Goal: Task Accomplishment & Management: Manage account settings

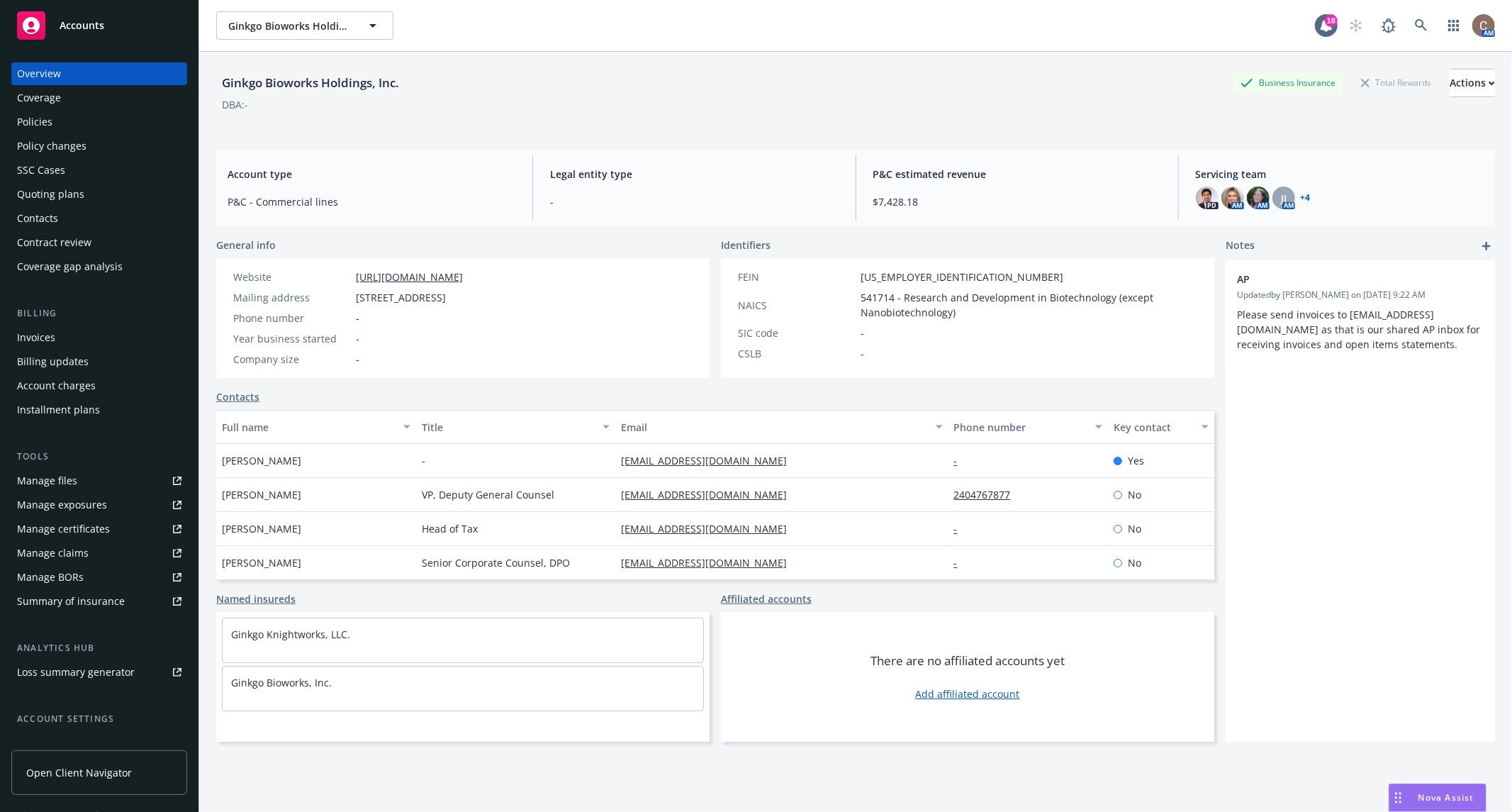
scroll to position [51, 0]
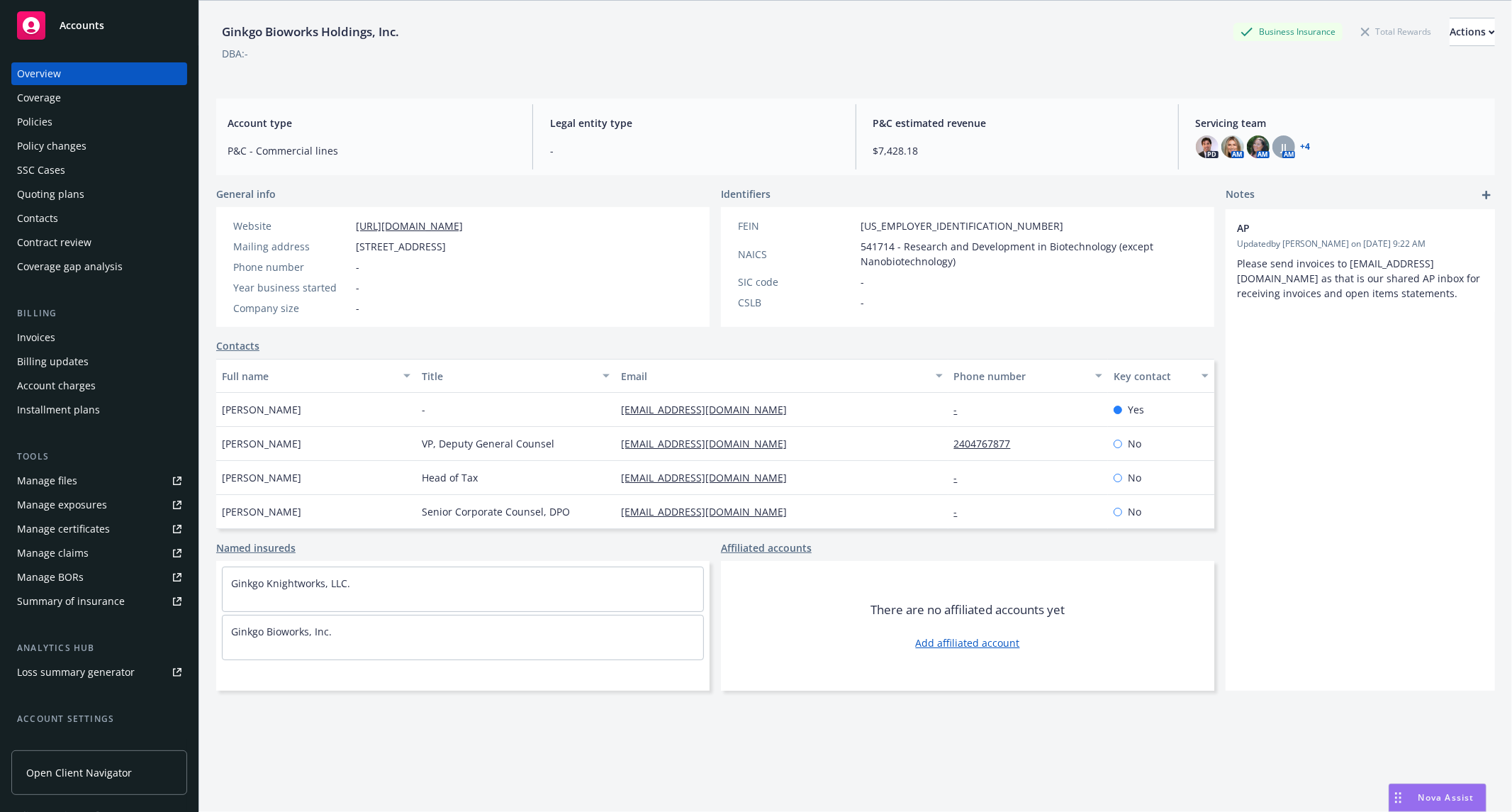
click at [97, 18] on div "Accounts" at bounding box center [99, 25] width 165 height 28
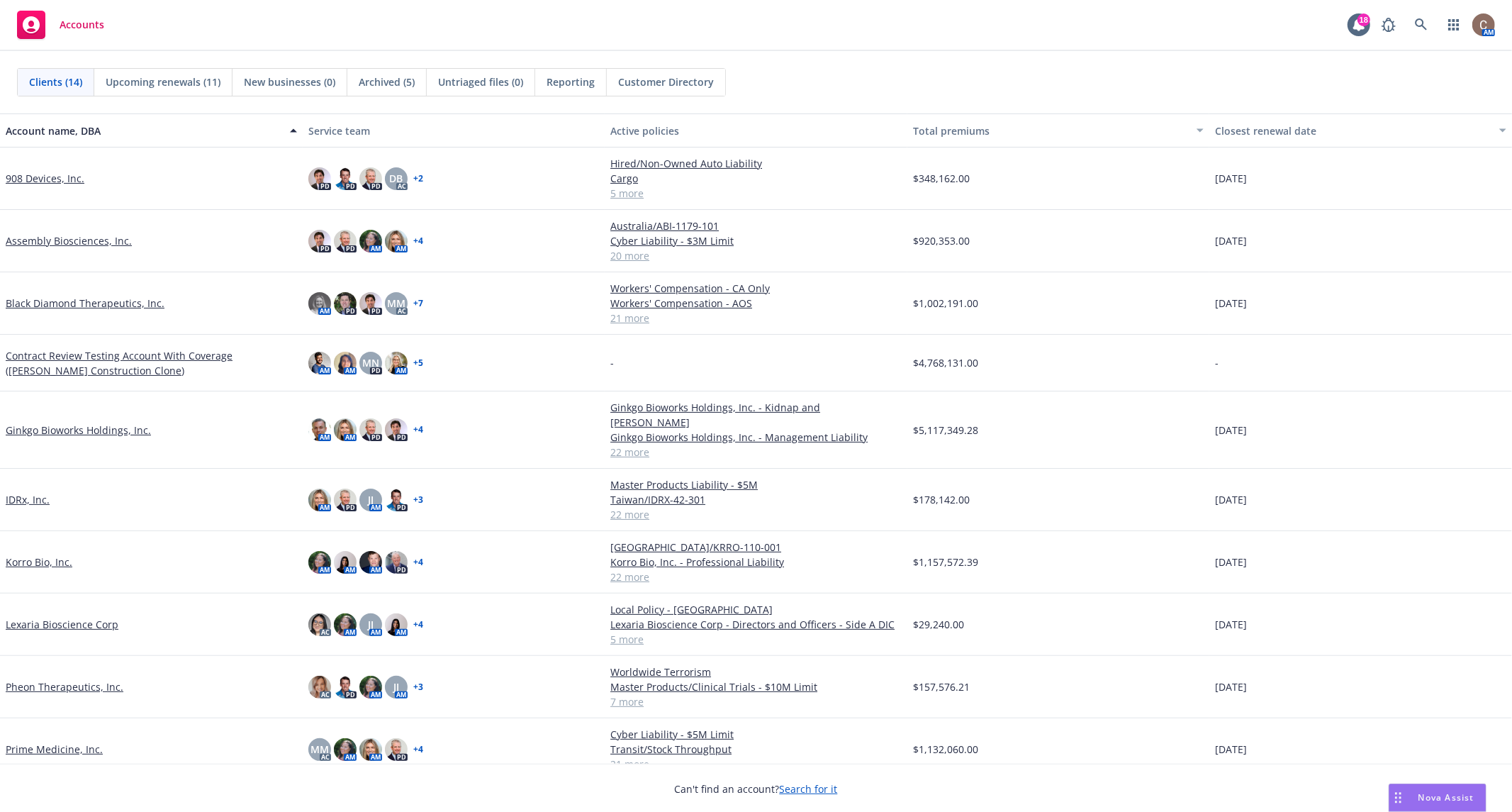
click at [1210, 360] on div "-" at bounding box center [1360, 363] width 302 height 56
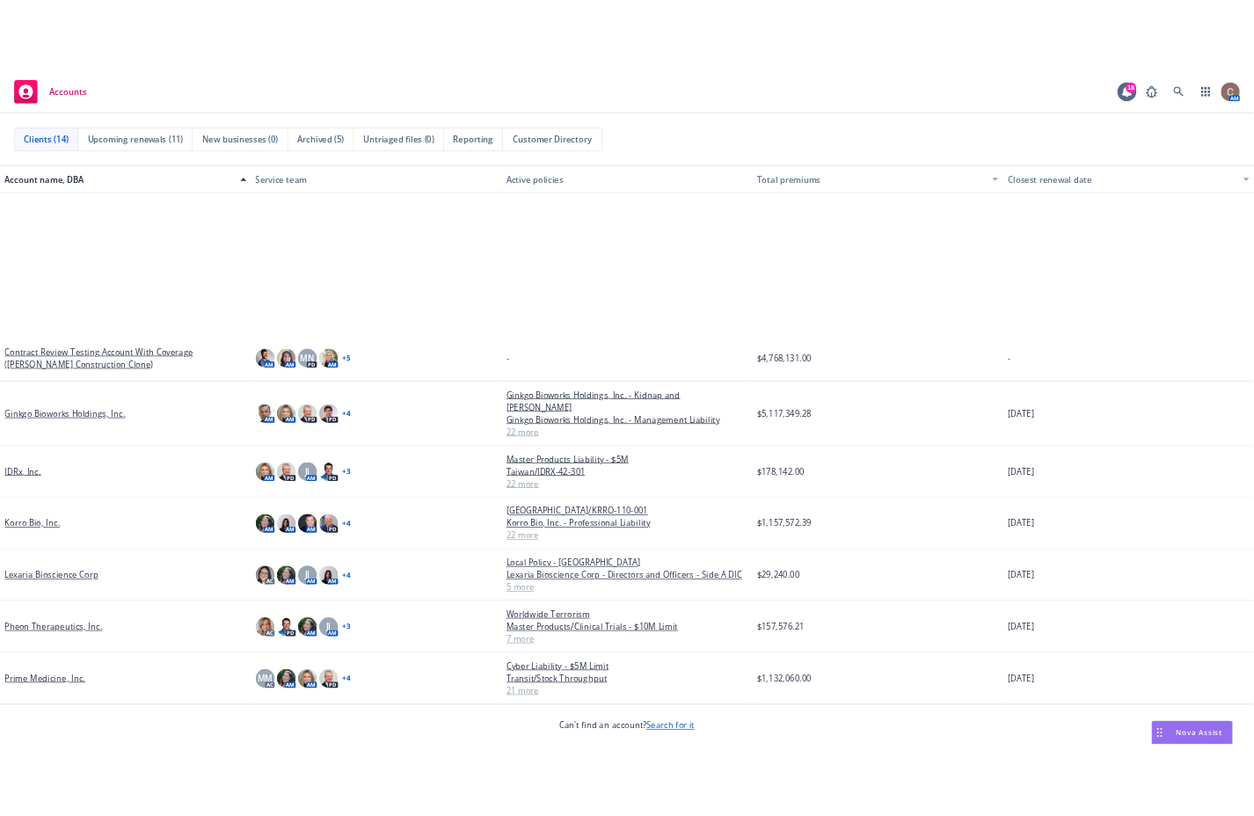
scroll to position [287, 0]
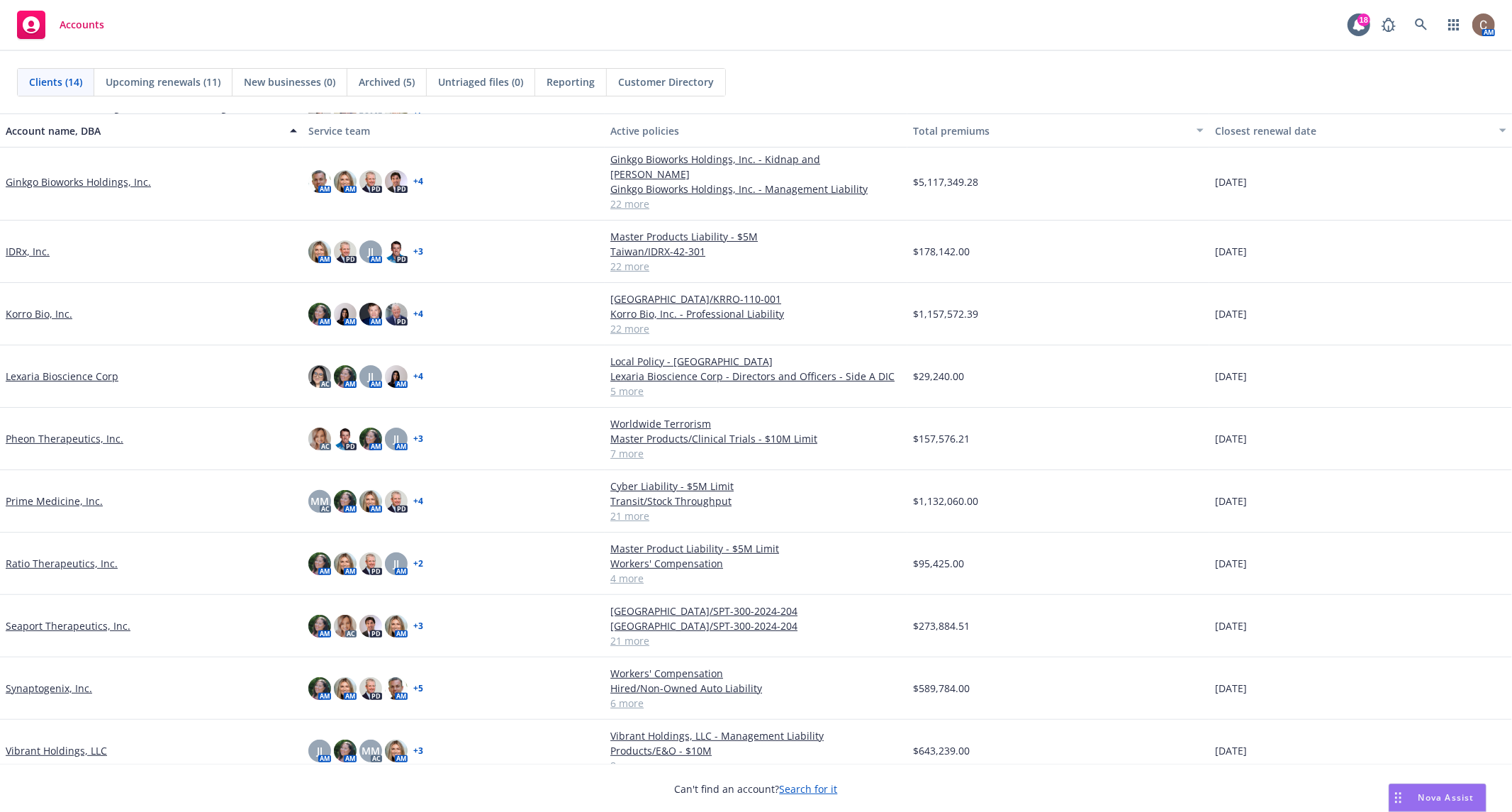
click at [52, 743] on link "Vibrant Holdings, LLC" at bounding box center [56, 750] width 102 height 15
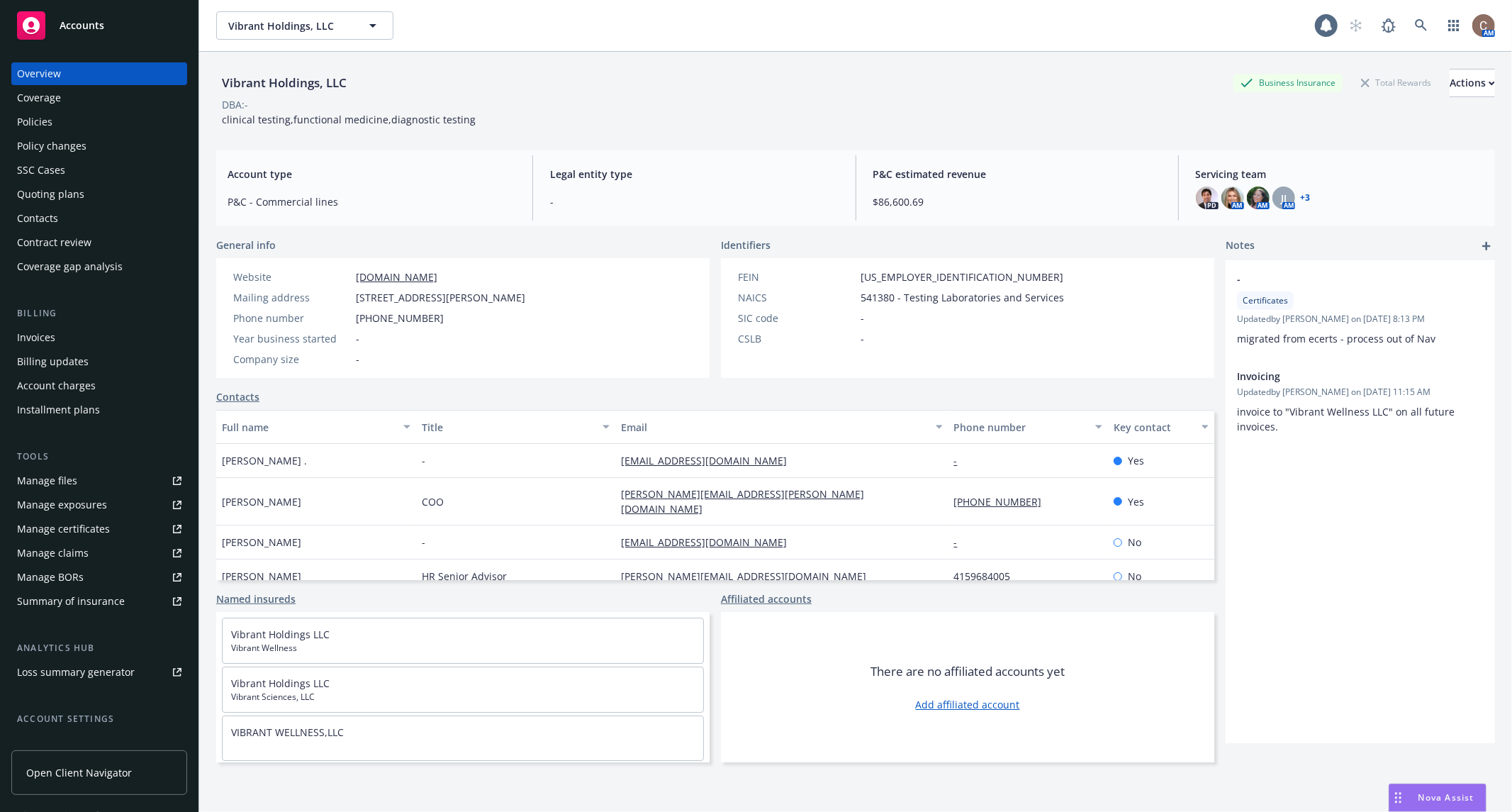
click at [54, 124] on div "Policies" at bounding box center [99, 122] width 165 height 23
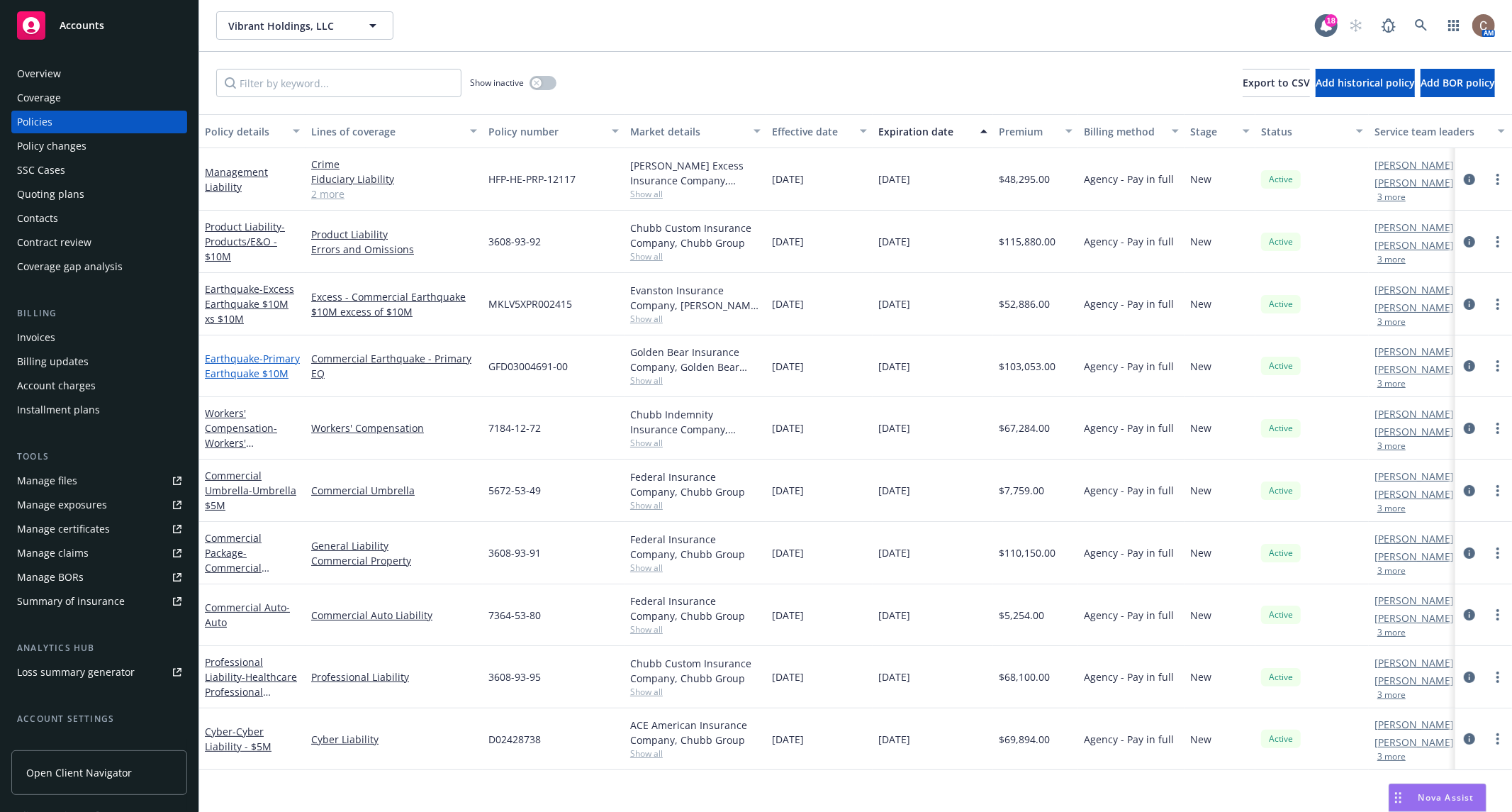
click at [244, 361] on span "- Primary Earthquake $10M" at bounding box center [252, 365] width 95 height 28
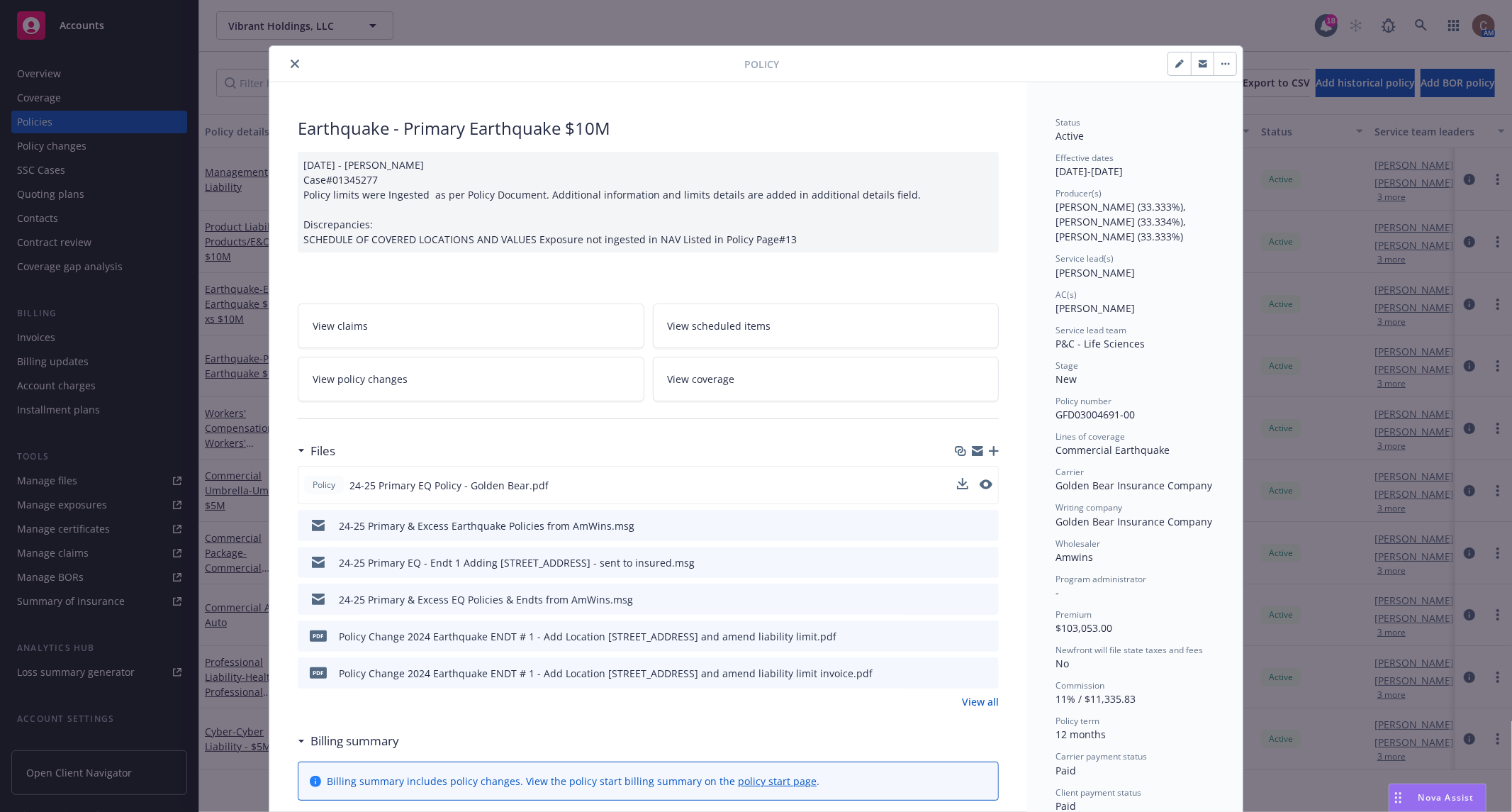
click at [985, 485] on button at bounding box center [986, 485] width 13 height 15
click at [978, 484] on icon "preview file" at bounding box center [985, 484] width 13 height 10
click at [291, 63] on icon "close" at bounding box center [294, 64] width 9 height 9
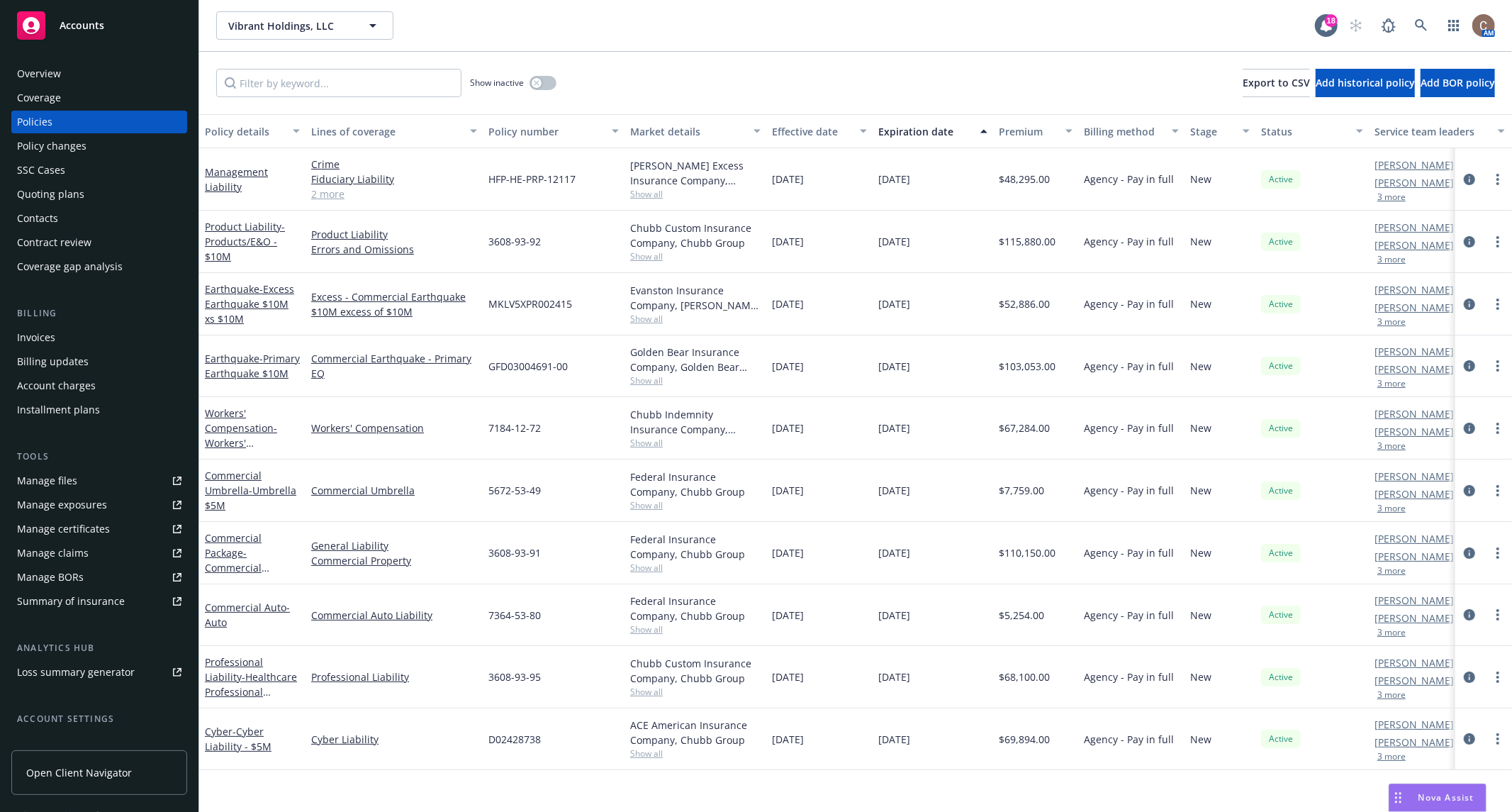
click at [93, 481] on link "Manage files" at bounding box center [99, 481] width 176 height 23
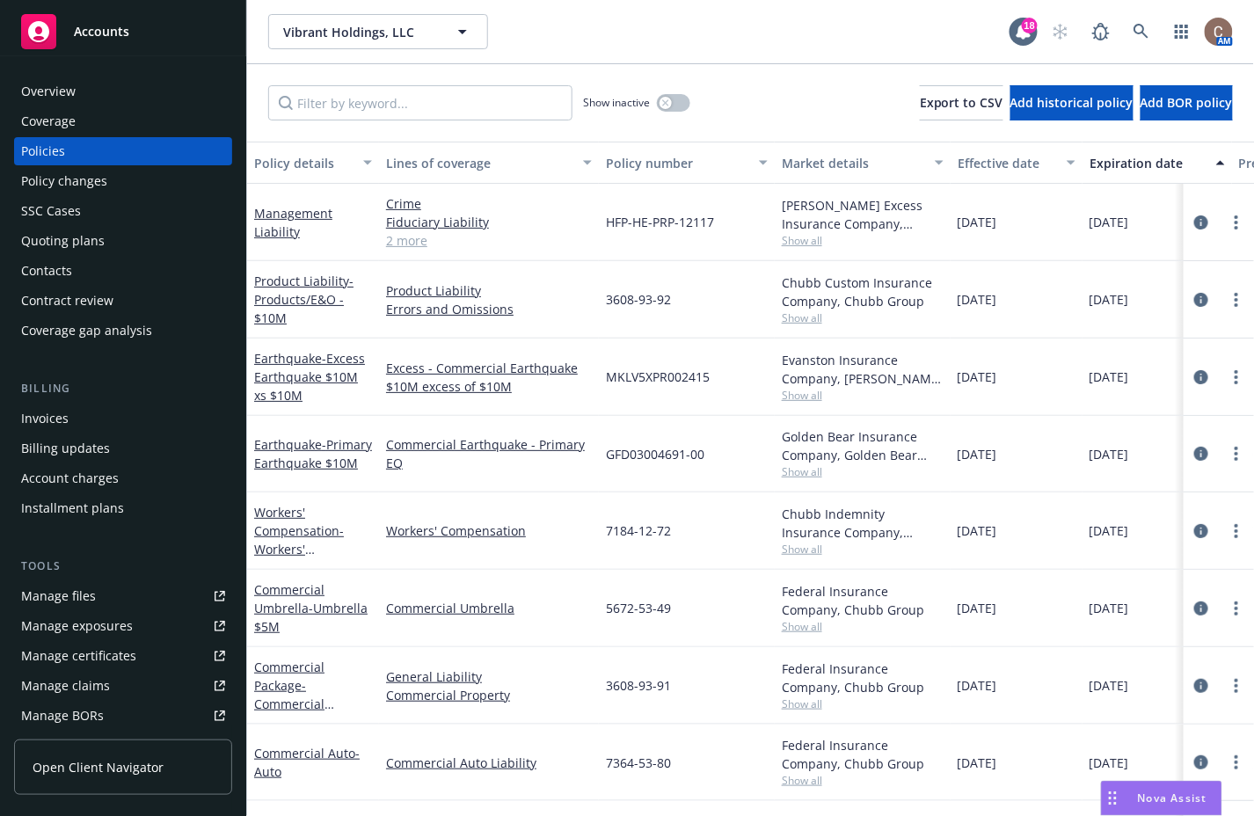
click at [131, 25] on div "Accounts" at bounding box center [123, 31] width 204 height 35
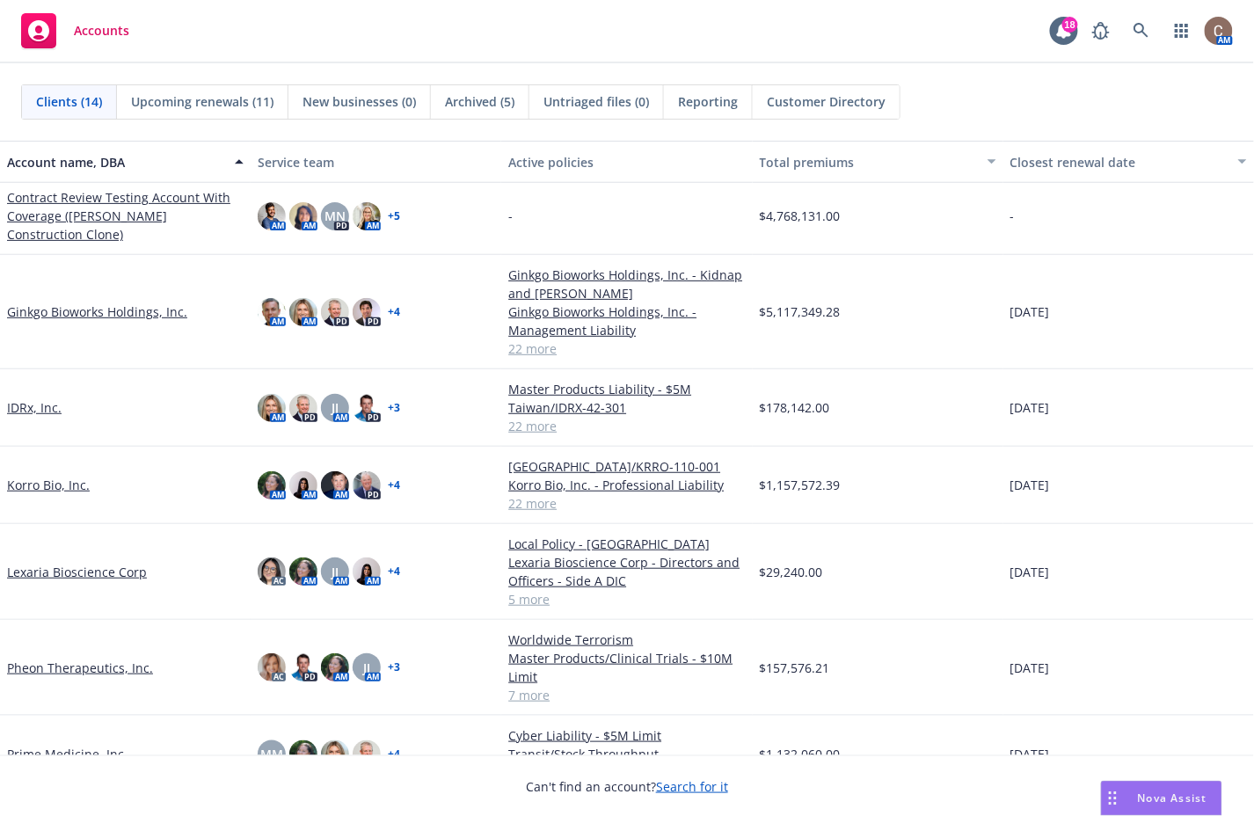
scroll to position [224, 0]
click at [124, 314] on link "Ginkgo Bioworks Holdings, Inc." at bounding box center [97, 311] width 180 height 18
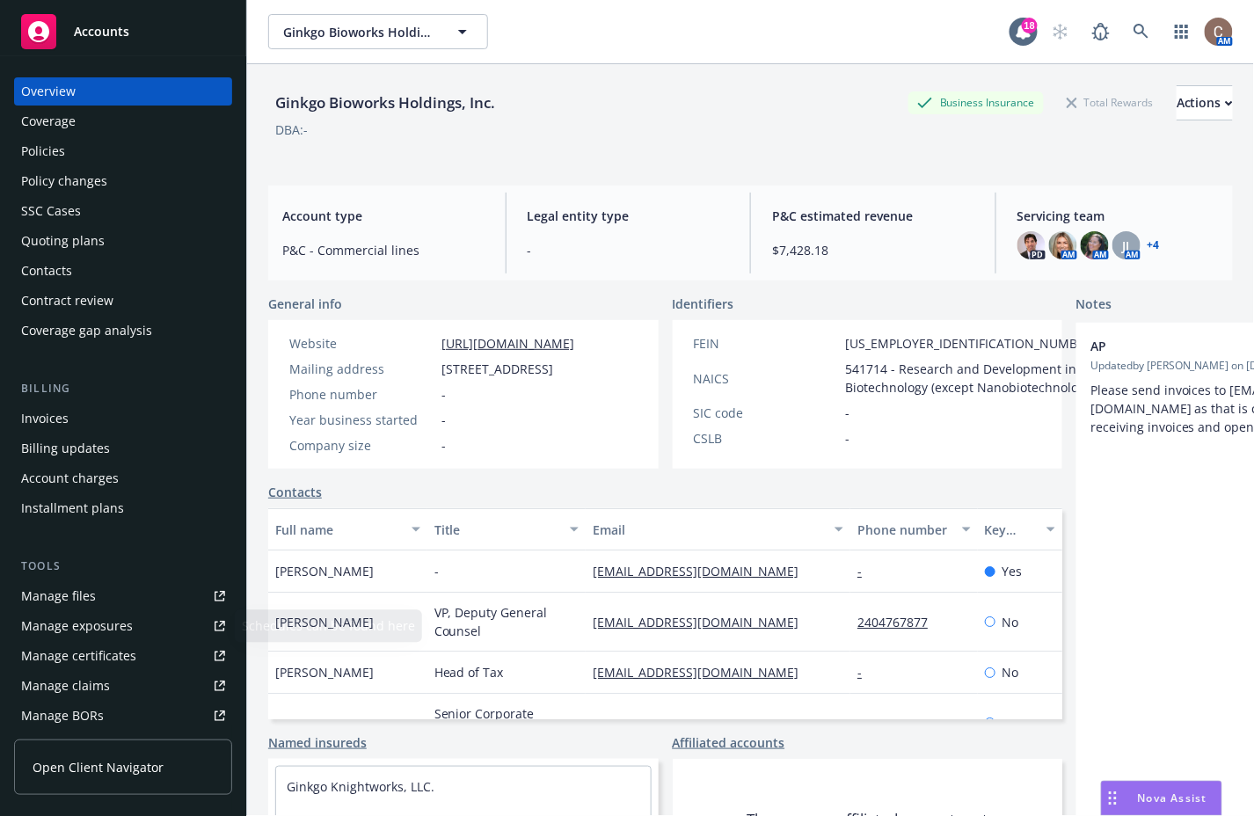
click at [65, 600] on div "Manage files" at bounding box center [58, 596] width 75 height 28
click at [119, 4] on div "Accounts" at bounding box center [123, 28] width 246 height 56
click at [112, 28] on span "Accounts" at bounding box center [101, 32] width 55 height 14
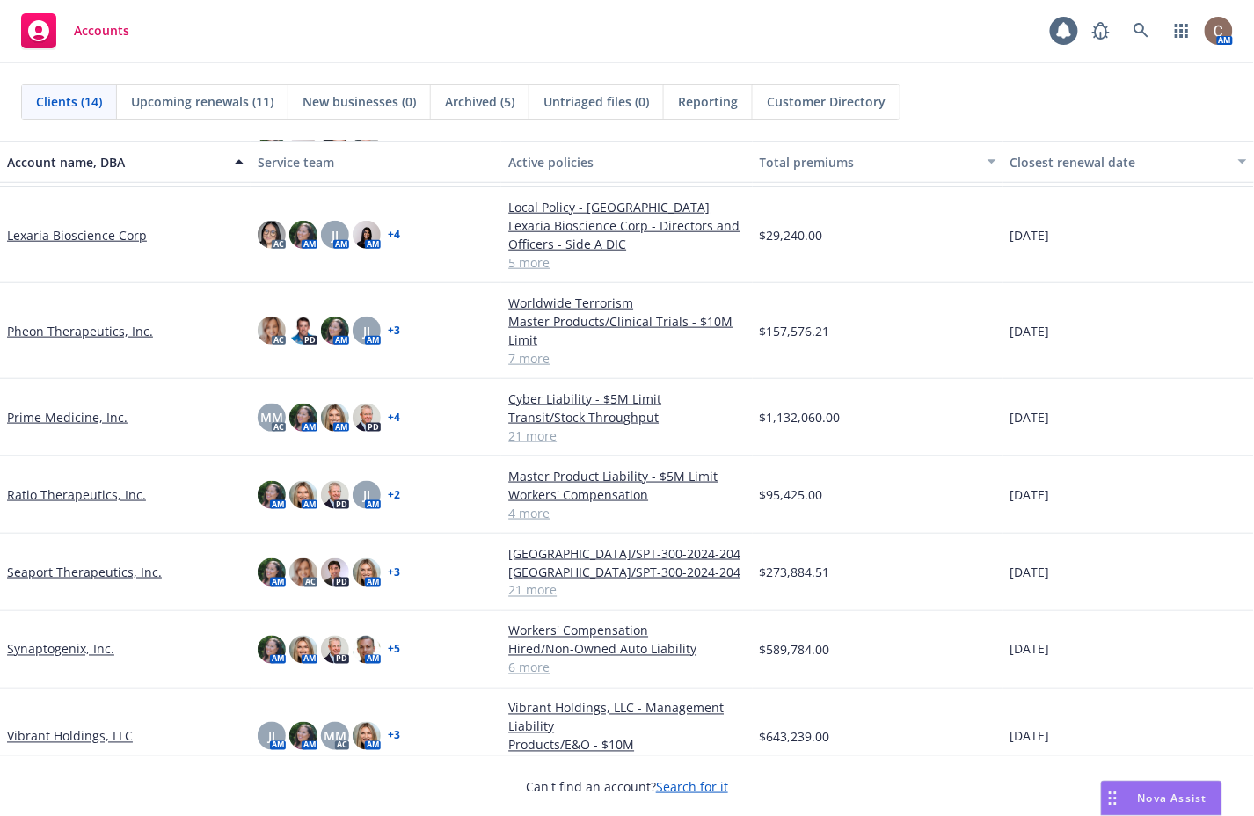
scroll to position [520, 0]
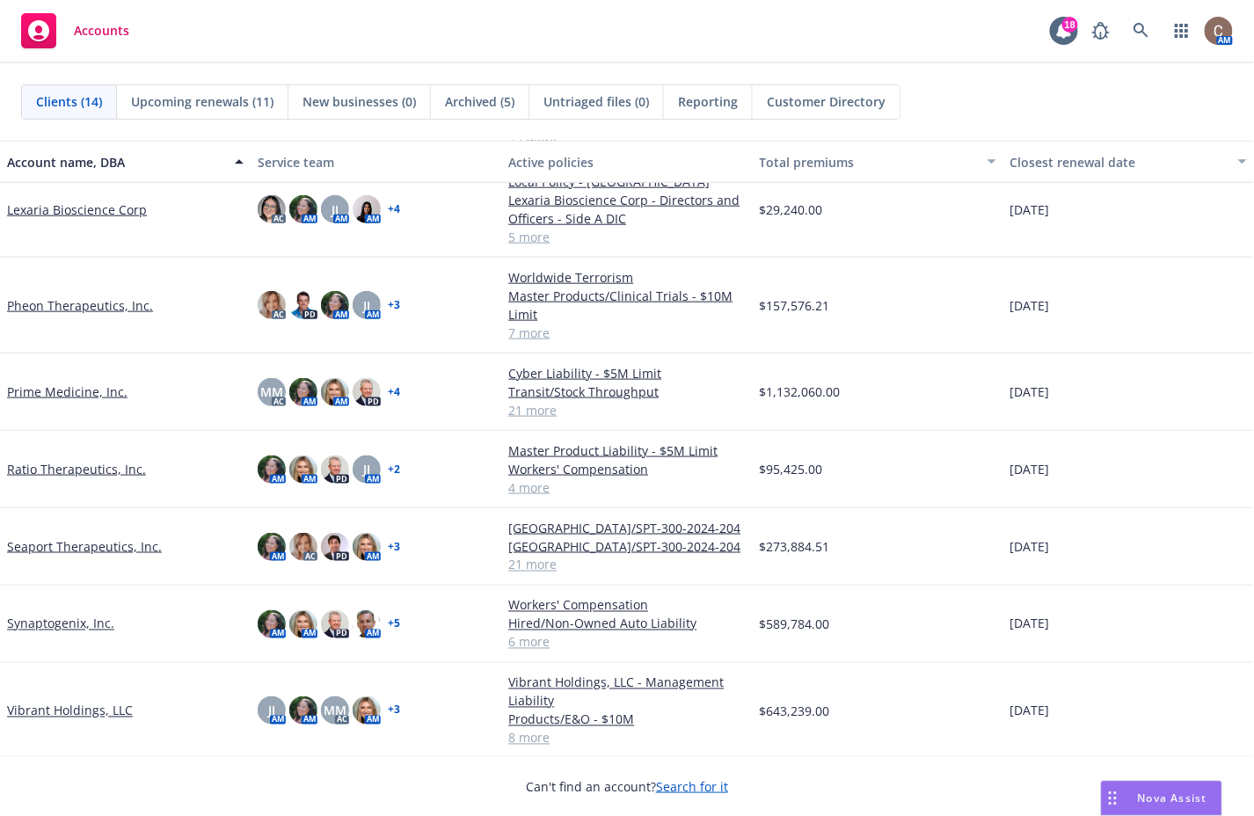
click at [117, 297] on link "Pheon Therapeutics, Inc." at bounding box center [80, 305] width 146 height 18
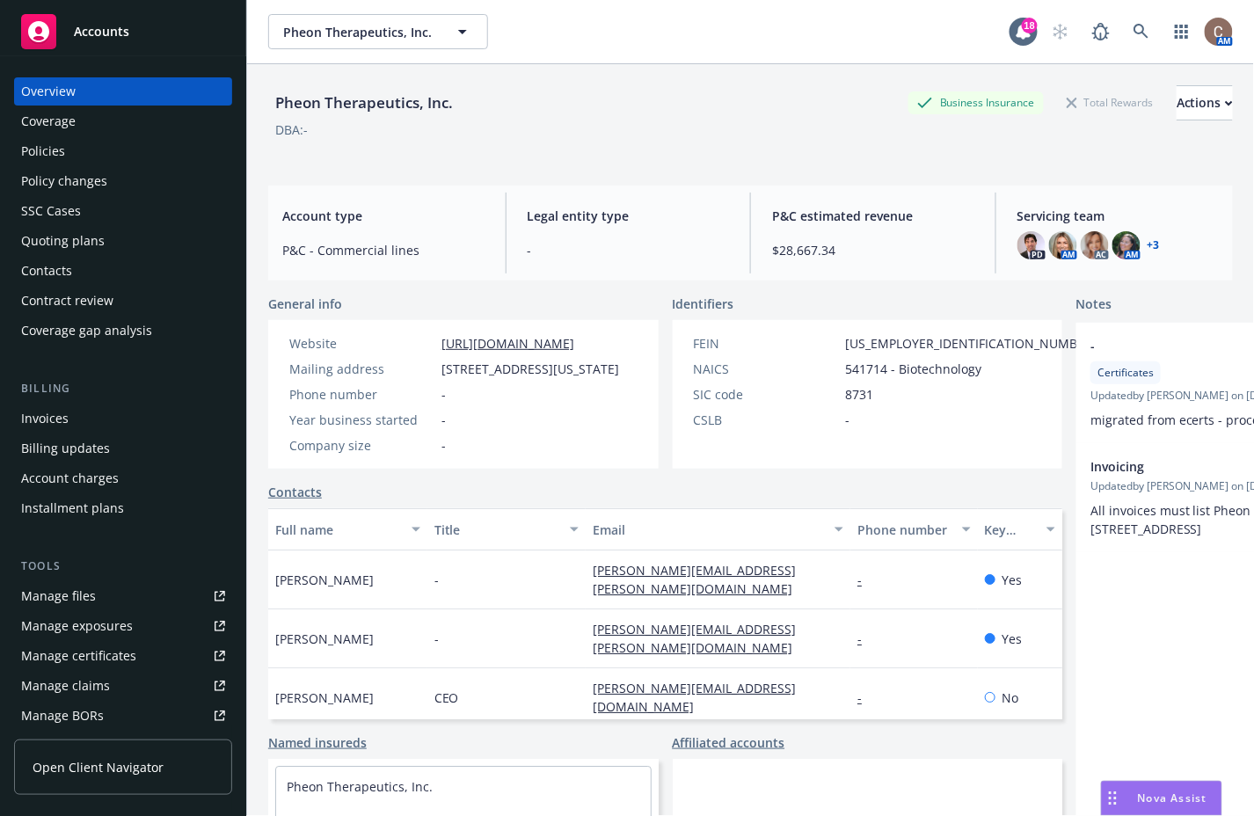
click at [82, 141] on div "Policies" at bounding box center [123, 151] width 204 height 28
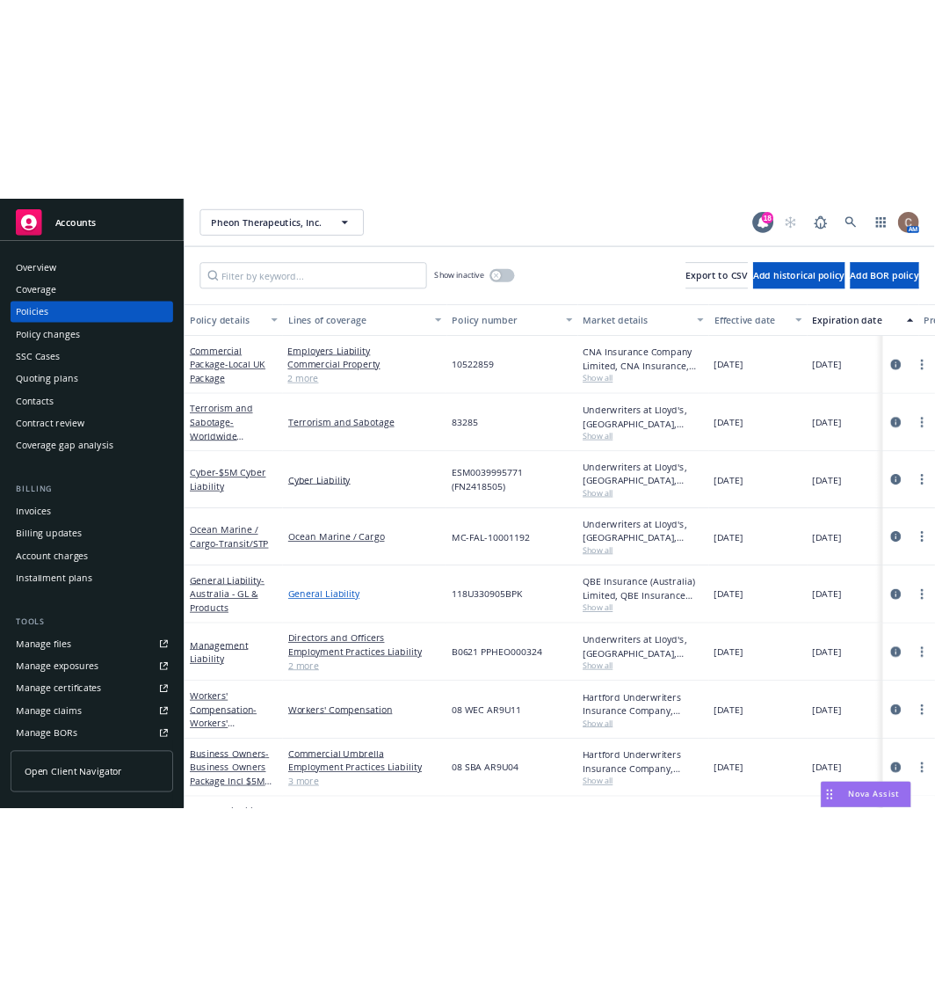
scroll to position [73, 0]
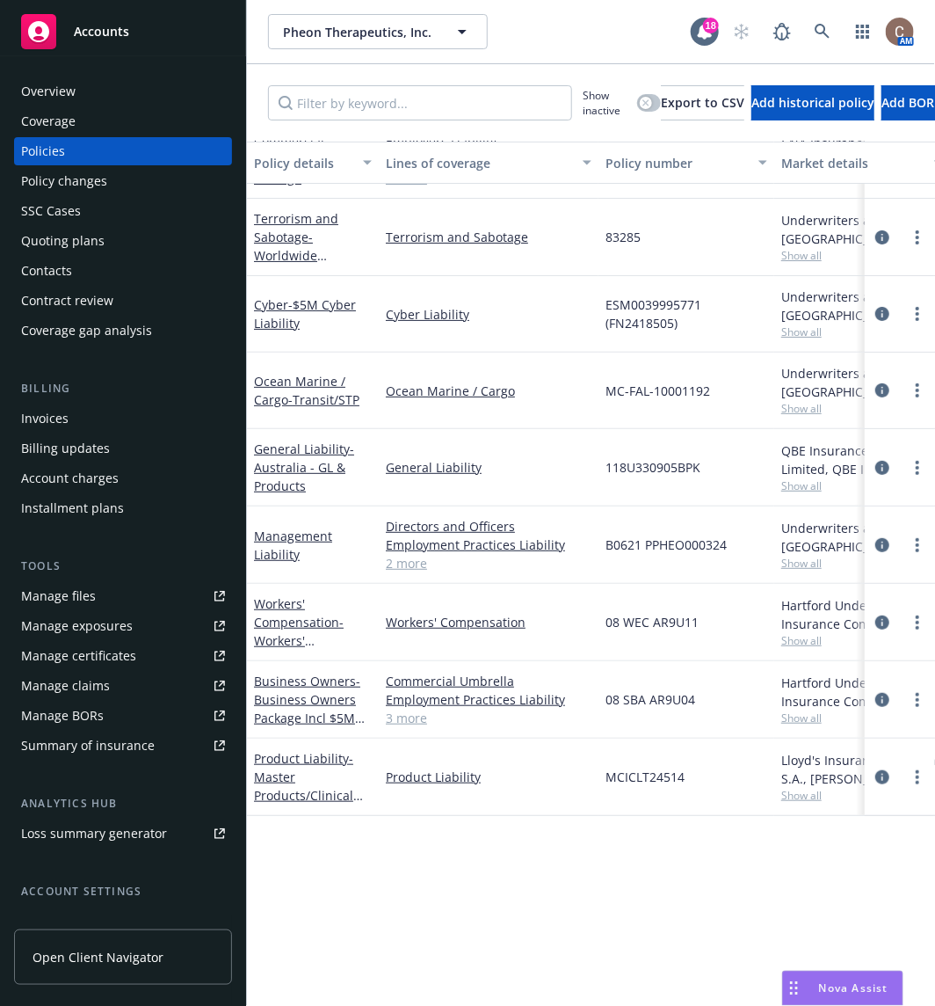
click at [123, 31] on span "Accounts" at bounding box center [101, 32] width 55 height 14
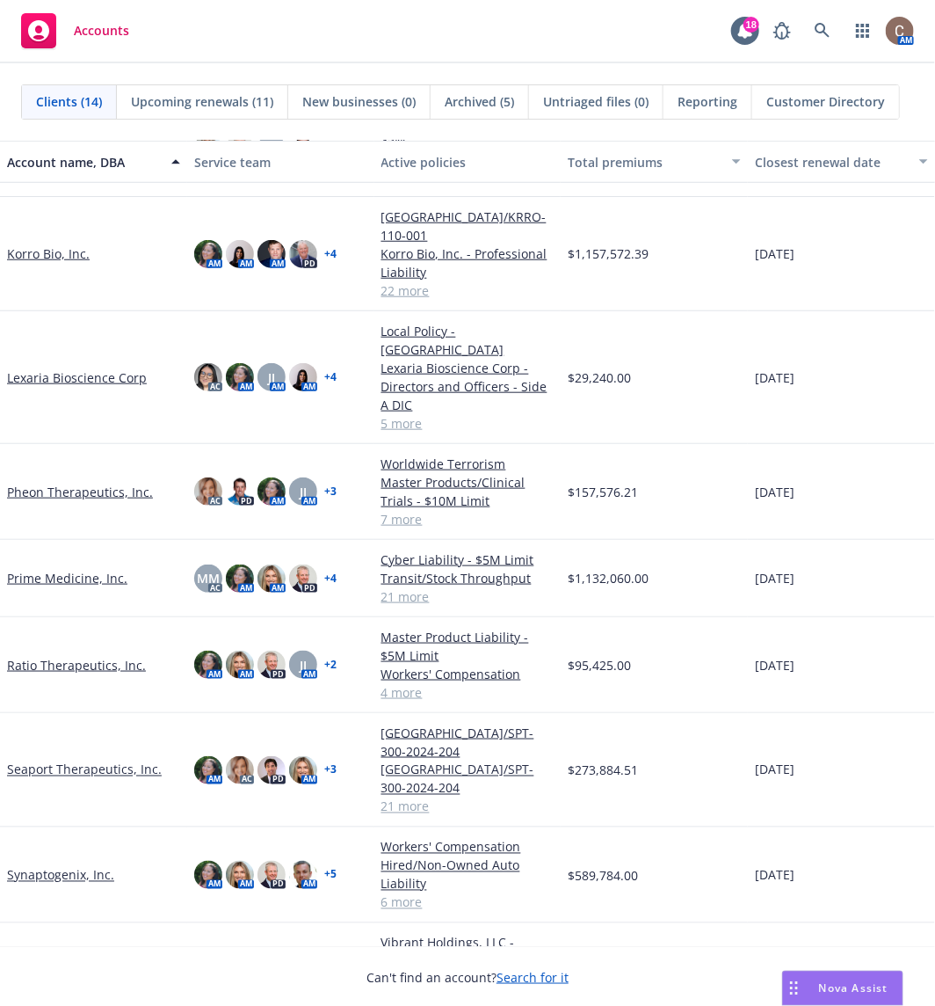
scroll to position [447, 0]
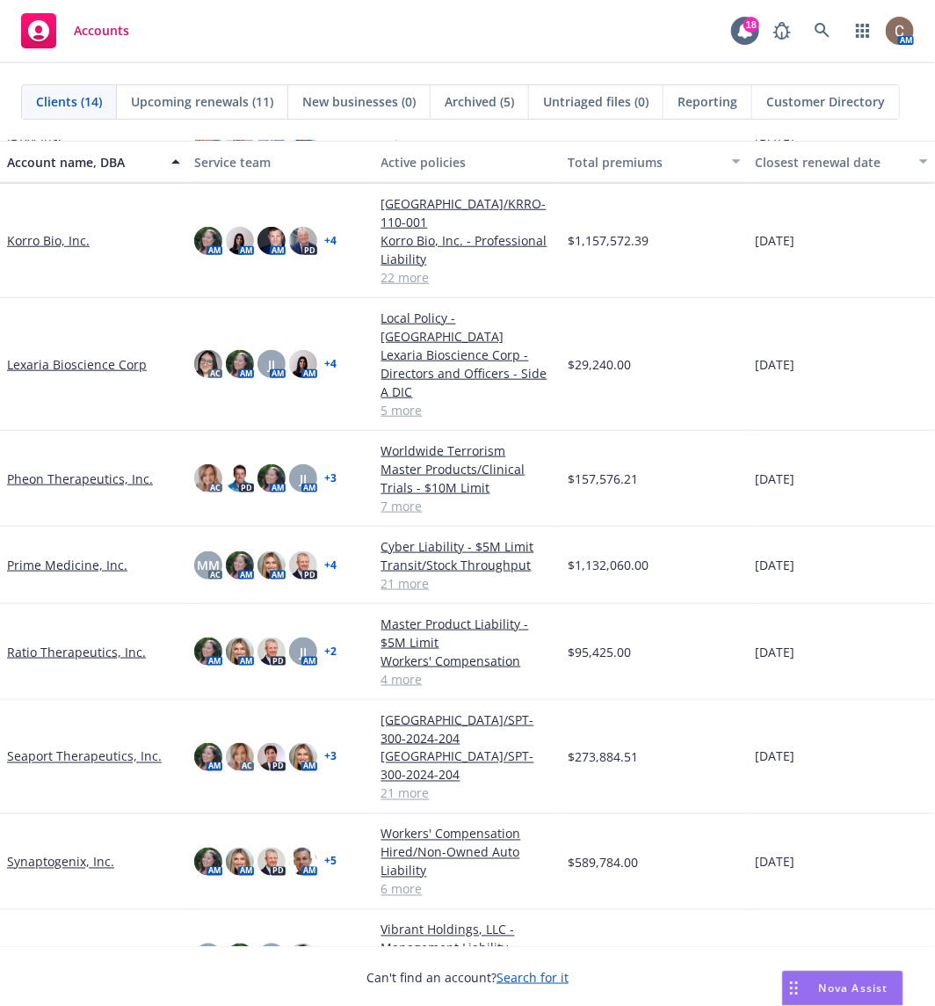
click at [71, 949] on link "Vibrant Holdings, LLC" at bounding box center [70, 958] width 126 height 18
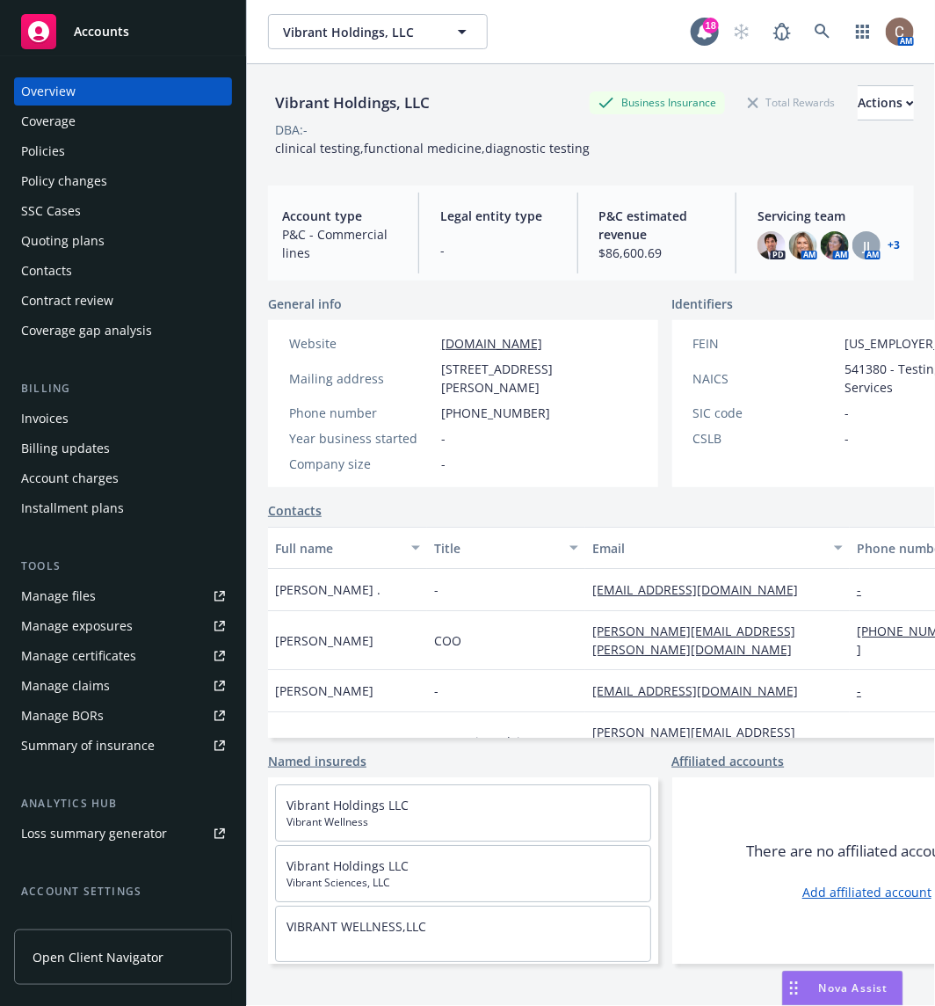
click at [93, 600] on link "Manage files" at bounding box center [123, 596] width 218 height 28
click at [152, 29] on div "Accounts" at bounding box center [123, 31] width 204 height 35
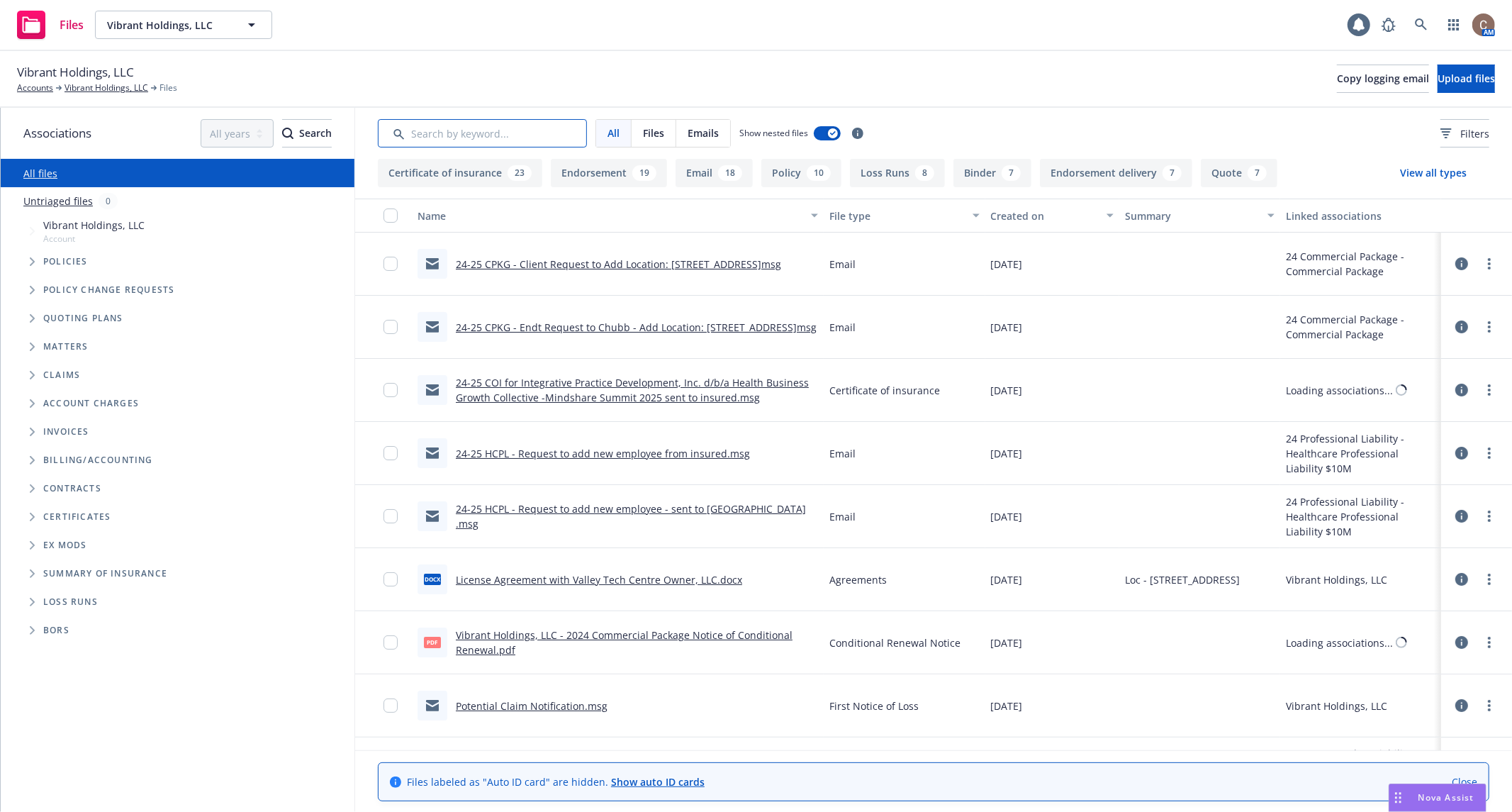
click at [508, 134] on input "Search by keyword..." at bounding box center [482, 133] width 209 height 28
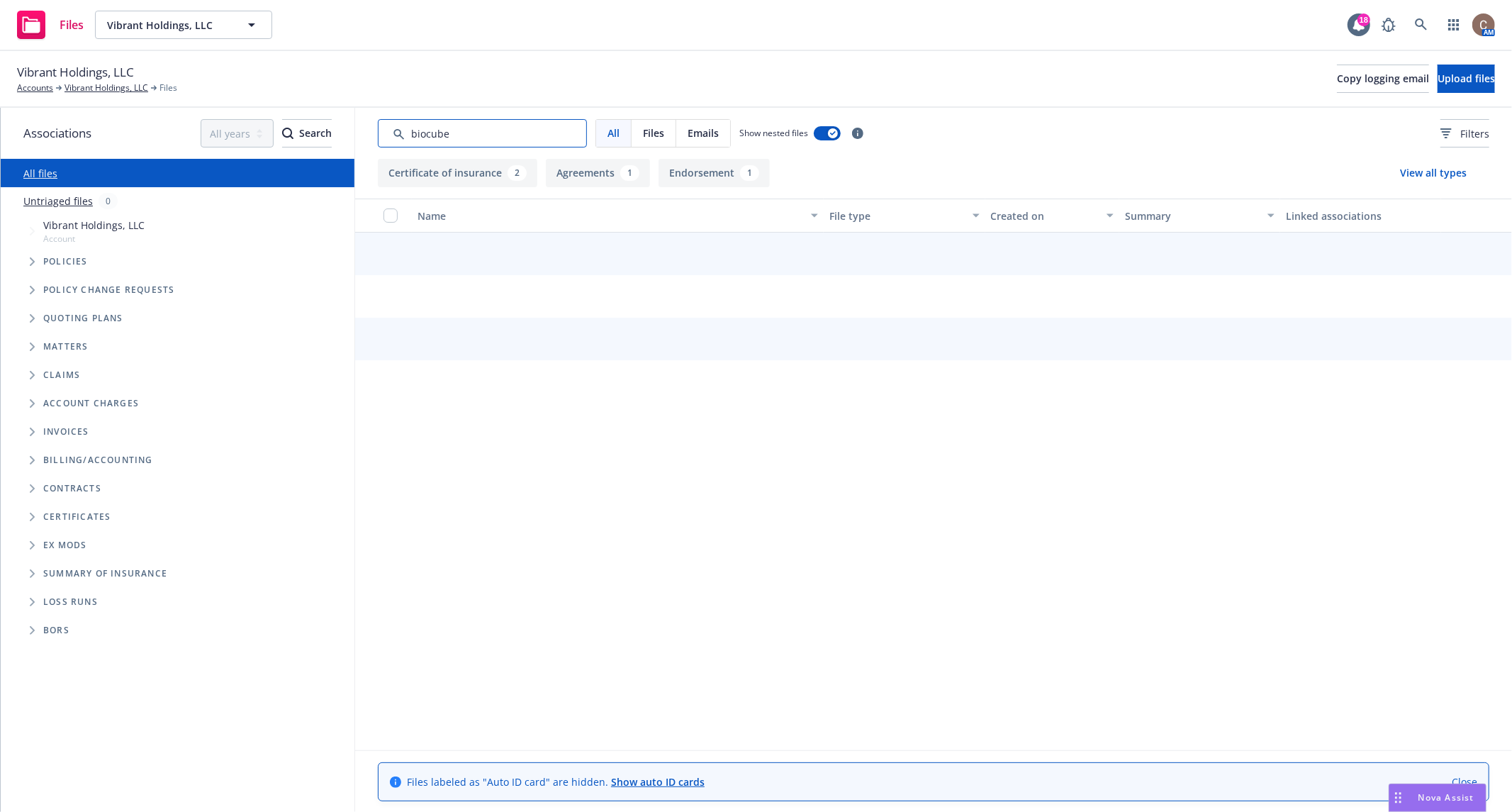
type input "biocube"
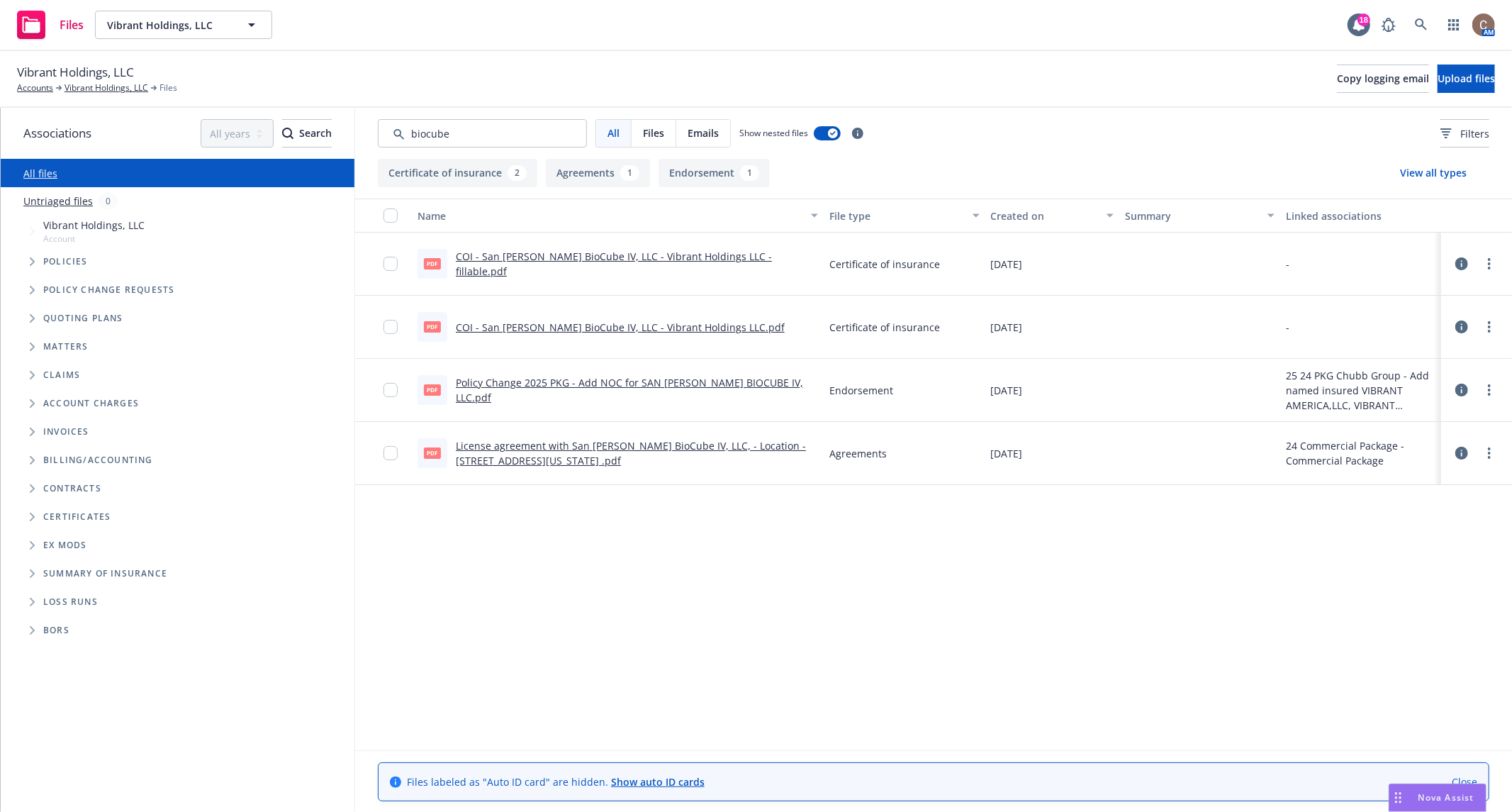
click at [569, 449] on link "License agreement with San Jose BioCube IV, LLC, - Location - 2680 Zanker Road …" at bounding box center [631, 452] width 350 height 28
click at [103, 93] on link "Vibrant Holdings, LLC" at bounding box center [106, 88] width 84 height 13
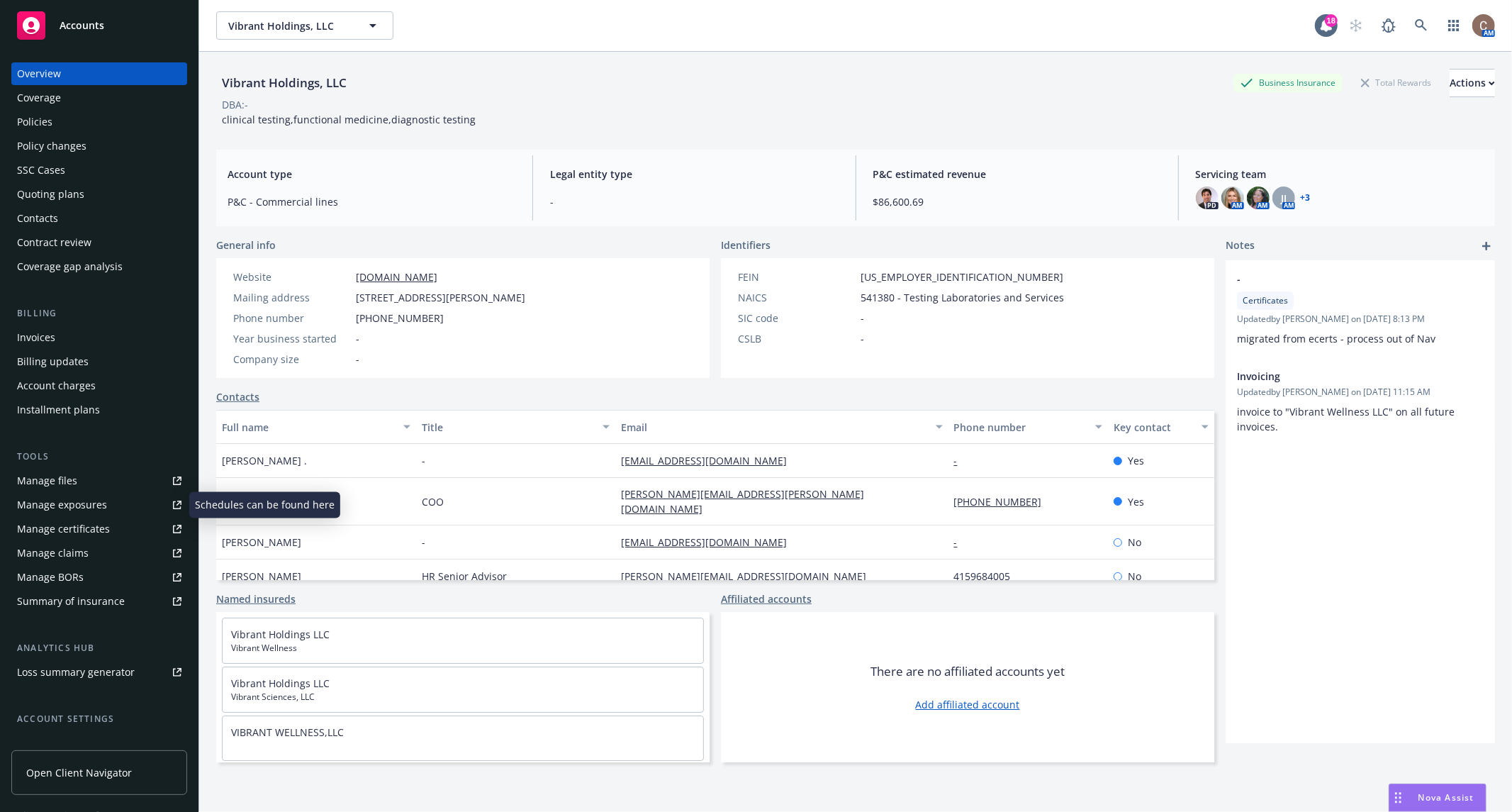
click at [76, 455] on div "Tools" at bounding box center [99, 456] width 176 height 15
click at [77, 481] on link "Manage files" at bounding box center [99, 481] width 176 height 23
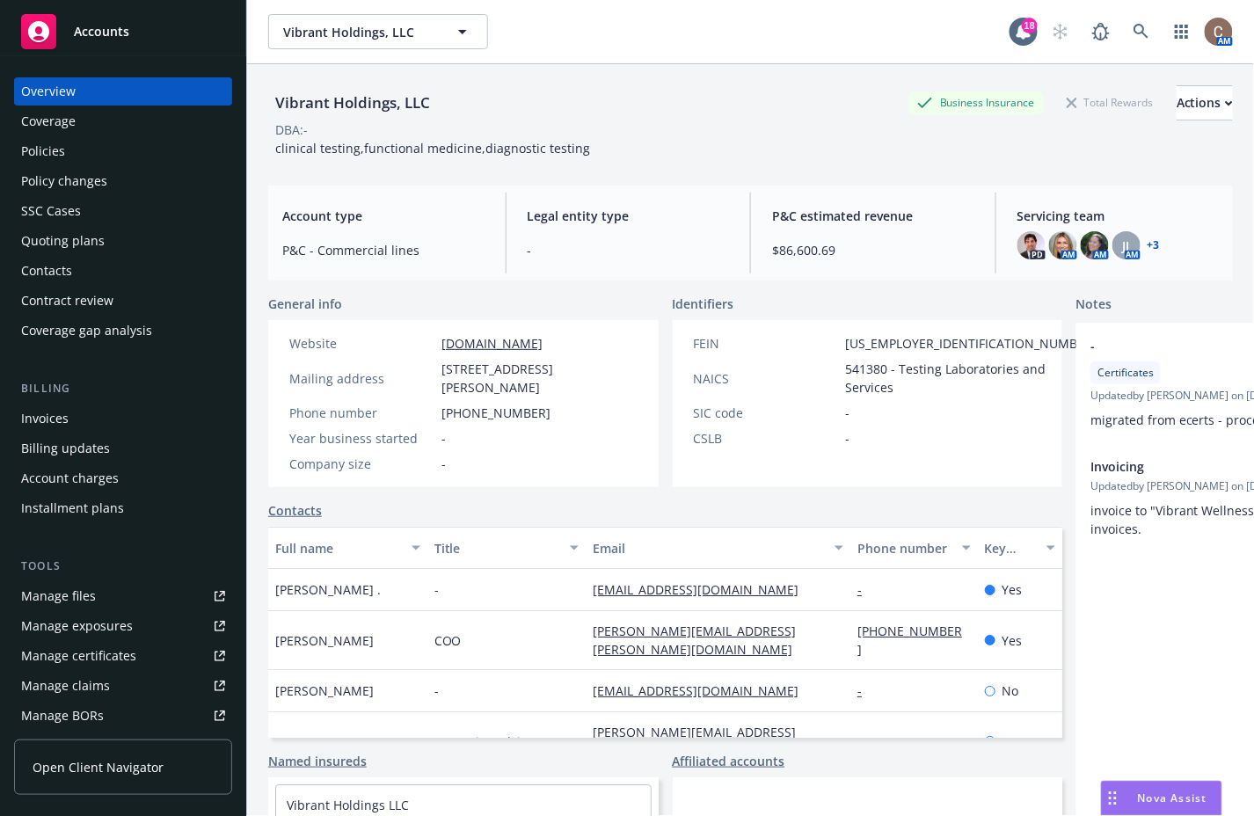
click at [86, 142] on div "Policies" at bounding box center [123, 151] width 204 height 28
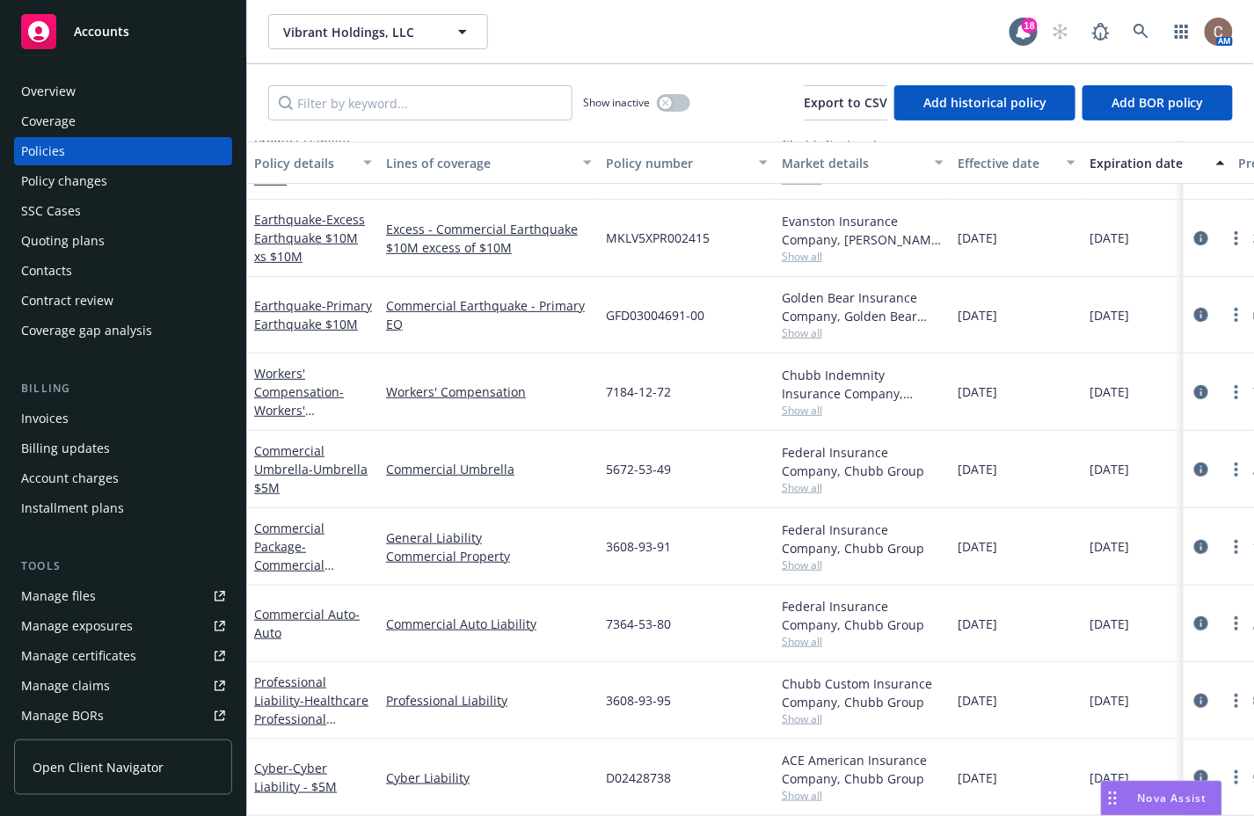
scroll to position [143, 0]
click at [103, 28] on span "Accounts" at bounding box center [101, 32] width 55 height 14
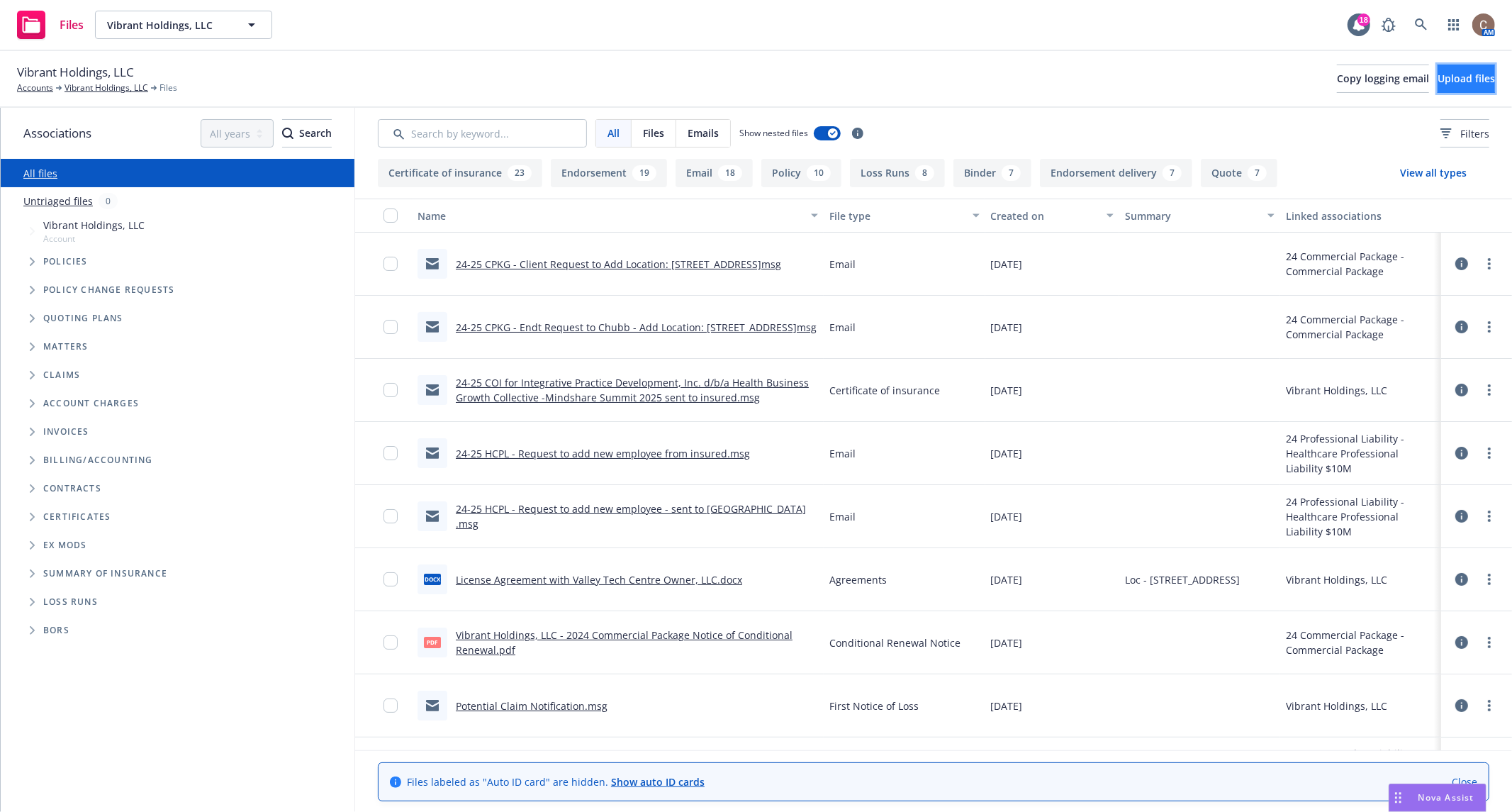
click at [1441, 79] on span "Upload files" at bounding box center [1466, 78] width 57 height 14
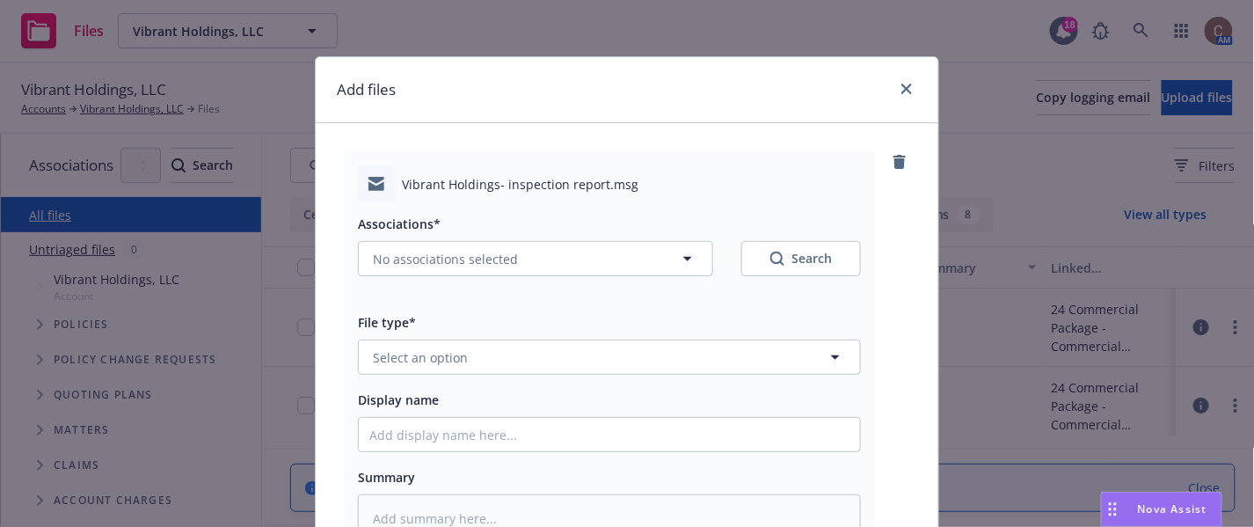
click at [447, 389] on div "Display name" at bounding box center [609, 399] width 503 height 21
click at [476, 365] on button "Select an option" at bounding box center [609, 356] width 503 height 35
type input "insp"
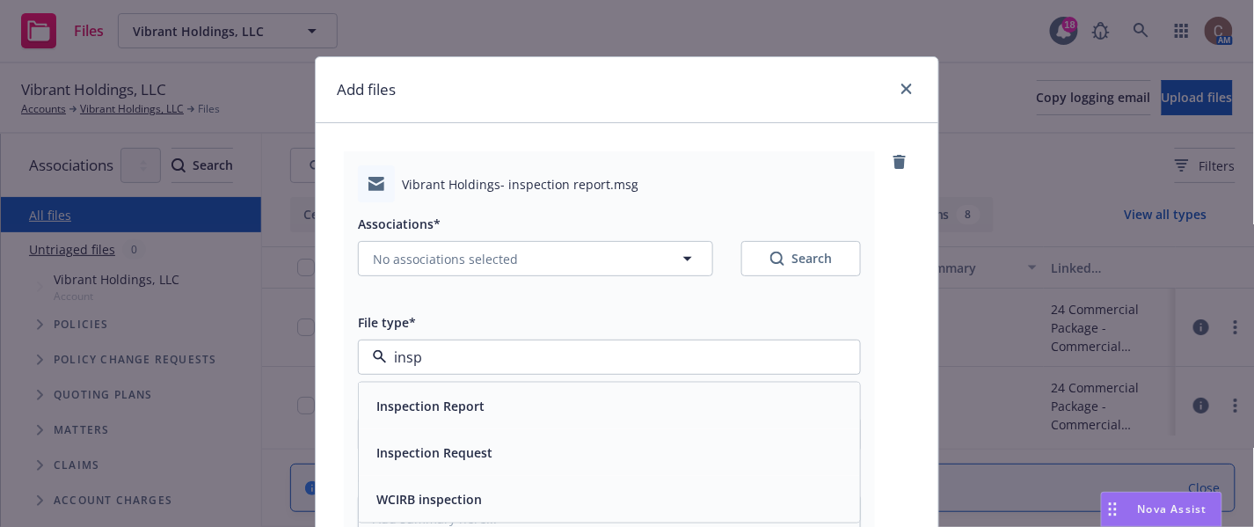
click at [446, 400] on span "Inspection Report" at bounding box center [430, 406] width 108 height 18
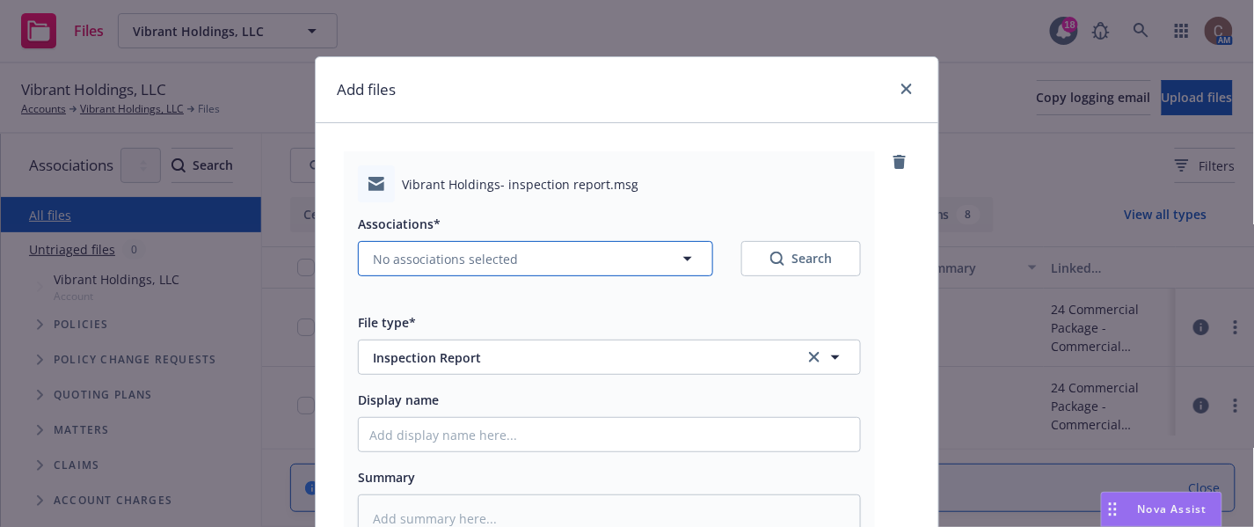
click at [479, 265] on span "No associations selected" at bounding box center [445, 259] width 145 height 18
type textarea "x"
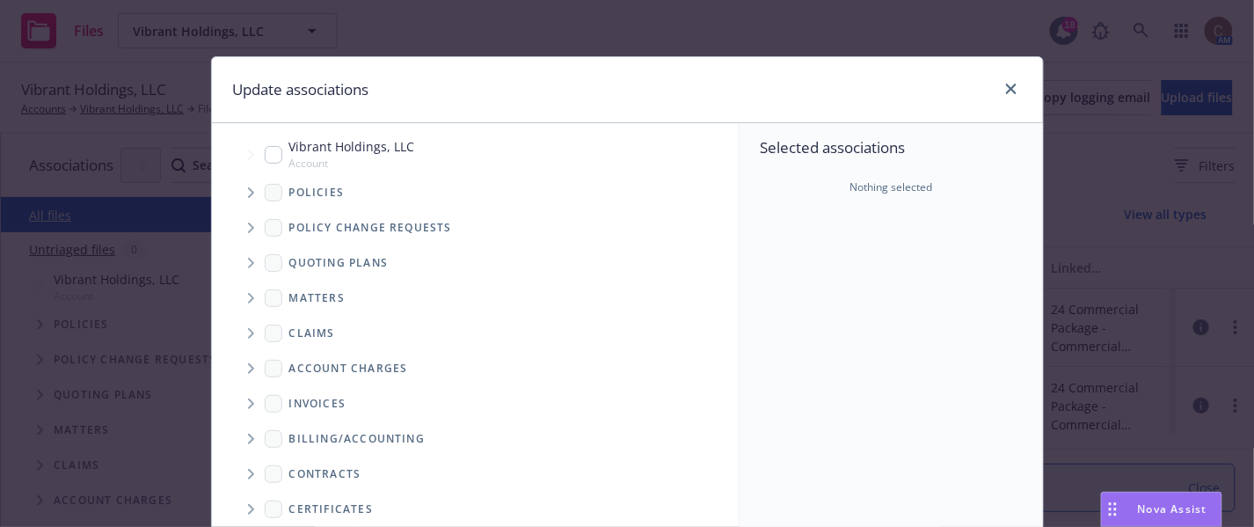
click at [265, 151] on input "Tree Example" at bounding box center [274, 155] width 18 height 18
checkbox input "true"
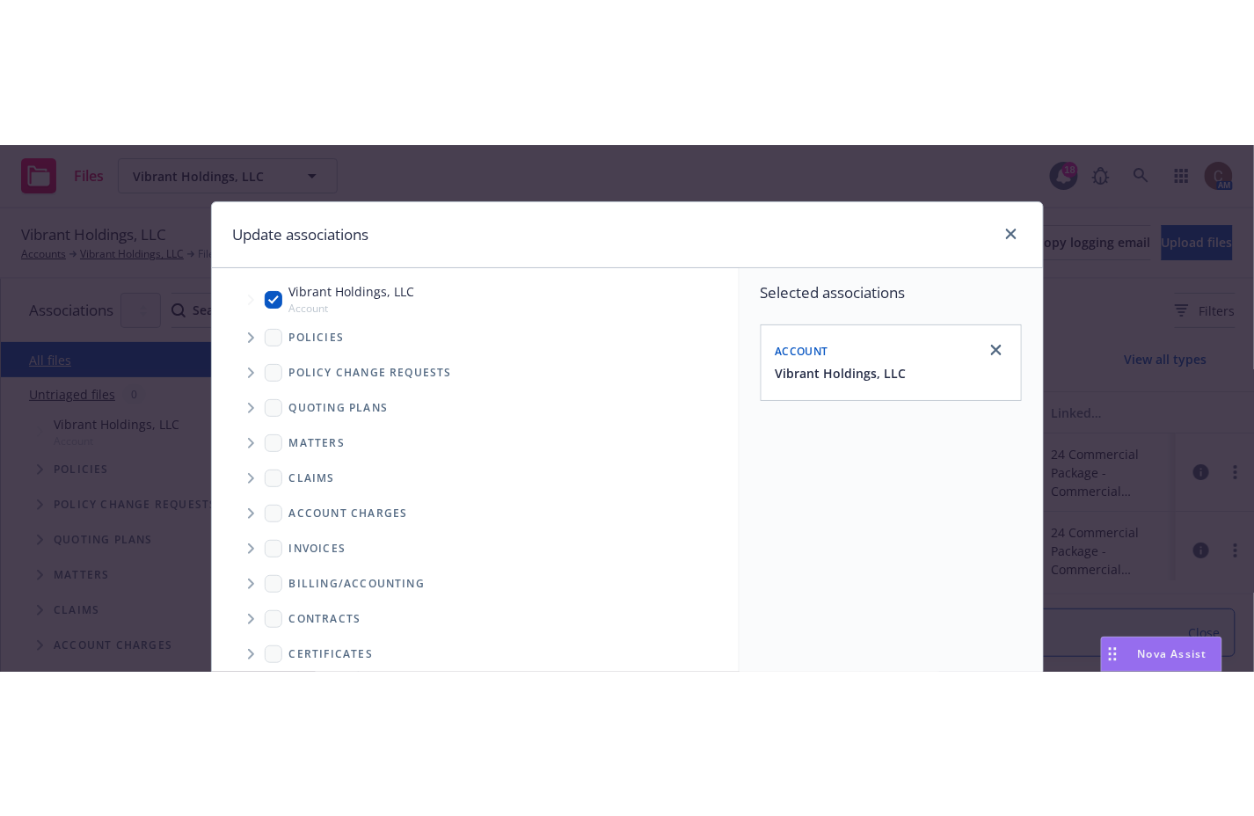
scroll to position [346, 0]
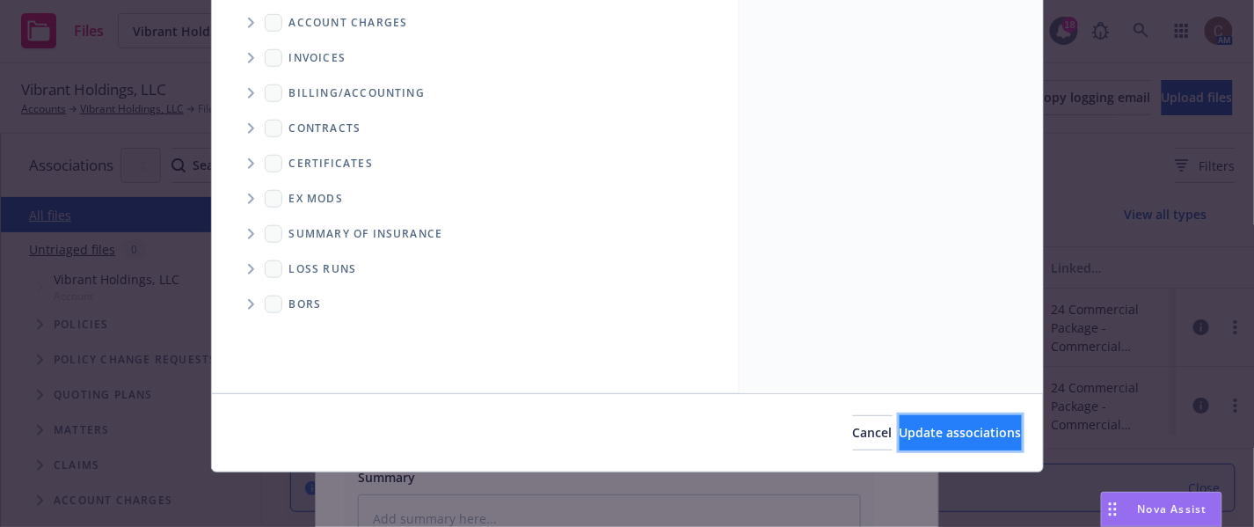
click at [899, 433] on span "Update associations" at bounding box center [960, 432] width 122 height 17
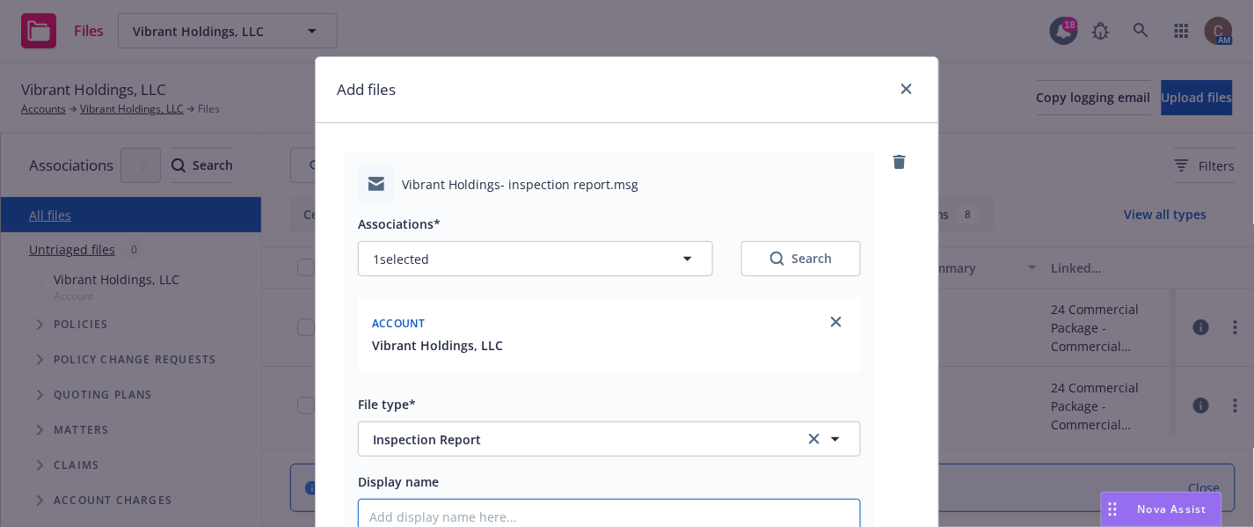
drag, startPoint x: 654, startPoint y: 523, endPoint x: 653, endPoint y: 543, distance: 20.2
click at [653, 527] on html "Files Vibrant Holdings, LLC Vibrant Holdings, LLC 18 AM Vibrant Holdings, LLC A…" at bounding box center [627, 263] width 1254 height 527
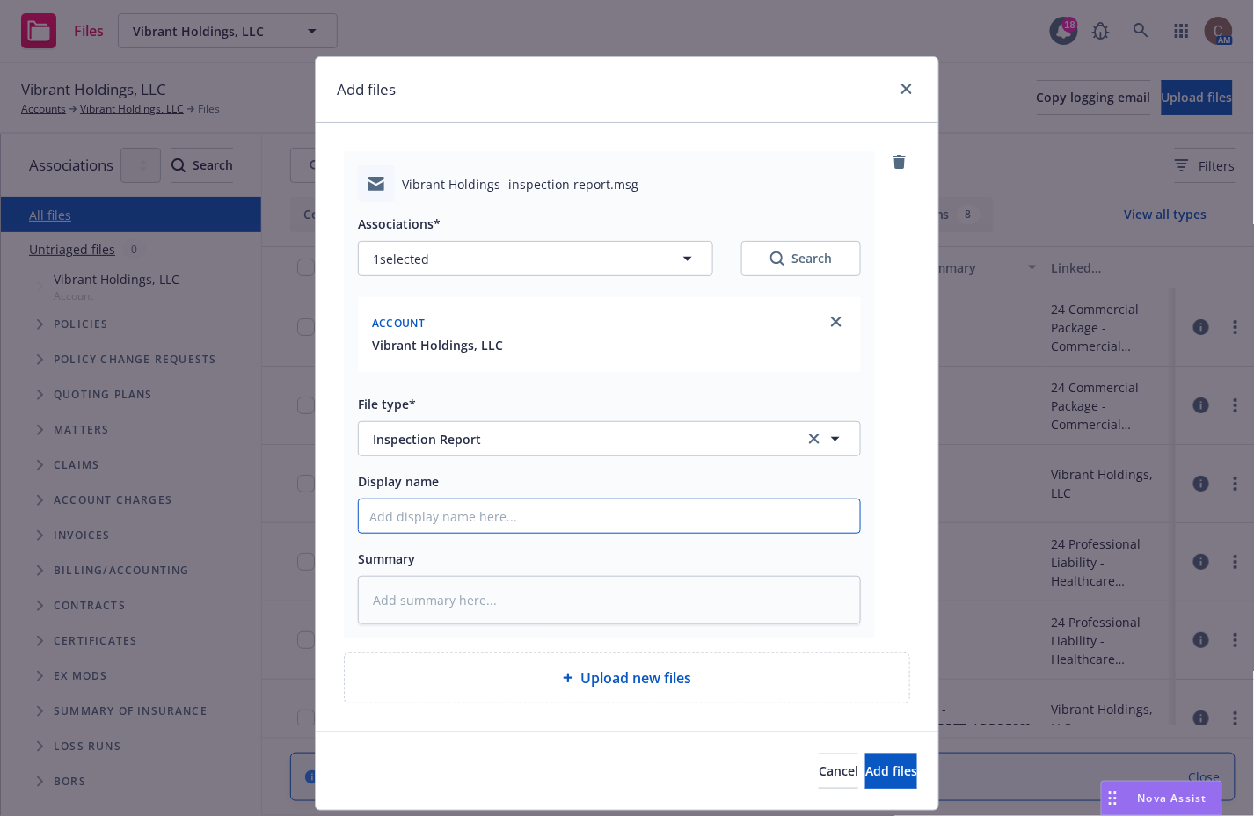
click at [732, 521] on input "Display name" at bounding box center [609, 515] width 501 height 33
type textarea "x"
type input "I"
type textarea "x"
type input "In"
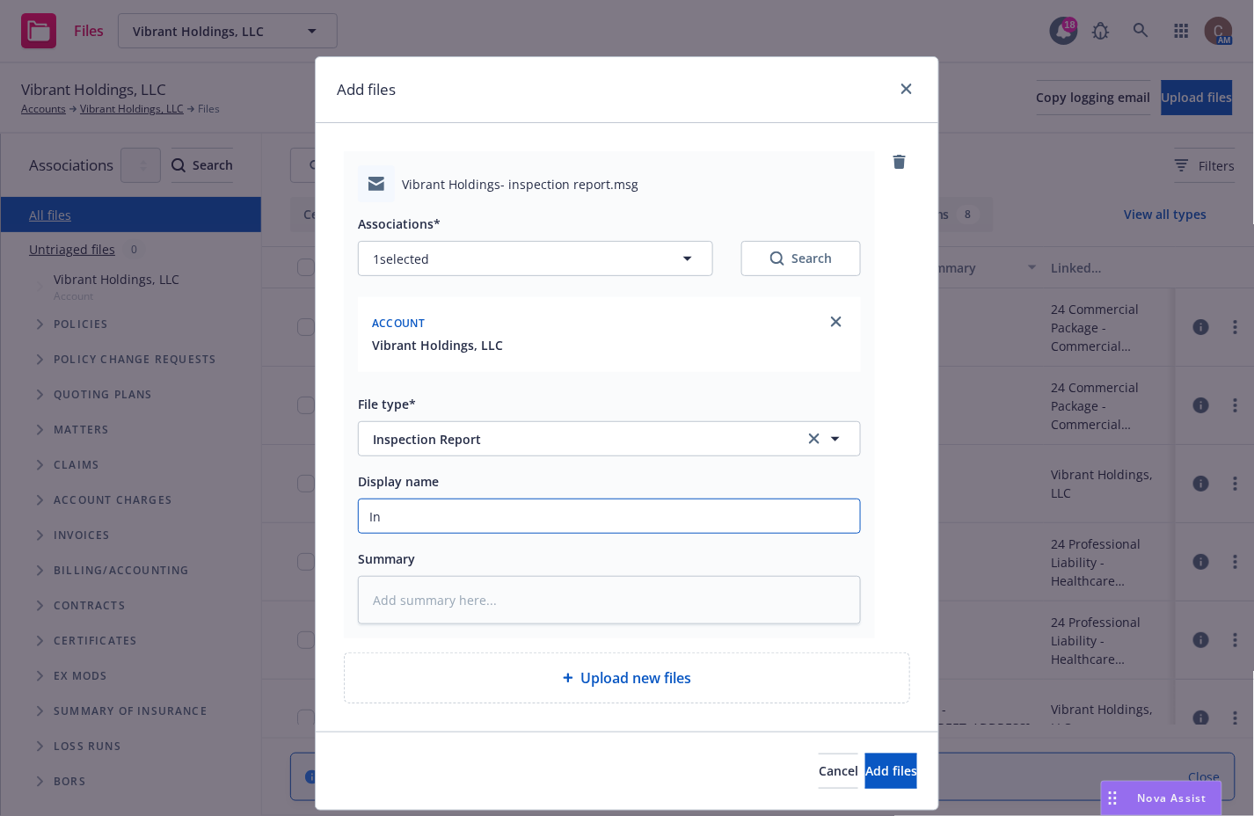
type textarea "x"
type input "Ins"
type textarea "x"
type input "Insp"
type textarea "x"
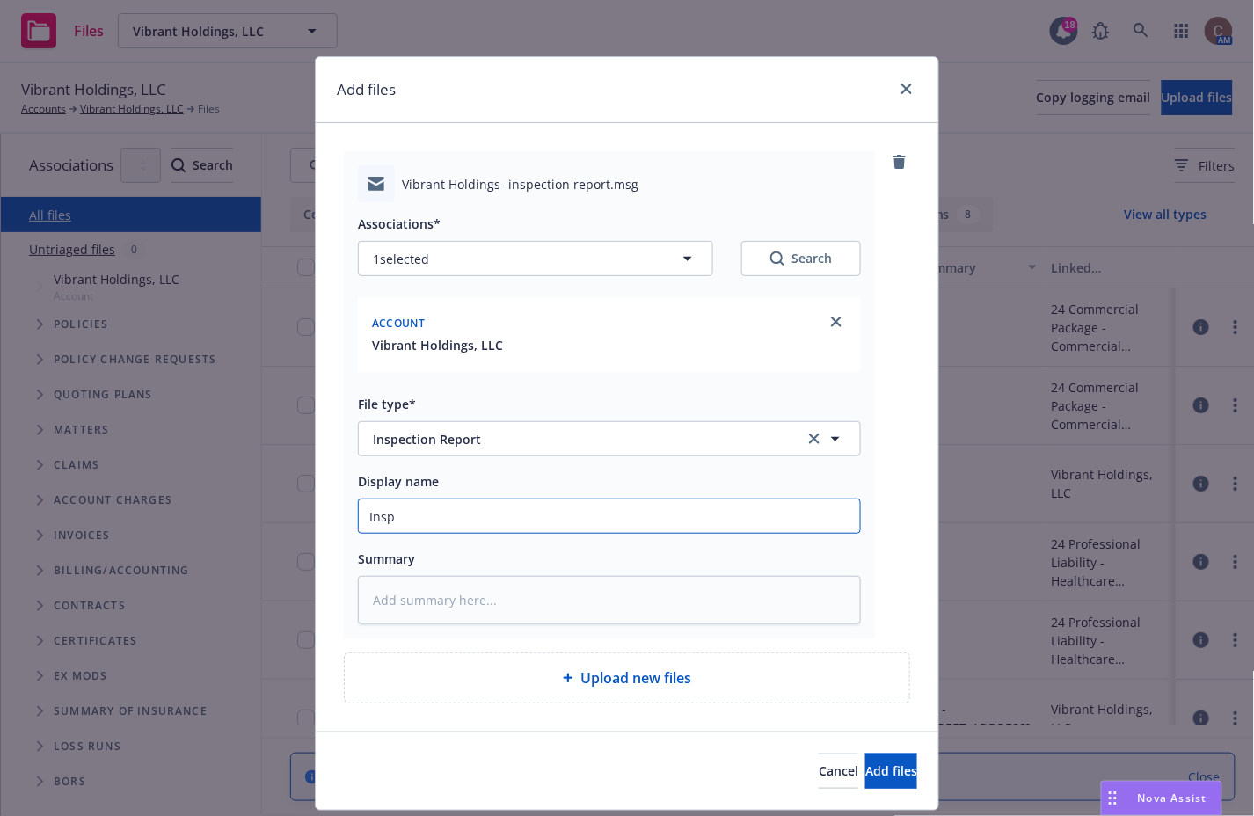
type input "Inspe"
type textarea "x"
type input "Inspec"
type textarea "x"
type input "Inspeci"
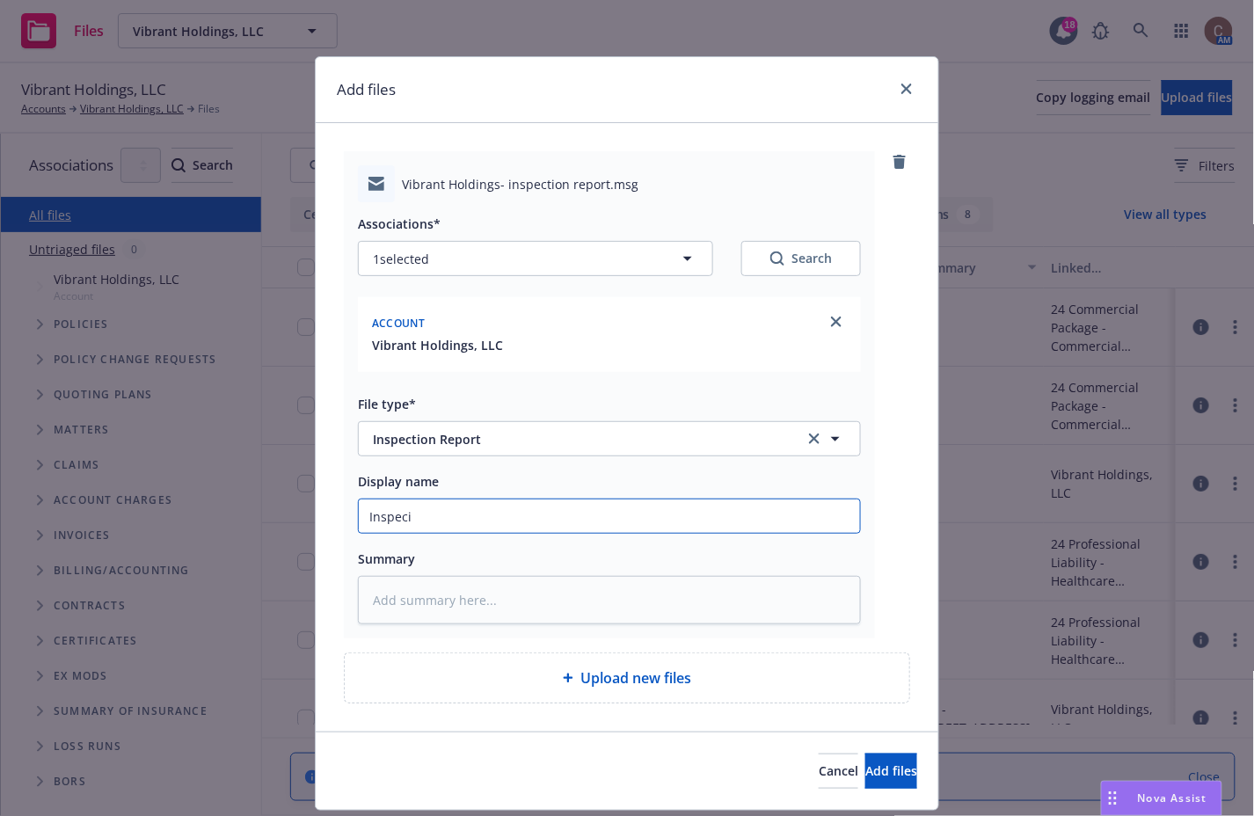
type textarea "x"
type input "Inspec"
type textarea "x"
type input "Inspect"
type textarea "x"
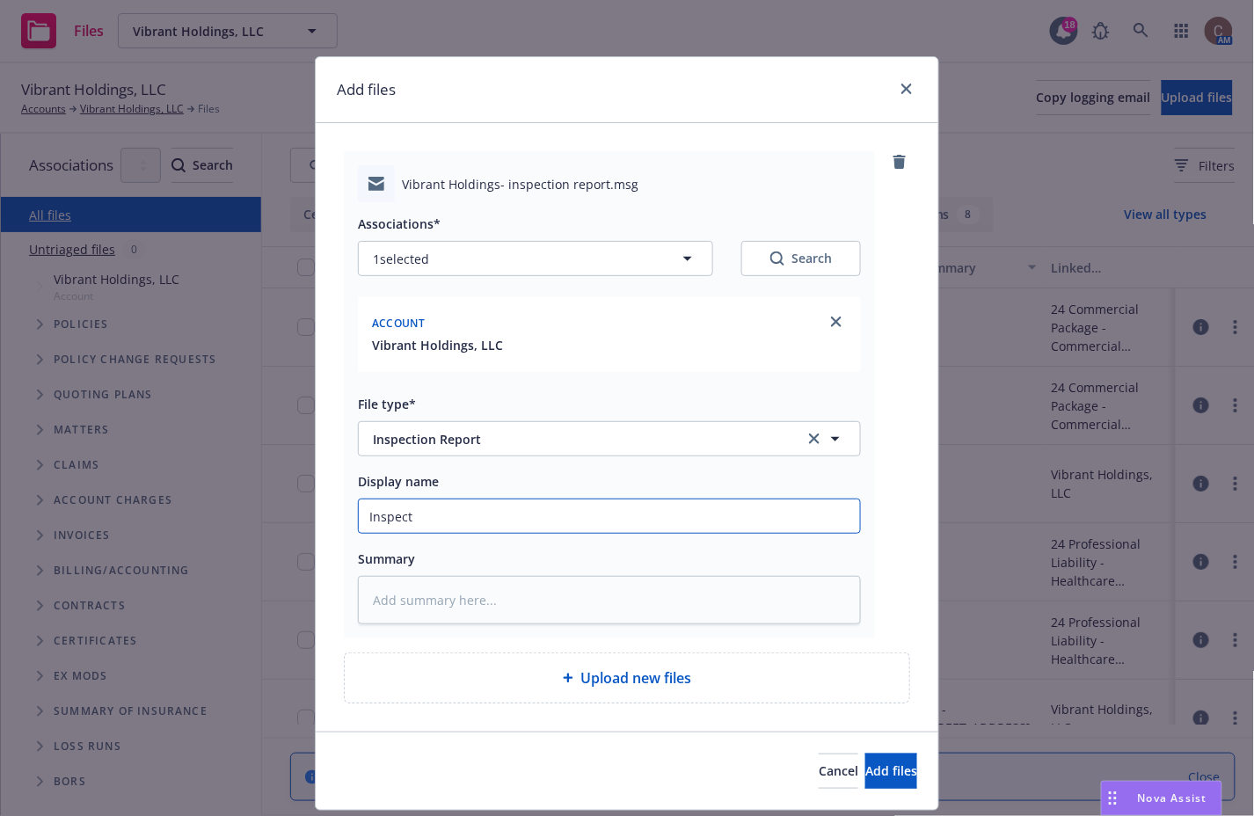
type input "Inspecti"
type textarea "x"
type input "Inspectio"
type textarea "x"
type input "Inspection"
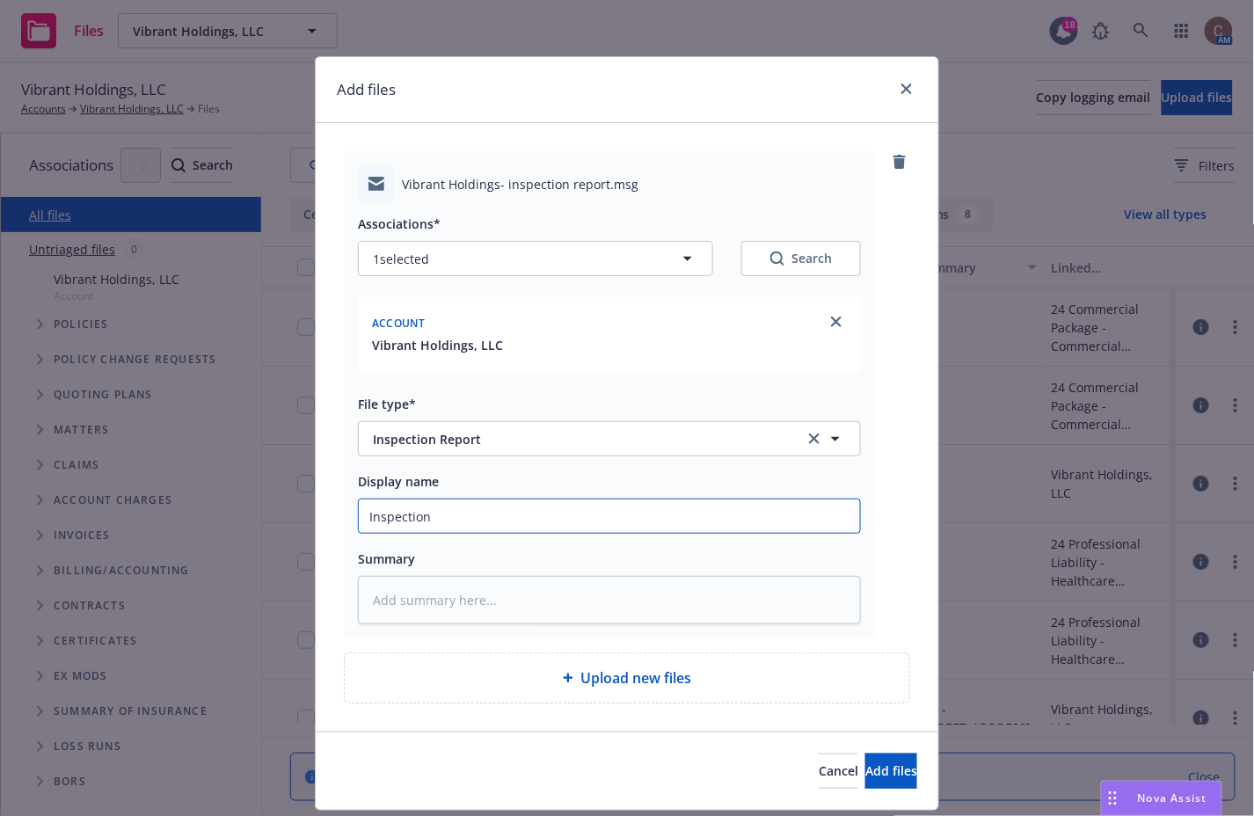
type textarea "x"
type input "Inspection R"
type textarea "x"
type input "Inspection Rep"
type textarea "x"
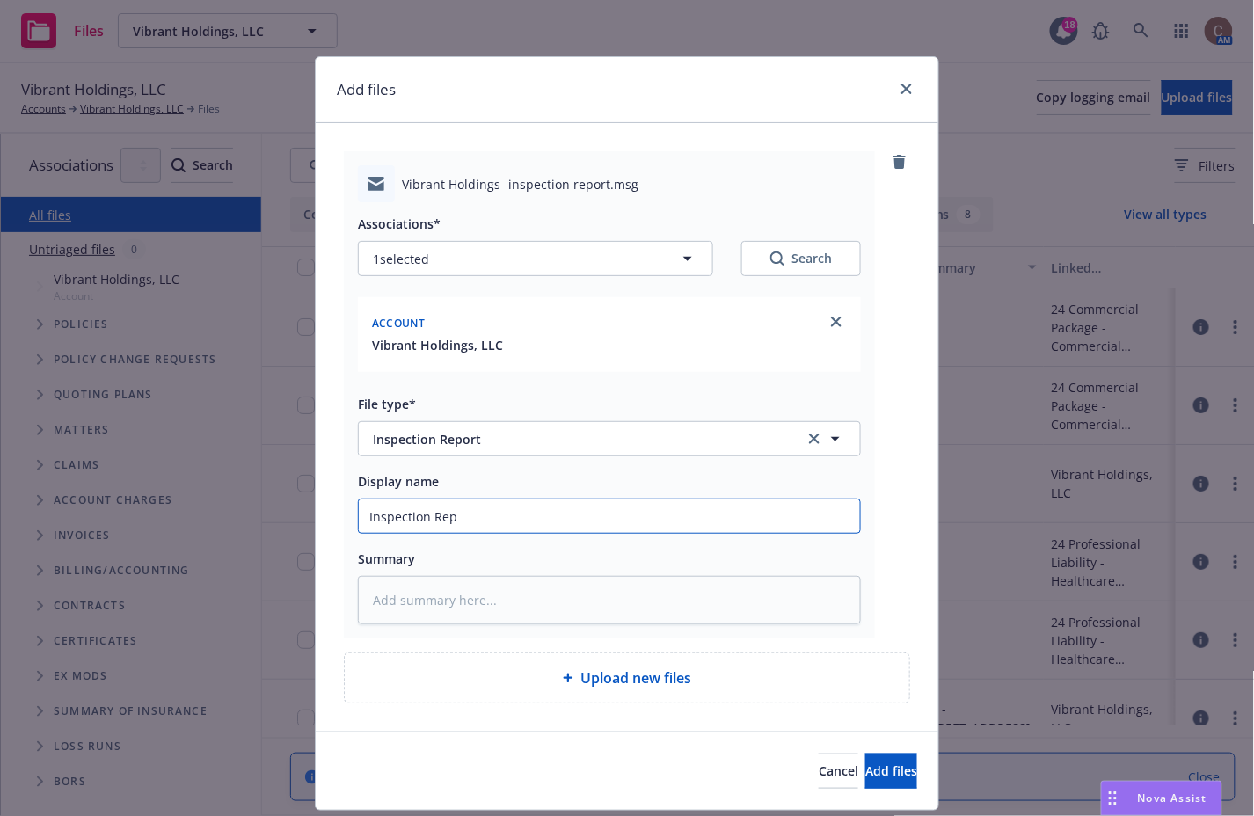
type input "Inspection Repo"
type textarea "x"
type input "Inspection Repor"
type textarea "x"
type input "Inspection Report"
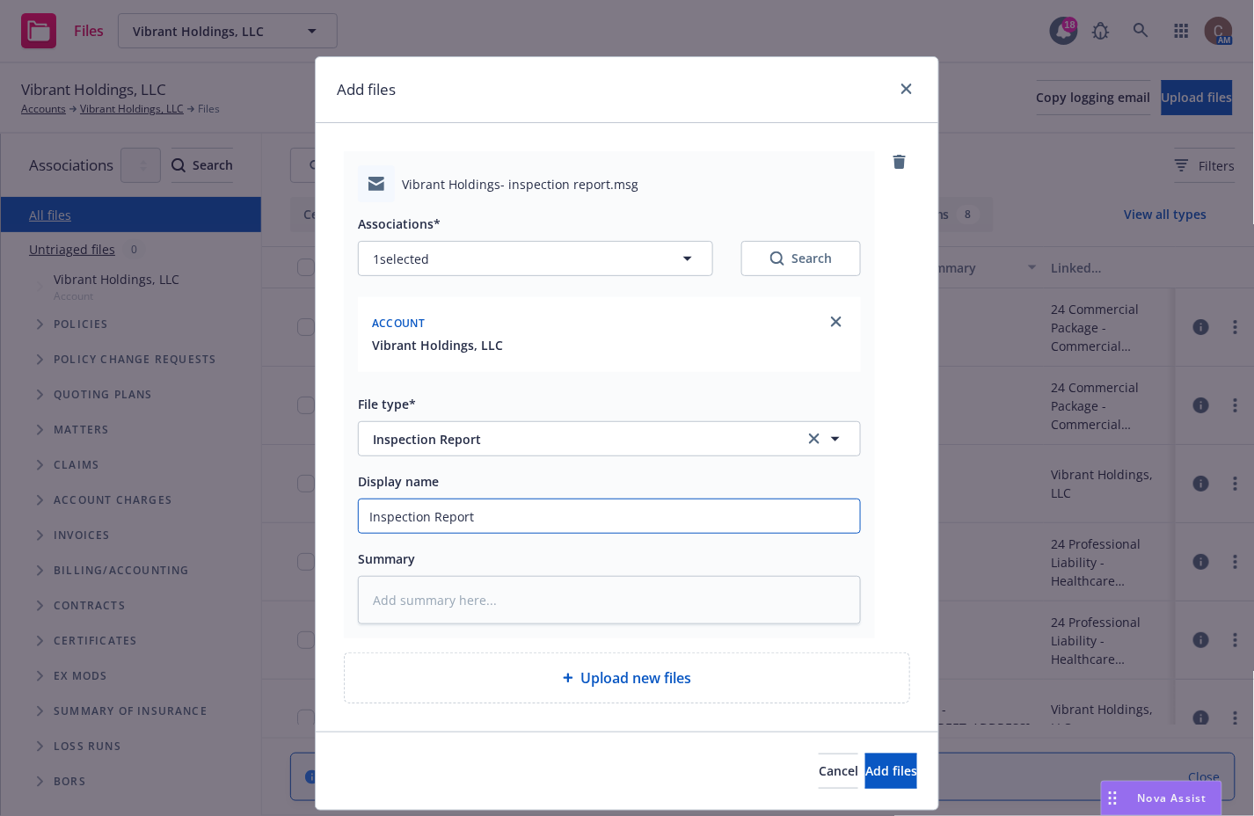
type textarea "x"
type input "Inspection Report"
type textarea "x"
type input "Inspection Report -"
type textarea "x"
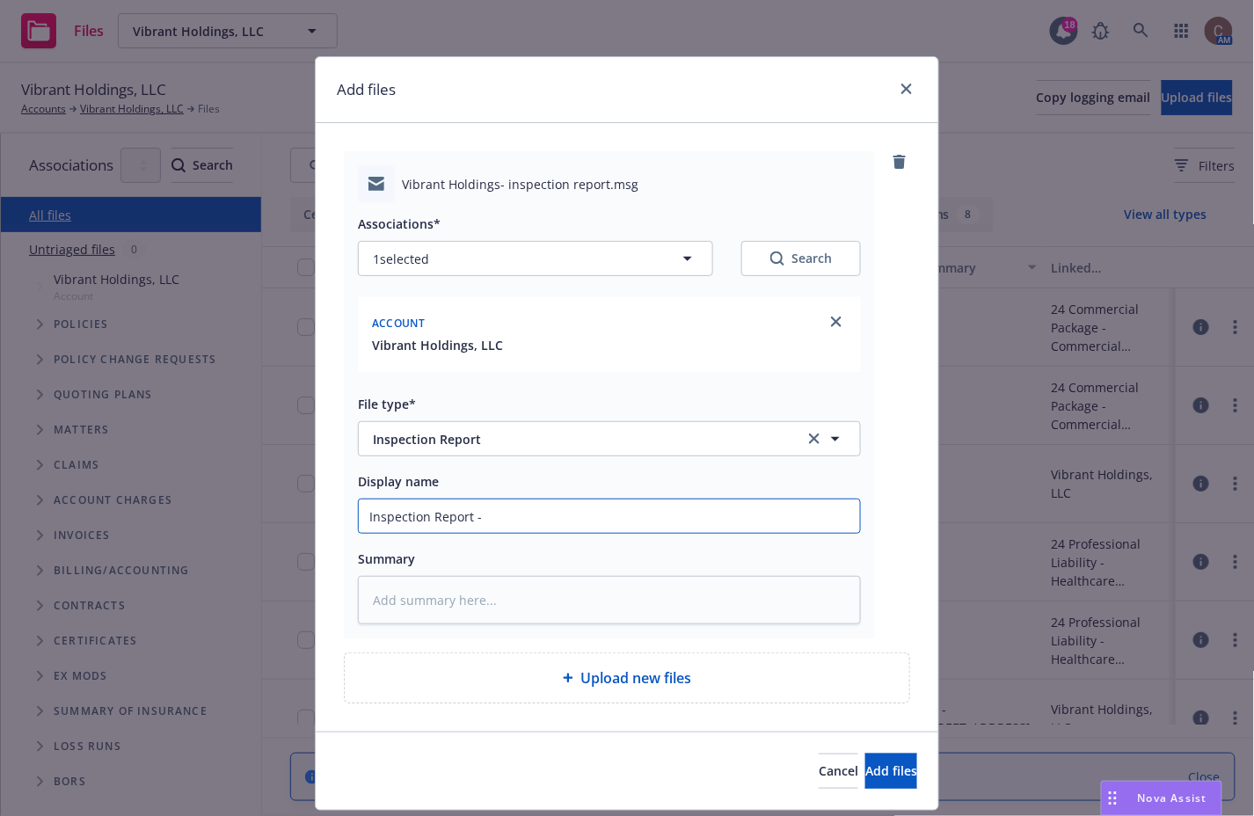
type input "Inspection Report -"
paste input "Location 1 - "3100 N 1st St, San Jose, CA 95134""
type textarea "x"
type input "Inspection Report - Location 1 - "3100 N 1st St, San Jose, CA 95134""
type textarea "x"
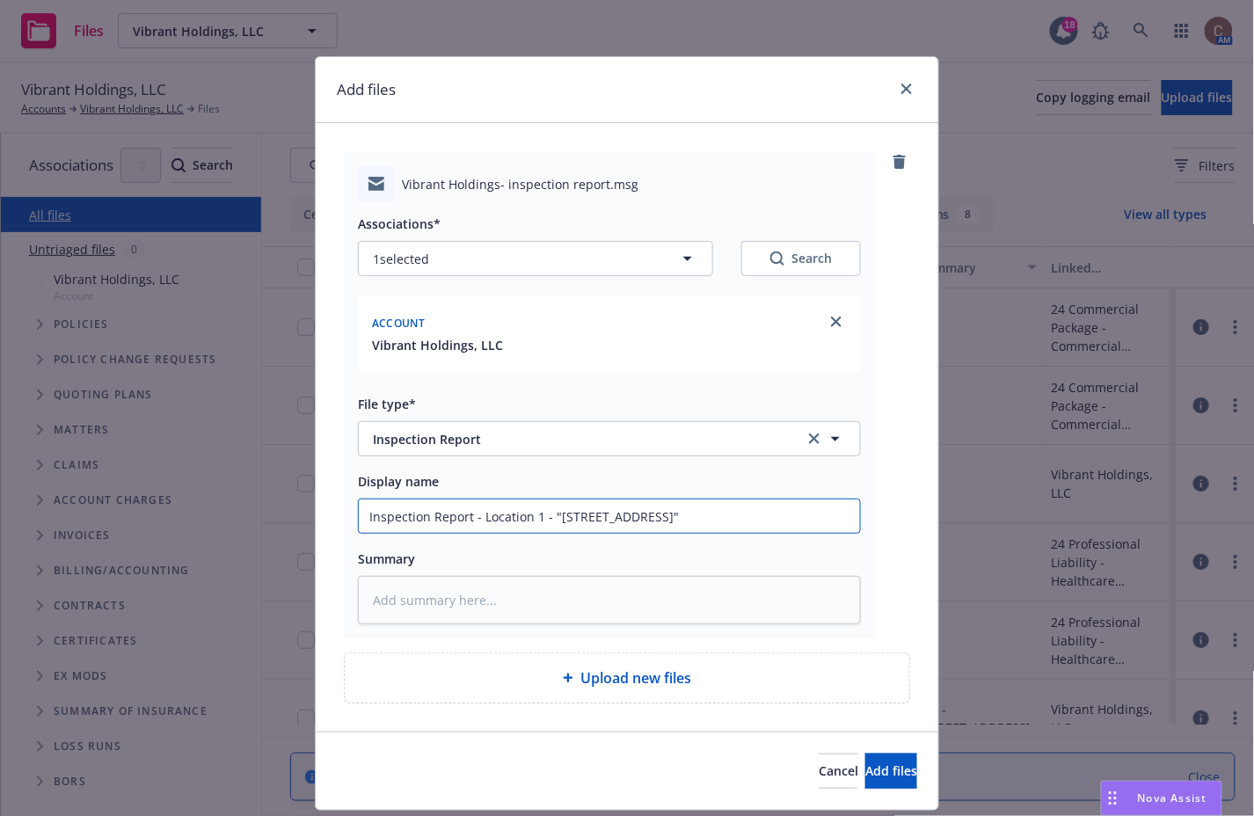
type input "Inspection Report - Location 1 - "3100 N 1st St, San Jose, CA 95134"
click at [549, 516] on input "Inspection Report - Location 1 - "3100 N 1st St, San Jose, CA 95134" at bounding box center [609, 515] width 501 height 33
type textarea "x"
type input "Inspection Report - Location 1 - 3100 N 1st St, San Jose, CA 95134"
click at [865, 753] on button "Add files" at bounding box center [891, 770] width 52 height 35
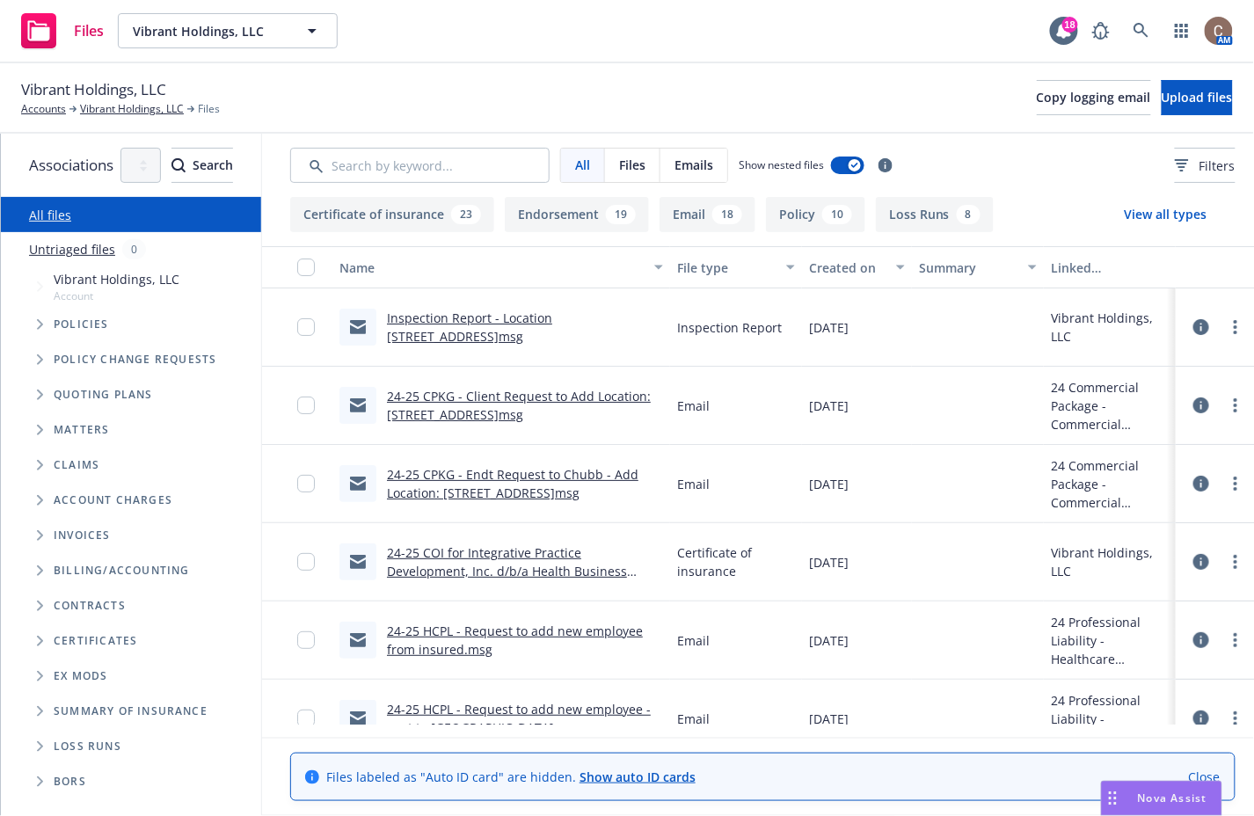
click at [678, 128] on div "Vibrant Holdings, LLC Accounts Vibrant Holdings, LLC Files Copy logging email U…" at bounding box center [627, 98] width 1254 height 70
click at [1175, 104] on span "Upload files" at bounding box center [1196, 97] width 71 height 17
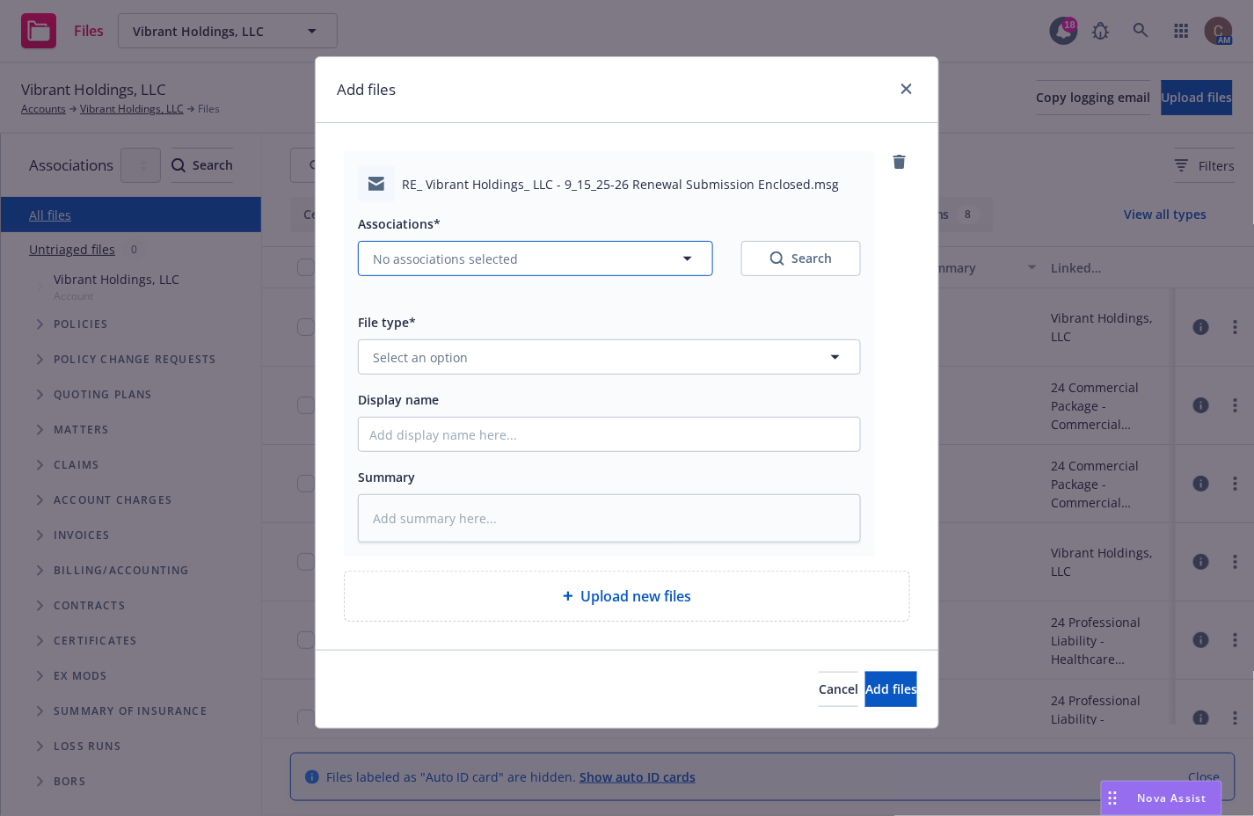
click at [558, 252] on button "No associations selected" at bounding box center [535, 258] width 355 height 35
type textarea "x"
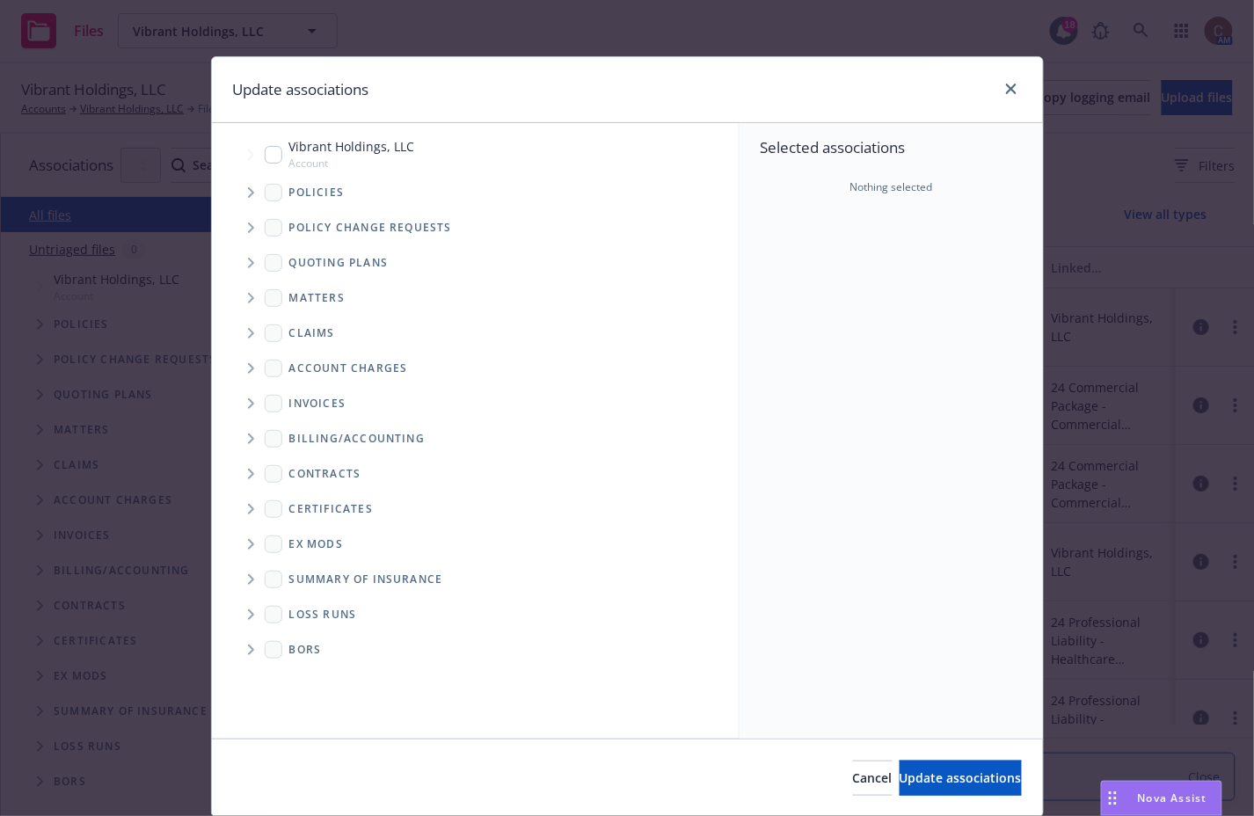
click at [248, 265] on span "Tree Example" at bounding box center [250, 263] width 28 height 28
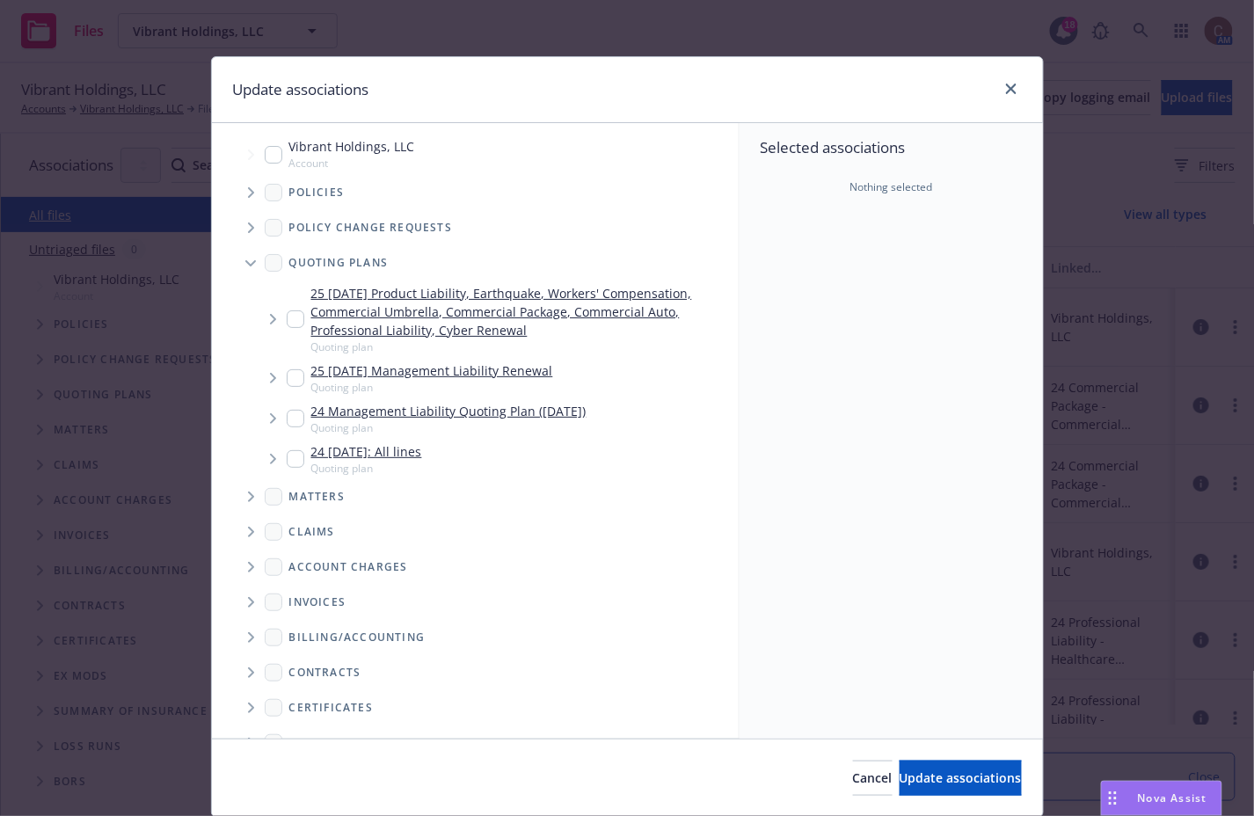
click at [295, 325] on div "25 09/15/25 Product Liability, Earthquake, Workers' Compensation, Commercial Um…" at bounding box center [509, 319] width 445 height 70
checkbox input "true"
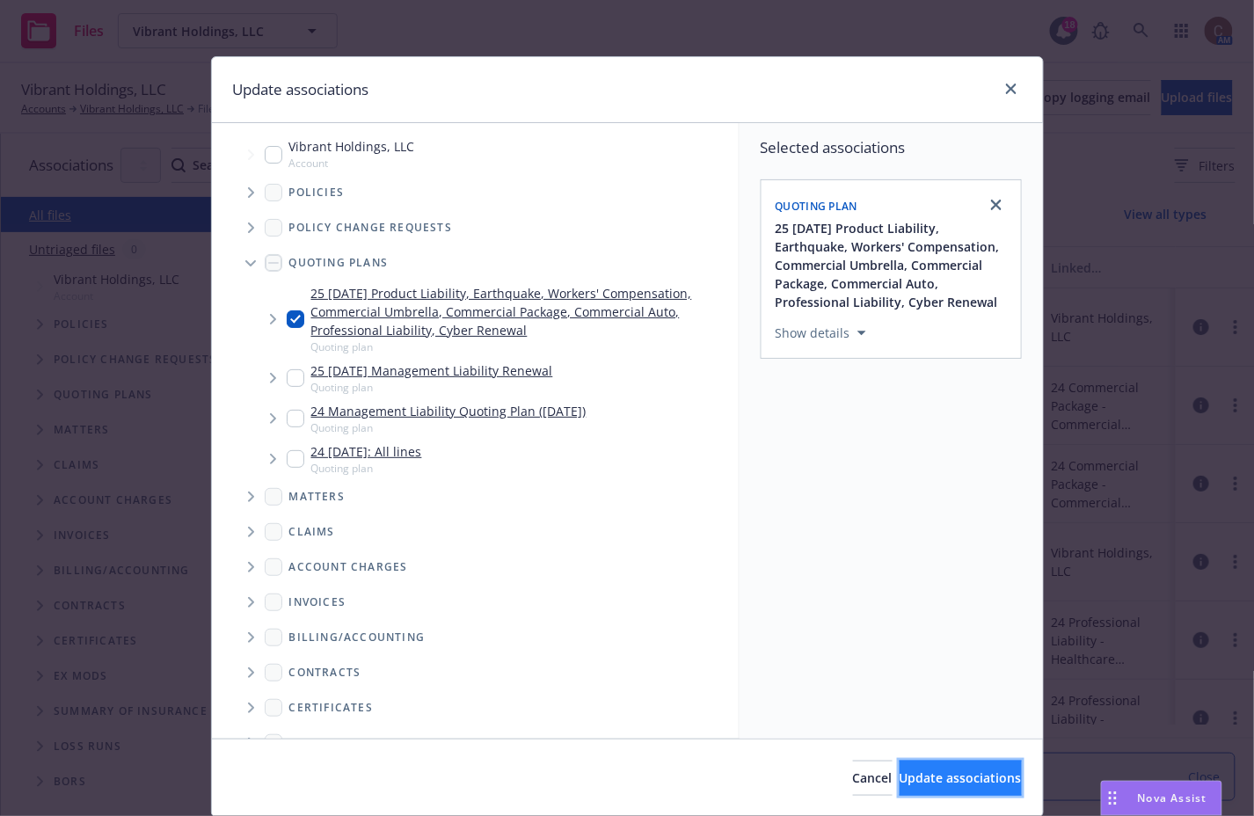
click at [923, 770] on span "Update associations" at bounding box center [960, 777] width 122 height 17
type textarea "x"
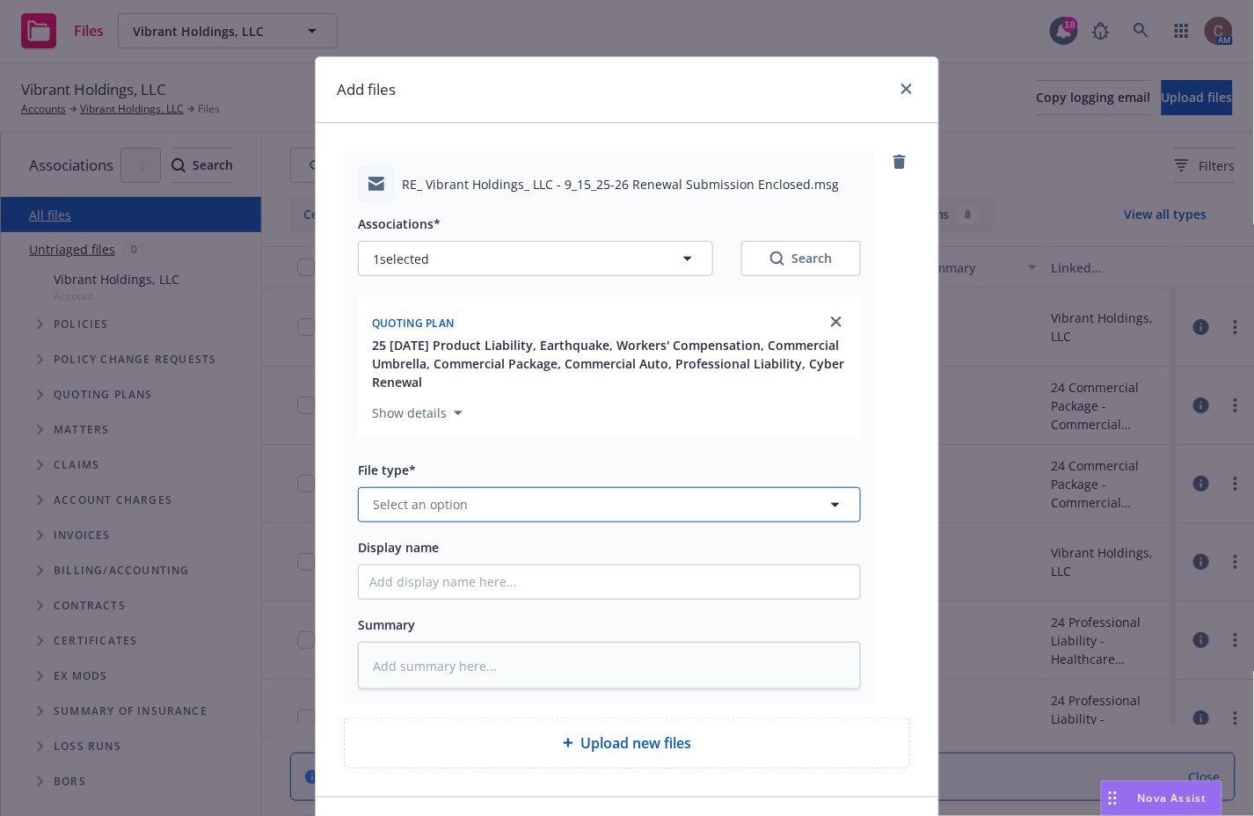
click at [631, 507] on button "Select an option" at bounding box center [609, 504] width 503 height 35
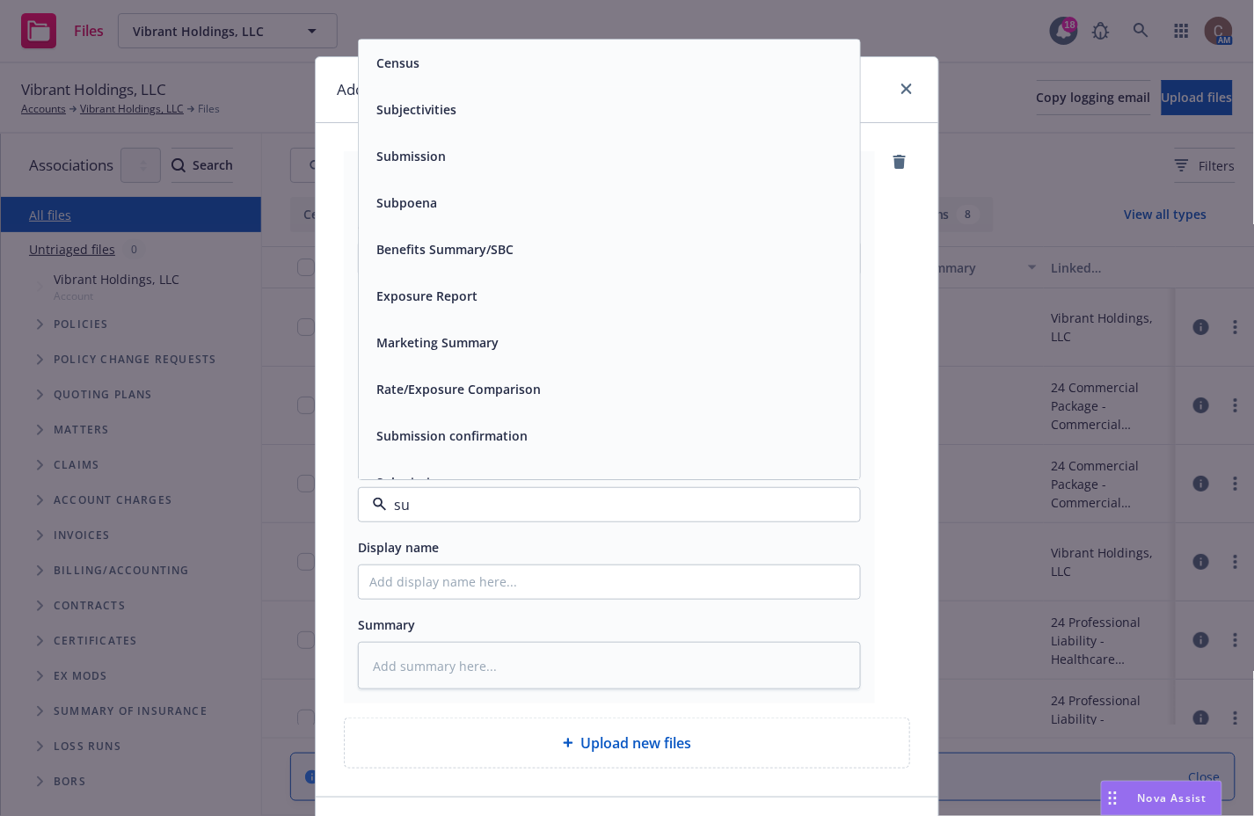
type input "sub"
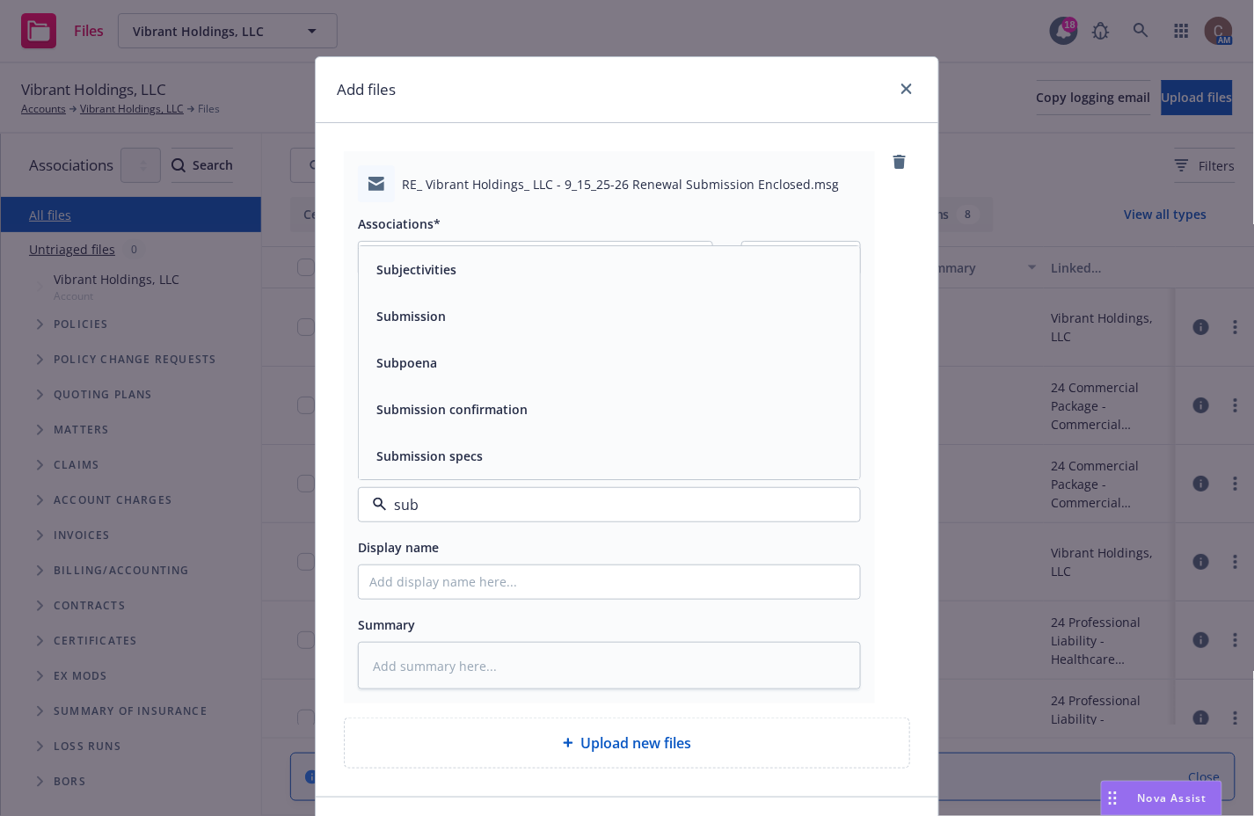
click at [460, 321] on div "Submission" at bounding box center [609, 315] width 480 height 25
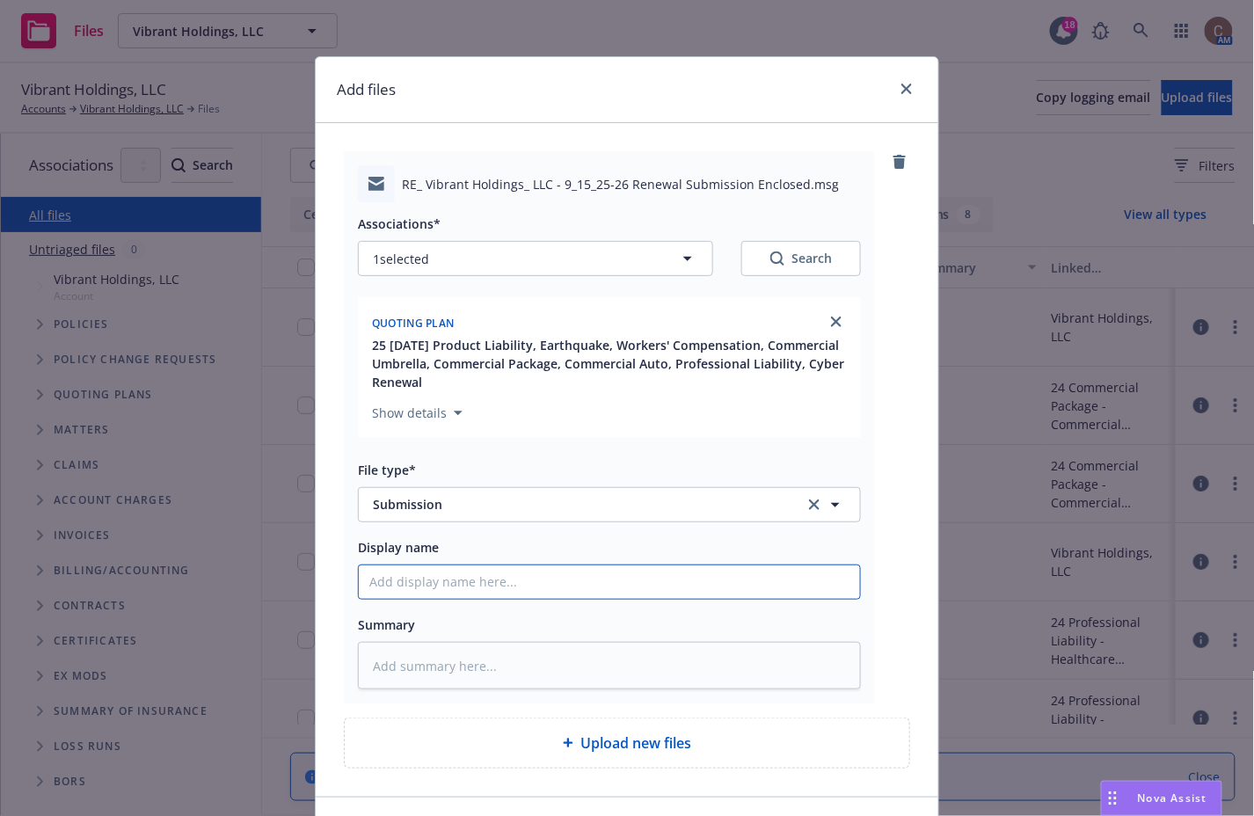
click at [444, 579] on input "Display name" at bounding box center [609, 581] width 501 height 33
type textarea "x"
type input "9"
type textarea "x"
type input "9/"
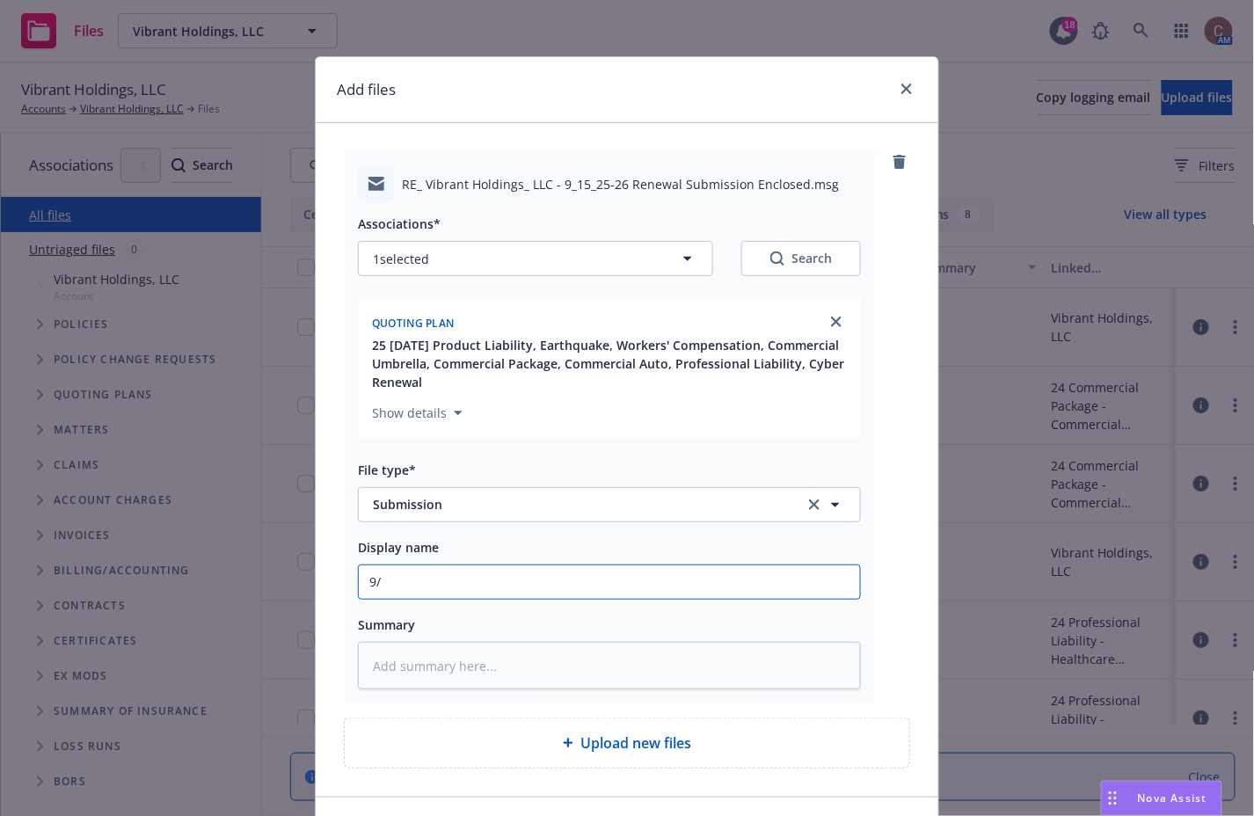
type textarea "x"
type input "9/1"
type textarea "x"
type input "9/15"
type textarea "x"
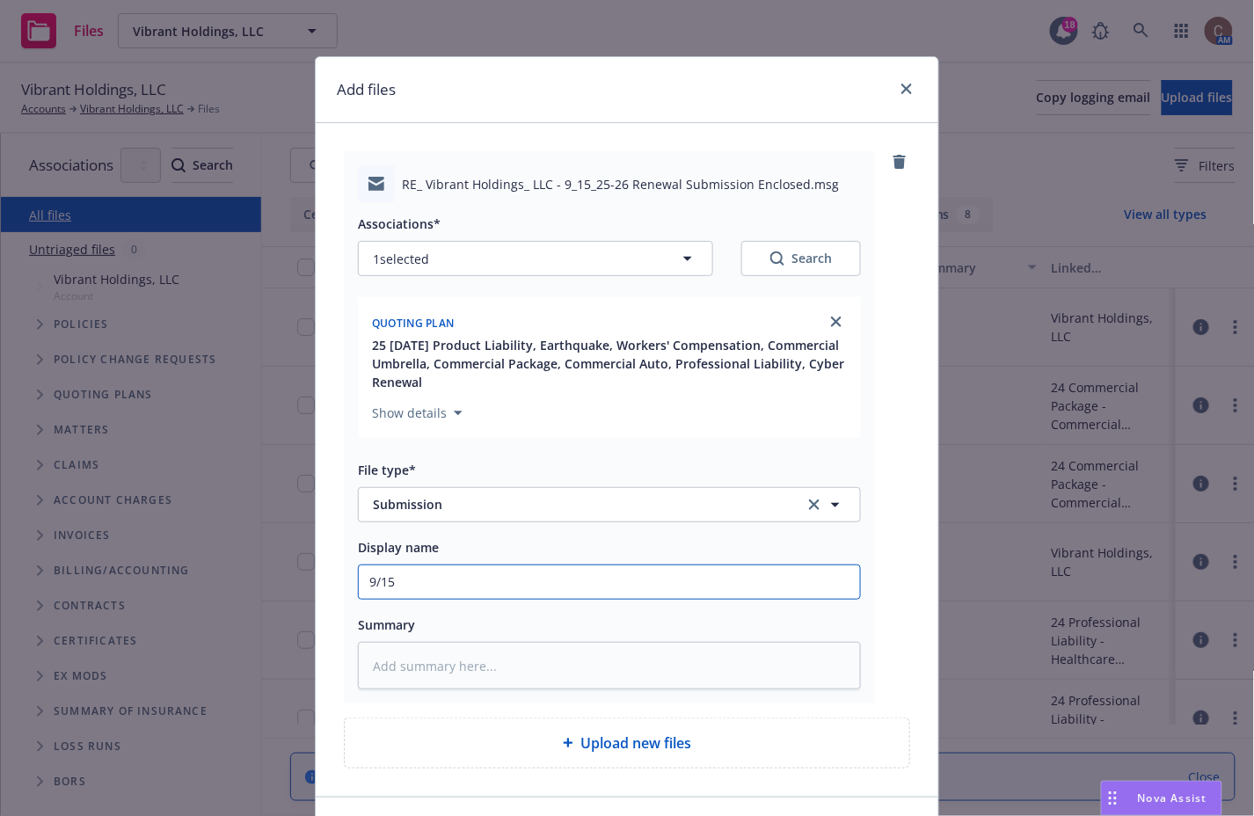
type input "9/15/"
type textarea "x"
type input "9/15/2"
type textarea "x"
type input "9/15/25"
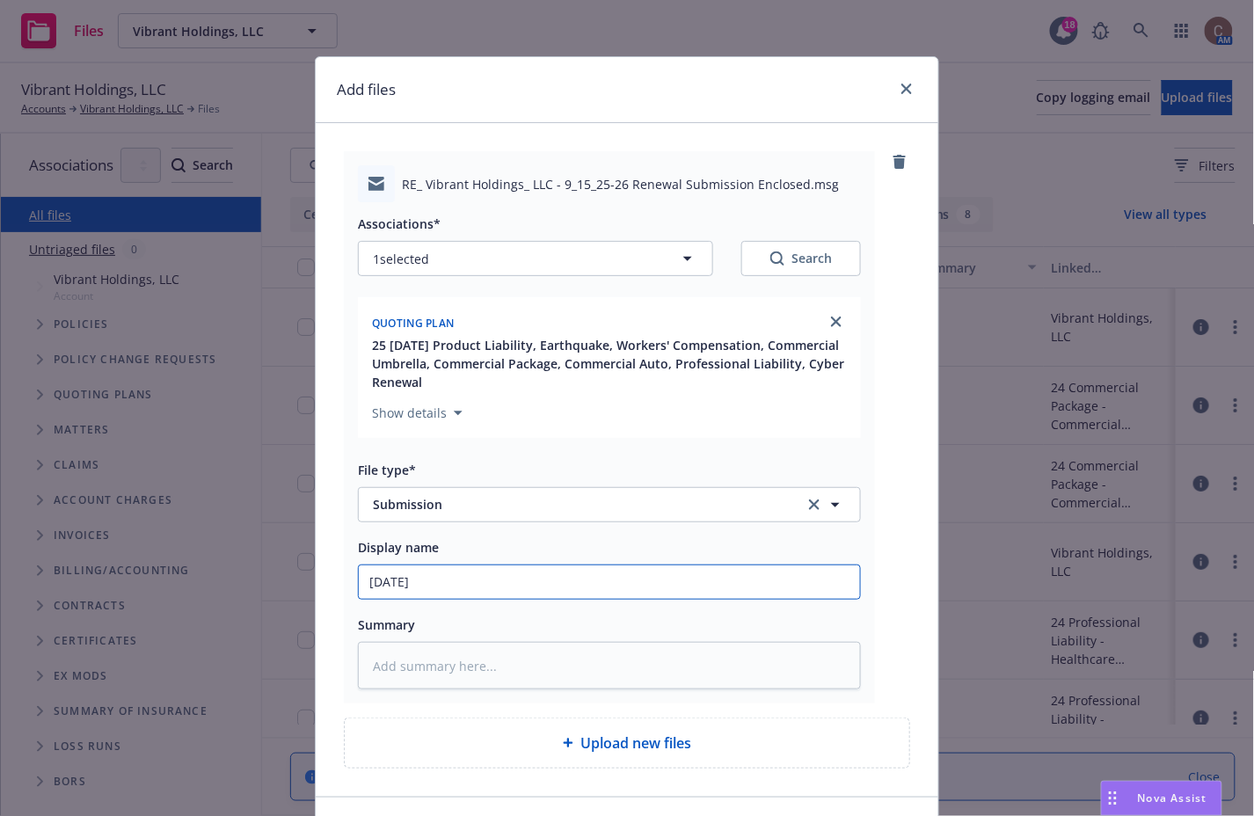
type textarea "x"
type input "9/15/250"
type textarea "x"
type input "9/15/2502"
type textarea "x"
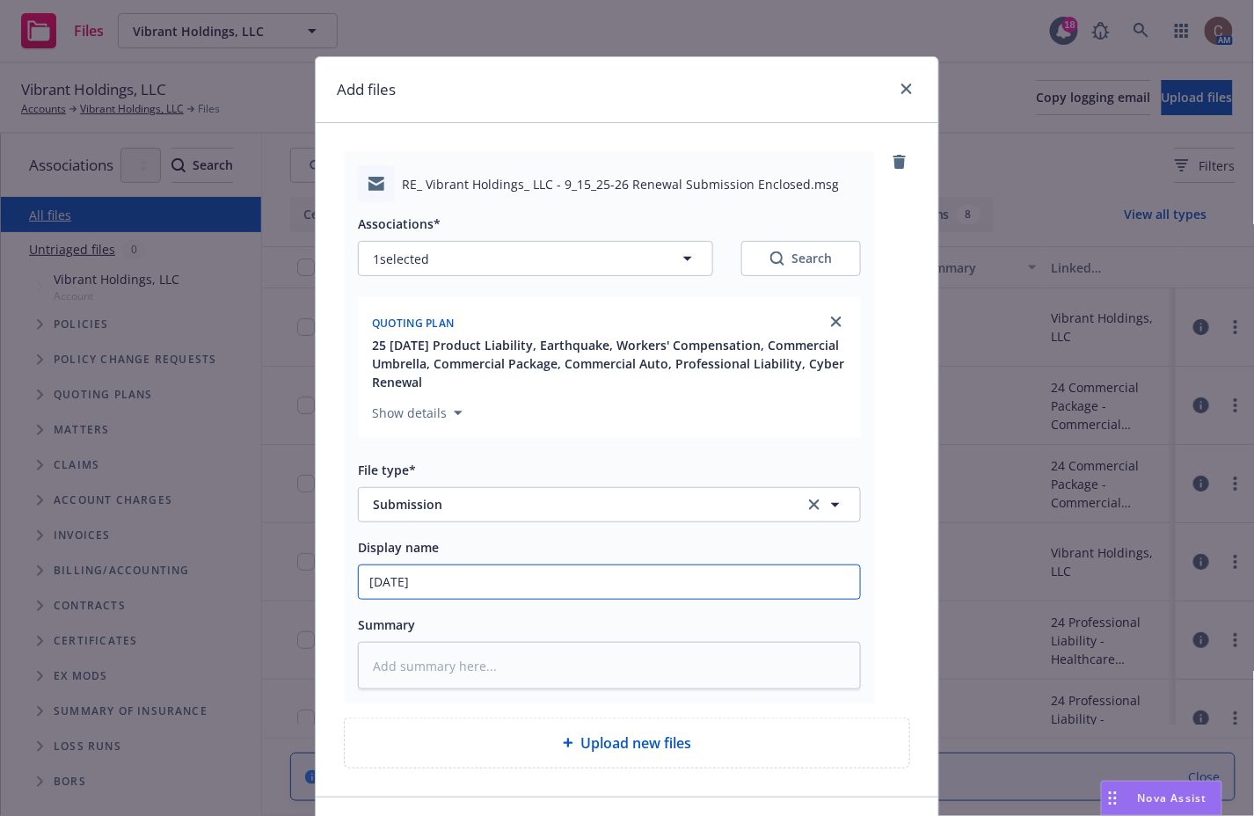
type input "9/15/25026"
type textarea "x"
type input "9/15/2502"
type textarea "x"
type input "9/15/250"
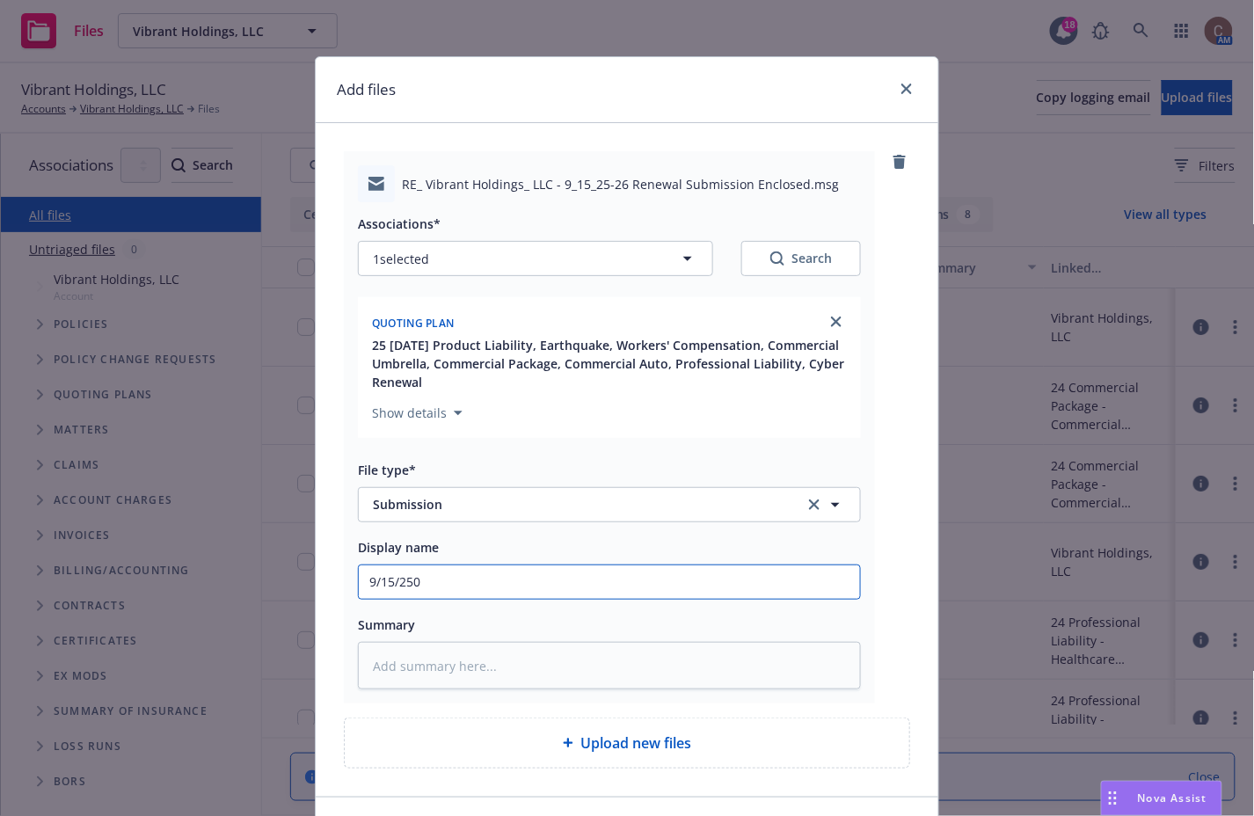
type textarea "x"
type input "9/15/250-"
type textarea "x"
type input "9/15/250-2"
type textarea "x"
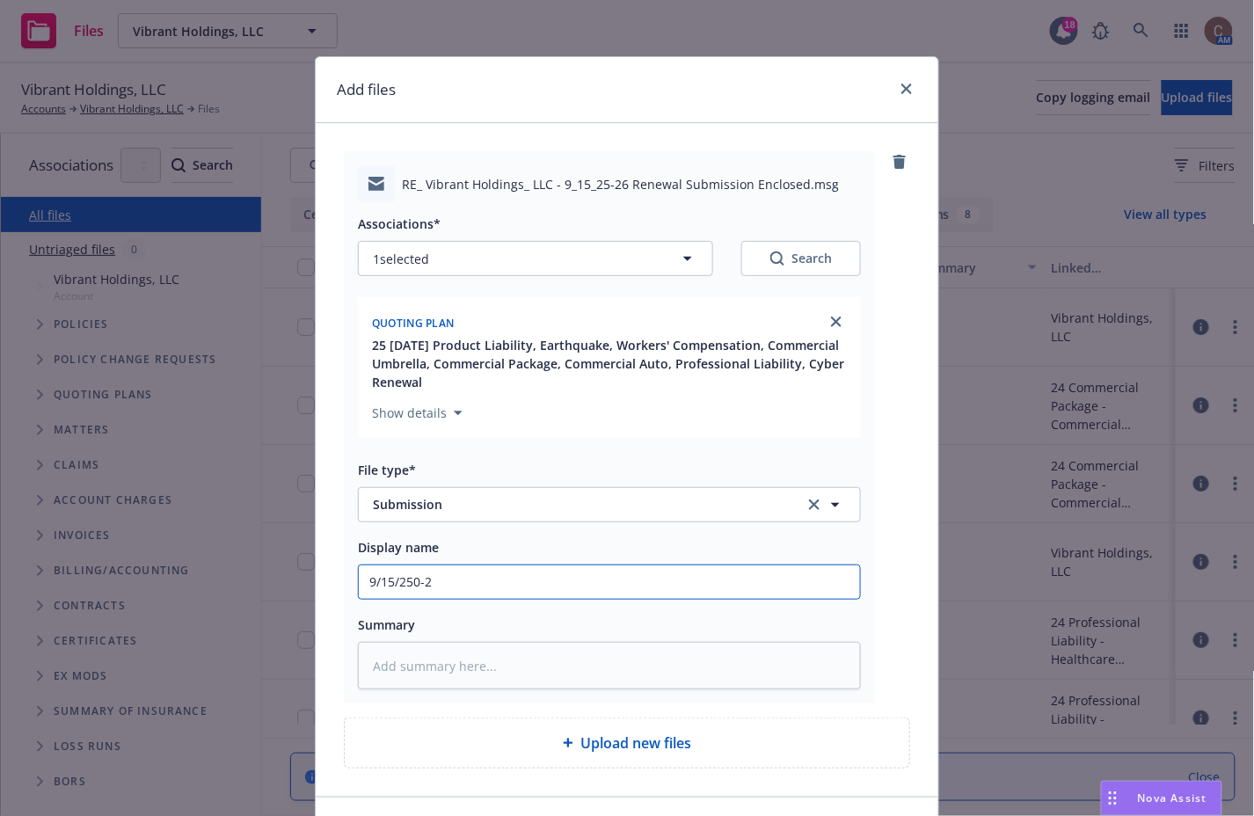
type input "9/15/250-"
type textarea "x"
type input "9/15/250"
type textarea "x"
type input "9/15/250-"
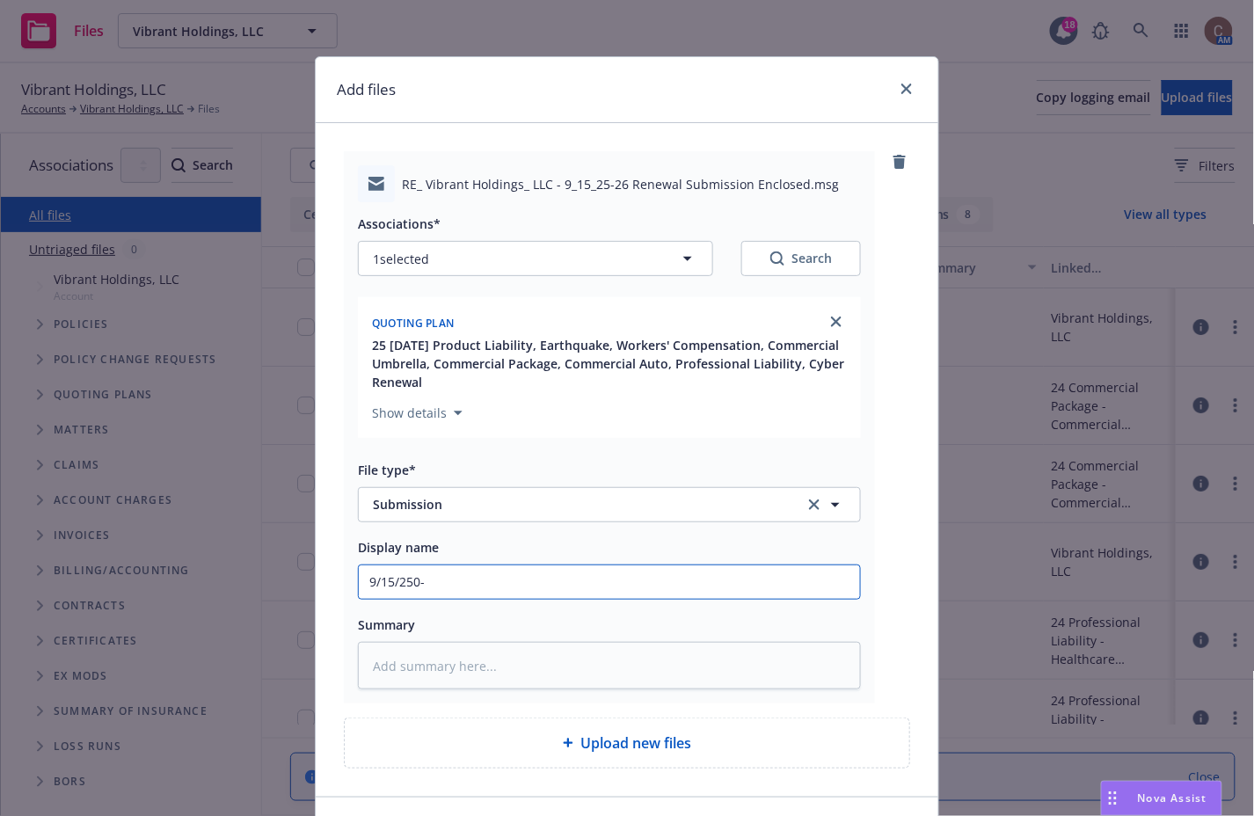
type textarea "x"
type input "9/15/250"
type textarea "x"
type input "9/15/25"
type textarea "x"
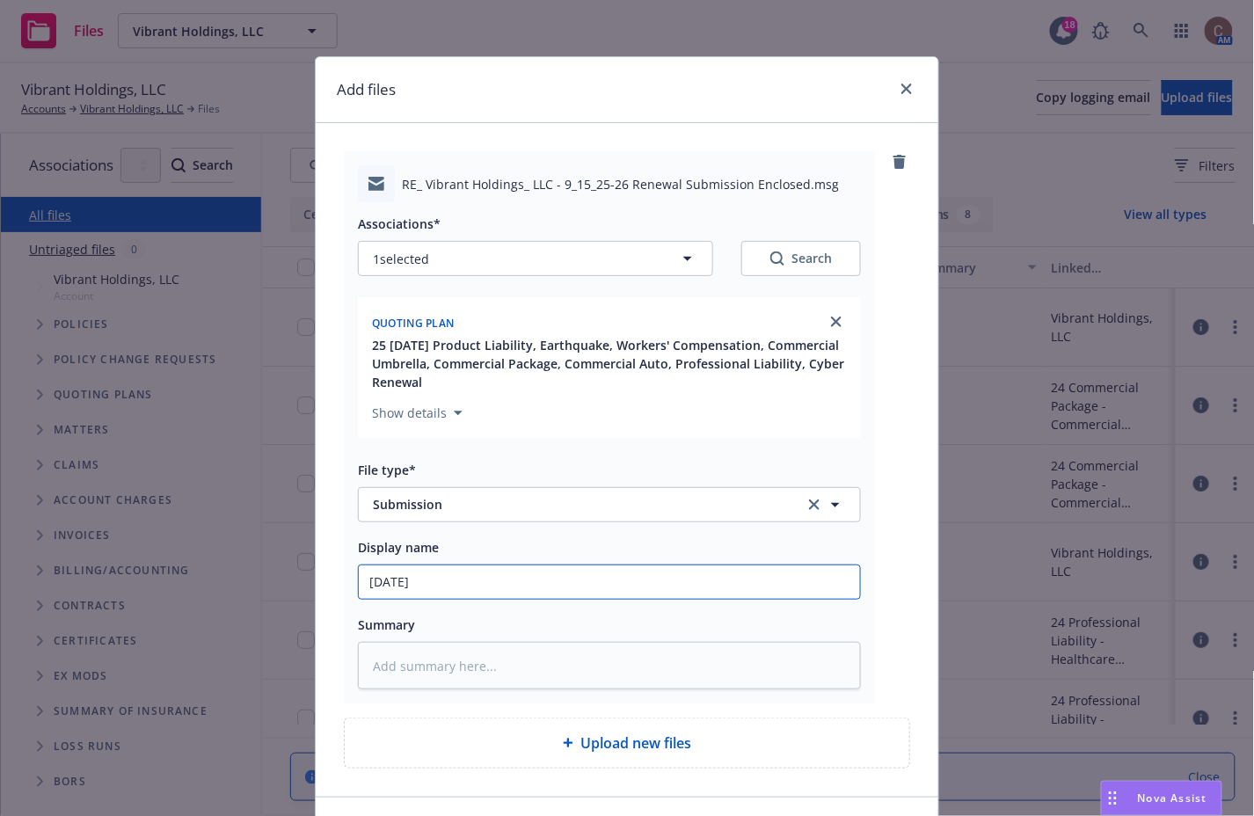
type input "9/15/25-"
type textarea "x"
type input "9/15/25-2"
type textarea "x"
type input "9/15/25-26"
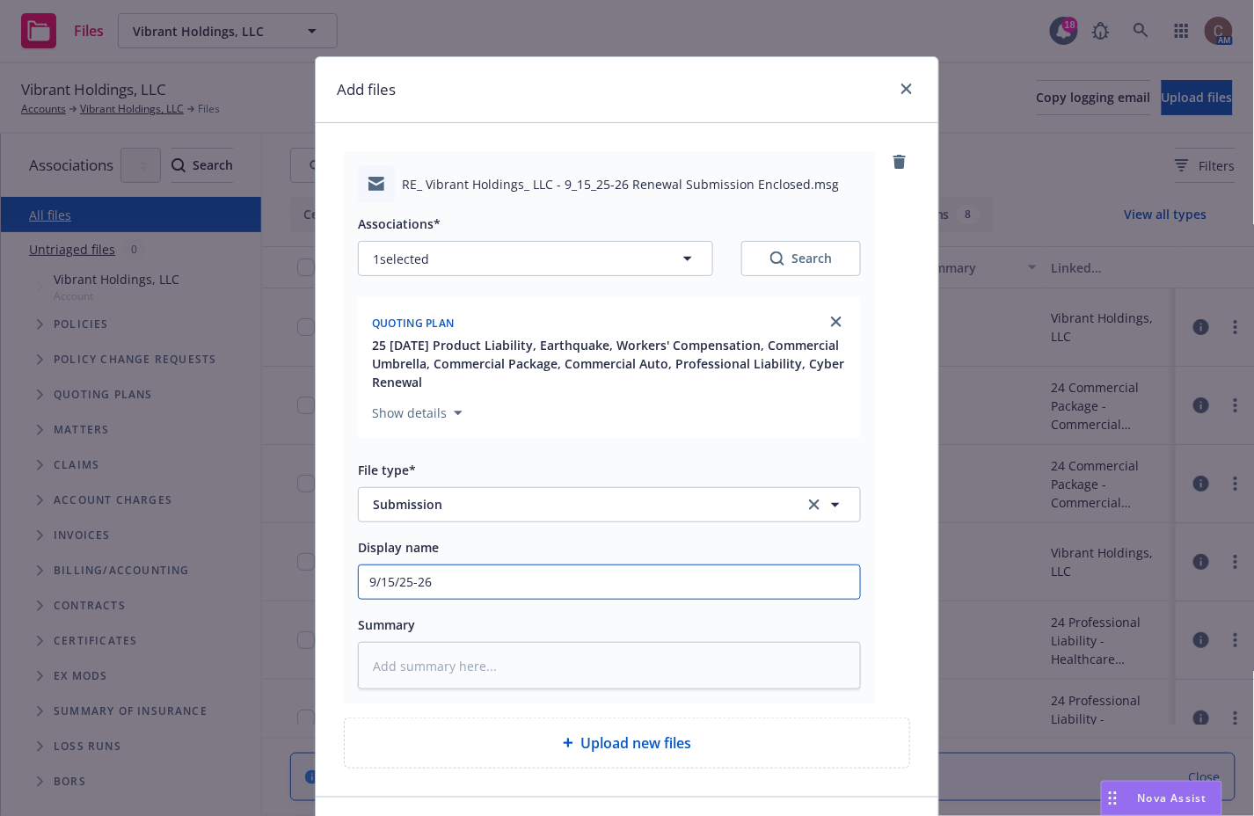
type textarea "x"
type input "9/15/25-26"
type textarea "x"
type input "9/15/25-26 E"
type textarea "x"
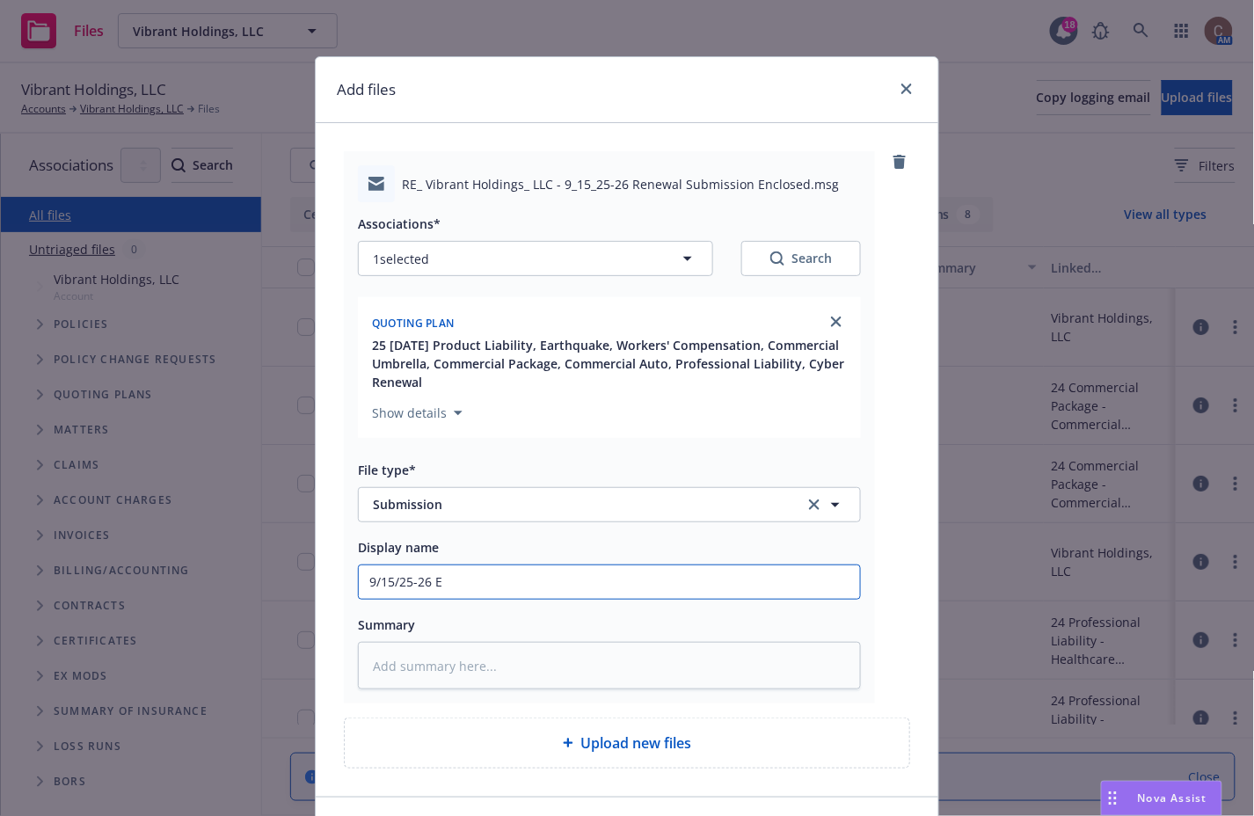
type input "9/15/25-26 EQ"
type textarea "x"
type input "9/15/25-26 EQ"
type textarea "x"
type input "9/15/25-26 EQ R"
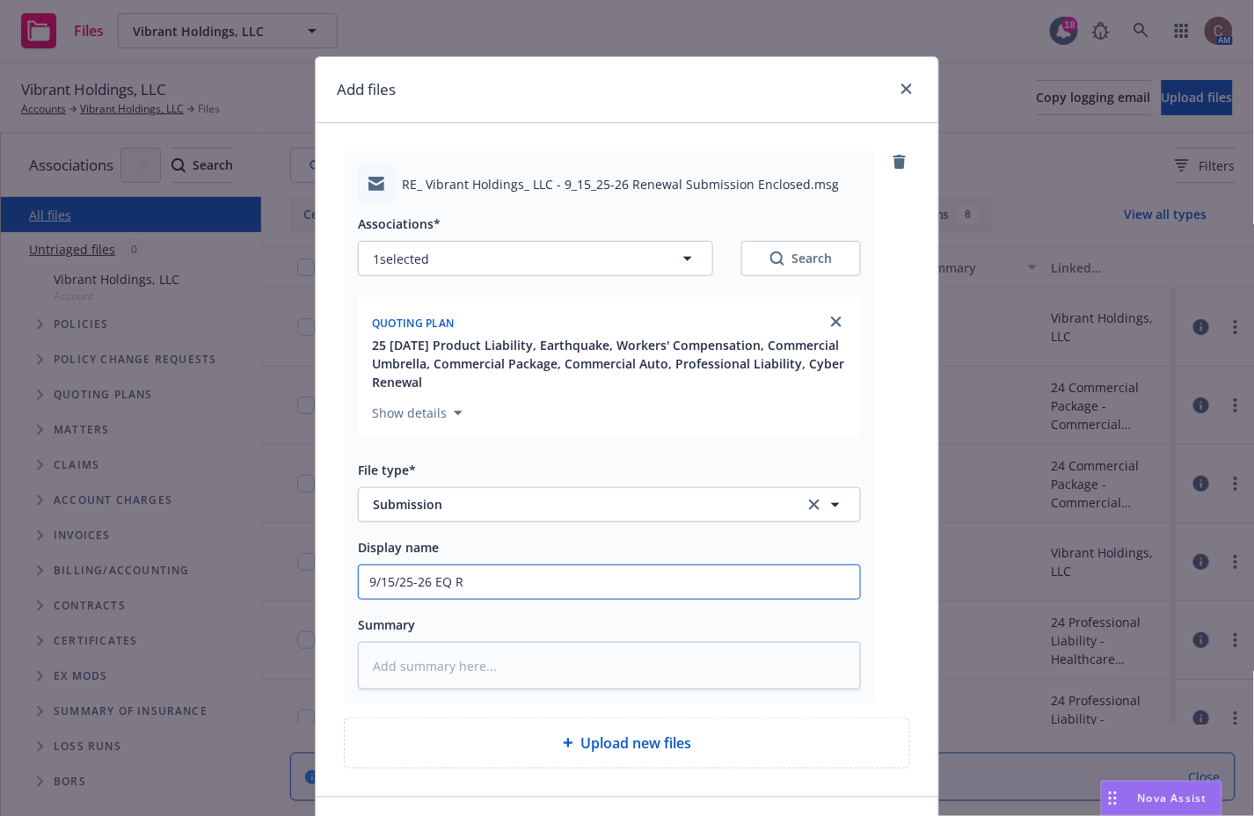
type textarea "x"
type input "9/15/25-26 EQ Re"
type textarea "x"
type input "9/15/25-26 EQ Ren"
type textarea "x"
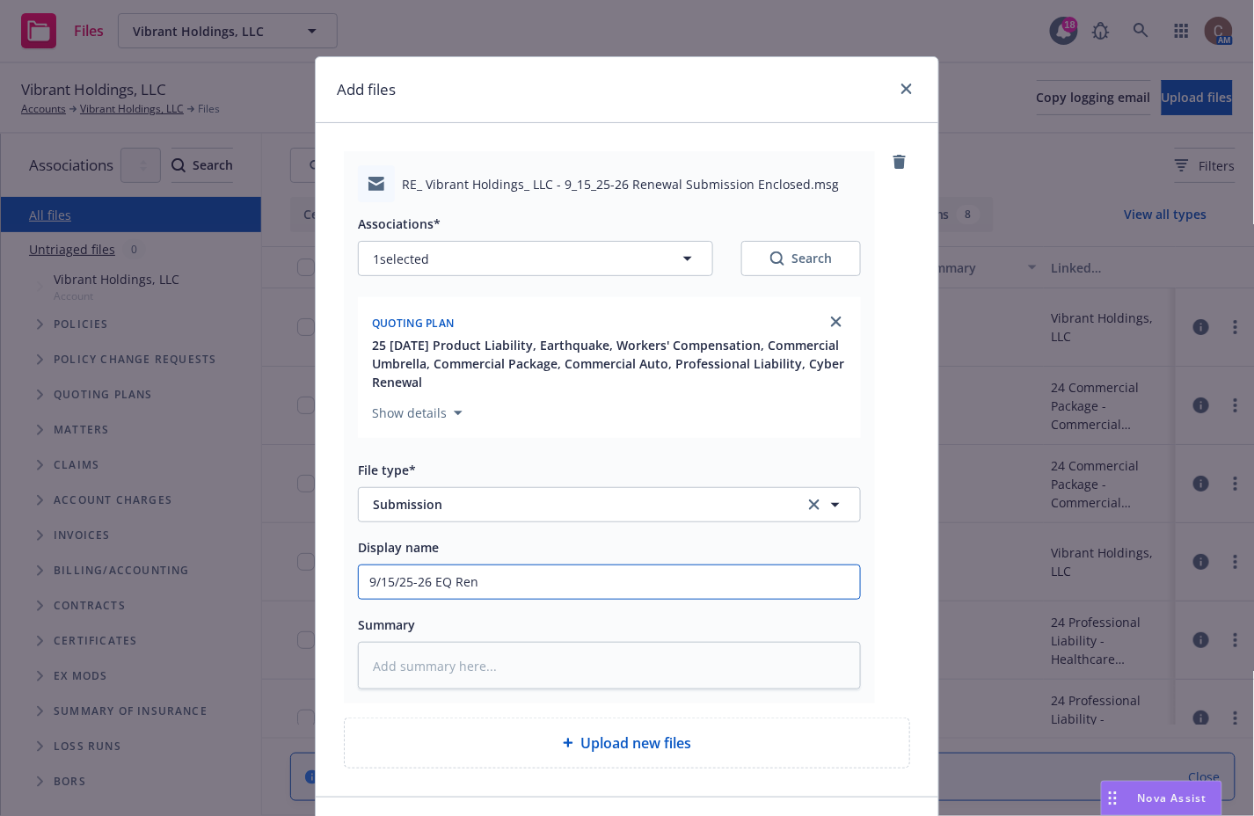
type input "9/15/25-26 EQ Rene"
type textarea "x"
type input "9/15/25-26 EQ Renew"
type textarea "x"
type input "9/15/25-26 EQ Renewa"
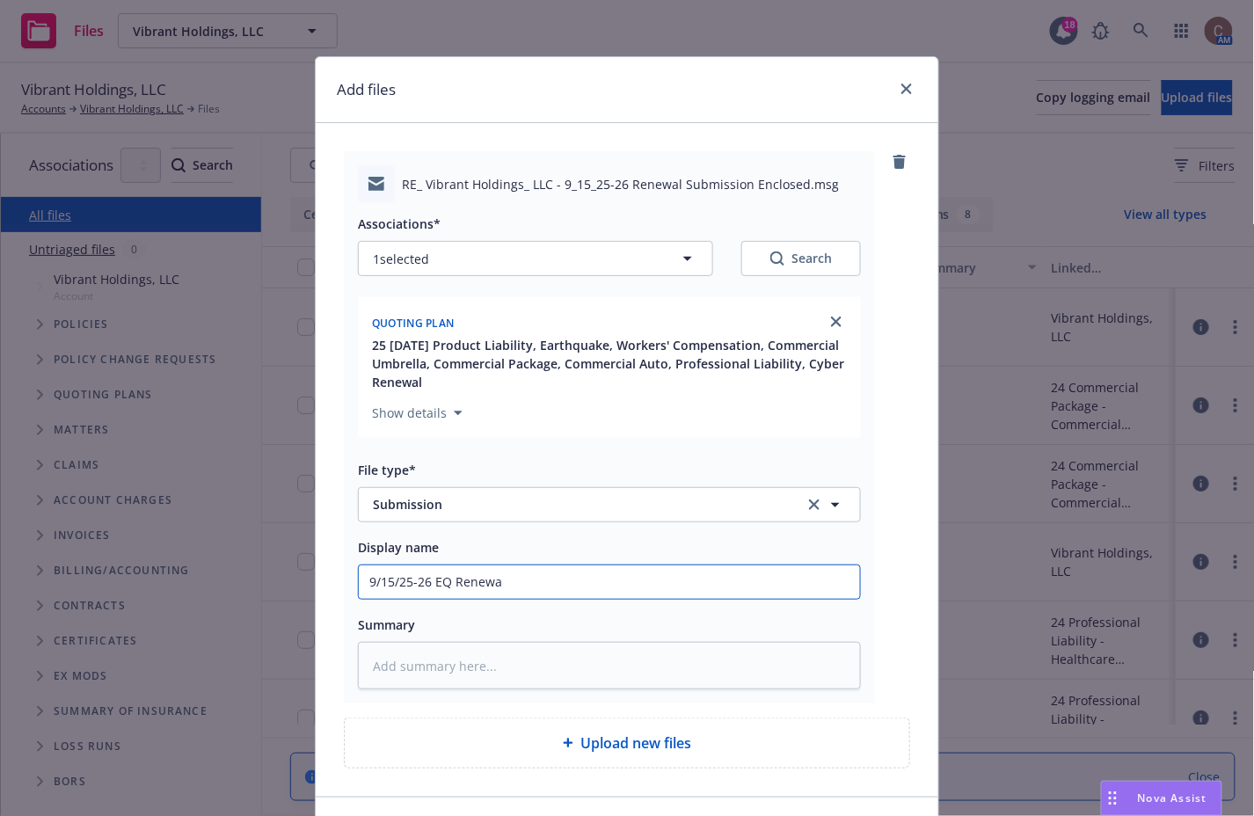
type textarea "x"
type input "9/15/25-26 EQ Renewal"
type textarea "x"
type input "9/15/25-26 EQ Renewal"
type textarea "x"
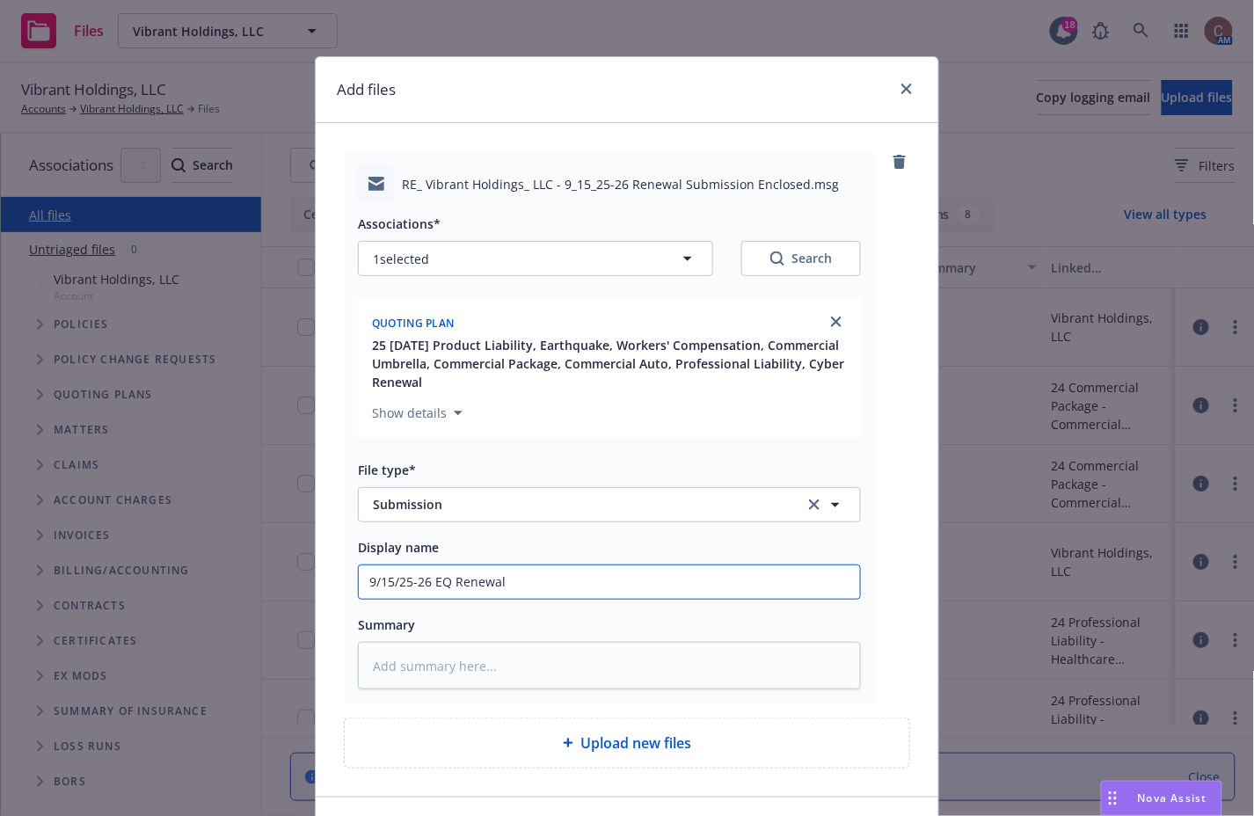
type input "9/15/25-26 EQ Renewal A"
type textarea "x"
type input "9/15/25-26 EQ Renewal"
type textarea "x"
type input "9/15/25-26 EQ Renewal S"
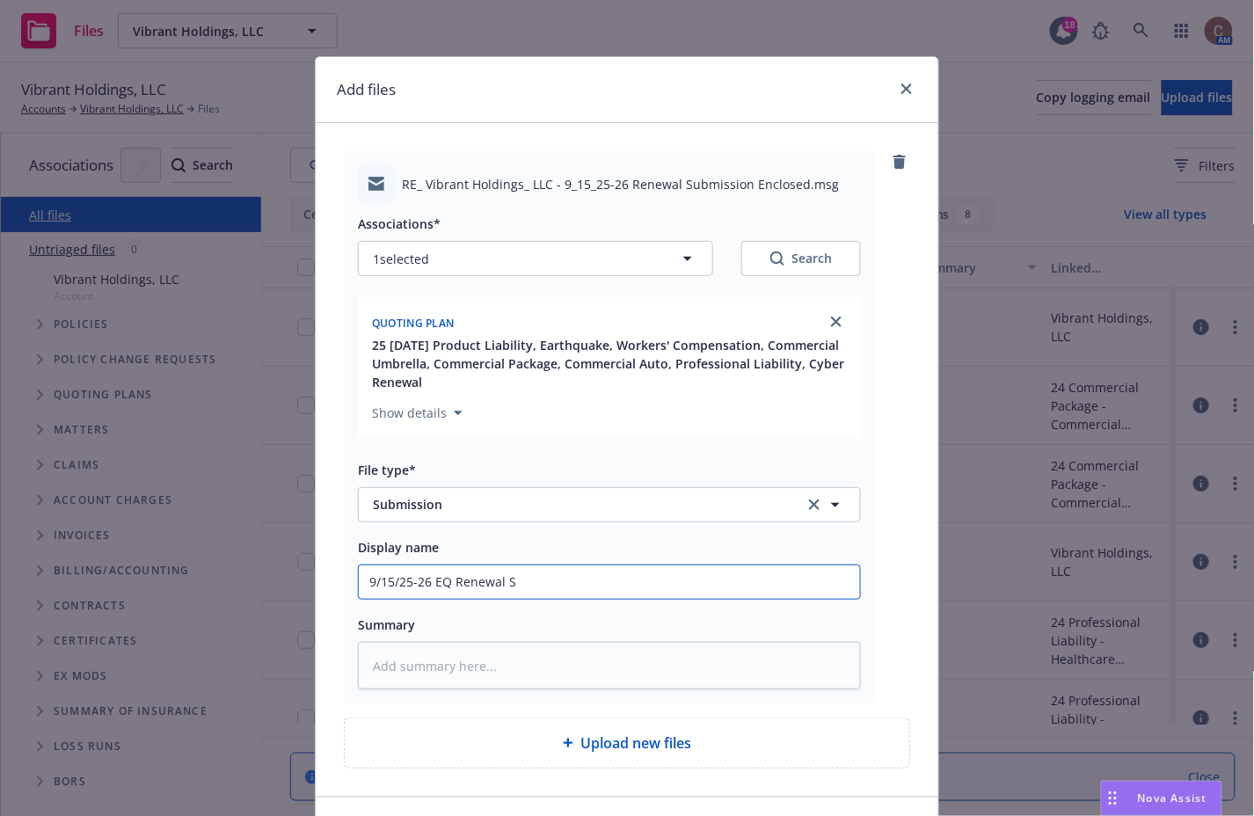
type textarea "x"
type input "9/15/25-26 EQ Renewal Su"
type textarea "x"
type input "9/15/25-26 EQ Renewal Sub"
type textarea "x"
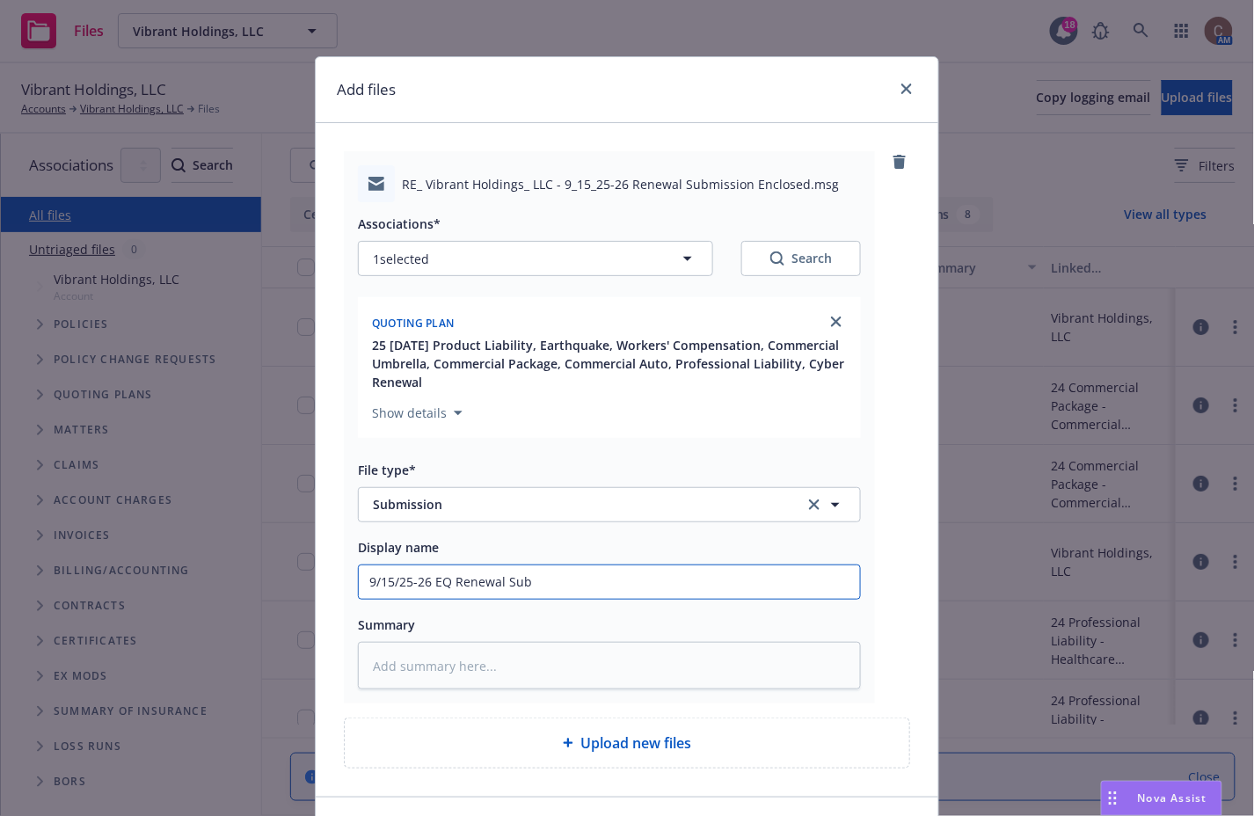
type input "9/15/25-26 EQ Renewal Subm"
type textarea "x"
type input "9/15/25-26 EQ Renewal Submi"
type textarea "x"
type input "9/15/25-26 EQ Renewal Submis"
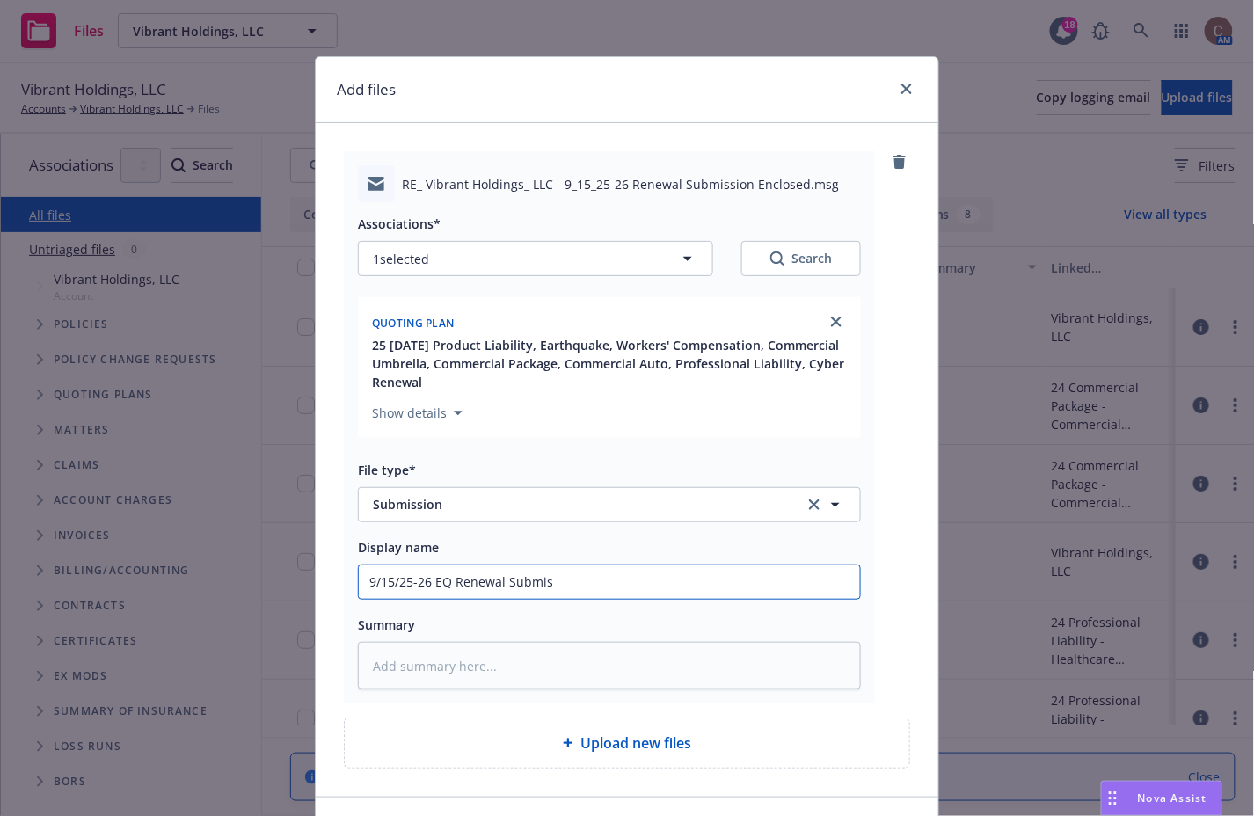
type textarea "x"
type input "9/15/25-26 EQ Renewal Submiss"
type textarea "x"
type input "9/15/25-26 EQ Renewal Submissi"
type textarea "x"
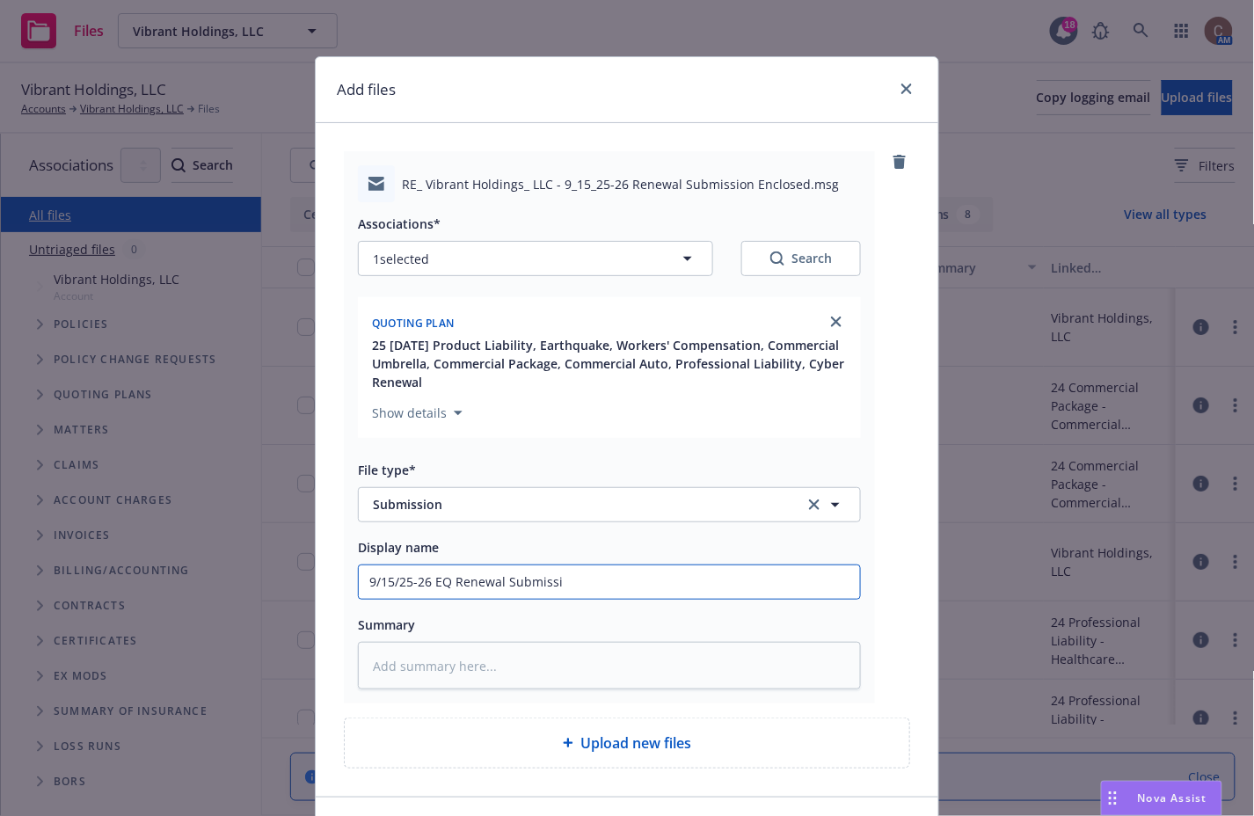
type input "9/15/25-26 EQ Renewal Submissio"
type textarea "x"
type input "9/15/25-26 EQ Renewal Submission"
type textarea "x"
type input "9/15/25-26 EQ Renewal Submission"
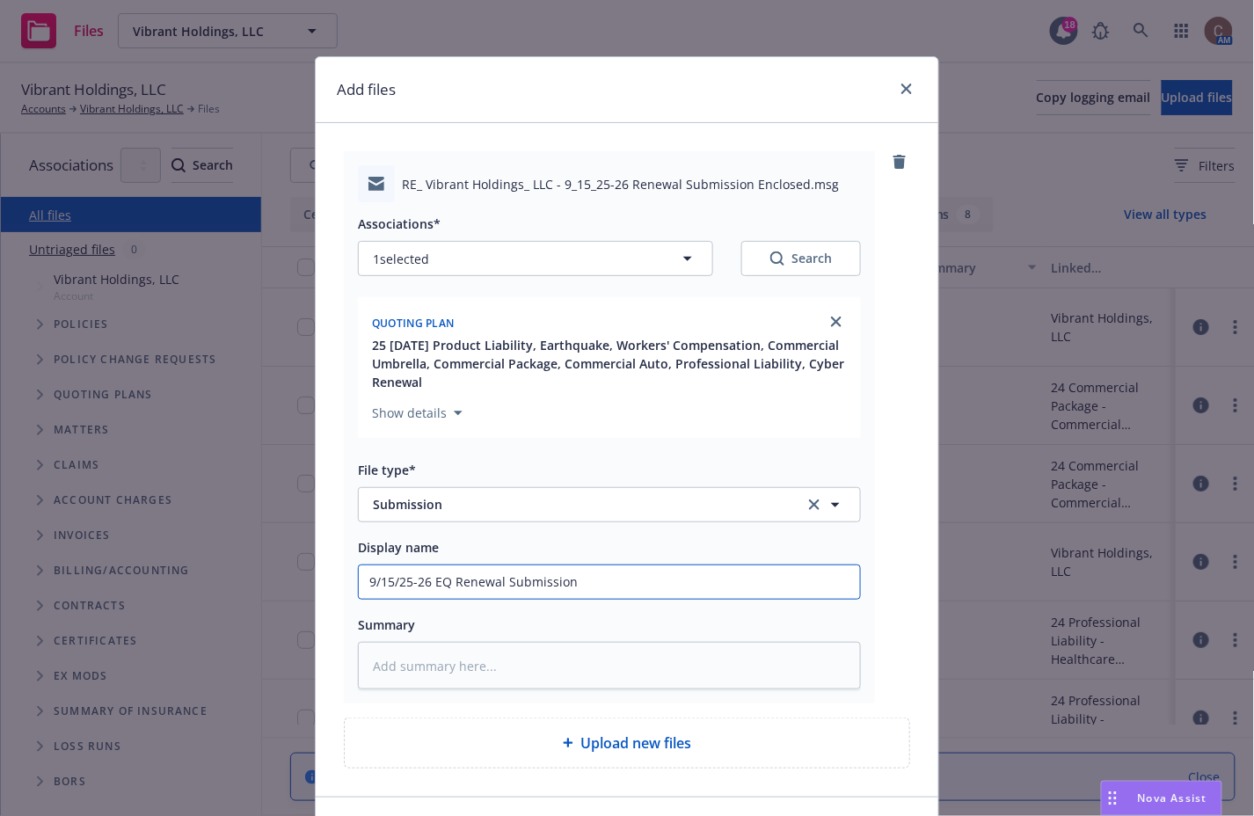
type textarea "x"
type input "9/15/25-26 EQ Renewal Submission s"
type textarea "x"
type input "9/15/25-26 EQ Renewal Submission se"
type textarea "x"
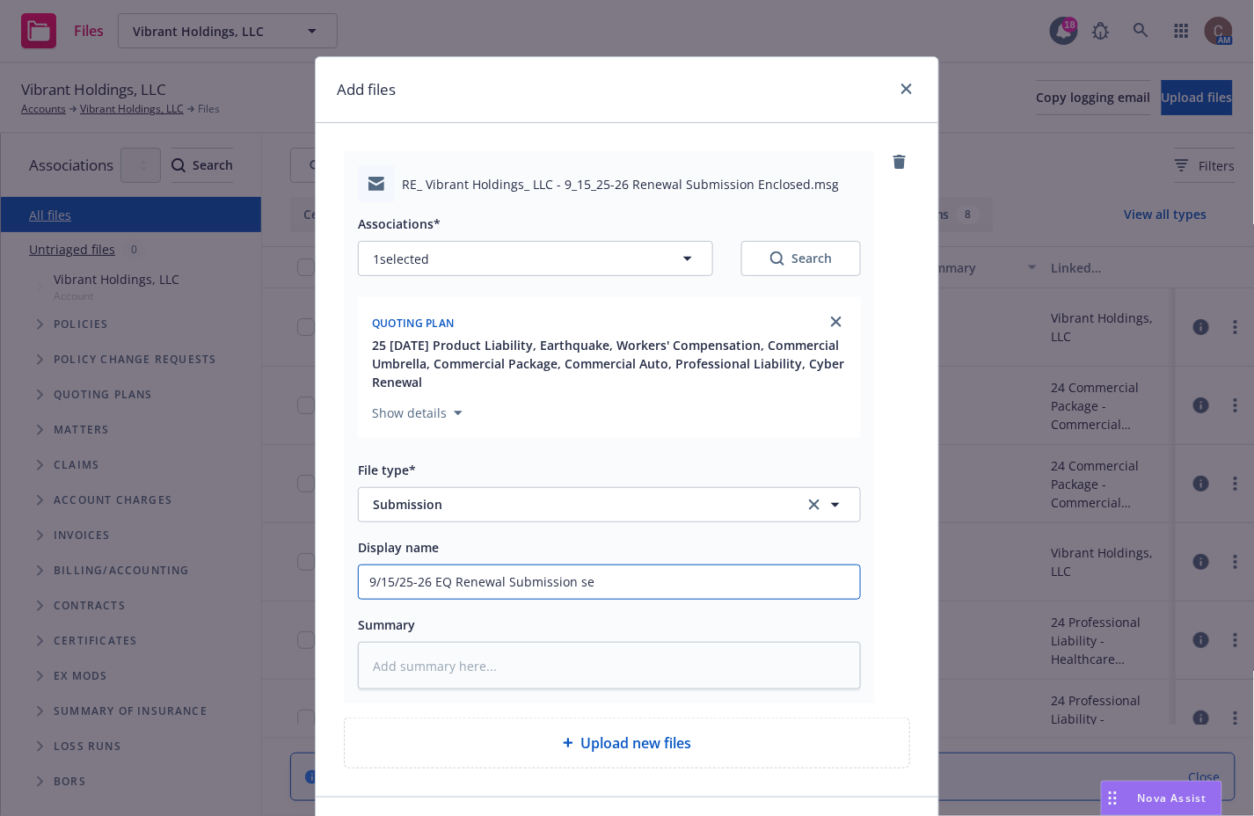
type input "9/15/25-26 EQ Renewal Submission sen"
type textarea "x"
type input "9/15/25-26 EQ Renewal Submission sent"
type textarea "x"
type input "9/15/25-26 EQ Renewal Submission sent"
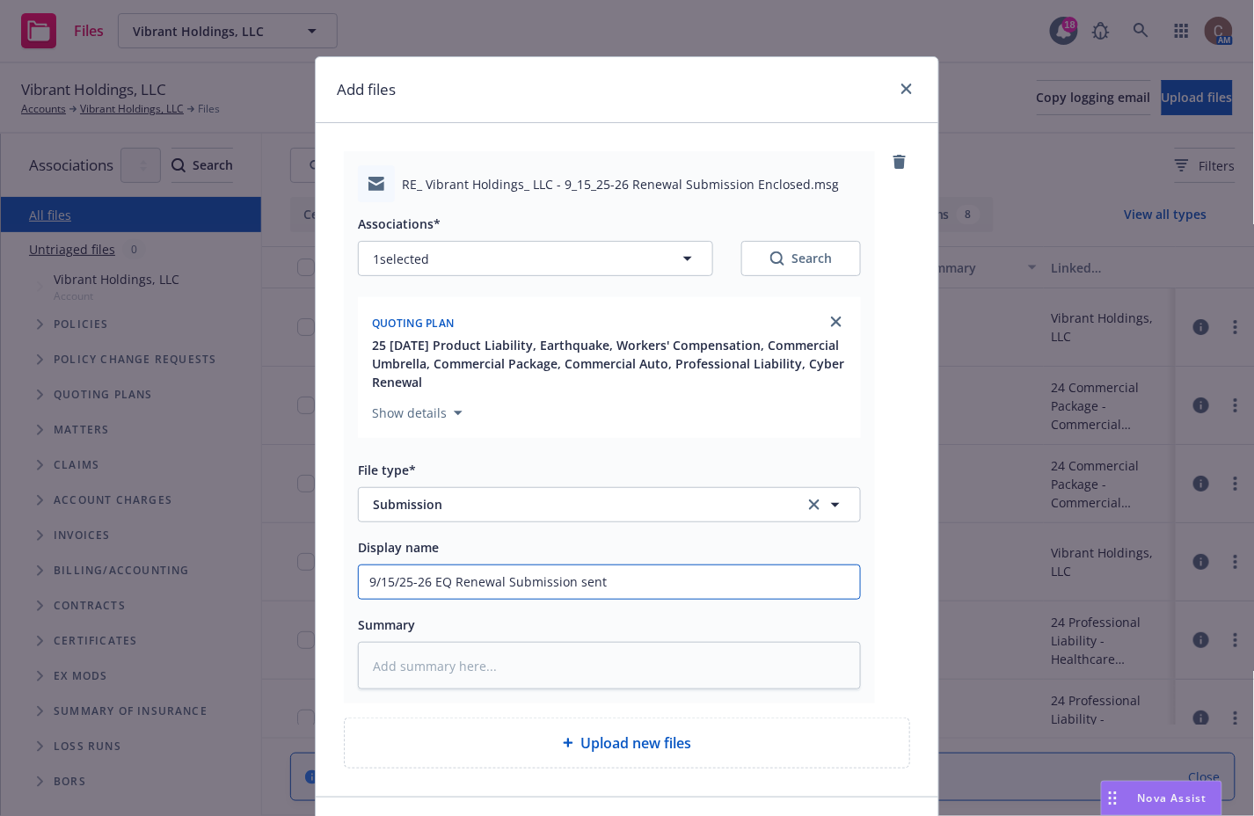
type textarea "x"
type input "9/15/25-26 EQ Renewal Submission sent t"
type textarea "x"
type input "9/15/25-26 EQ Renewal Submission sent to"
type textarea "x"
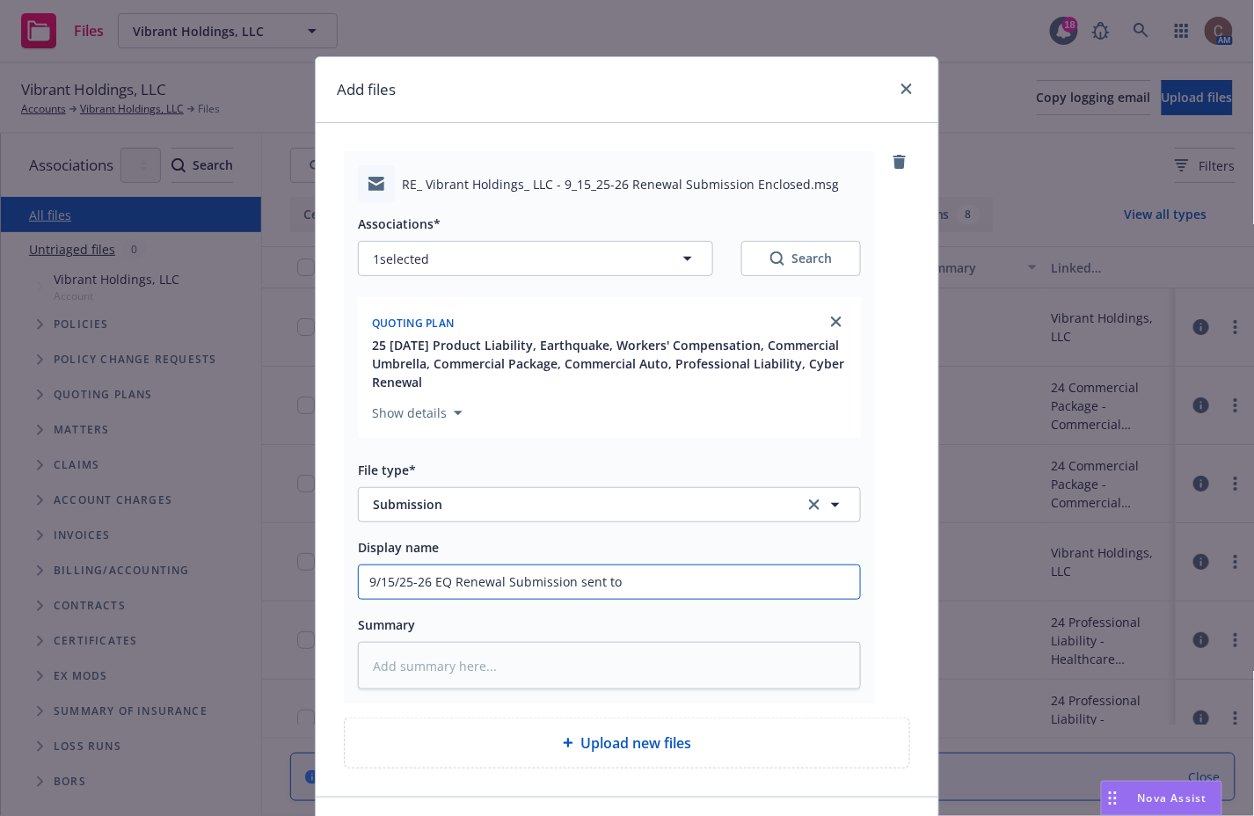
type input "9/15/25-26 EQ Renewal Submission sent to"
type textarea "x"
type input "9/15/25-26 EQ Renewal Submission sent to A"
type textarea "x"
type input "9/15/25-26 EQ Renewal Submission sent to Am"
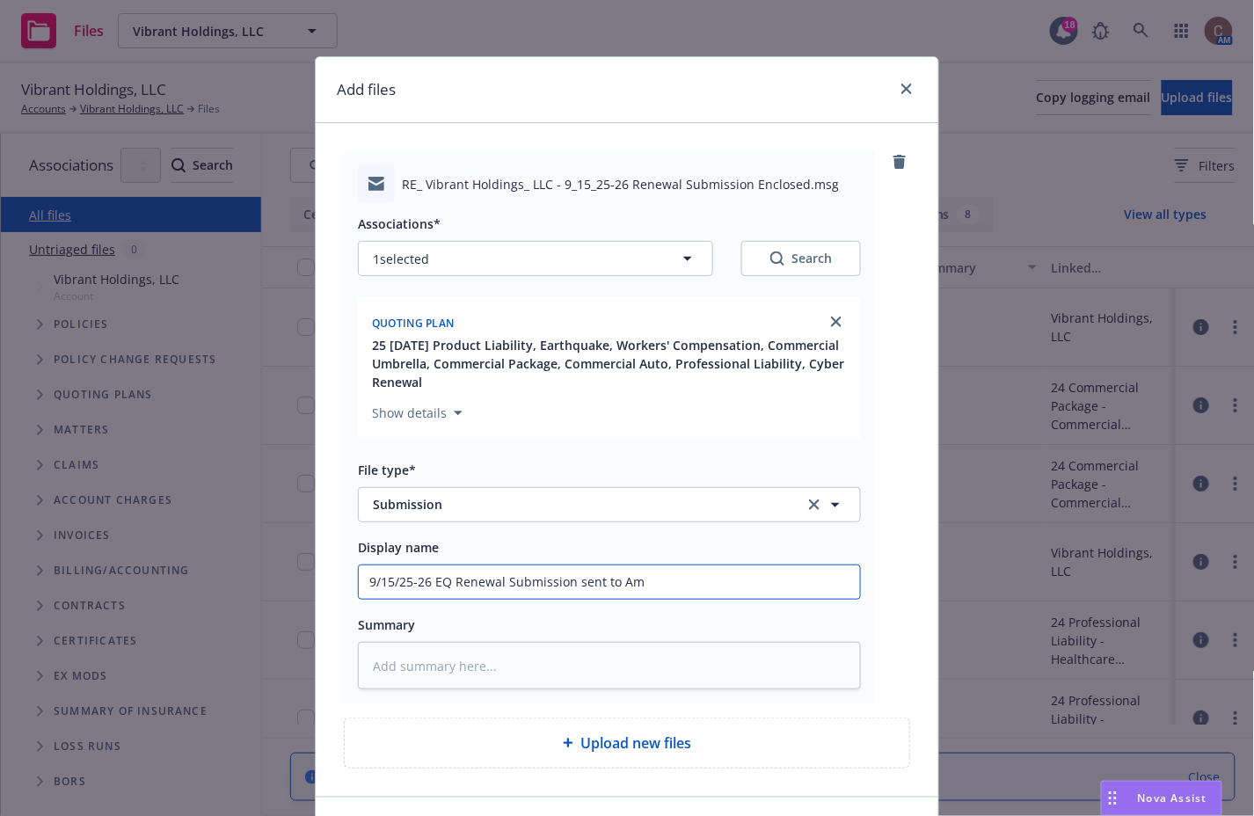
type textarea "x"
type input "9/15/25-26 EQ Renewal Submission sent to AmW"
type textarea "x"
type input "9/15/25-26 EQ Renewal Submission sent to AmWi"
type textarea "x"
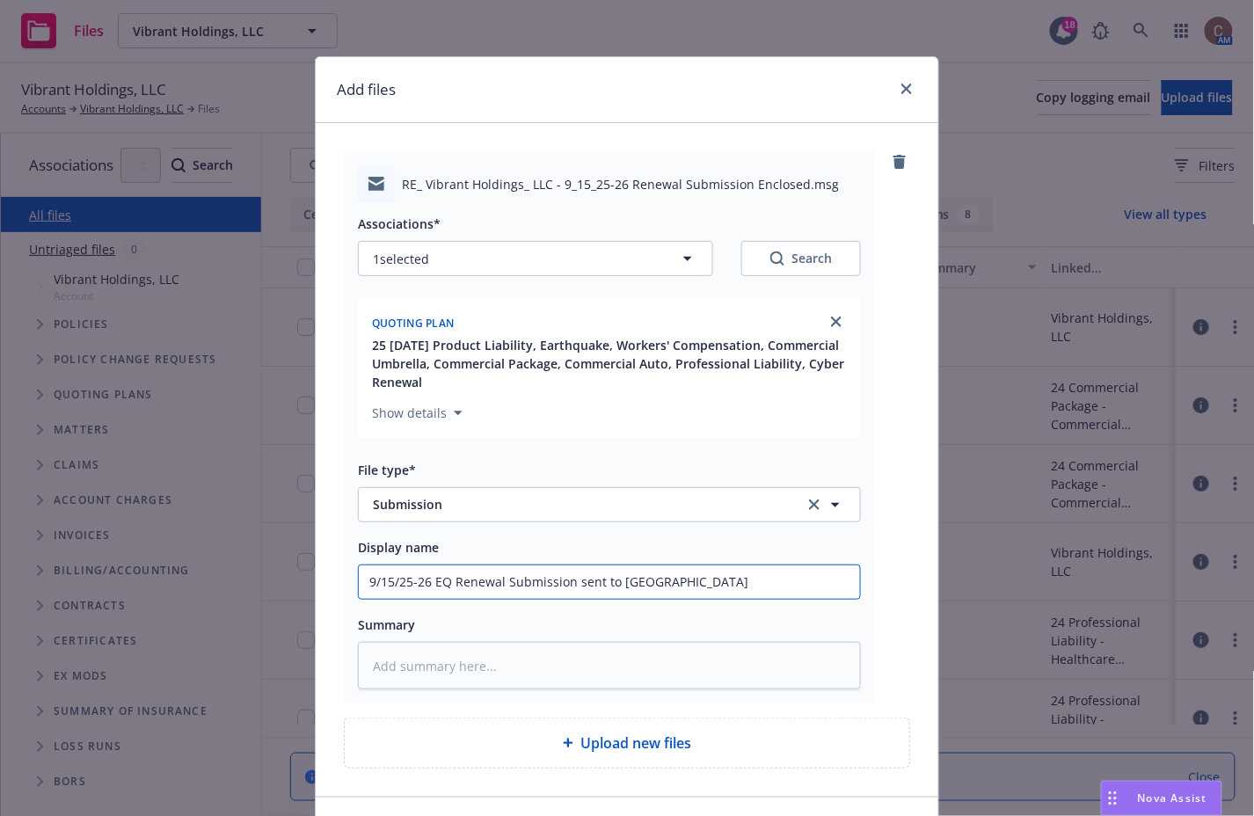
type input "9/15/25-26 EQ Renewal Submission sent to AmWin"
type textarea "x"
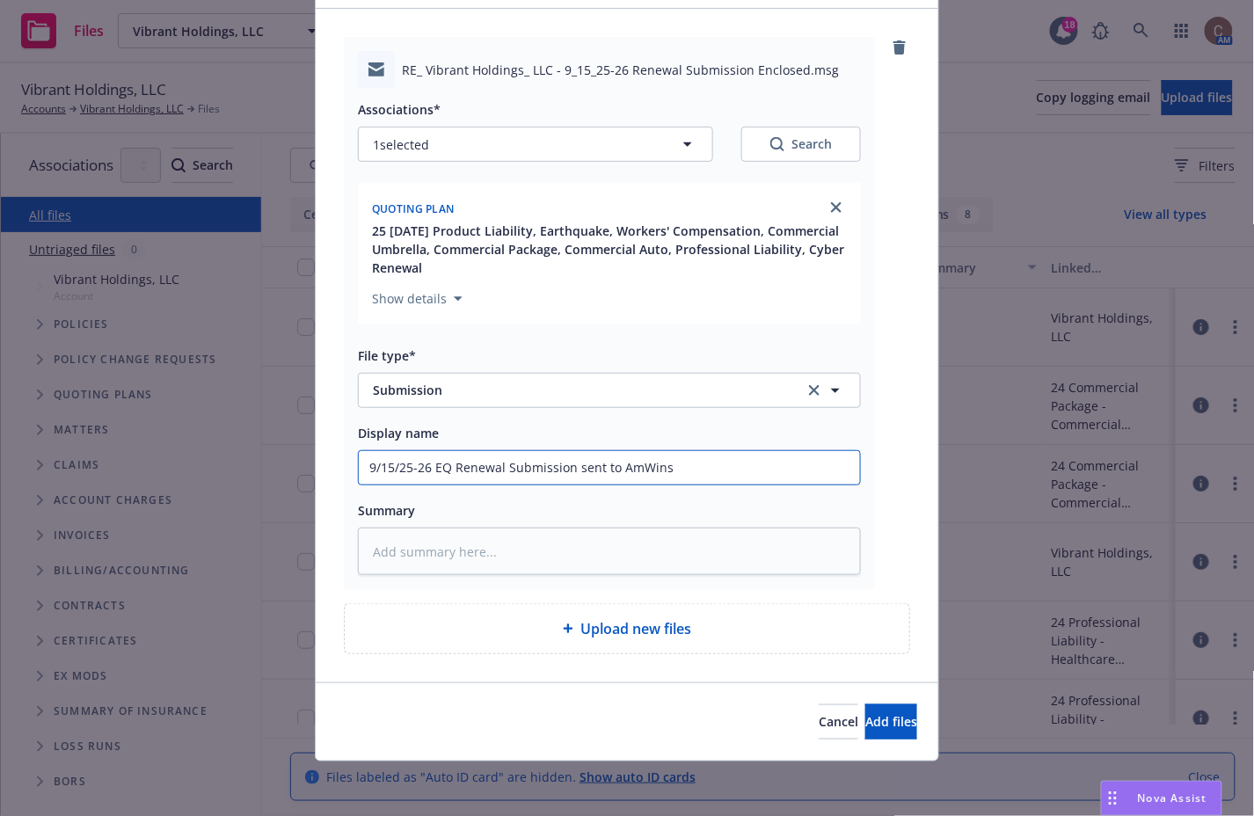
type input "9/15/25-26 EQ Renewal Submission sent to AmWins"
click at [877, 740] on div "Cancel Add files" at bounding box center [627, 721] width 622 height 78
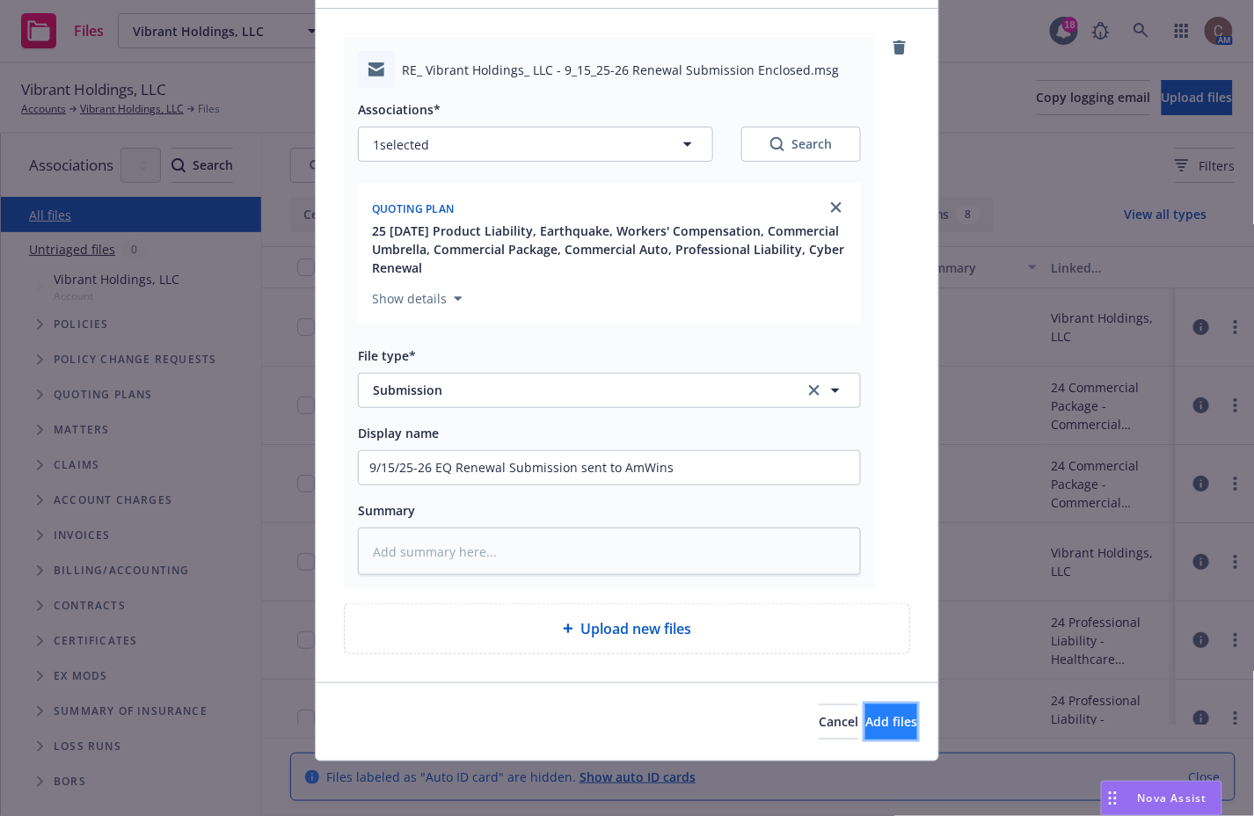
click at [884, 725] on button "Add files" at bounding box center [891, 721] width 52 height 35
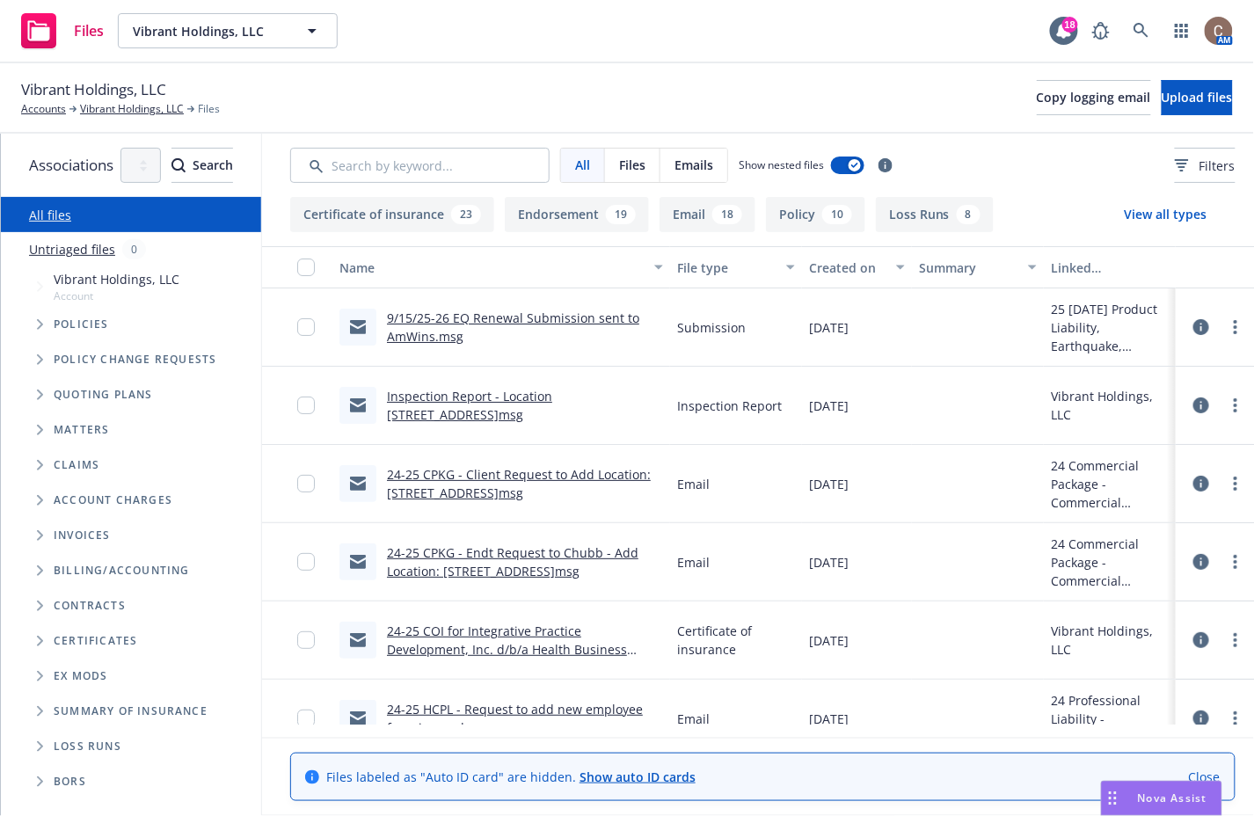
click at [600, 51] on div "Files Vibrant Holdings, LLC Vibrant Holdings, LLC 18 AM" at bounding box center [627, 31] width 1254 height 63
click at [1161, 90] on span "Upload files" at bounding box center [1196, 97] width 71 height 17
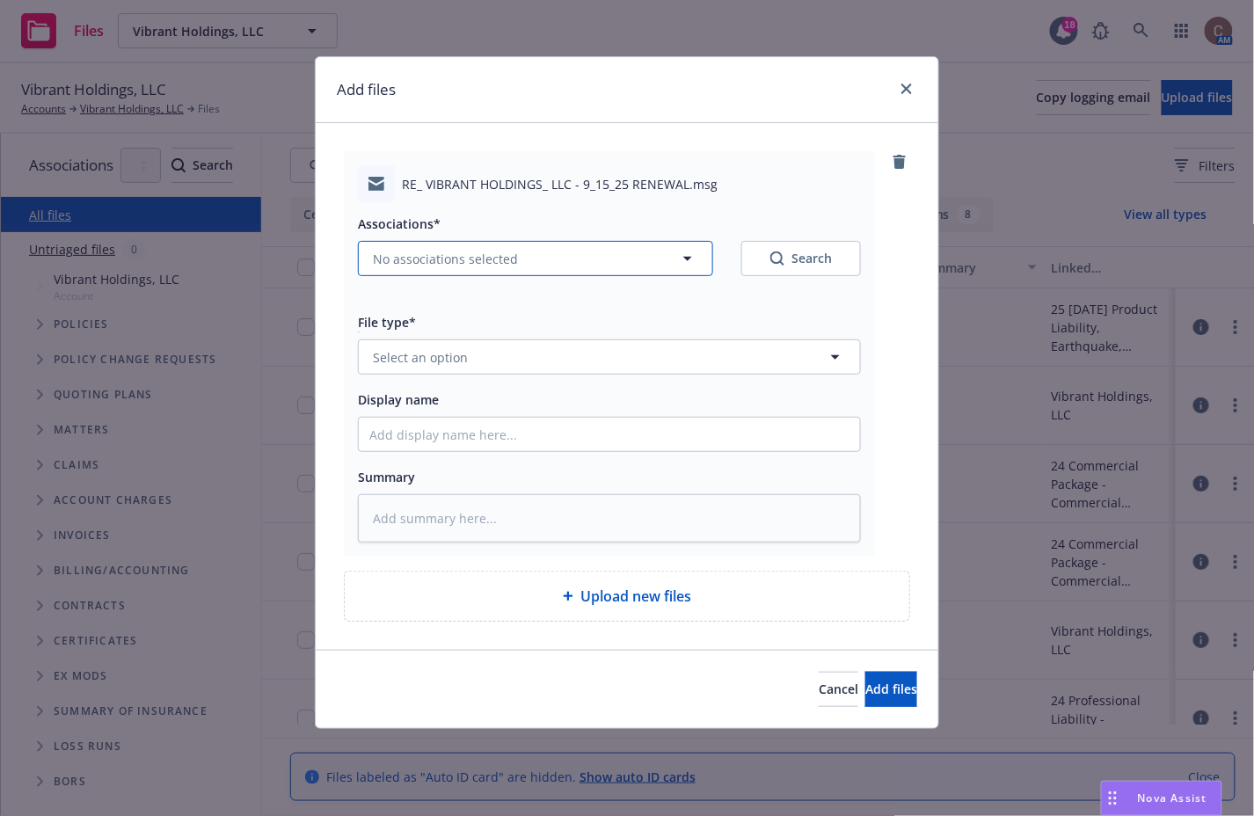
click at [577, 268] on button "No associations selected" at bounding box center [535, 258] width 355 height 35
type textarea "x"
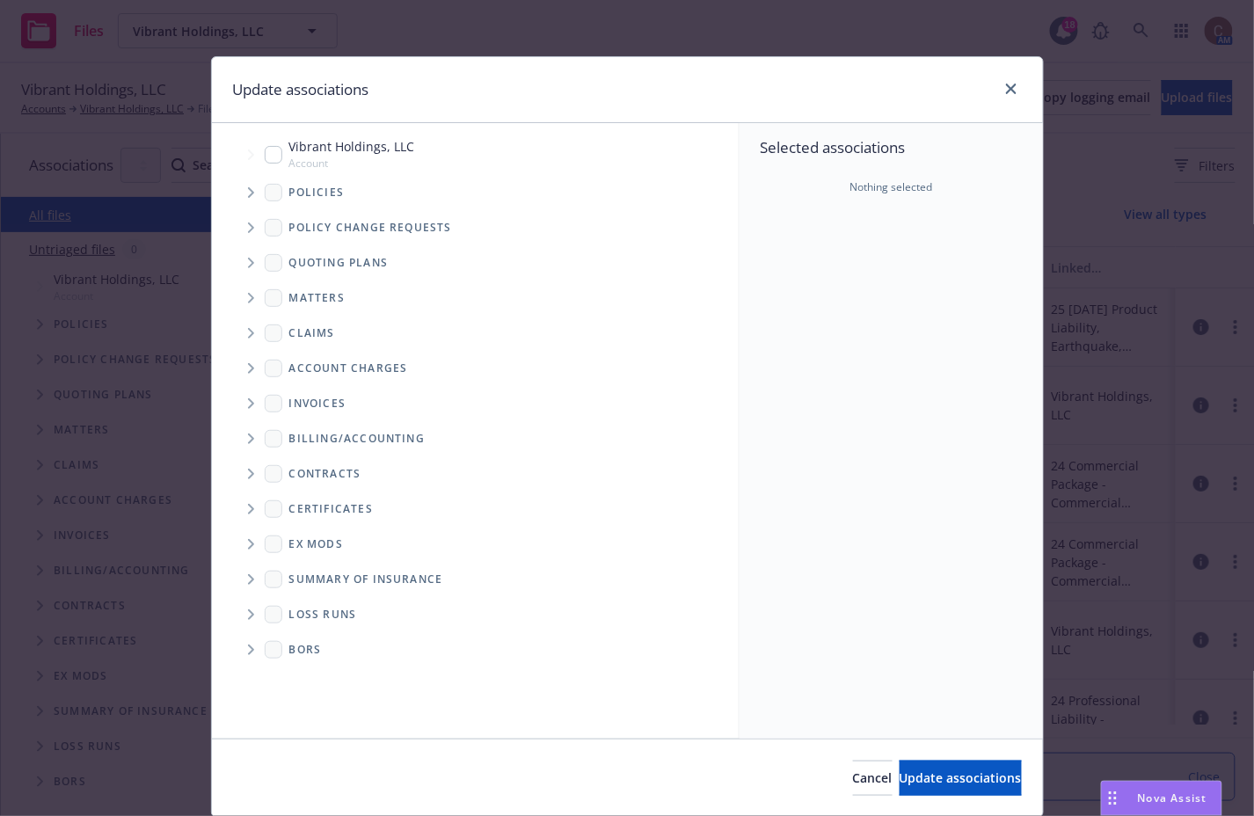
click at [270, 157] on input "Tree Example" at bounding box center [274, 155] width 18 height 18
checkbox input "true"
click at [249, 265] on span "Tree Example" at bounding box center [250, 263] width 28 height 28
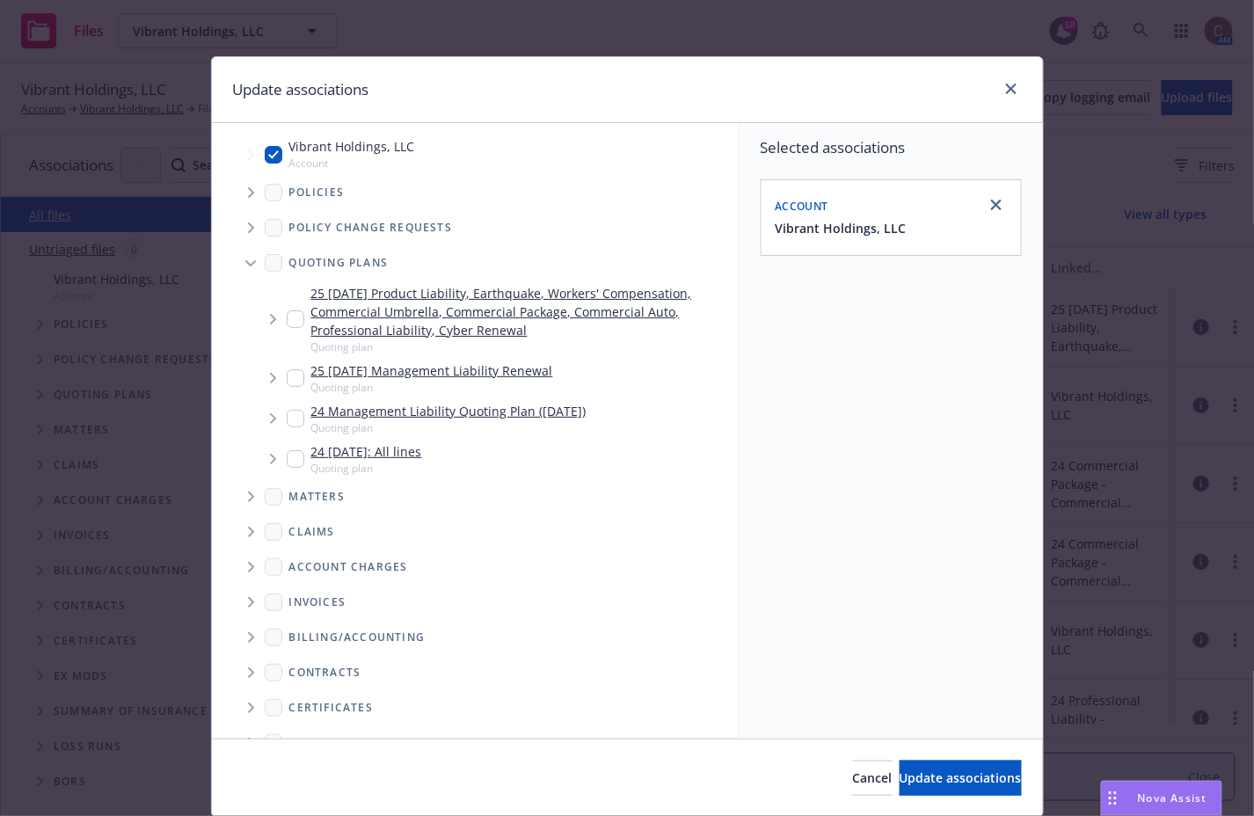
click at [291, 319] on input "Tree Example" at bounding box center [296, 319] width 18 height 18
checkbox input "true"
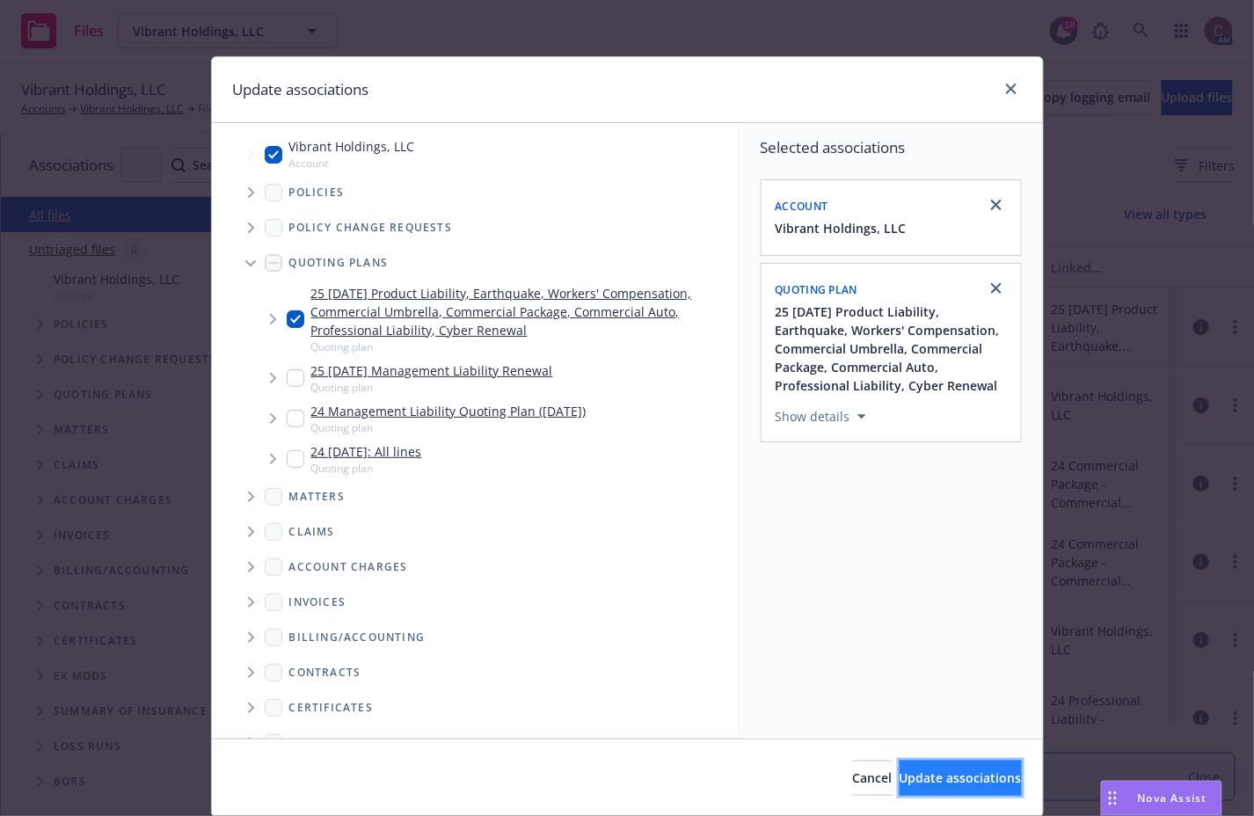
click at [915, 772] on span "Update associations" at bounding box center [960, 777] width 122 height 17
type textarea "x"
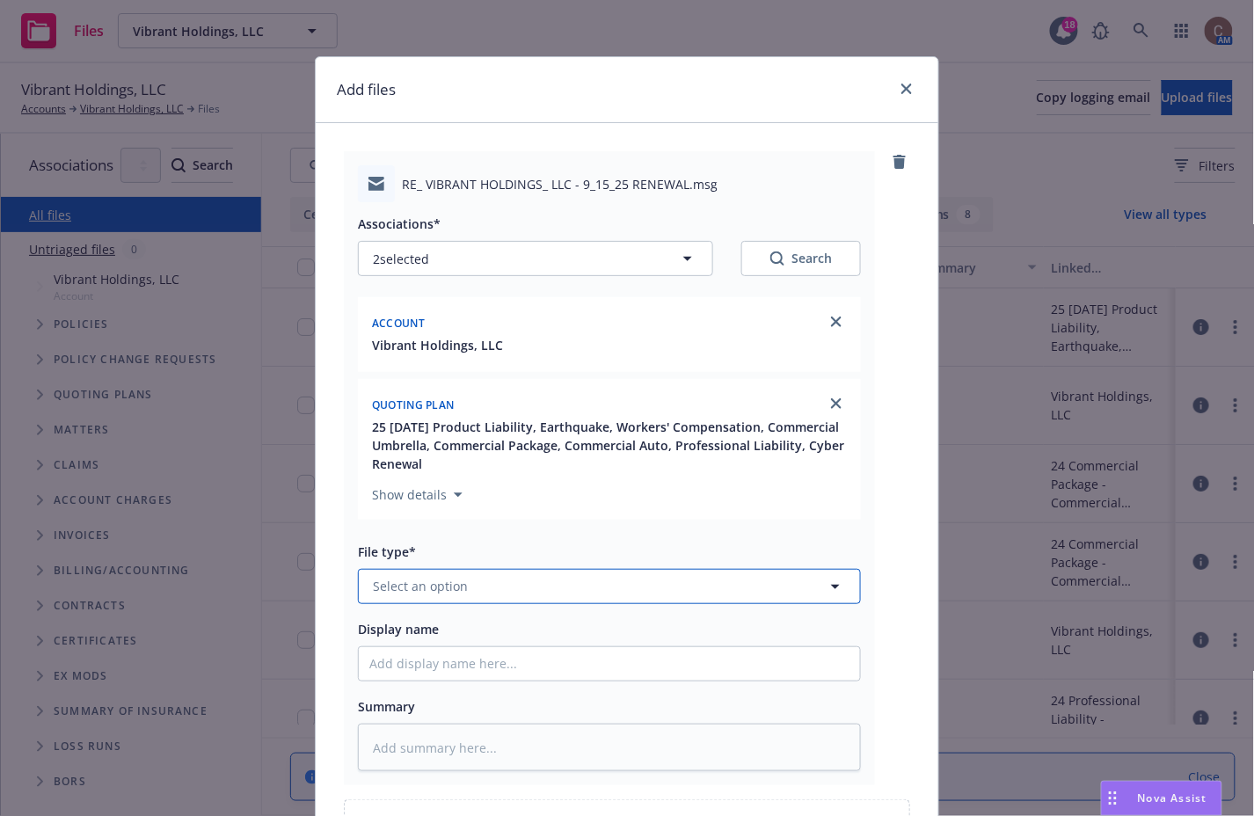
click at [713, 585] on button "Select an option" at bounding box center [609, 586] width 503 height 35
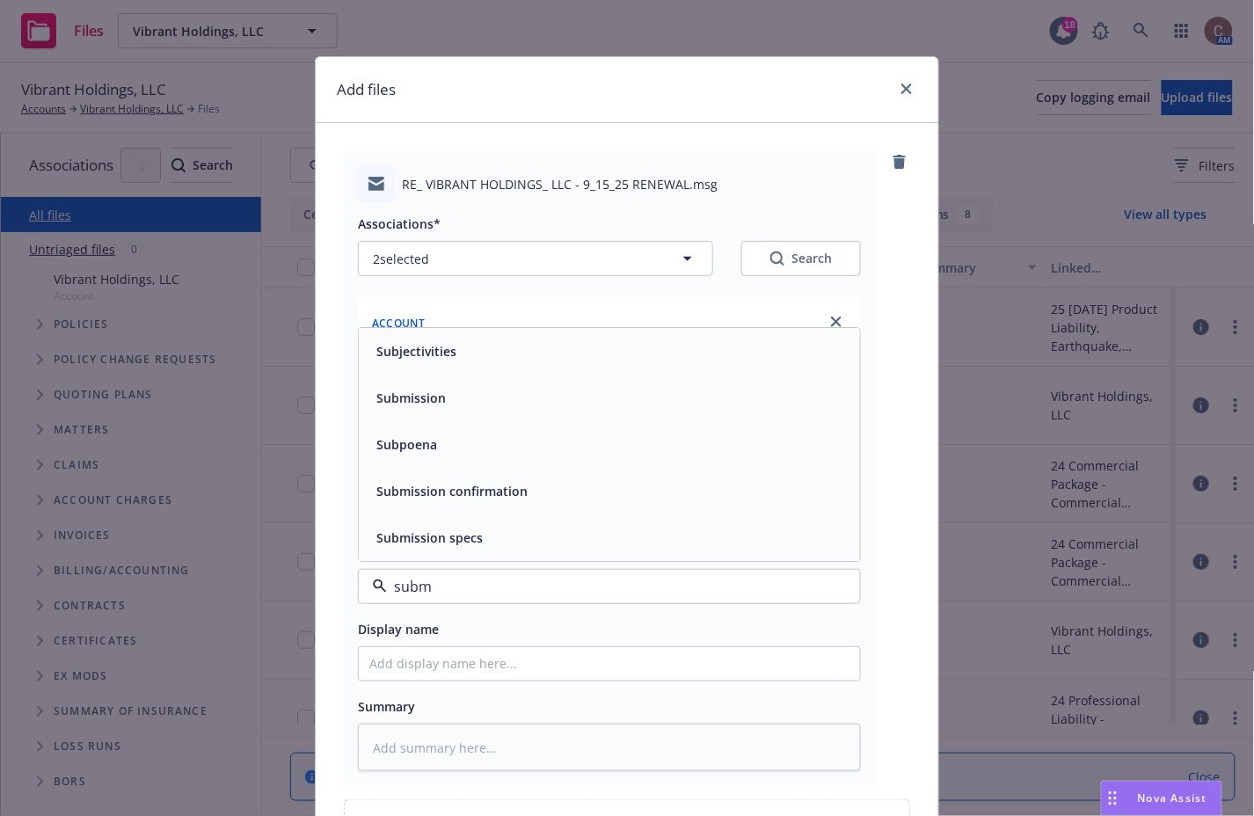
type input "submi"
click at [594, 442] on div "Submission" at bounding box center [609, 444] width 480 height 25
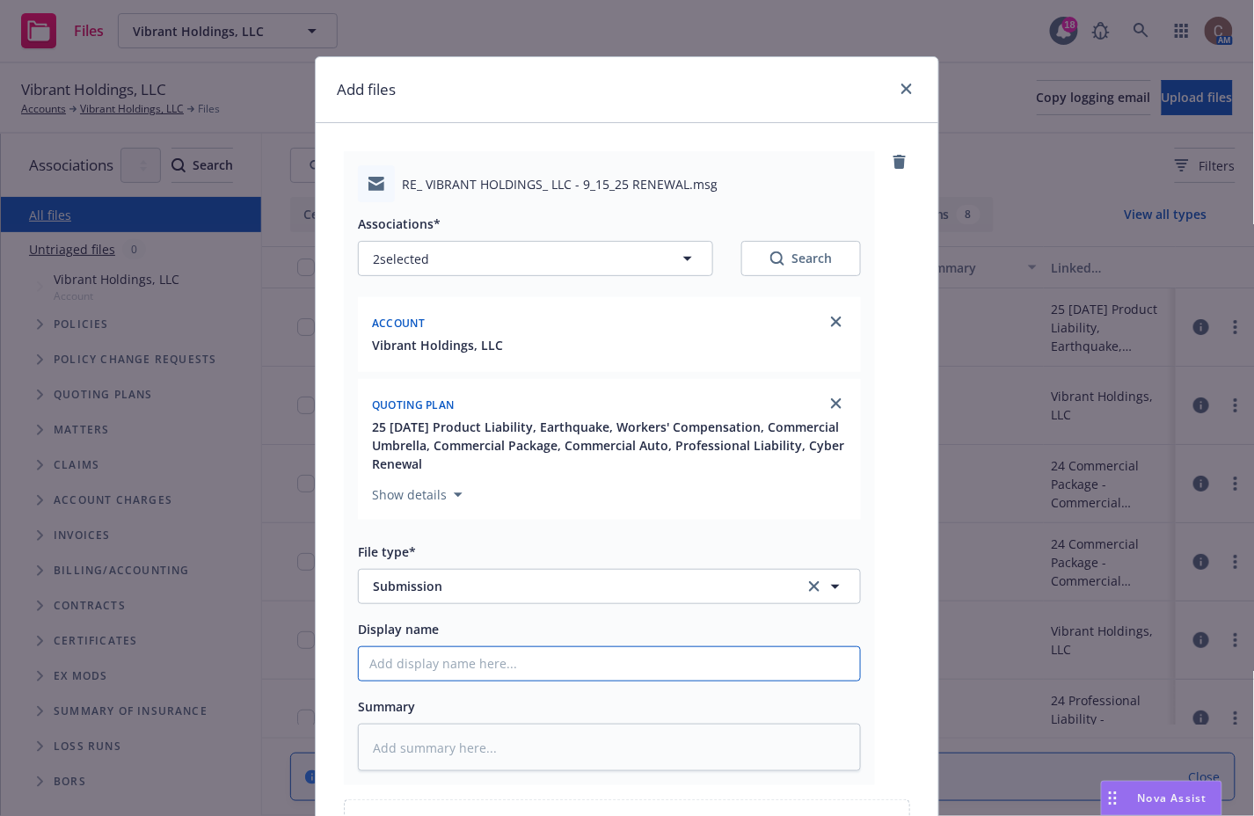
click at [467, 657] on input "Display name" at bounding box center [609, 663] width 501 height 33
type textarea "x"
type input "9"
type textarea "x"
type input "9/"
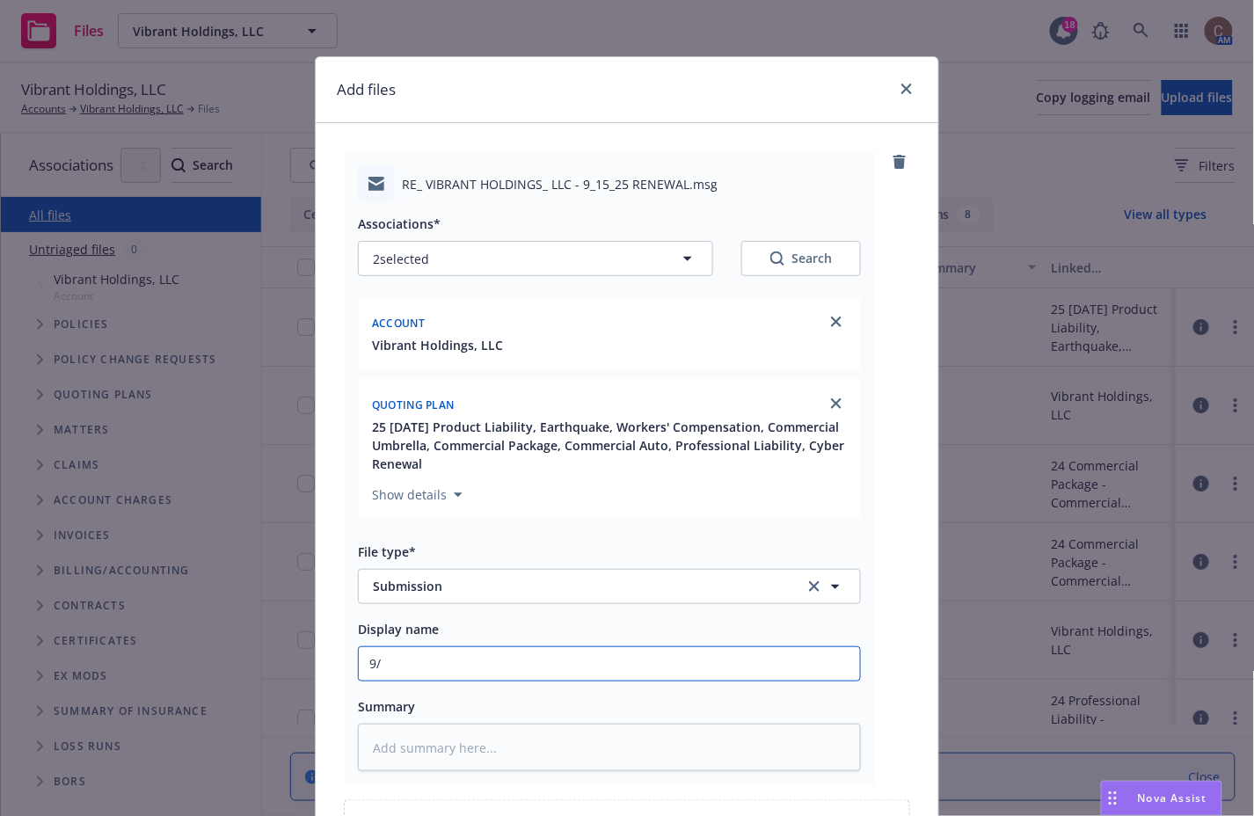
type textarea "x"
type input "9/1"
type textarea "x"
type input "9/15"
type textarea "x"
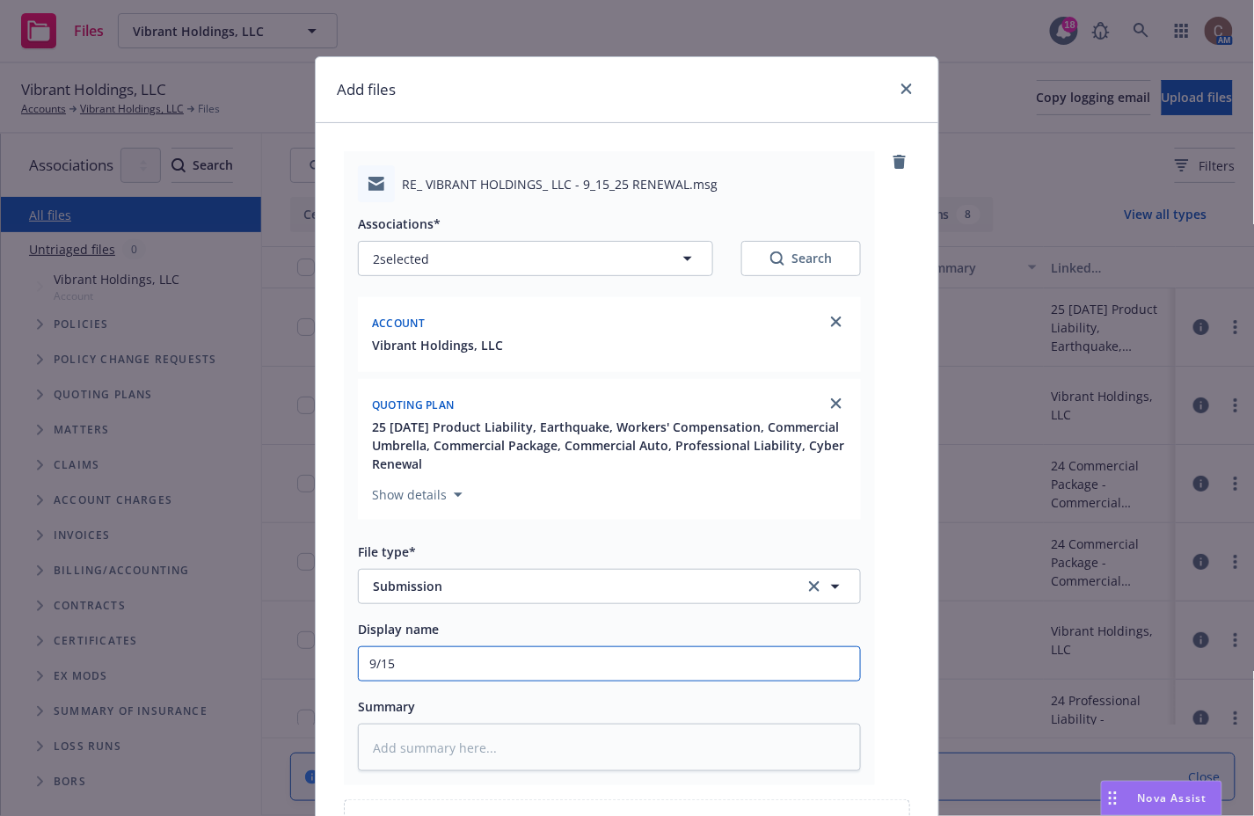
type input "9/15/"
type textarea "x"
type input "9/15/2"
type textarea "x"
type input "9/15/25"
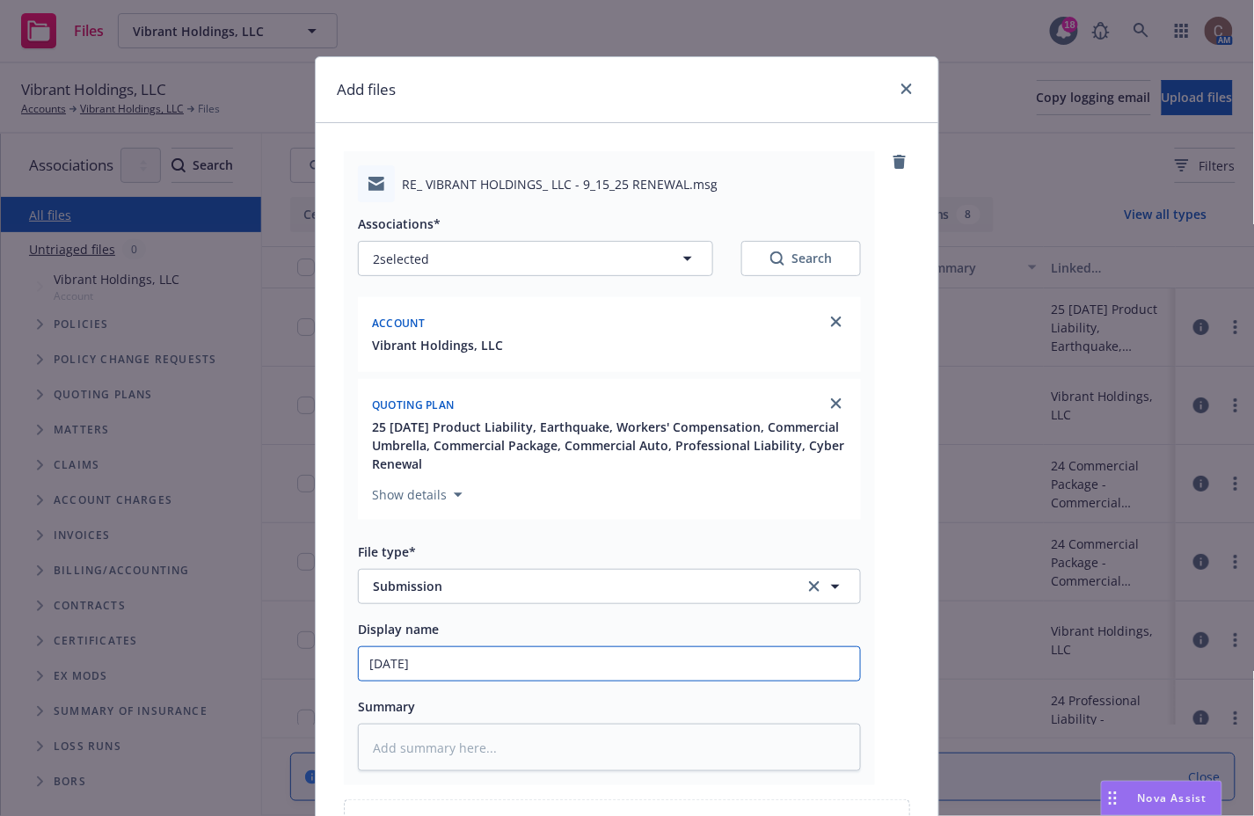
type textarea "x"
type input "9/15/25-"
type textarea "x"
type input "9/15/25-2"
type textarea "x"
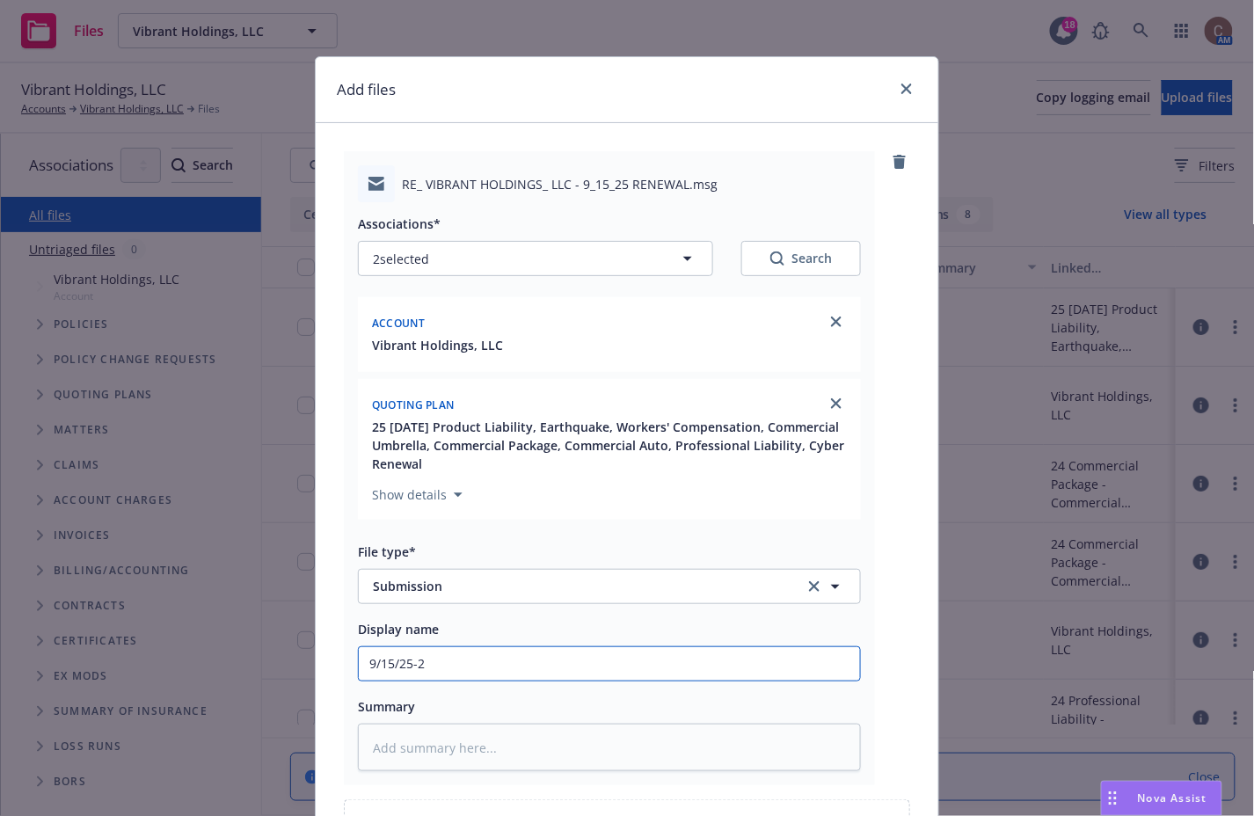
type input "9/15/25-26"
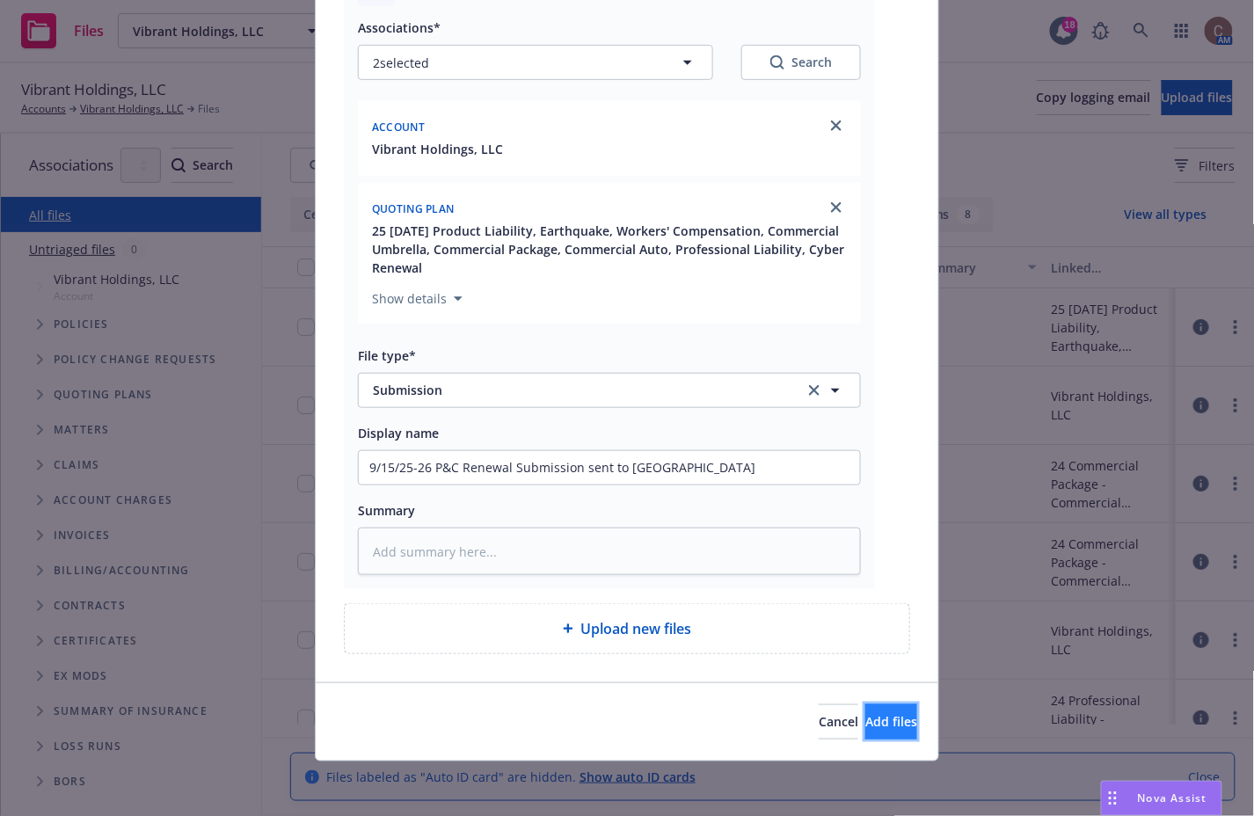
click at [876, 717] on span "Add files" at bounding box center [891, 721] width 52 height 17
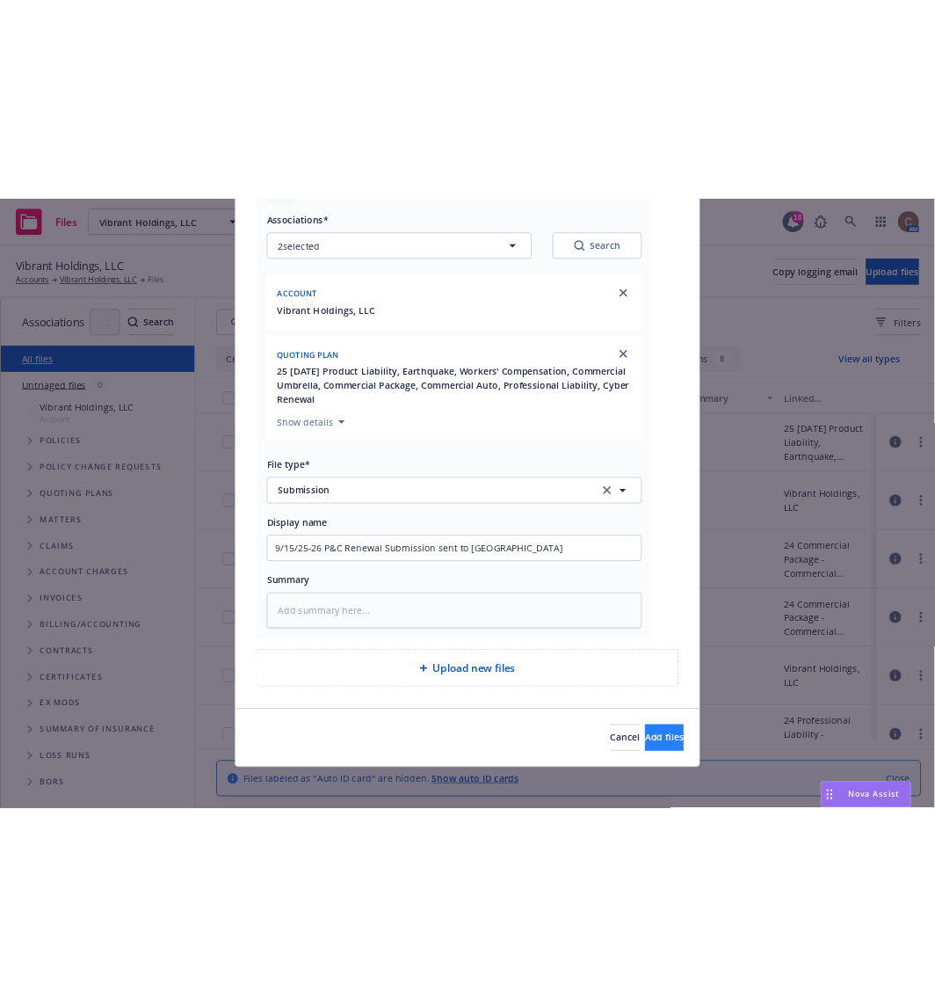
scroll to position [132, 0]
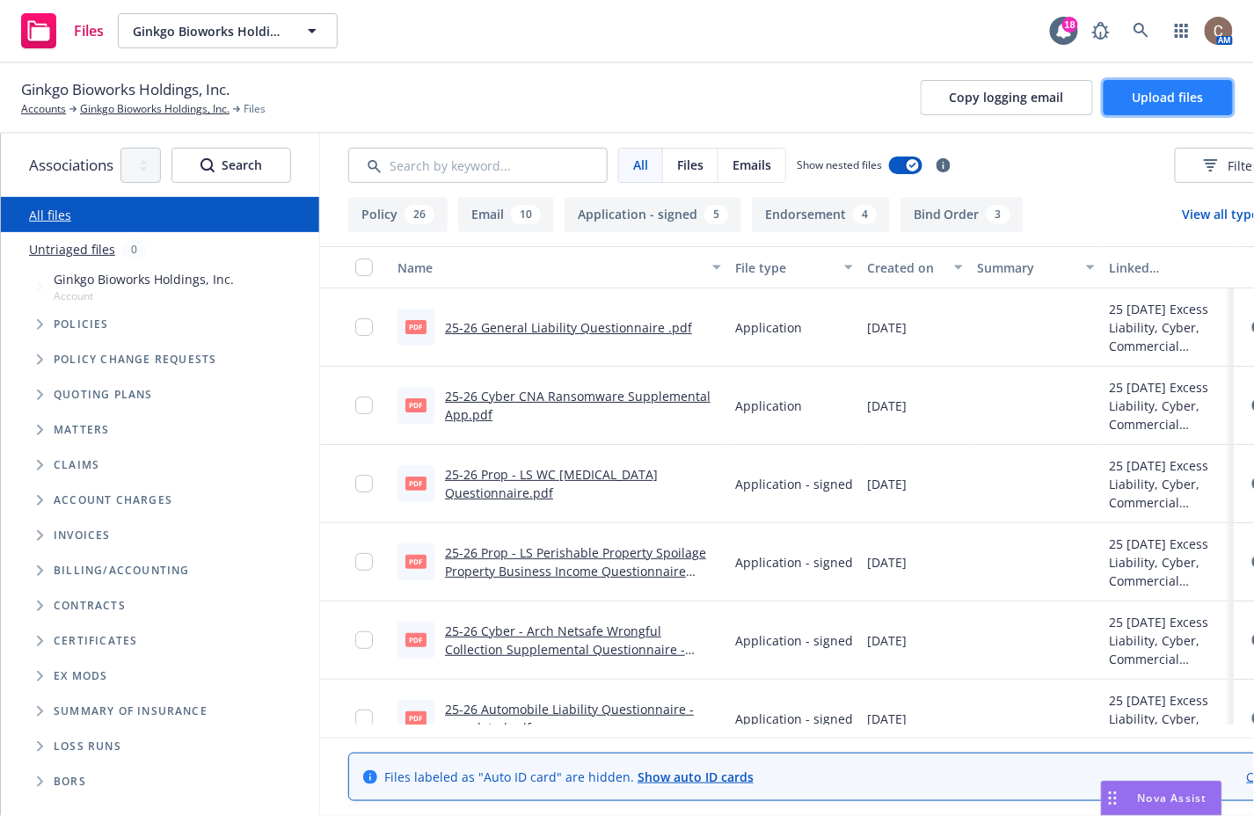
click at [1135, 99] on span "Upload files" at bounding box center [1167, 97] width 71 height 17
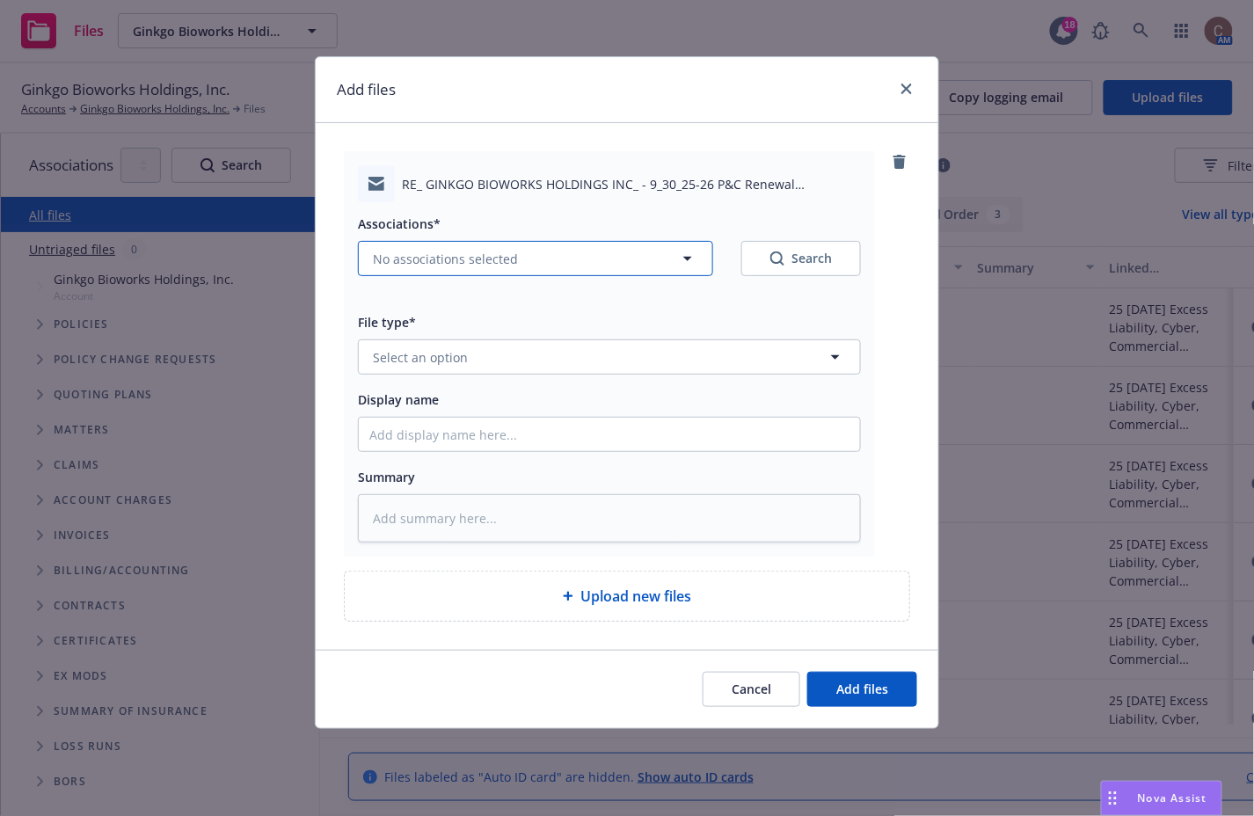
click at [568, 251] on button "No associations selected" at bounding box center [535, 258] width 355 height 35
type textarea "x"
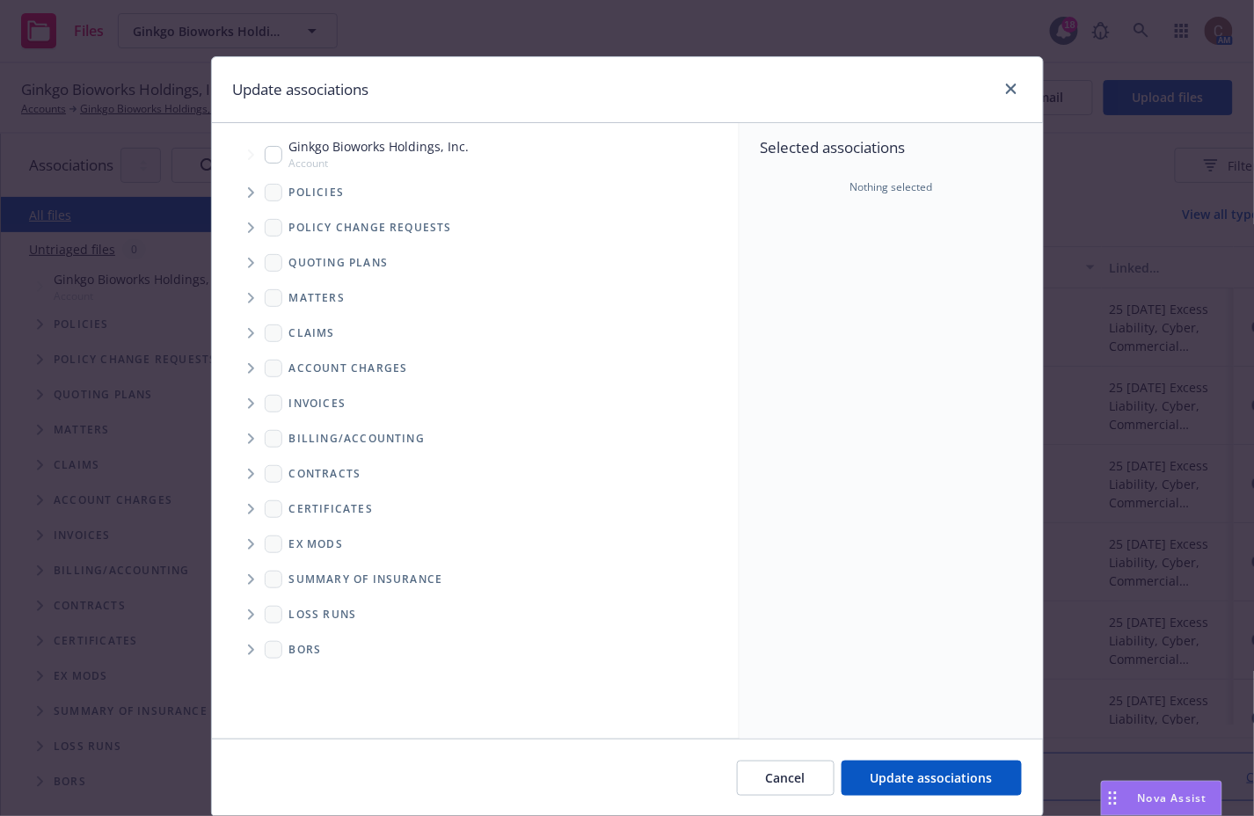
click at [248, 259] on icon "Tree Example" at bounding box center [251, 263] width 7 height 11
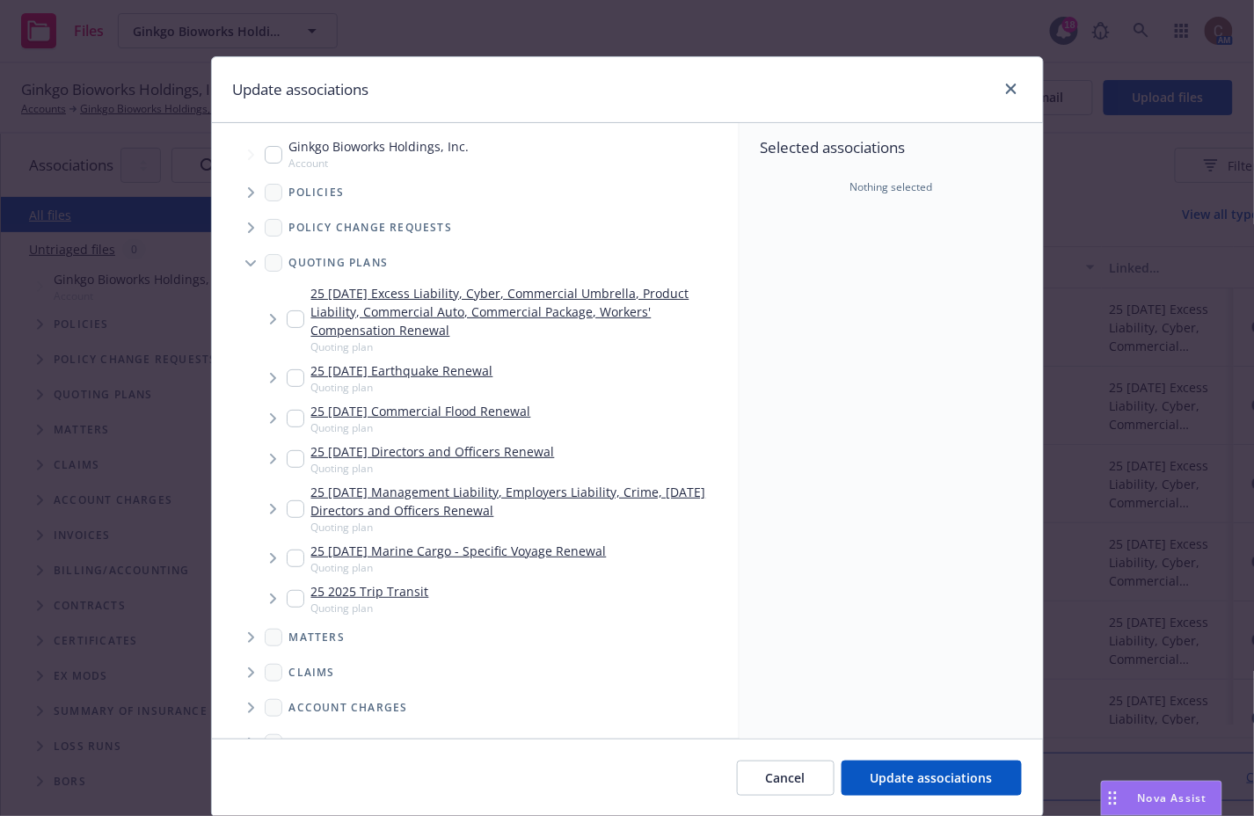
click at [297, 314] on div "25 09/30/25 Excess Liability, Cyber, Commercial Umbrella, Product Liability, Co…" at bounding box center [509, 319] width 445 height 70
checkbox input "true"
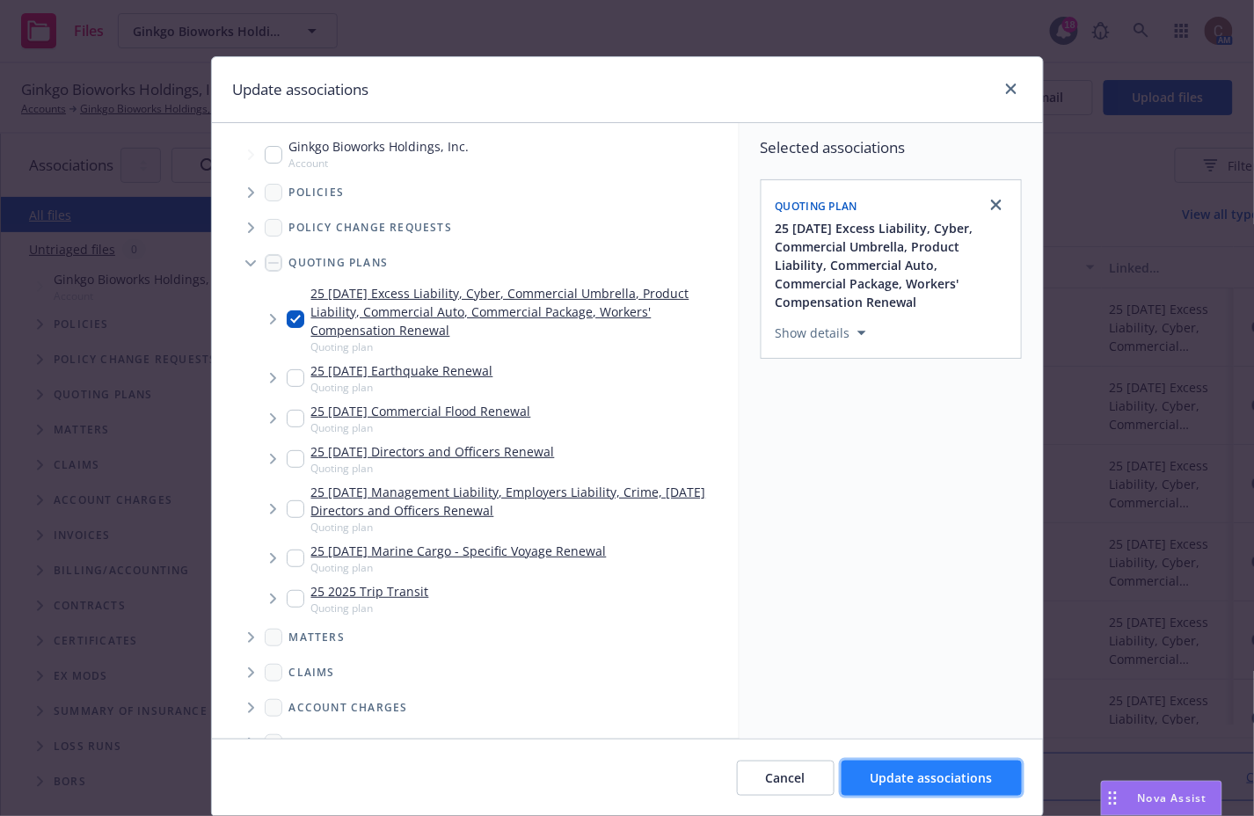
click at [929, 778] on span "Update associations" at bounding box center [931, 777] width 122 height 17
type textarea "x"
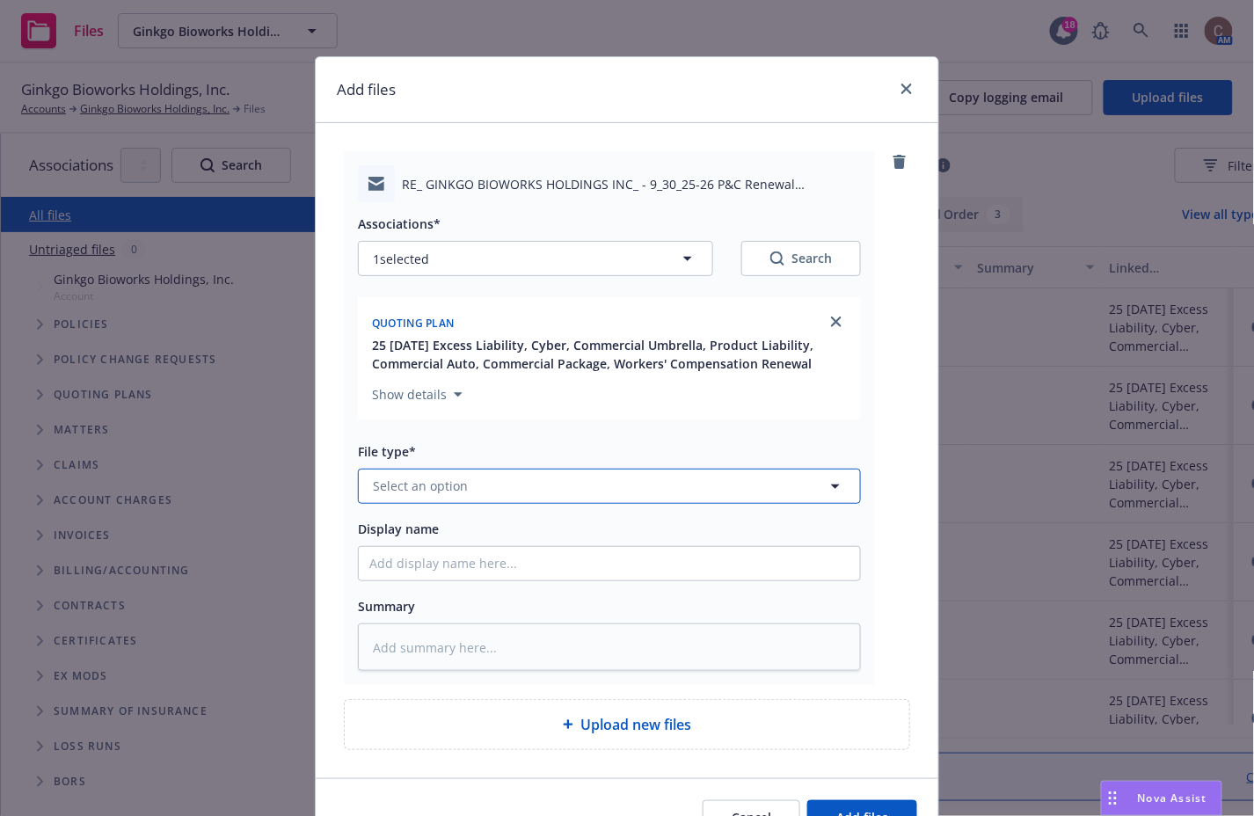
click at [600, 483] on button "Select an option" at bounding box center [609, 486] width 503 height 35
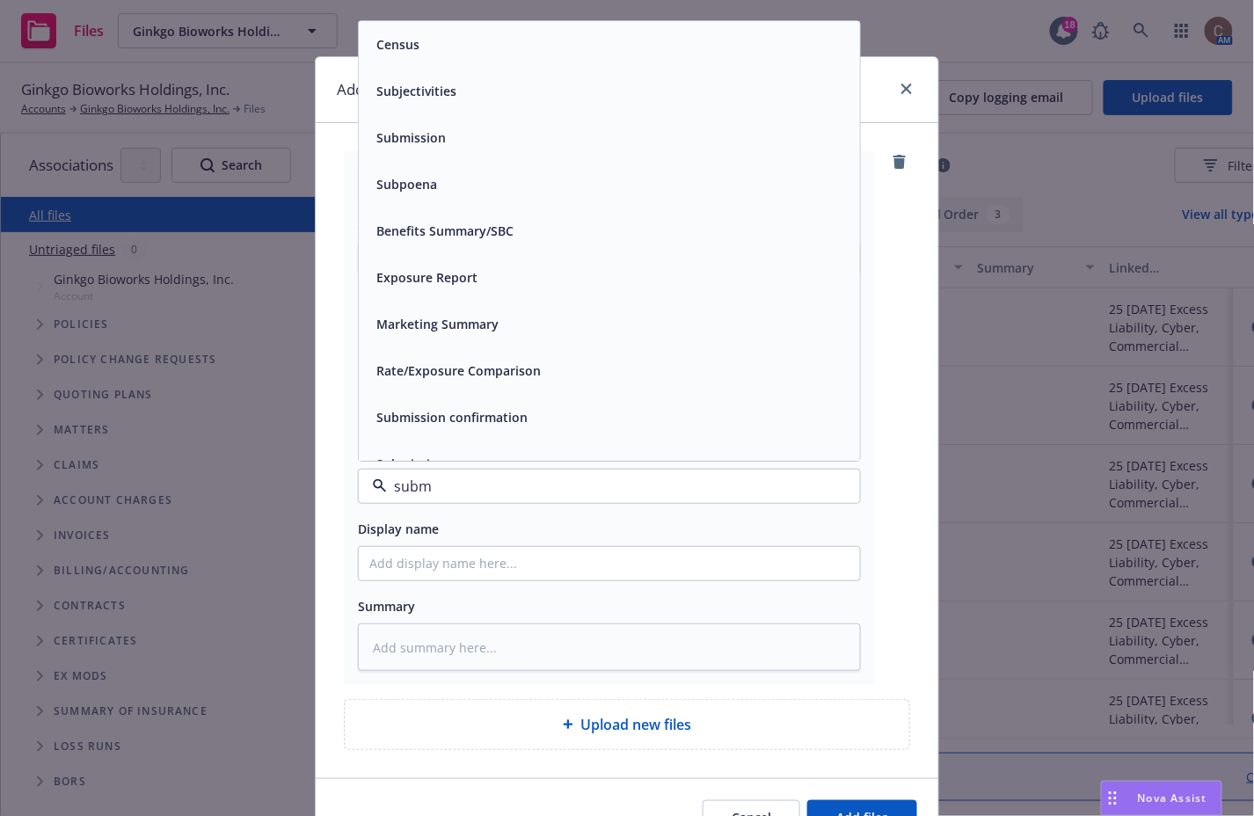
type input "submi"
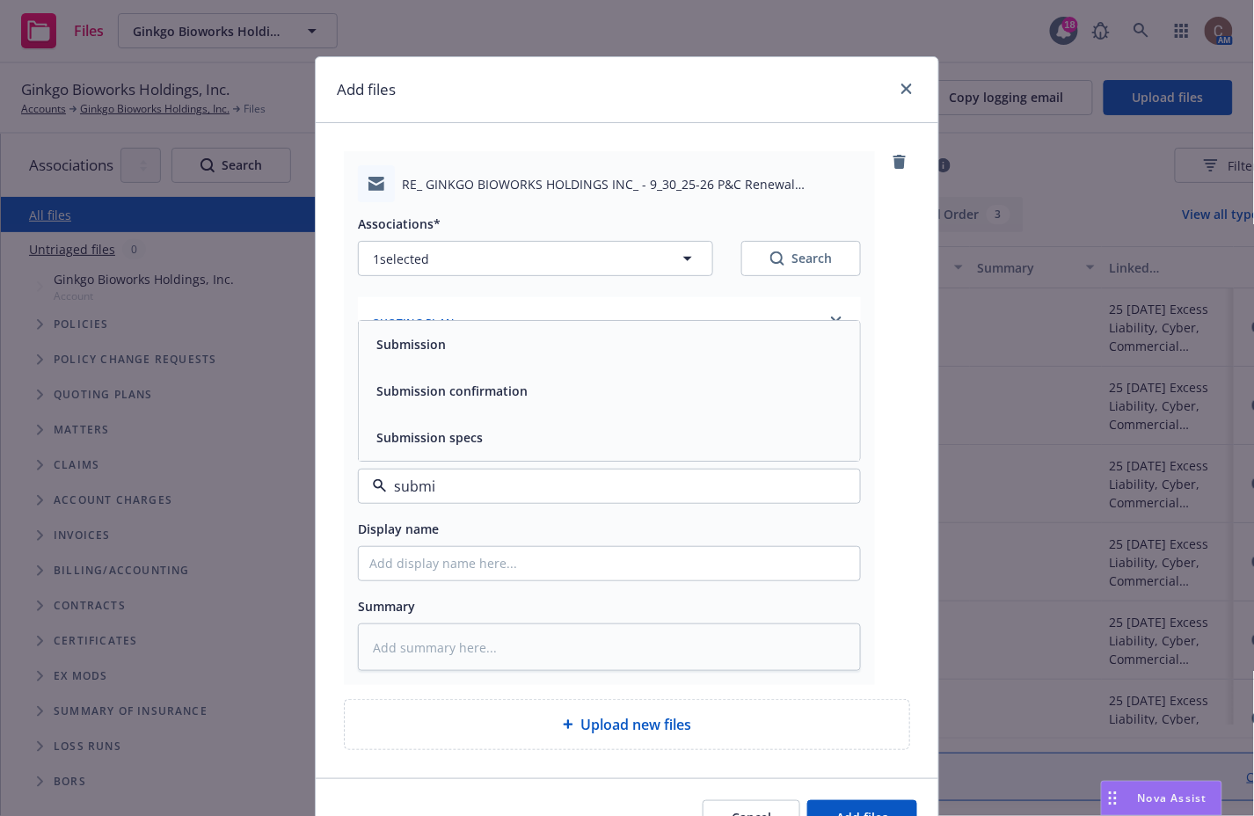
click at [433, 344] on span "Submission" at bounding box center [410, 344] width 69 height 18
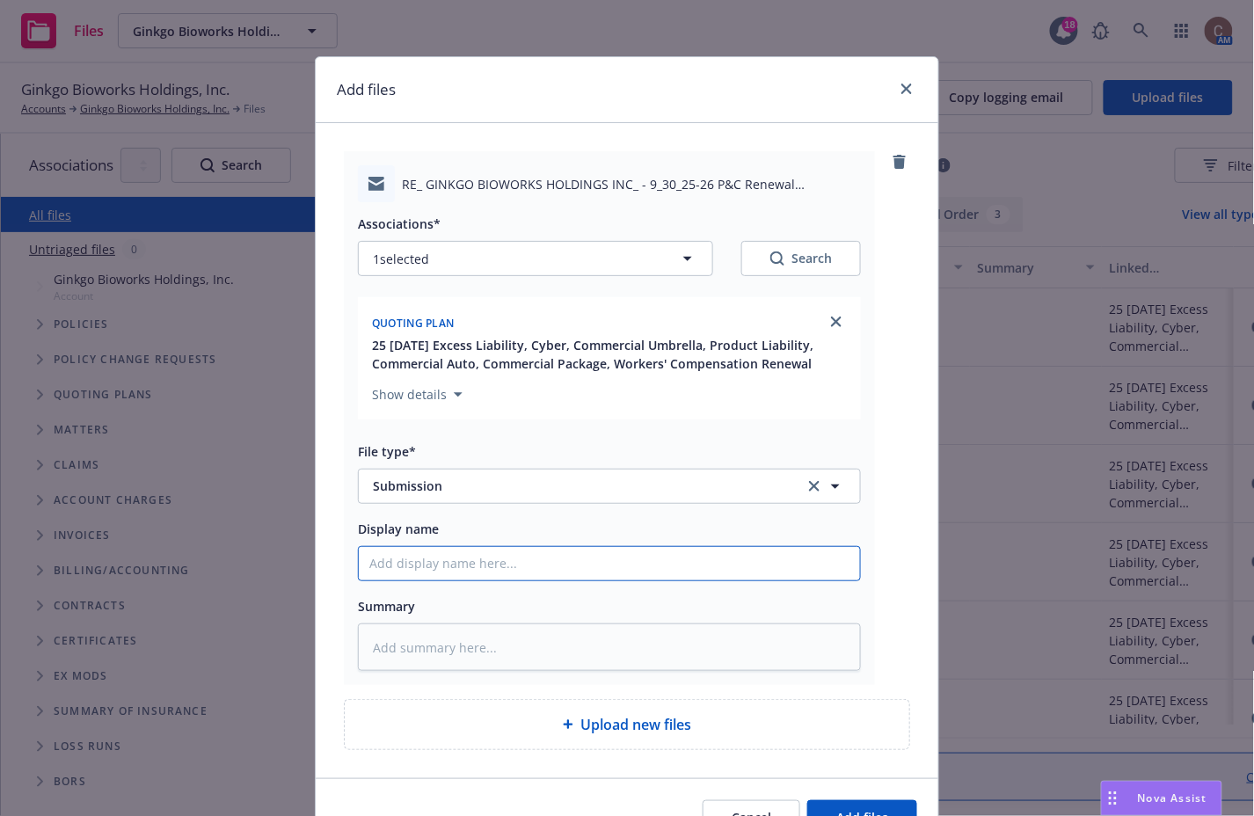
click at [407, 550] on input "Display name" at bounding box center [609, 563] width 501 height 33
type textarea "x"
type input "9"
type textarea "x"
type input "9/"
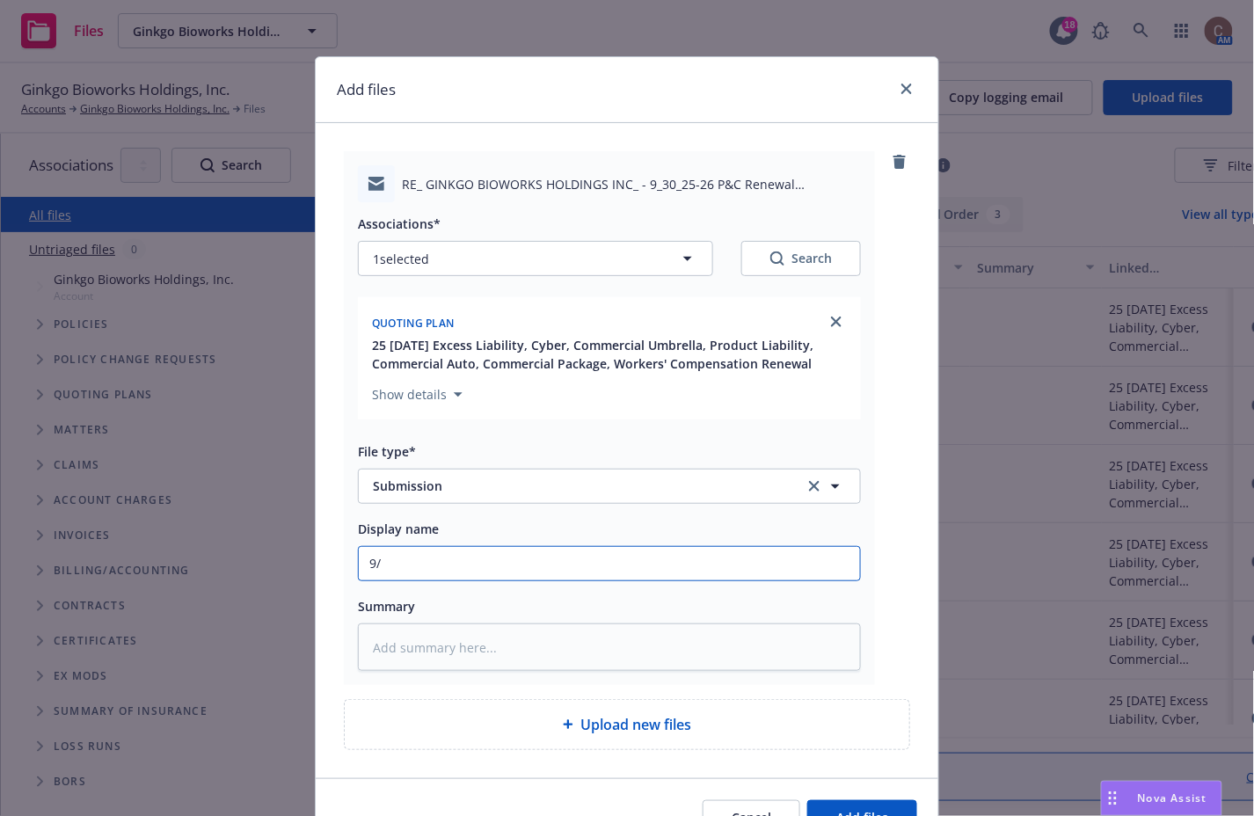
type textarea "x"
type input "9/2"
type textarea "x"
type input "9/"
type textarea "x"
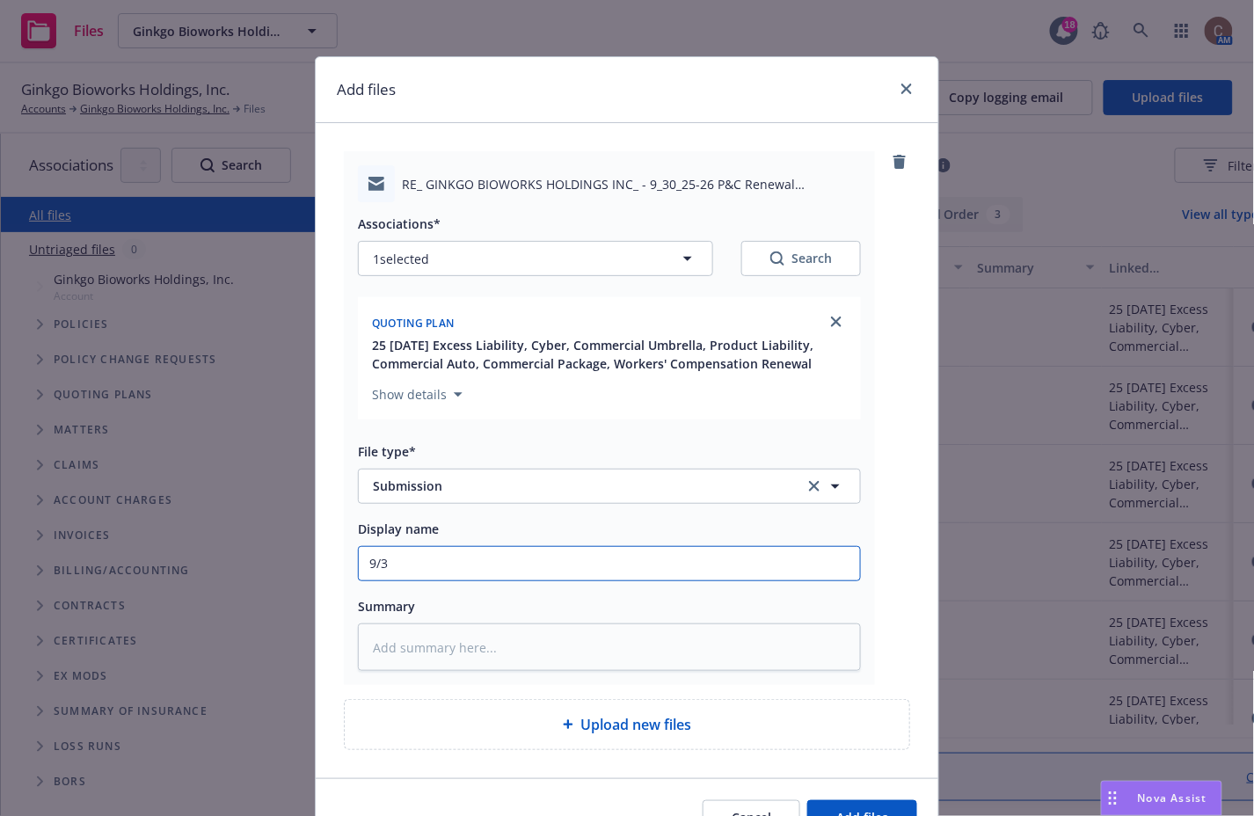
type input "9/30"
type textarea "x"
type input "9/30/"
type textarea "x"
type input "9/30/2"
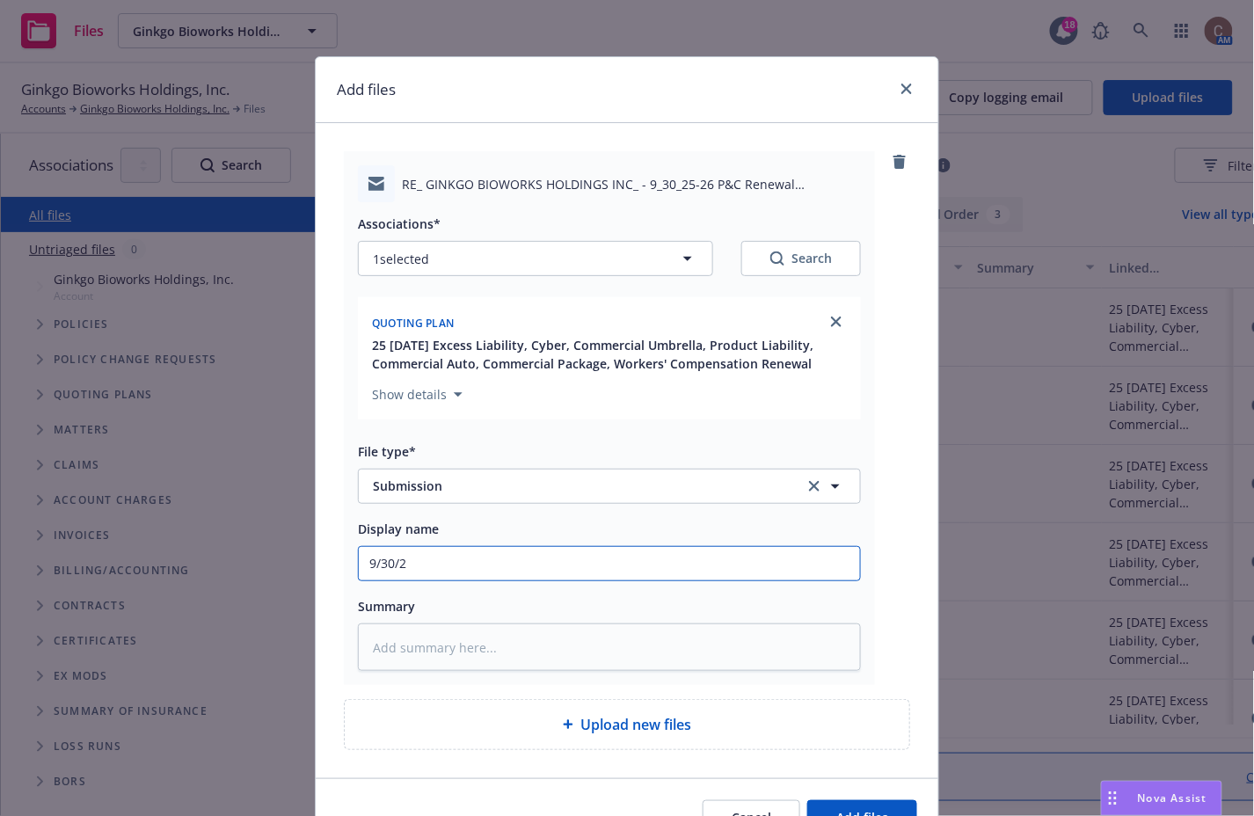
type textarea "x"
type input "9/30/25"
type textarea "x"
type input "9/30/25-"
type textarea "x"
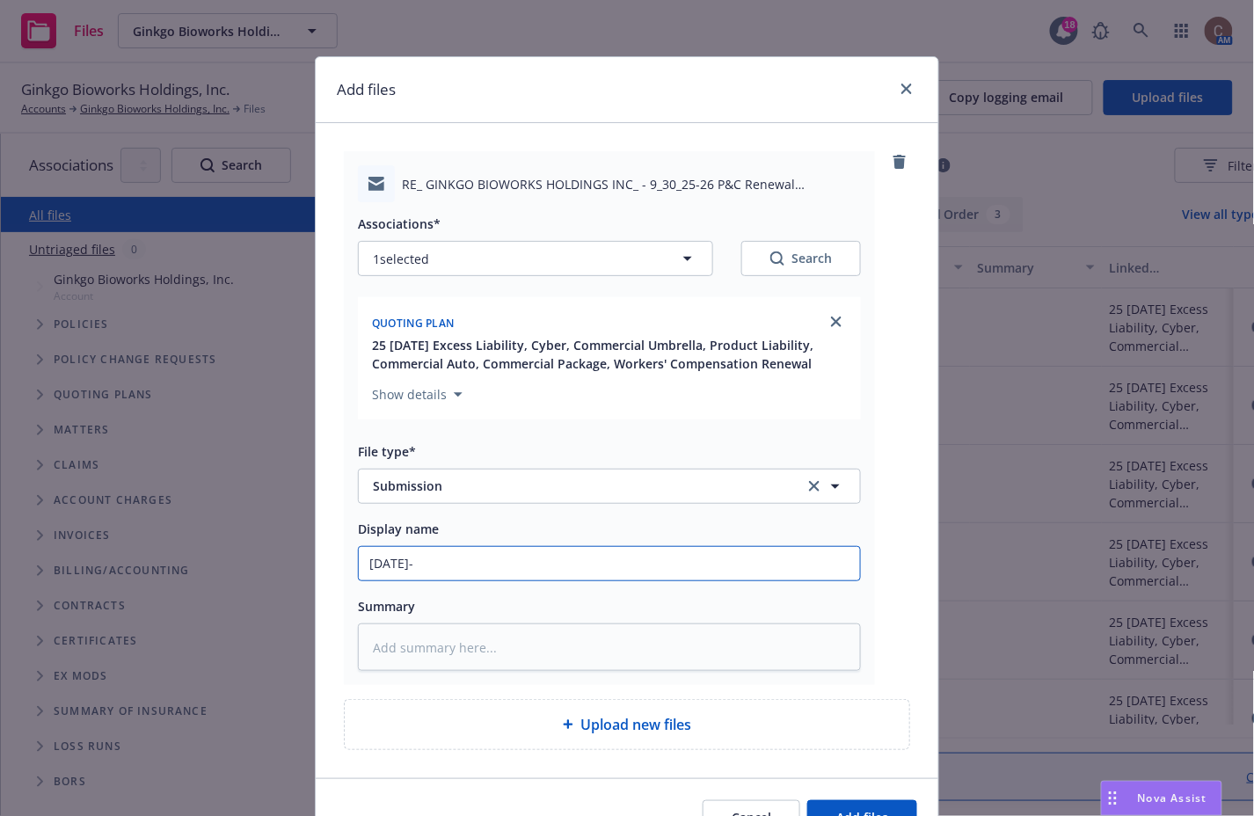
type input "9/30/25-2"
type textarea "x"
type input "9/30/25-26"
type textarea "x"
type input "9/30/25-26"
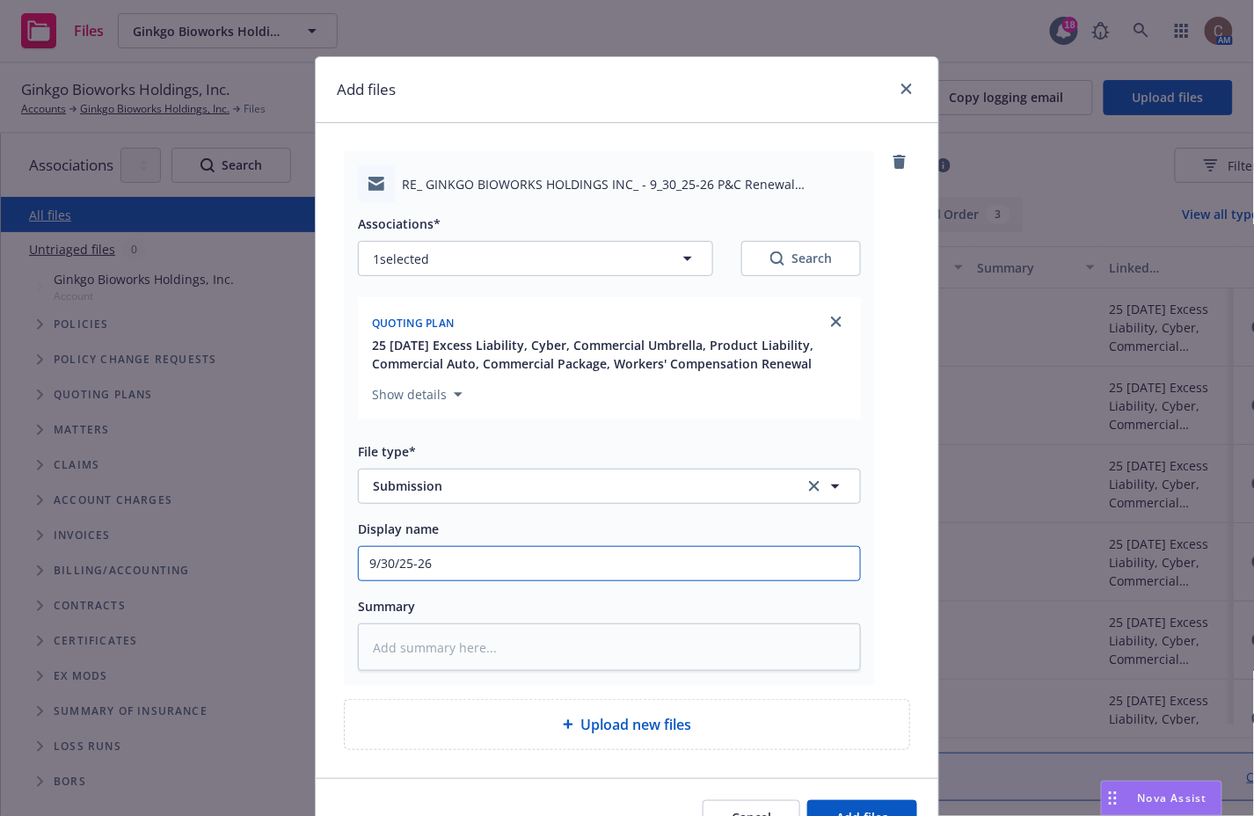
type textarea "x"
type input "9/30/25-26 P"
type textarea "x"
type input "9/30/25-26 P&"
type textarea "x"
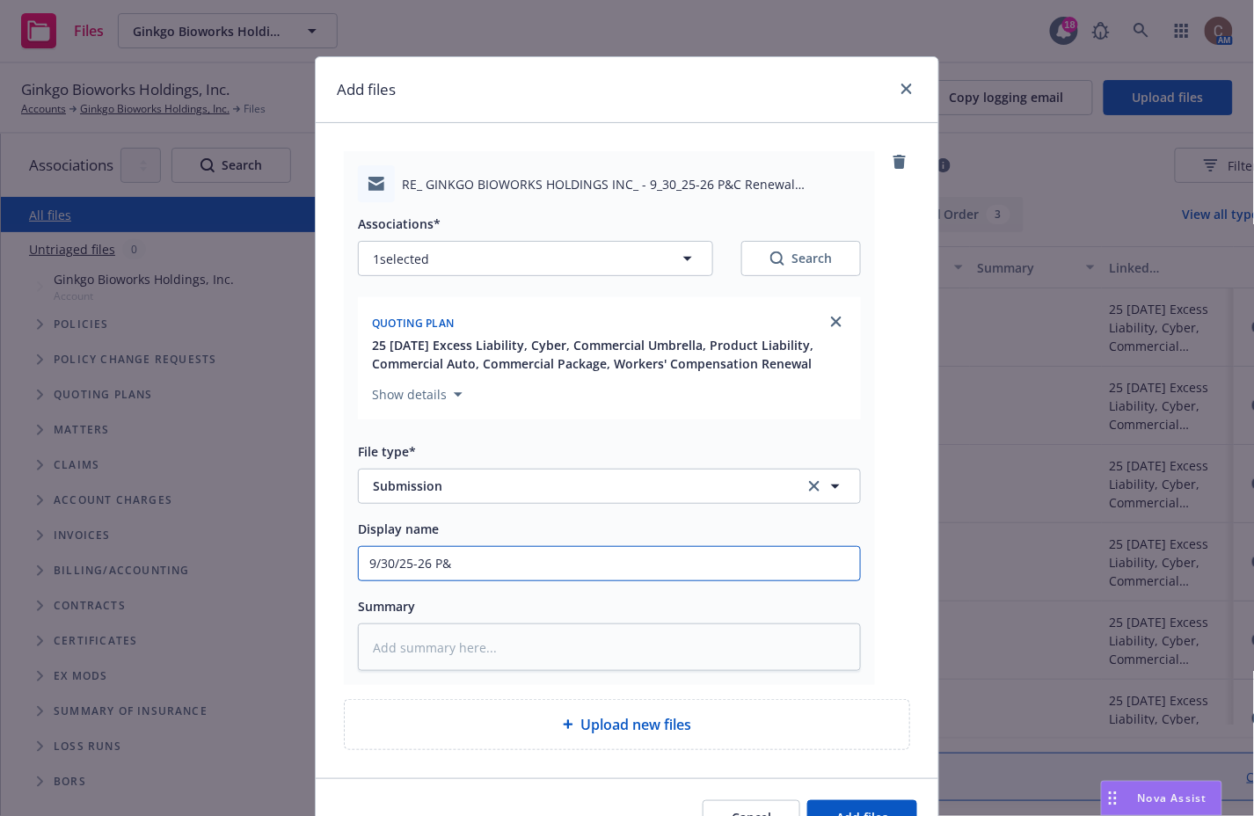
type input "9/30/25-26 P&"
type textarea "x"
type input "9/30/25-26 P&"
type textarea "x"
type input "9/30/25-26 P&C"
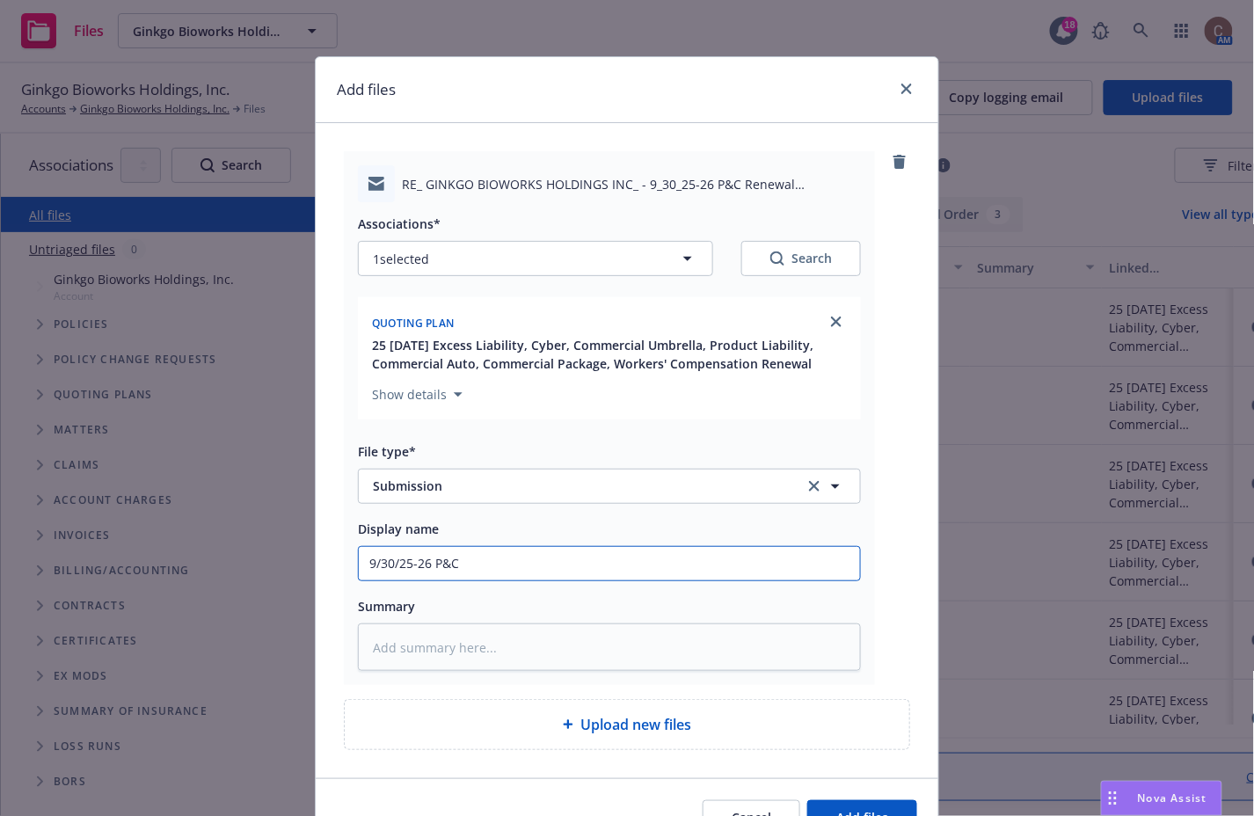
type textarea "x"
type input "9/30/25-26 P&C"
type textarea "x"
type input "9/30/25-26 P&C Re"
type textarea "x"
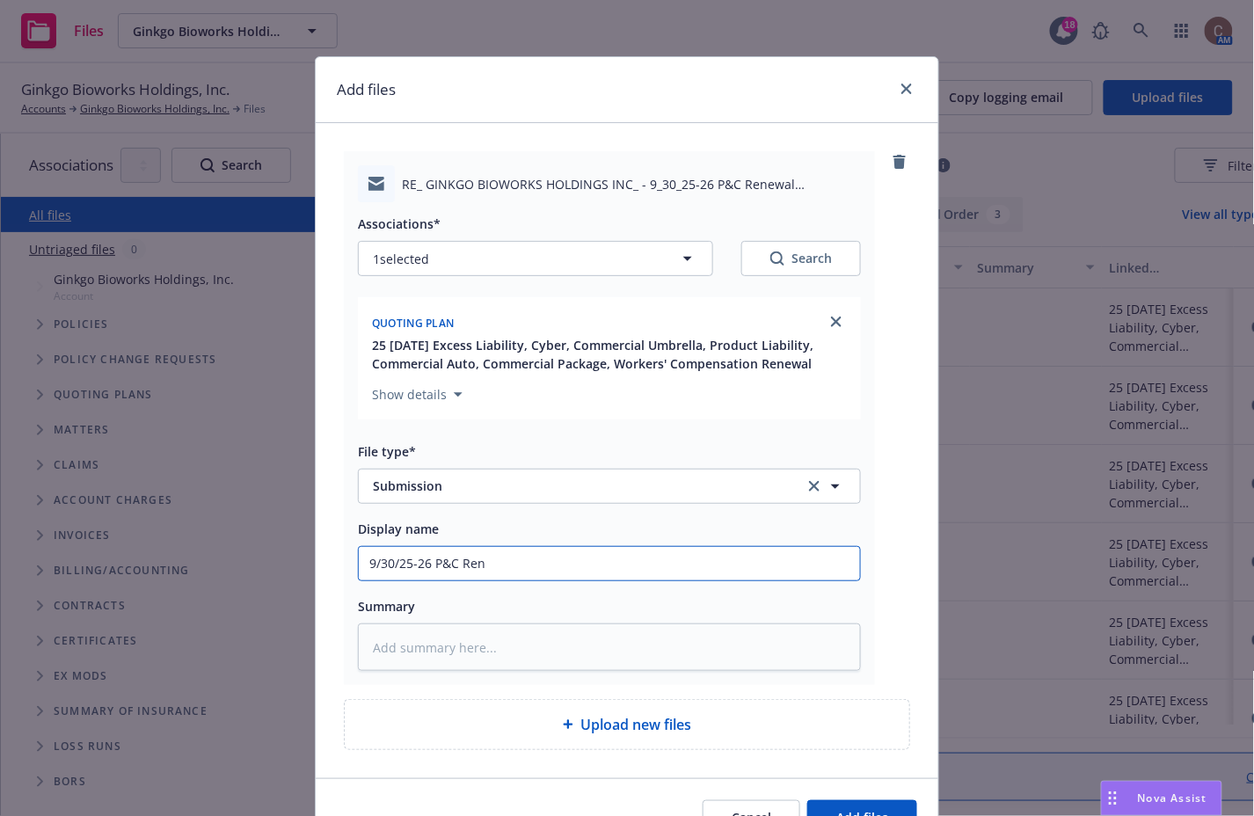
type input "9/30/25-26 P&C Rene"
type textarea "x"
type input "9/30/25-26 P&C Renew"
type textarea "x"
type input "9/30/25-26 P&C Renewa"
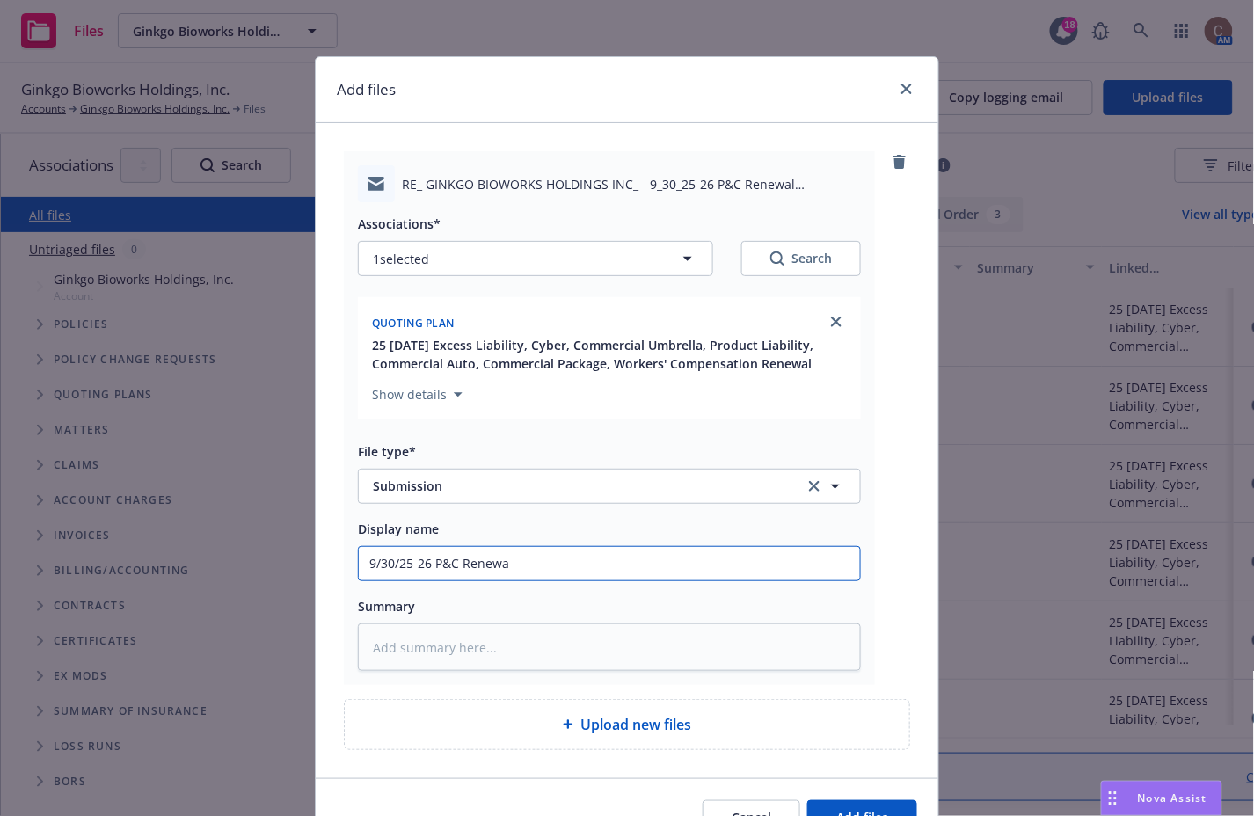
type textarea "x"
type input "9/30/25-26 P&C Renewal"
type textarea "x"
type input "9/30/25-26 P&C Renewal"
type textarea "x"
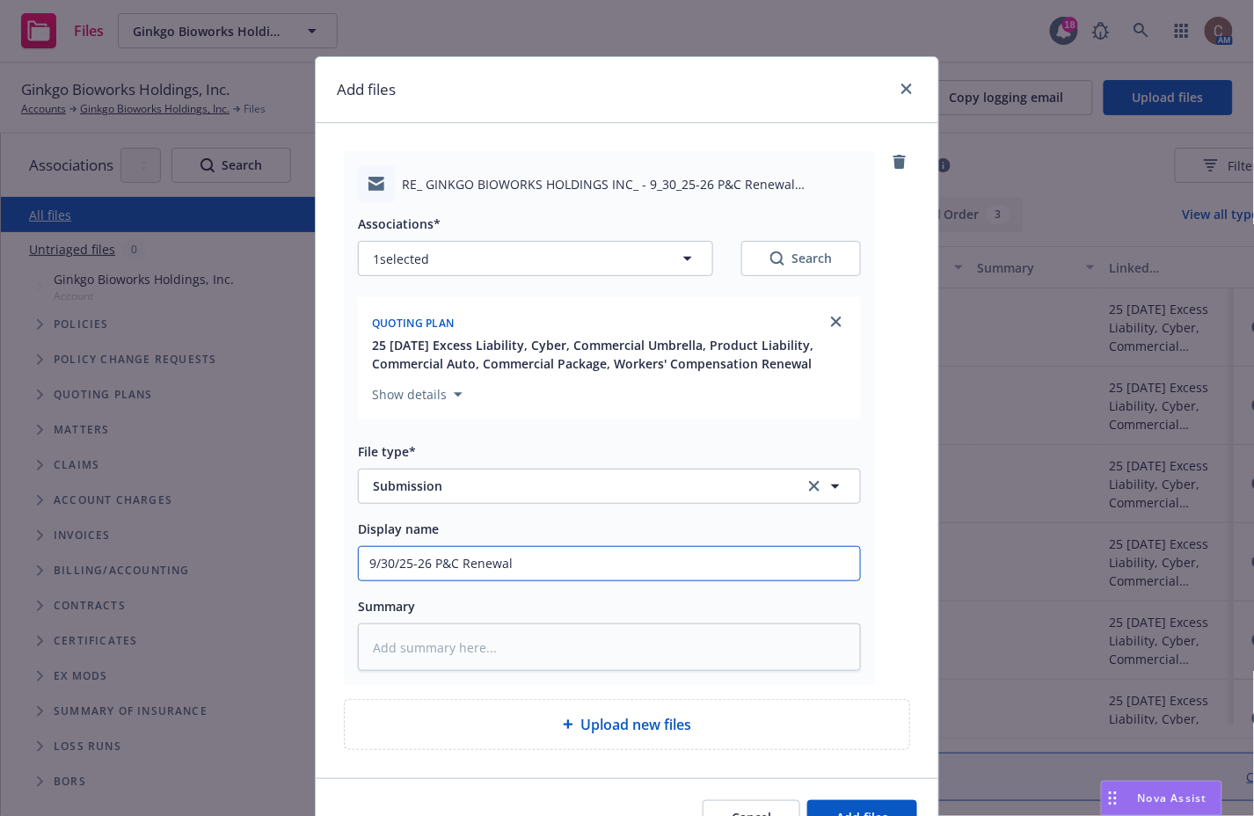
type input "9/30/25-26 P&C Renewal S"
type textarea "x"
type input "9/30/25-26 P&C Renewal Su"
type textarea "x"
type input "9/30/25-26 P&C Renewal Sub"
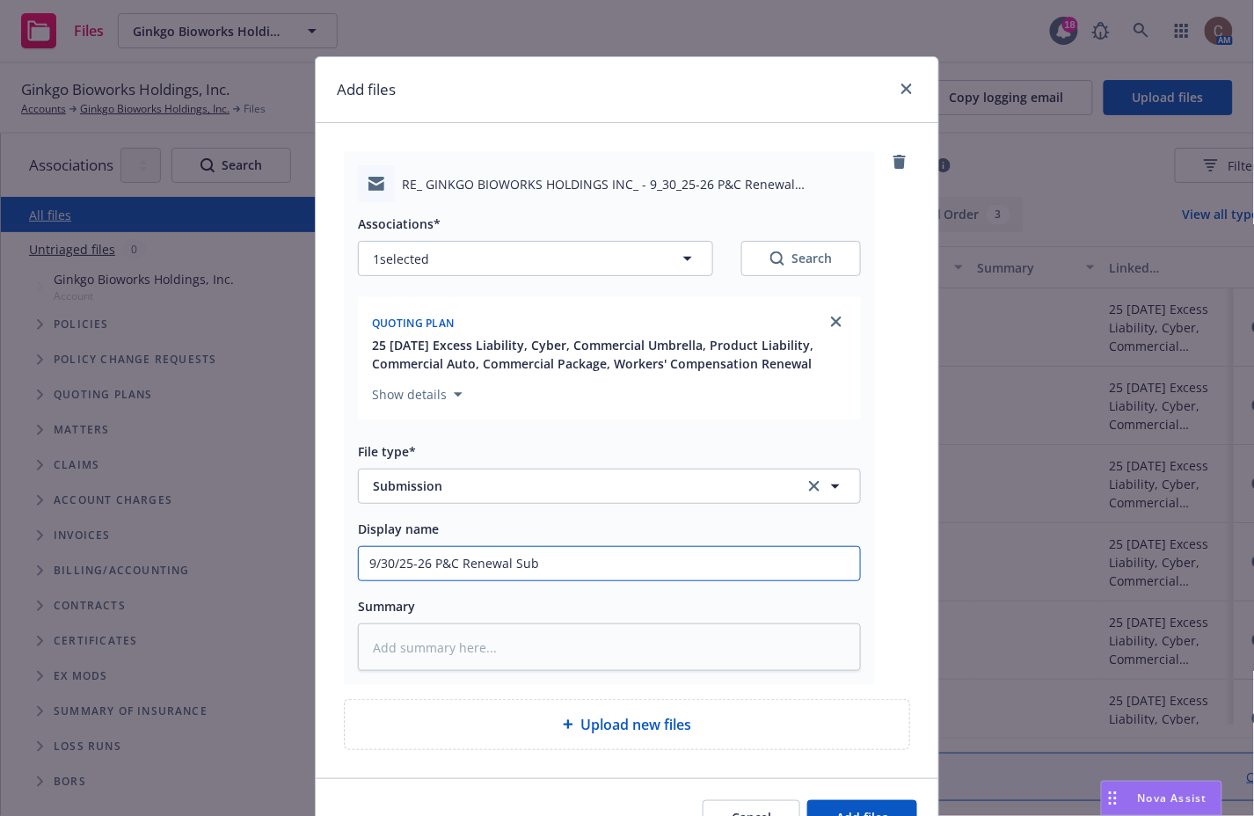
type textarea "x"
type input "9/30/25-26 P&C Renewal Subm"
type textarea "x"
type input "9/30/25-26 P&C Renewal Submi"
type textarea "x"
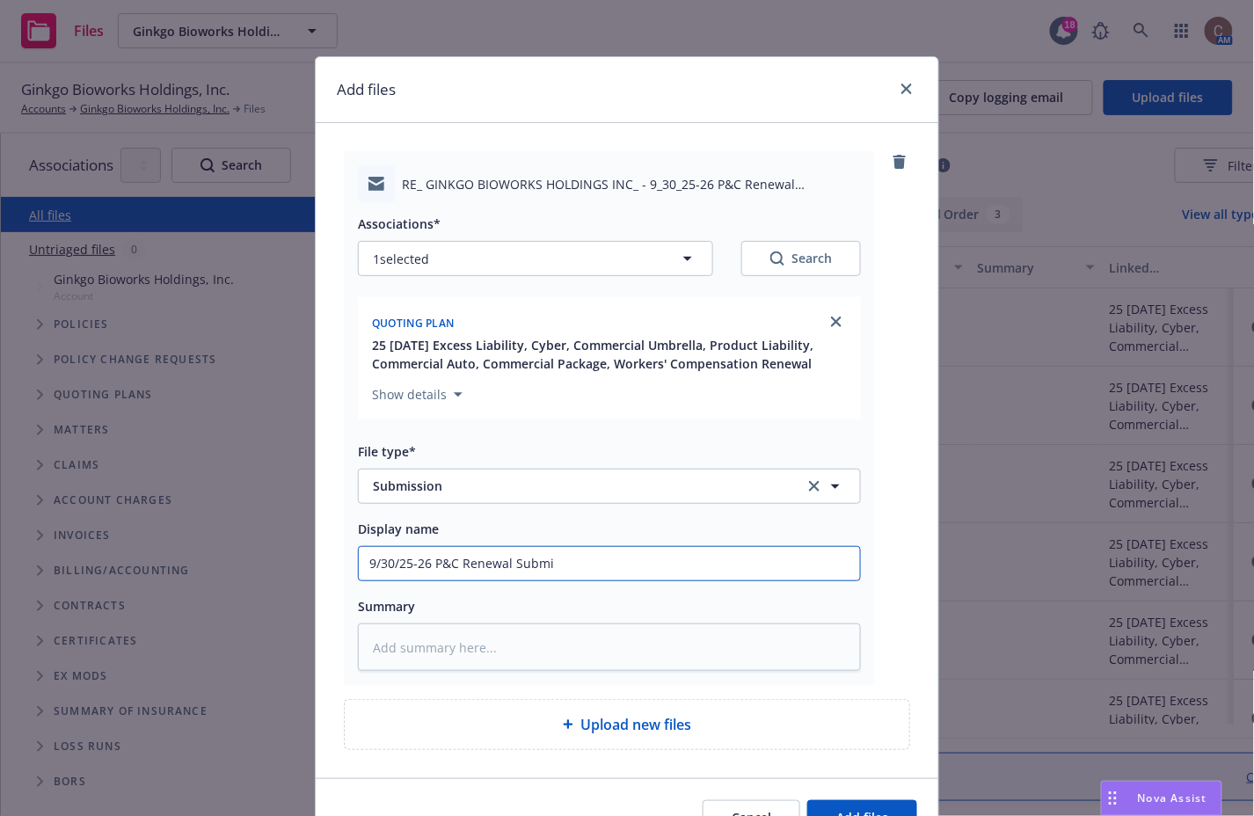
type input "9/30/25-26 P&C Renewal Submis"
type textarea "x"
type input "9/30/25-26 P&C Renewal Submissi"
type textarea "x"
type input "9/30/25-26 P&C Renewal Submissio"
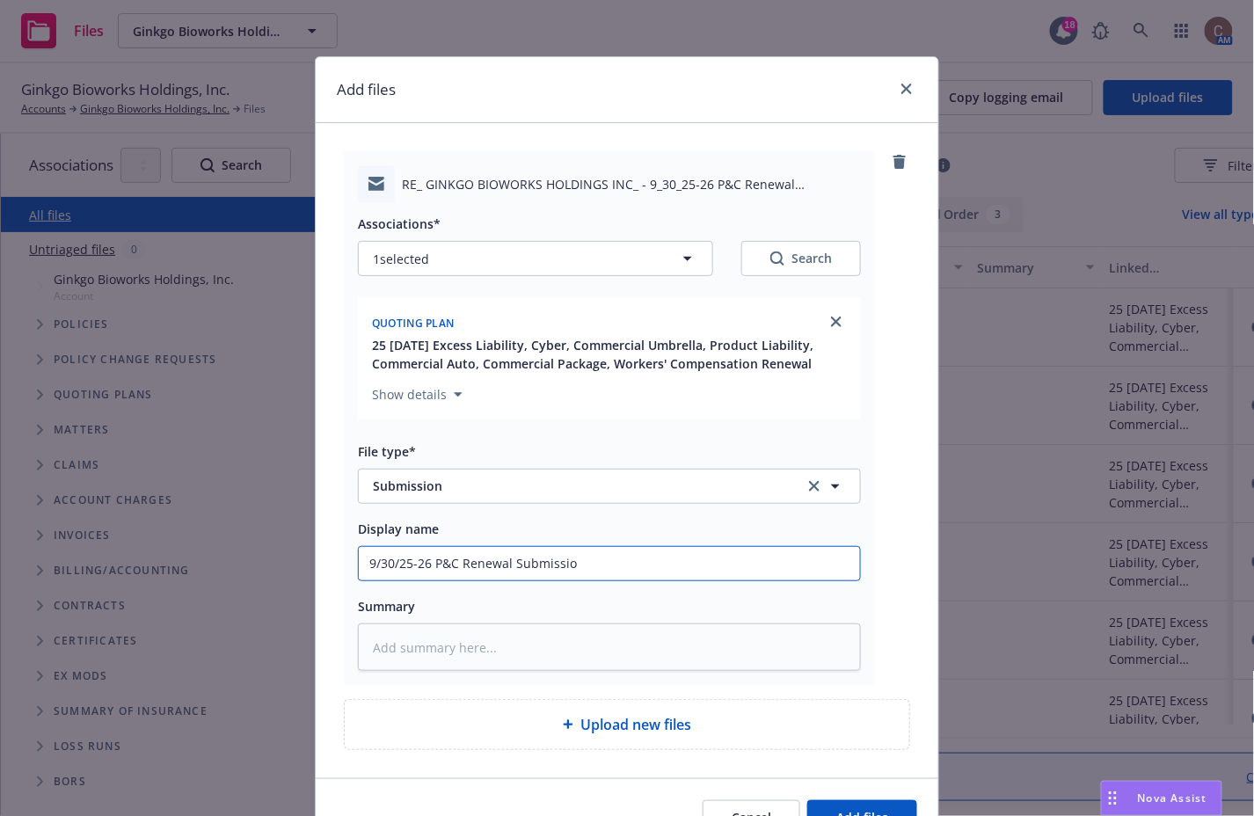
type textarea "x"
type input "9/30/25-26 P&C Renewal Submission"
type textarea "x"
type input "9/30/25-26 P&C Renewal Submission"
type textarea "x"
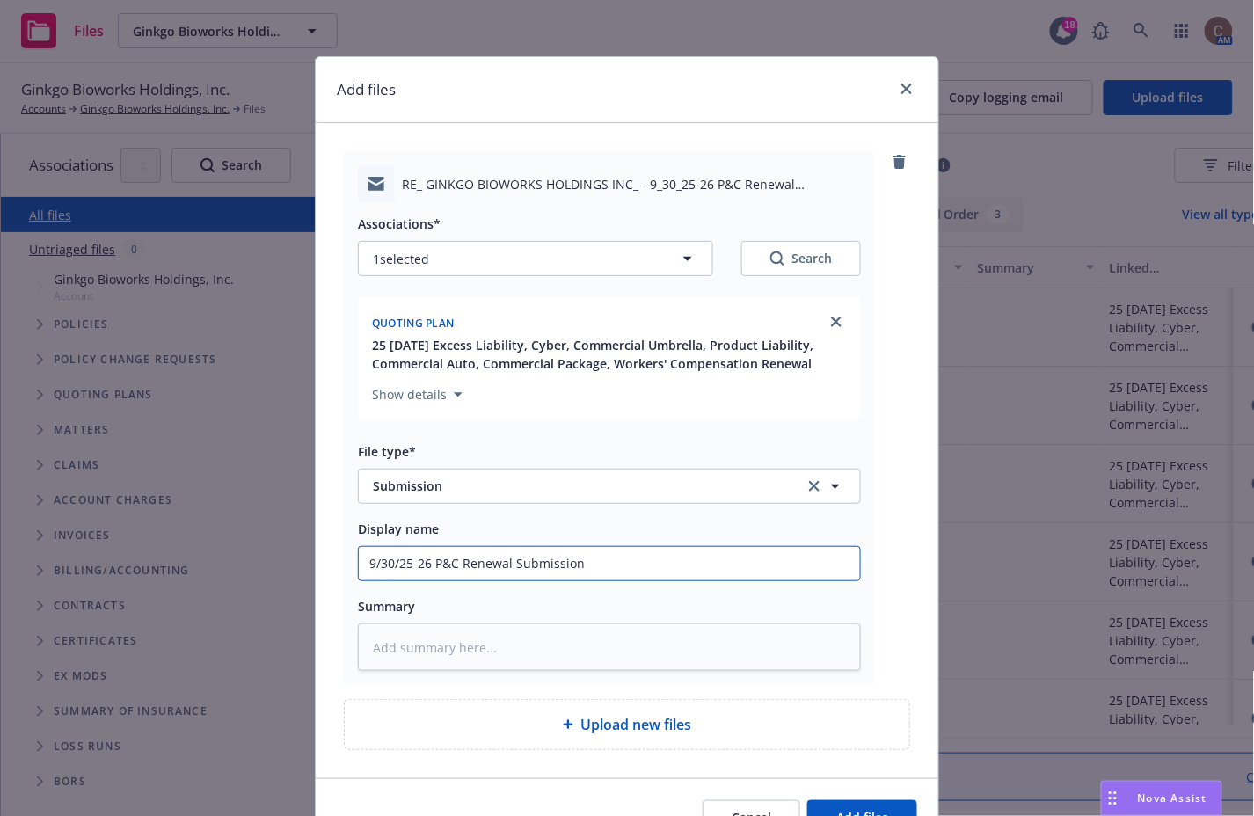
type input "9/30/25-26 P&C Renewal Submission P"
type textarea "x"
type input "9/30/25-26 P&C Renewal Submission Pr"
type textarea "x"
type input "9/30/25-26 P&C Renewal Submission P"
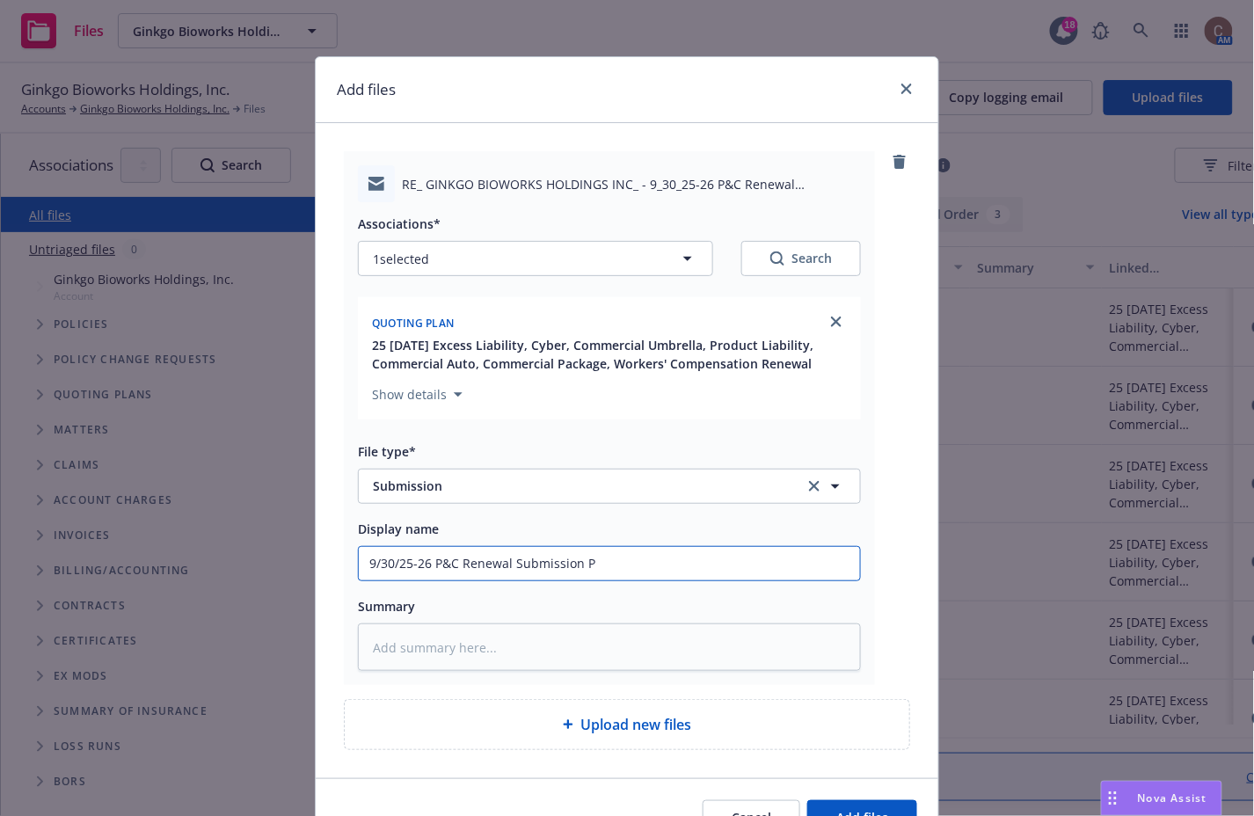
type textarea "x"
type input "9/30/25-26 P&C Renewal Submission Pa"
type textarea "x"
type input "9/30/25-26 P&C Renewal Submission Part"
type textarea "x"
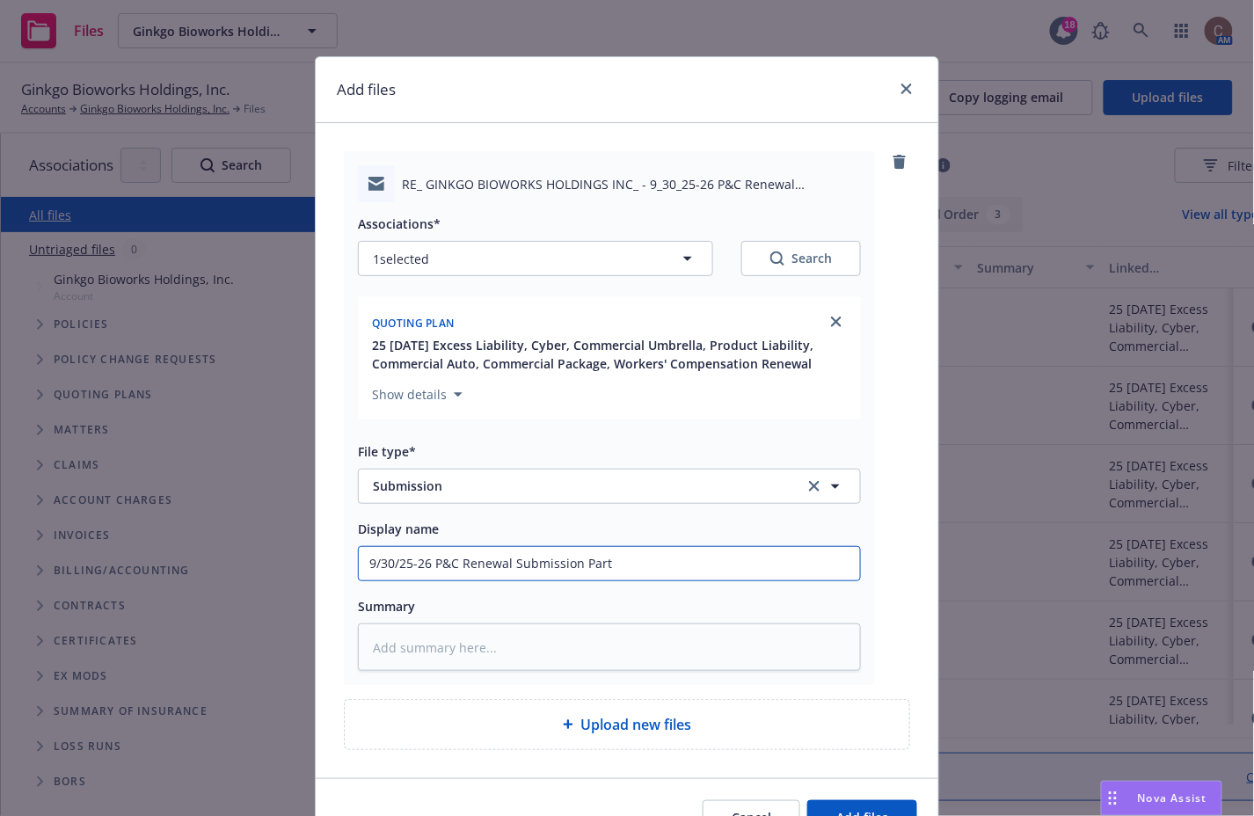
type input "9/30/25-26 P&C Renewal Submission Part"
type textarea "x"
type input "9/30/25-26 P&C Renewal Submission Part 1"
type textarea "x"
type input "9/30/25-26 P&C Renewal Submission Part 1"
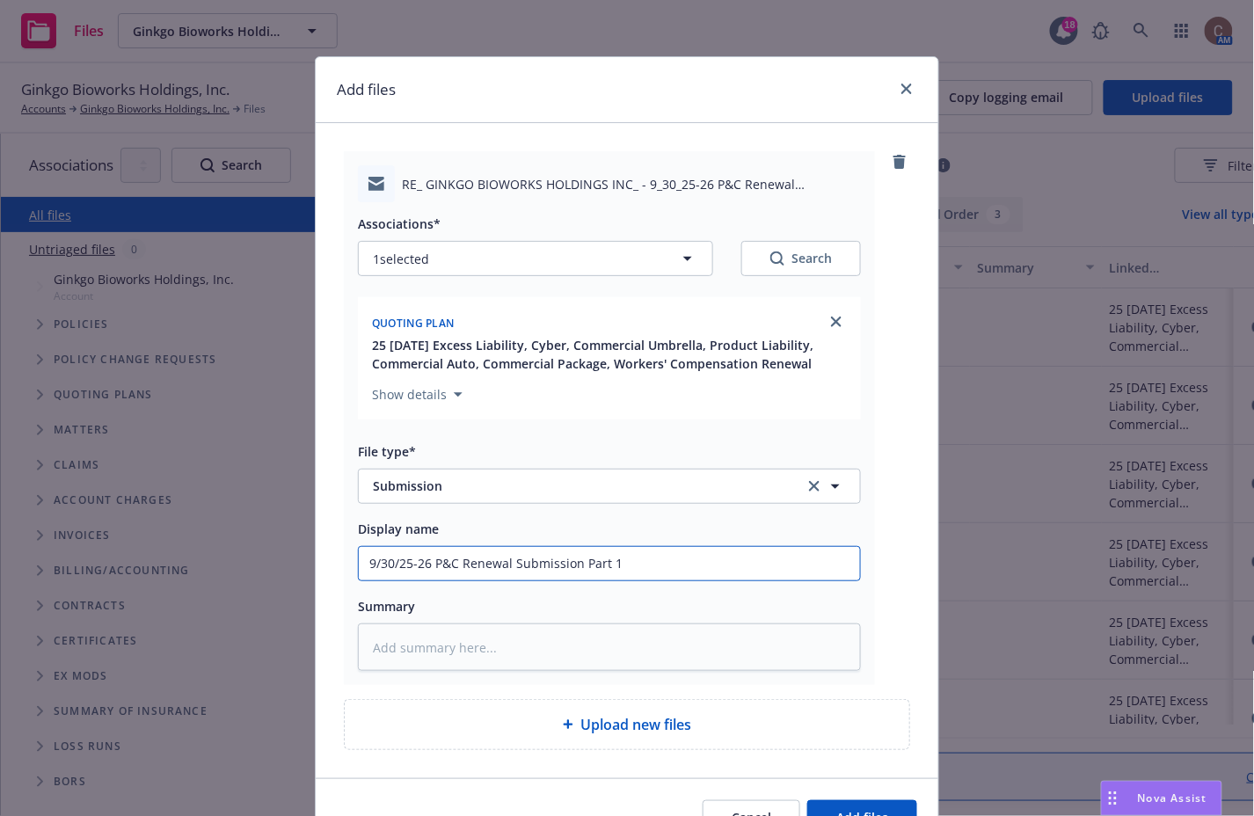
type textarea "x"
type input "9/30/25-26 P&C Renewal Submission Part 1"
type textarea "x"
type input "9/30/25-26 P&C Renewal Submission Part 1"
type textarea "x"
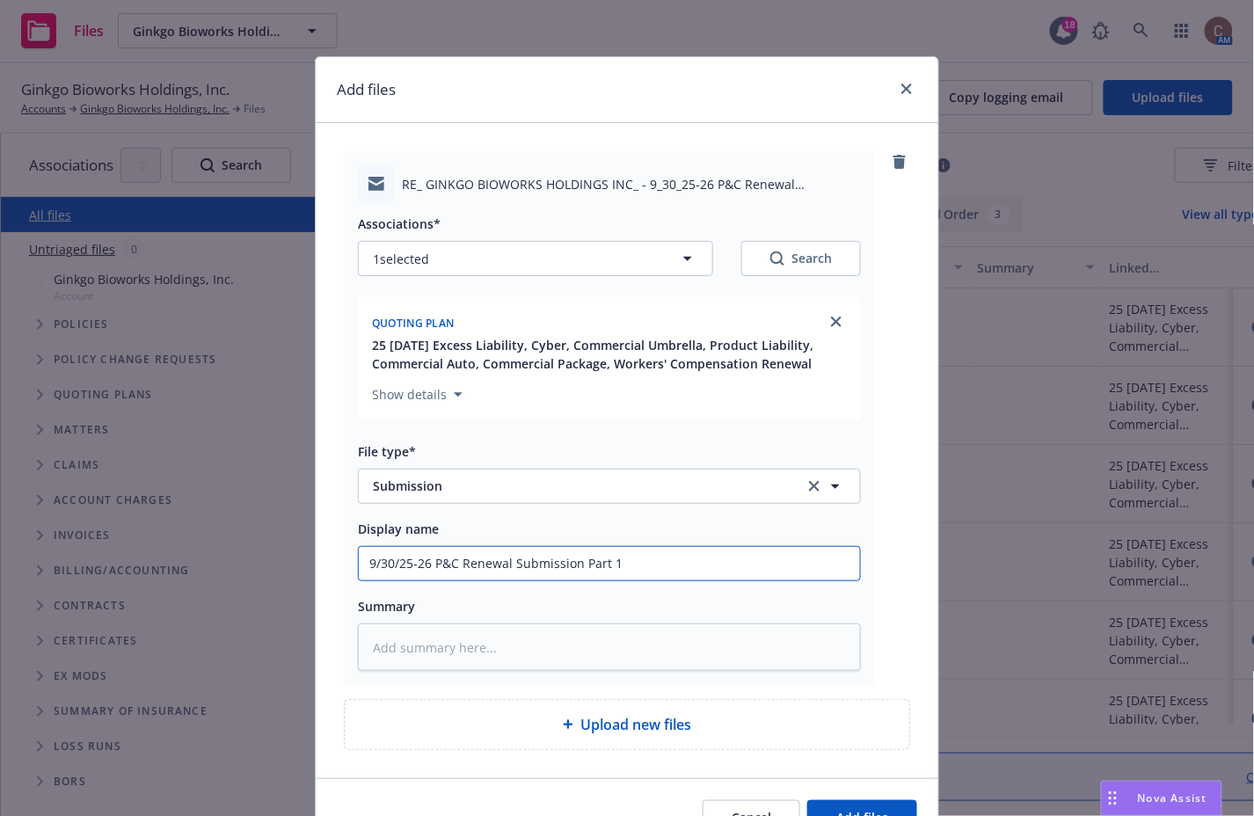
type input "9/30/25-26 P&C Renewal Submission Part 1 -"
type textarea "x"
type input "9/30/25-26 P&C Renewal Submission Part 1 -"
type textarea "x"
type input "9/30/25-26 P&C Renewal Submission Part 1 - s"
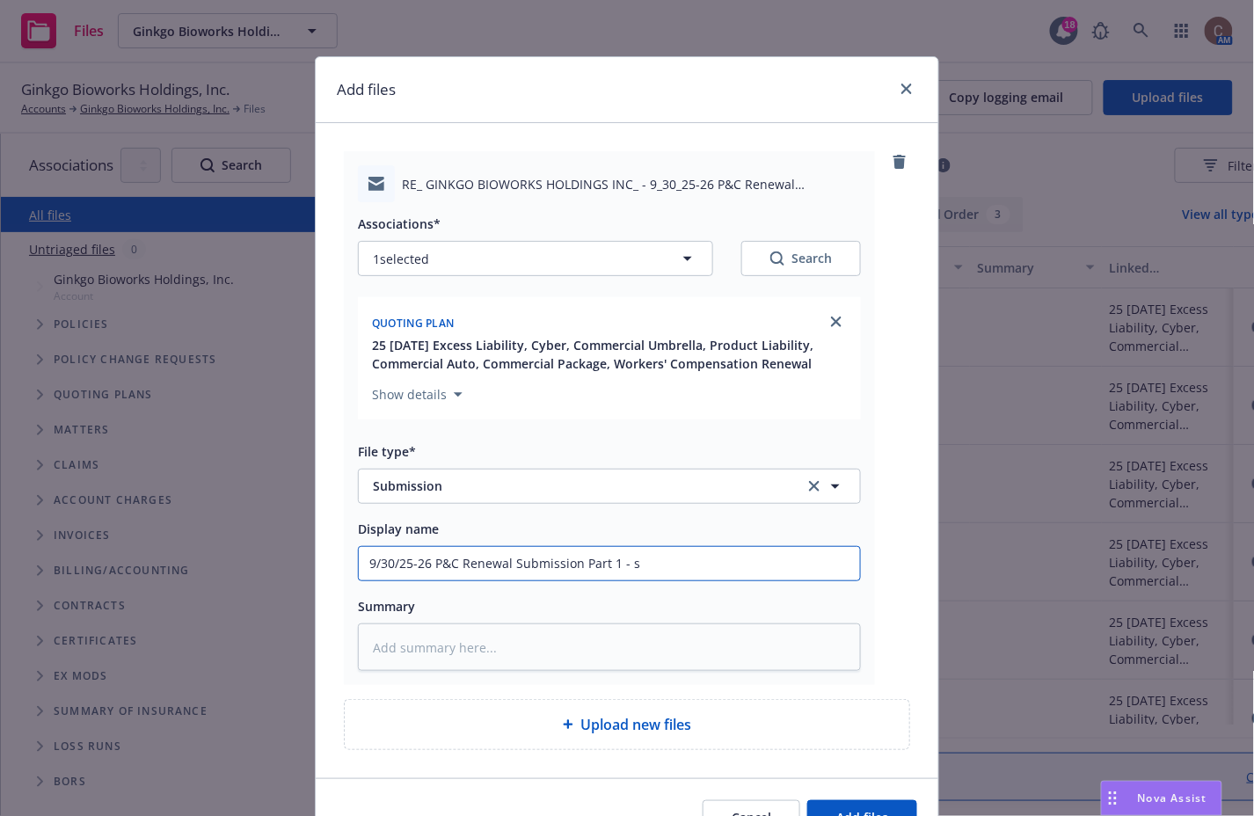
type textarea "x"
type input "9/30/25-26 P&C Renewal Submission Part 1 - se"
type textarea "x"
type input "9/30/25-26 P&C Renewal Submission Part 1 - sen"
type textarea "x"
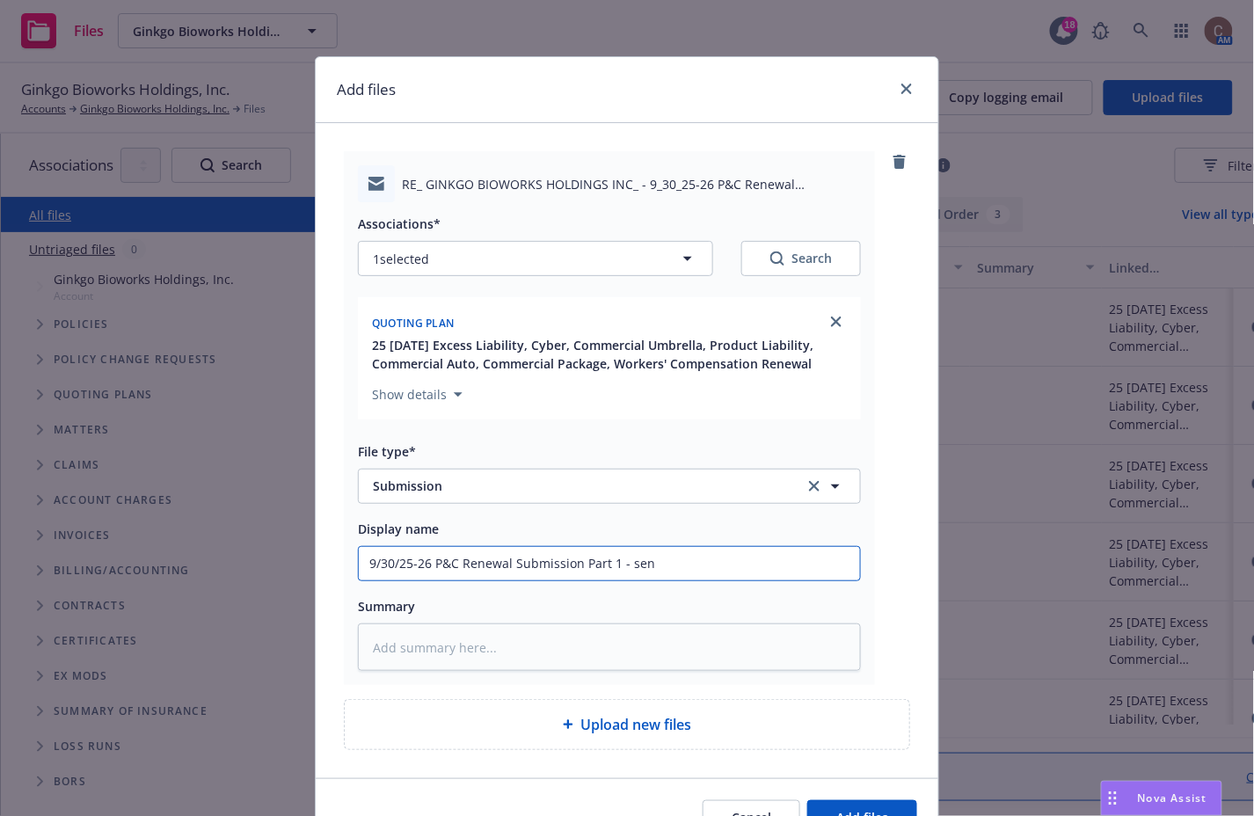
type input "9/30/25-26 P&C Renewal Submission Part 1 - sent"
type textarea "x"
type input "9/30/25-26 P&C Renewal Submission Part 1 - sent"
type textarea "x"
type input "9/30/25-26 P&C Renewal Submission Part 1 - sent t"
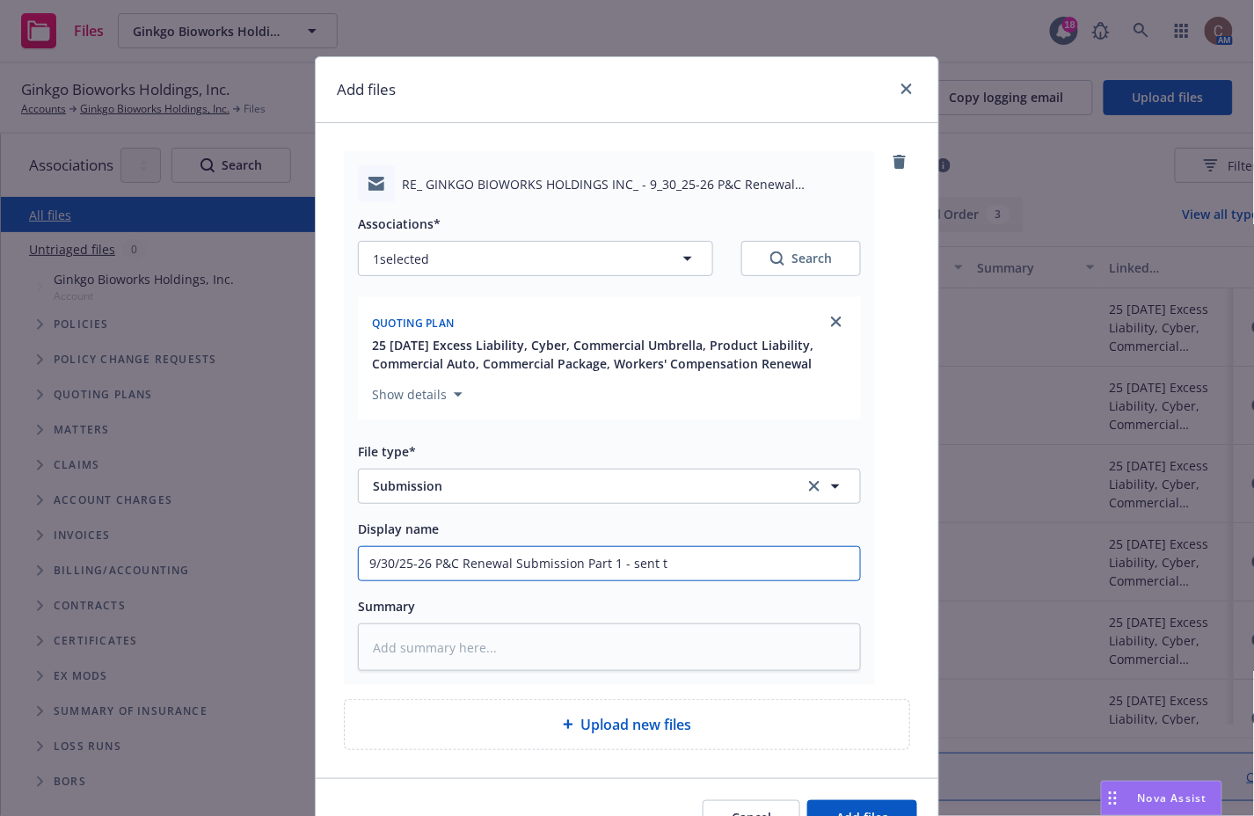
type textarea "x"
type input "9/30/25-26 P&C Renewal Submission Part 1 - sent to"
type textarea "x"
type input "9/30/25-26 P&C Renewal Submission Part 1 - sent to"
type textarea "x"
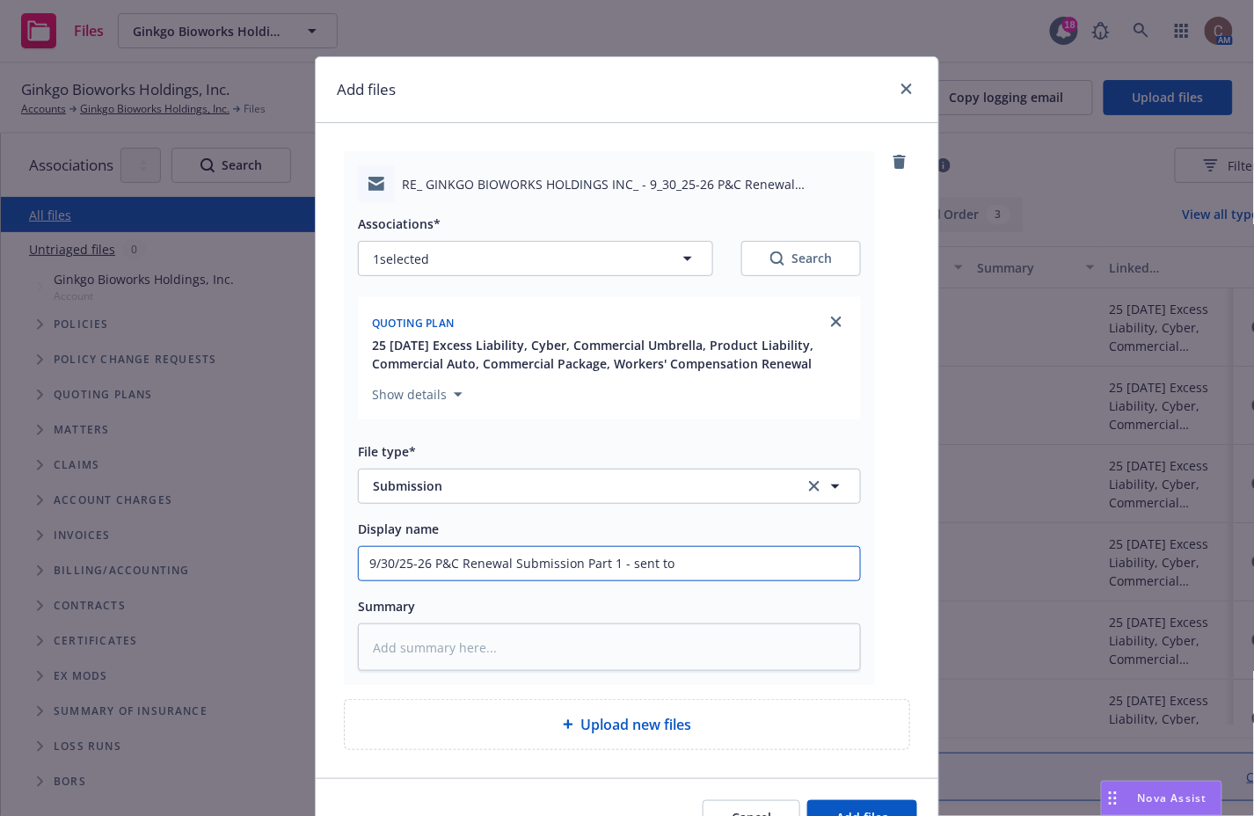
type input "9/30/25-26 P&C Renewal Submission Part 1 - sent to C"
type textarea "x"
type input "9/30/25-26 P&C Renewal Submission Part 1 - sent to Ch"
type textarea "x"
type input "9/30/25-26 P&C Renewal Submission Part 1 - sent to Chu"
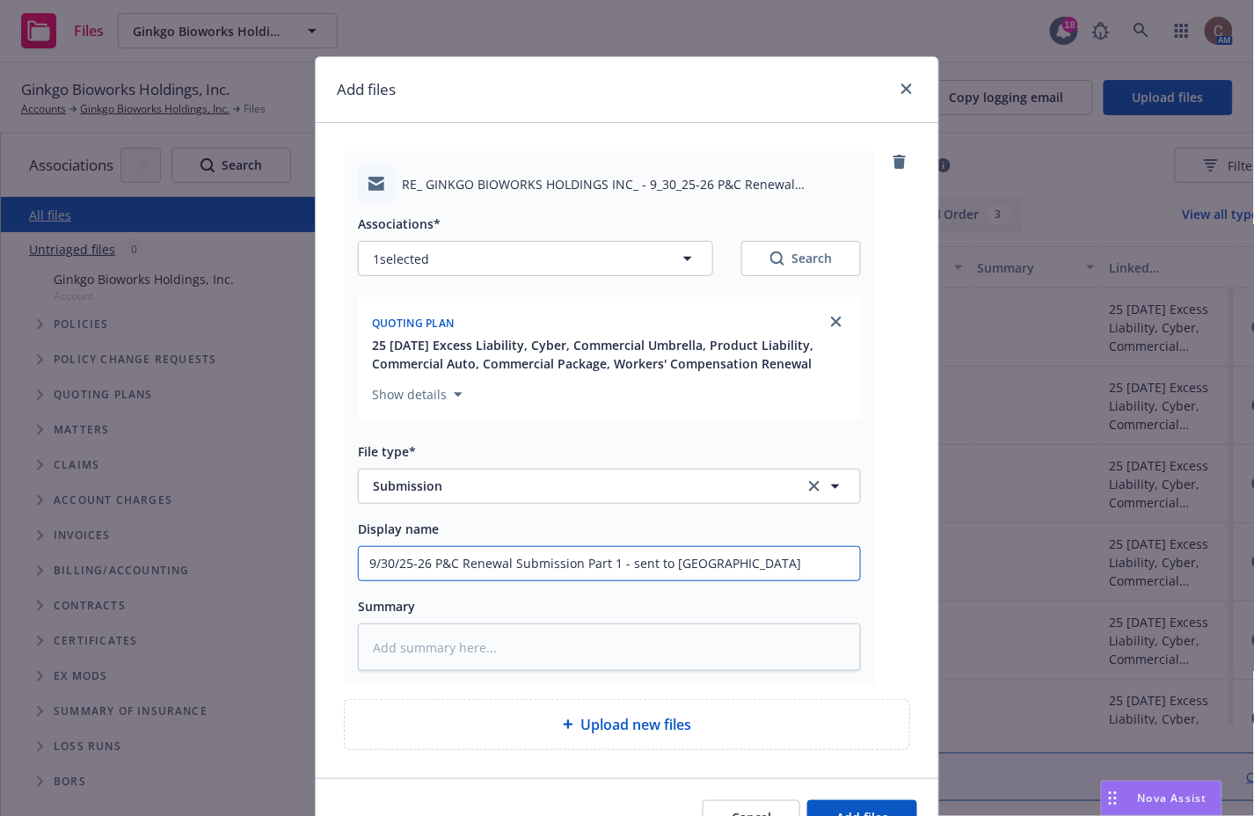
type textarea "x"
type input "9/30/25-26 P&C Renewal Submission Part 1 - sent to Chuv"
type textarea "x"
type input "9/30/25-26 P&C Renewal Submission Part 1 - sent to Chuvv"
type textarea "x"
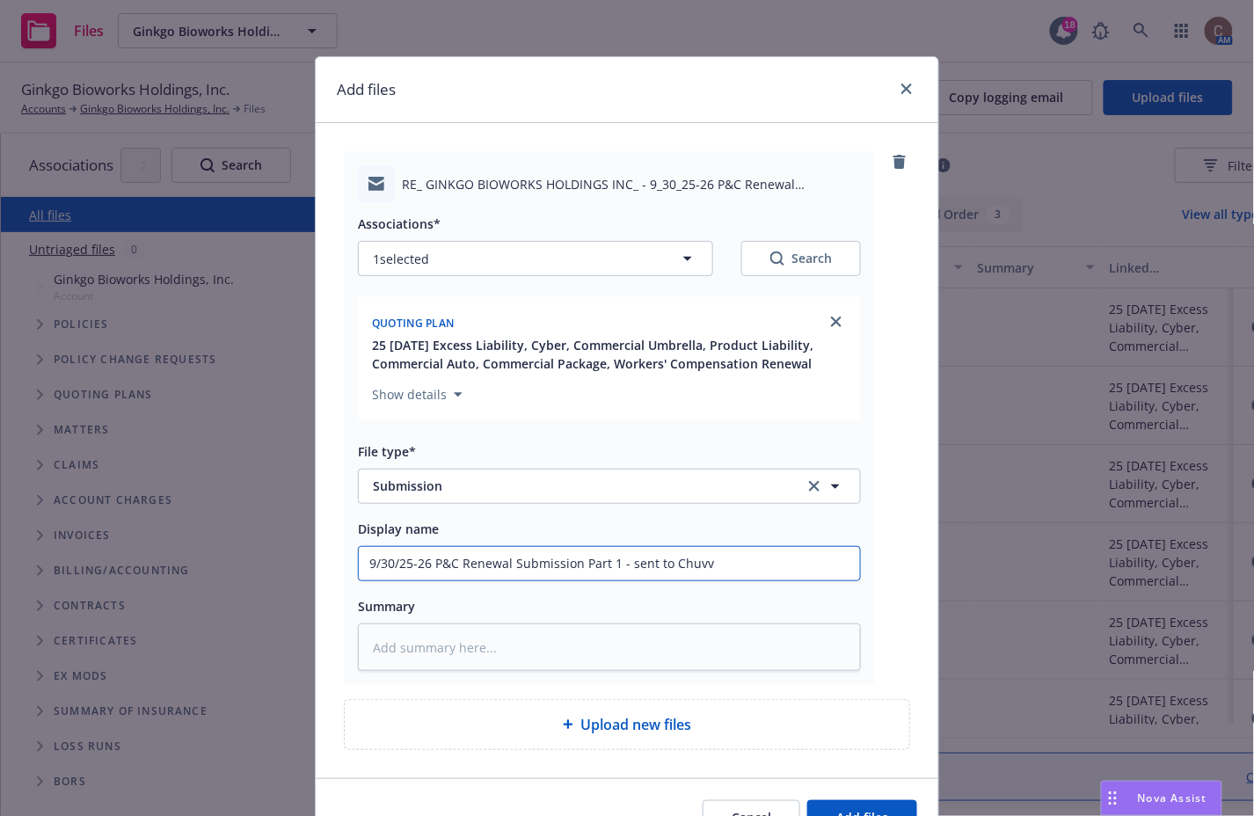
type input "9/30/25-26 P&C Renewal Submission Part 1 - sent to Chuv"
type textarea "x"
type input "9/30/25-26 P&C Renewal Submission Part 1 - sent to Chu"
type textarea "x"
type input "9/30/25-26 P&C Renewal Submission Part 1 - sent to Chub"
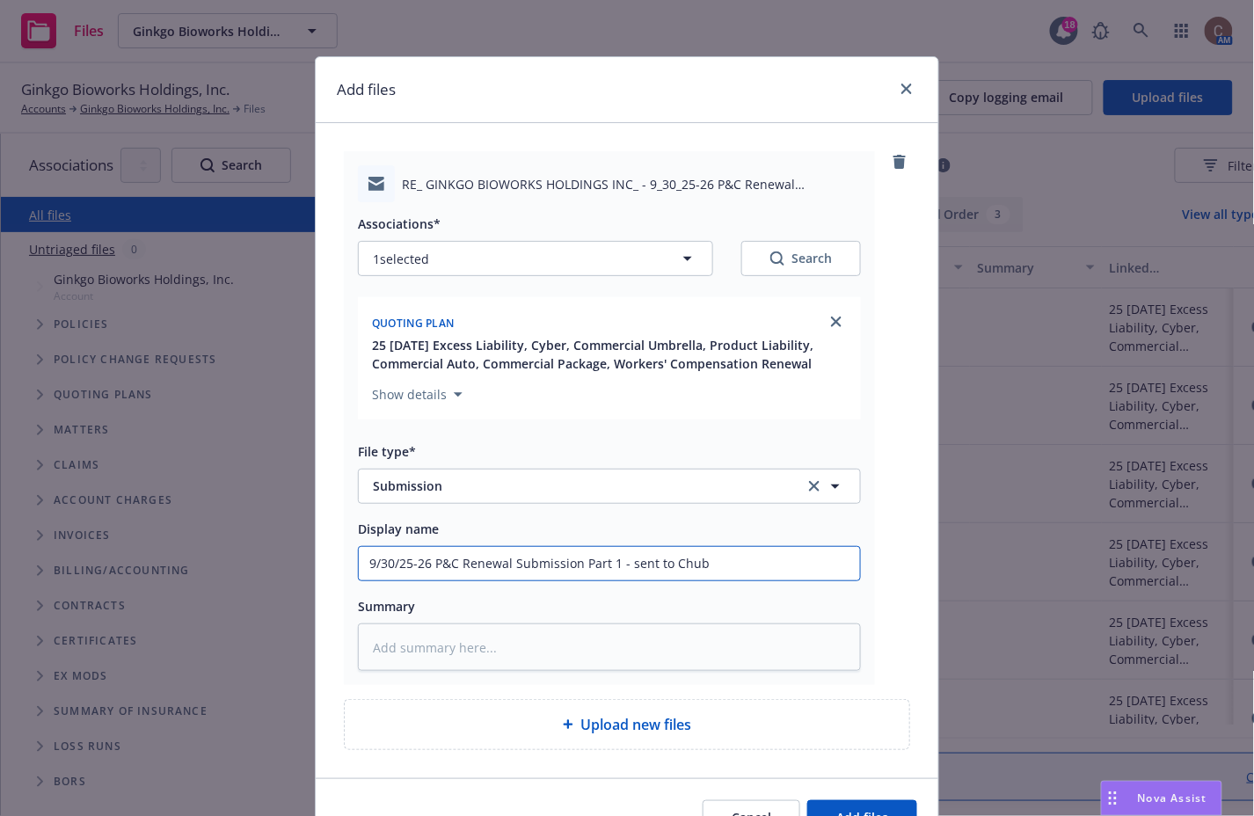
type textarea "x"
type input "9/30/25-26 P&C Renewal Submission Part 1 - sent to Chubb"
click at [834, 804] on button "Add files" at bounding box center [862, 817] width 110 height 35
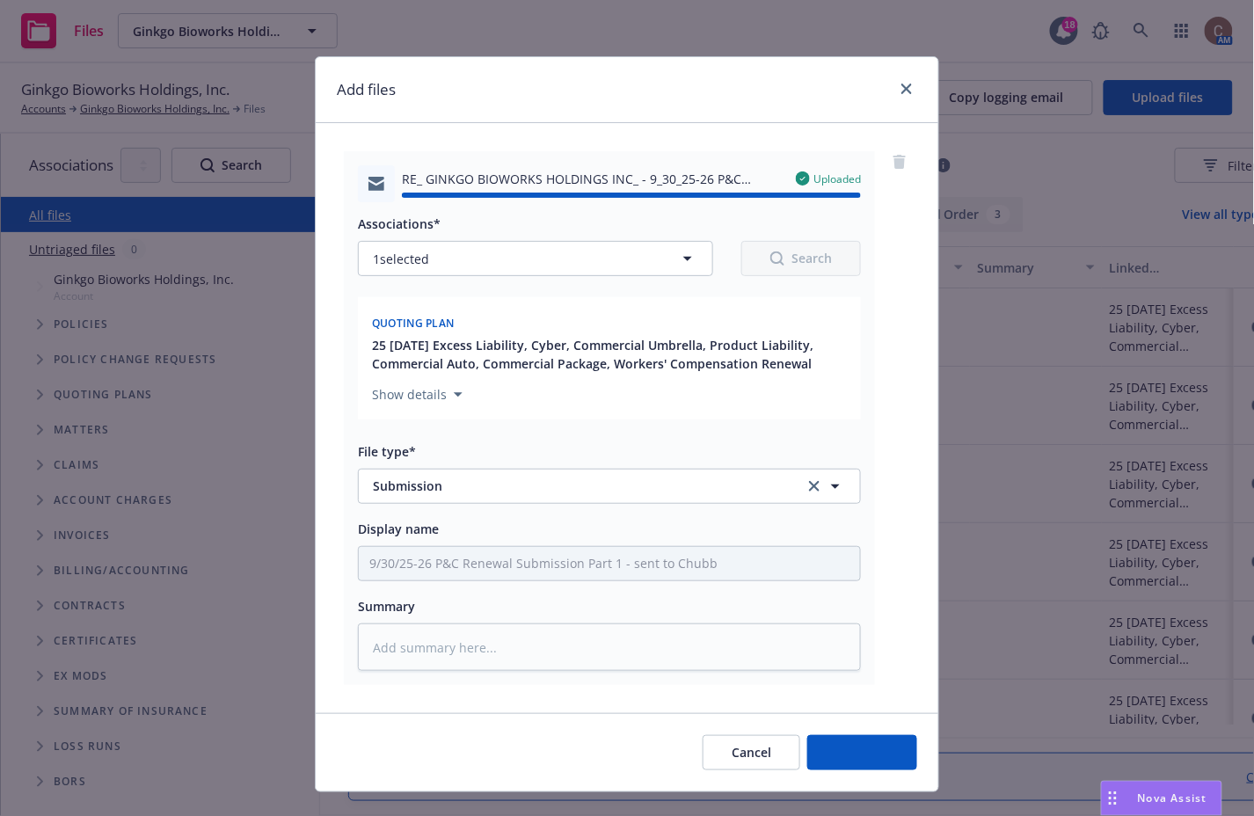
type textarea "x"
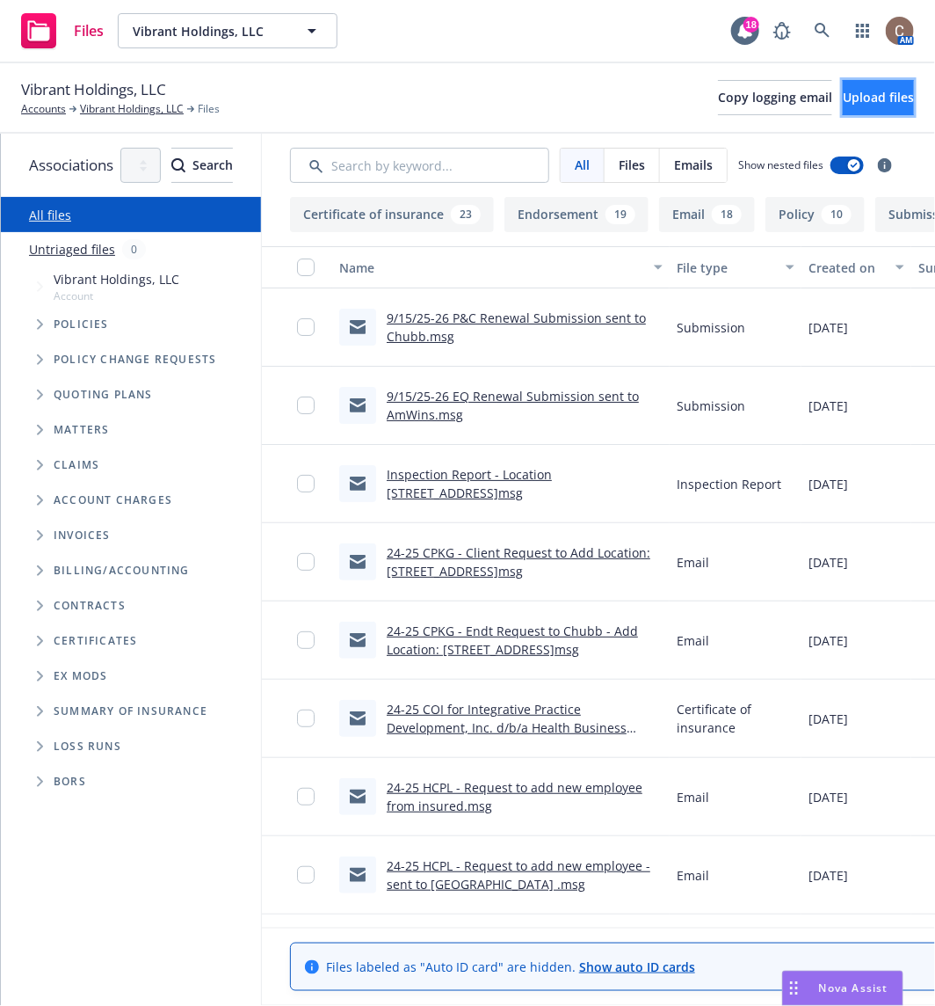
click at [874, 103] on span "Upload files" at bounding box center [878, 97] width 71 height 17
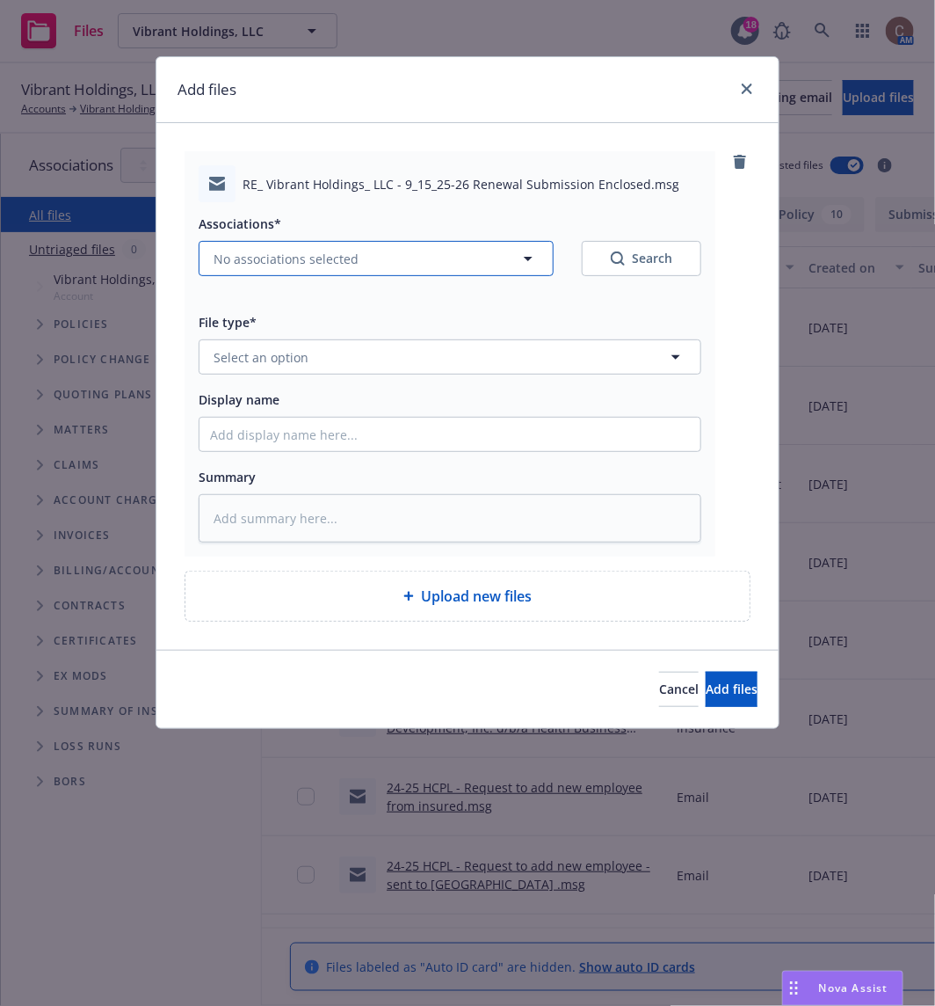
click at [276, 251] on span "No associations selected" at bounding box center [286, 259] width 145 height 18
type textarea "x"
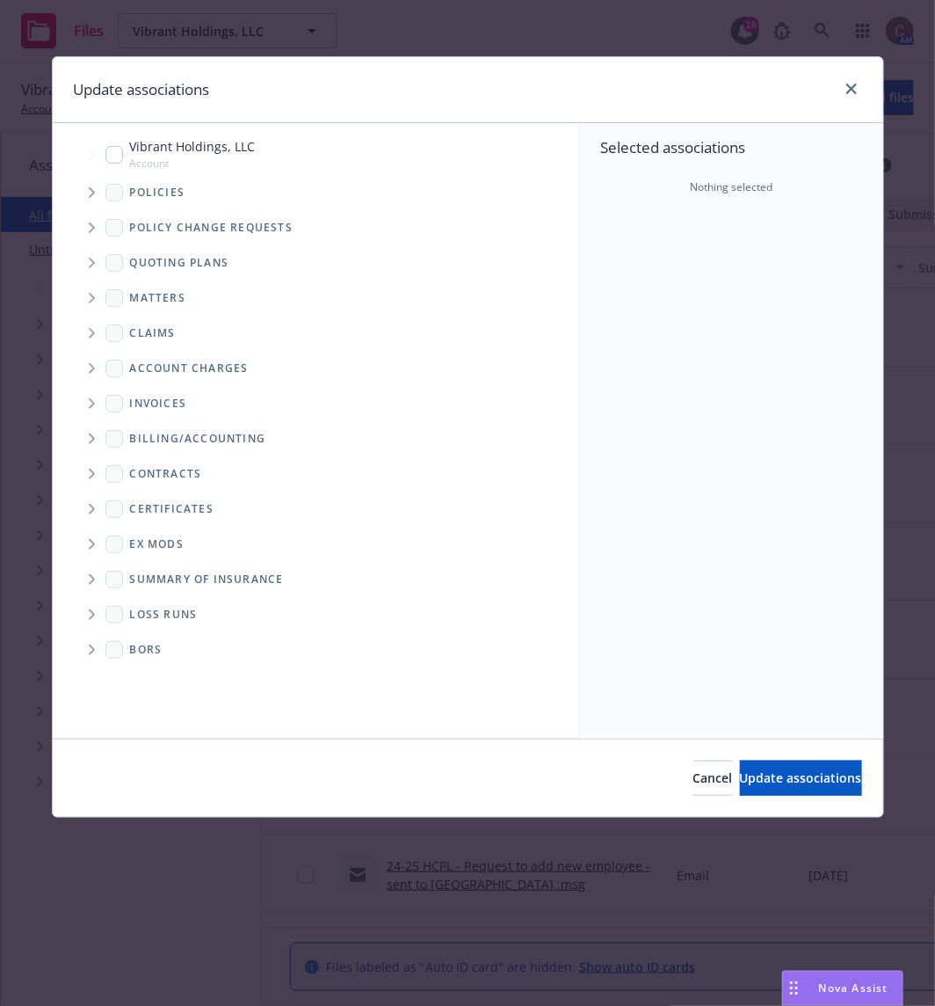
click at [113, 149] on input "Tree Example" at bounding box center [114, 155] width 18 height 18
checkbox input "true"
click at [86, 264] on span "Tree Example" at bounding box center [91, 263] width 28 height 28
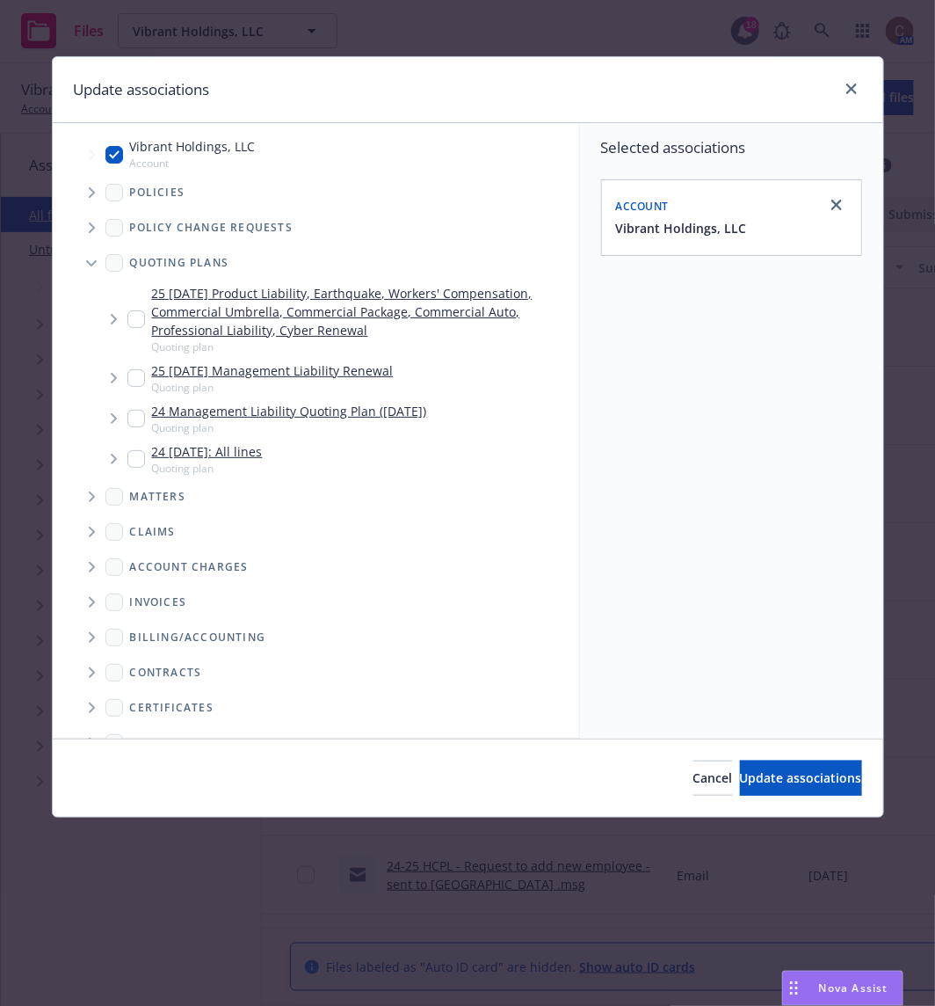
click at [136, 316] on input "Tree Example" at bounding box center [136, 319] width 18 height 18
checkbox input "true"
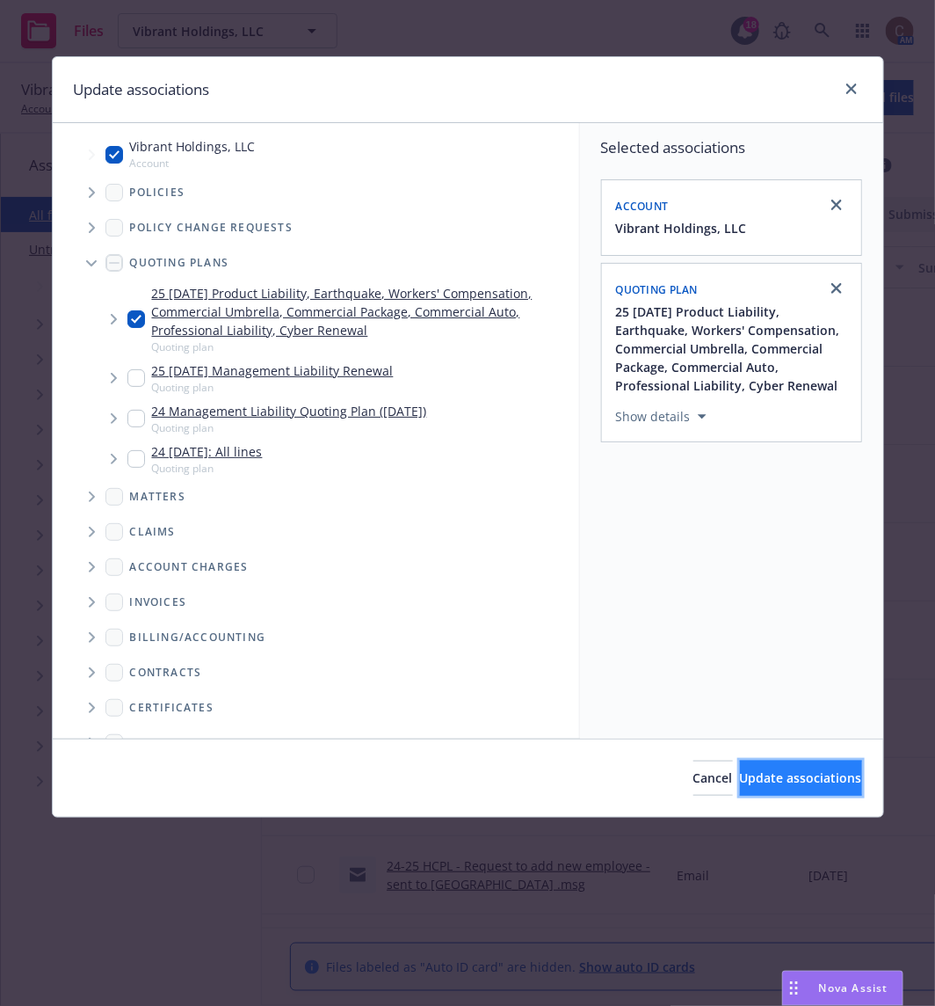
click at [784, 771] on span "Update associations" at bounding box center [801, 777] width 122 height 17
type textarea "x"
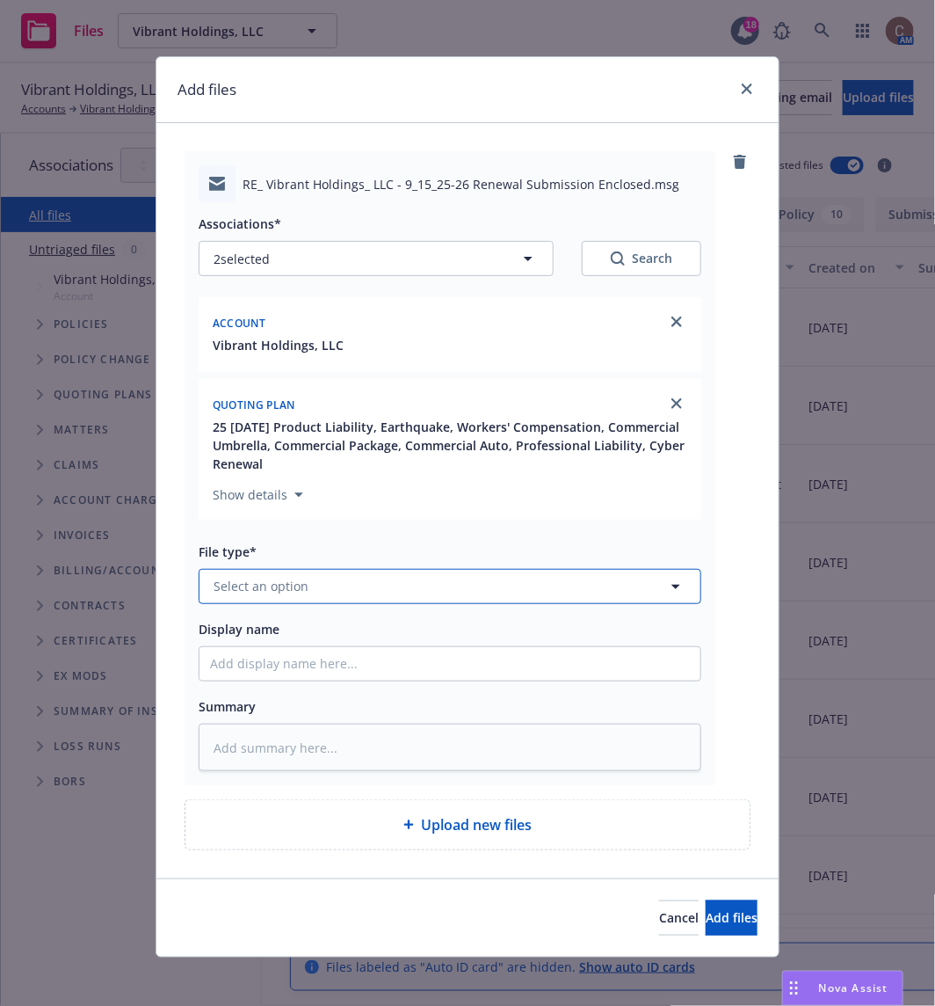
click at [430, 569] on button "Select an option" at bounding box center [450, 586] width 503 height 35
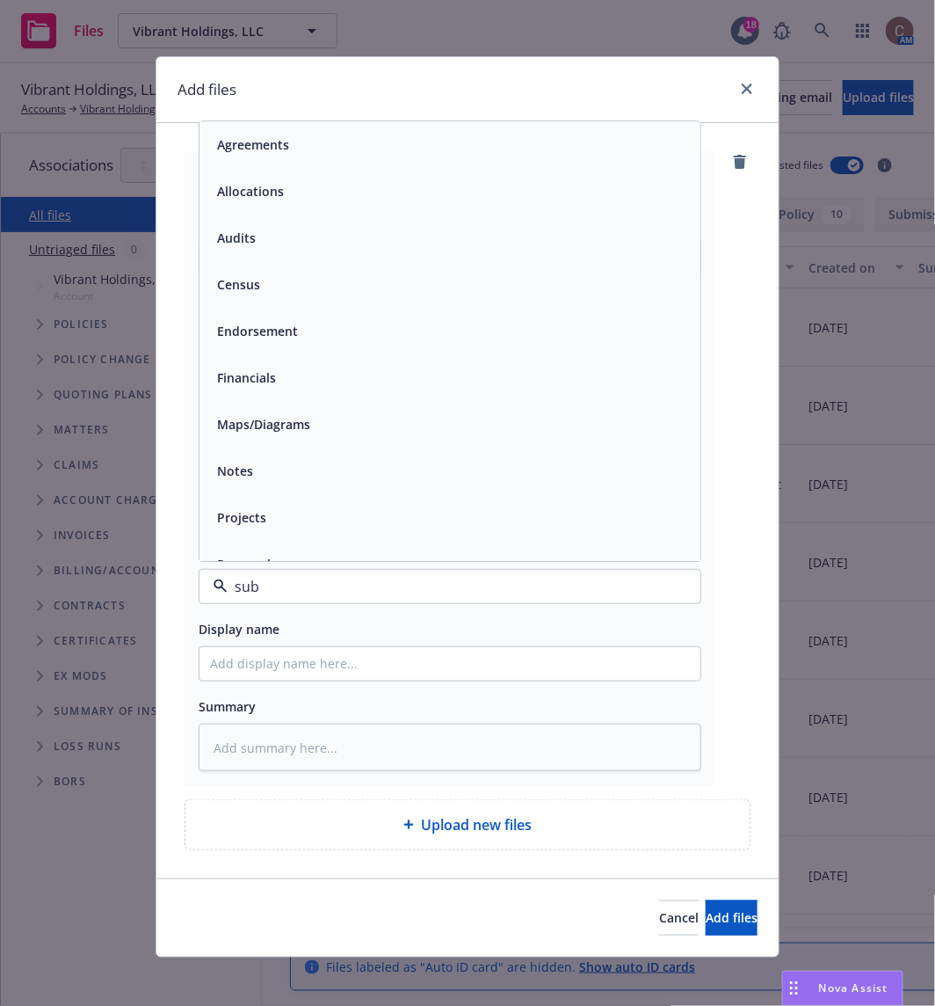
type input "subm"
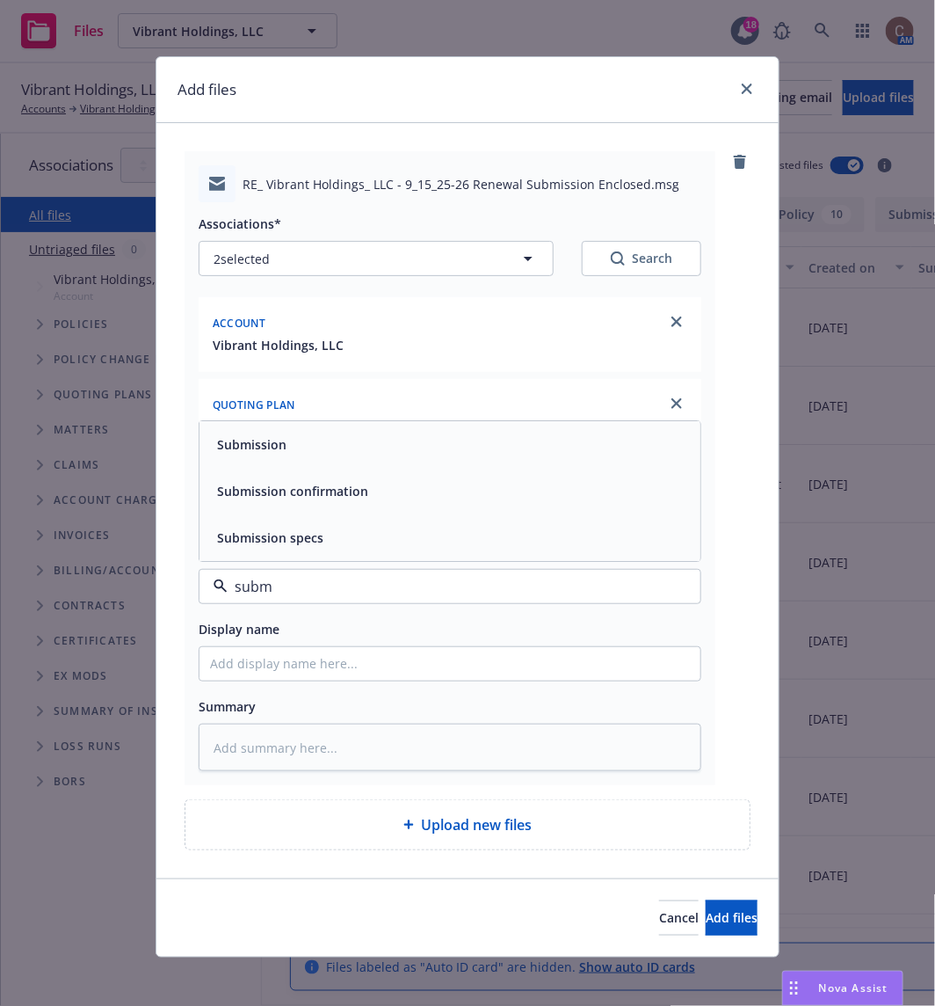
click at [349, 495] on span "Submission confirmation" at bounding box center [292, 491] width 151 height 18
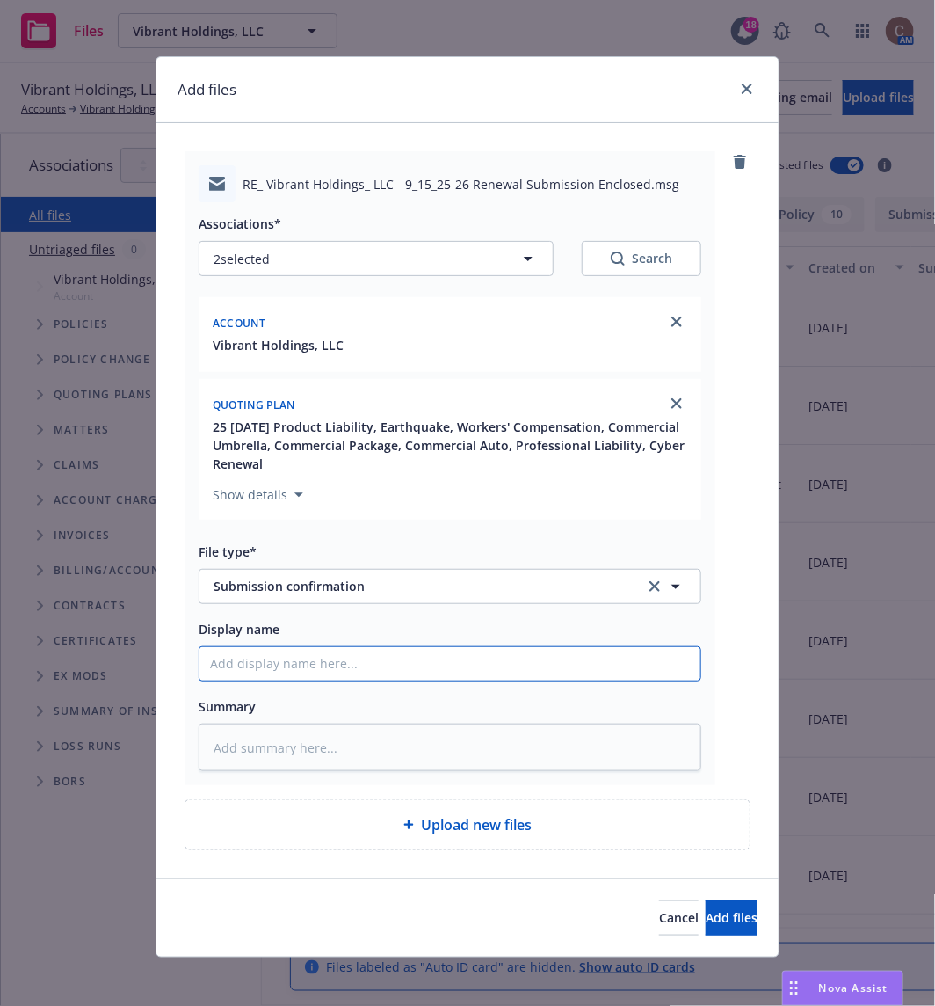
click at [283, 660] on input "Display name" at bounding box center [450, 663] width 501 height 33
type textarea "x"
type input "9"
type textarea "x"
type input "9/"
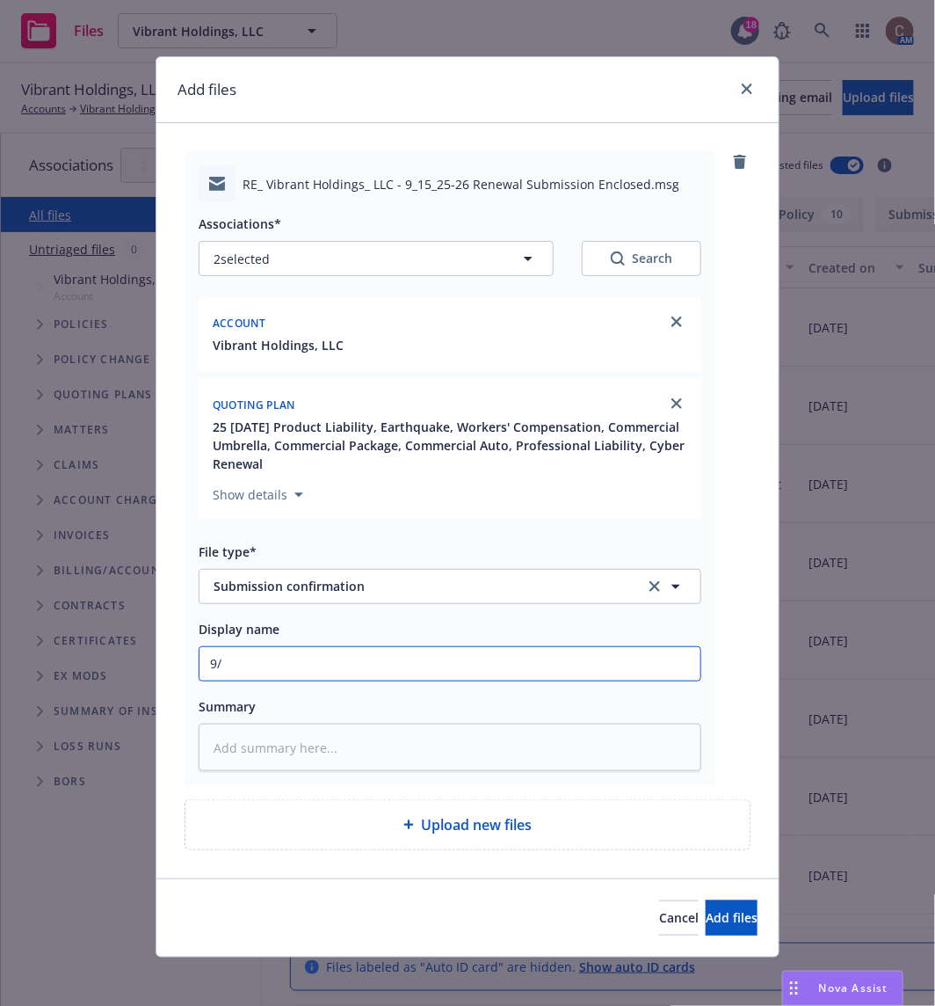
type textarea "x"
type input "9/1"
type textarea "x"
type input "9/15"
type textarea "x"
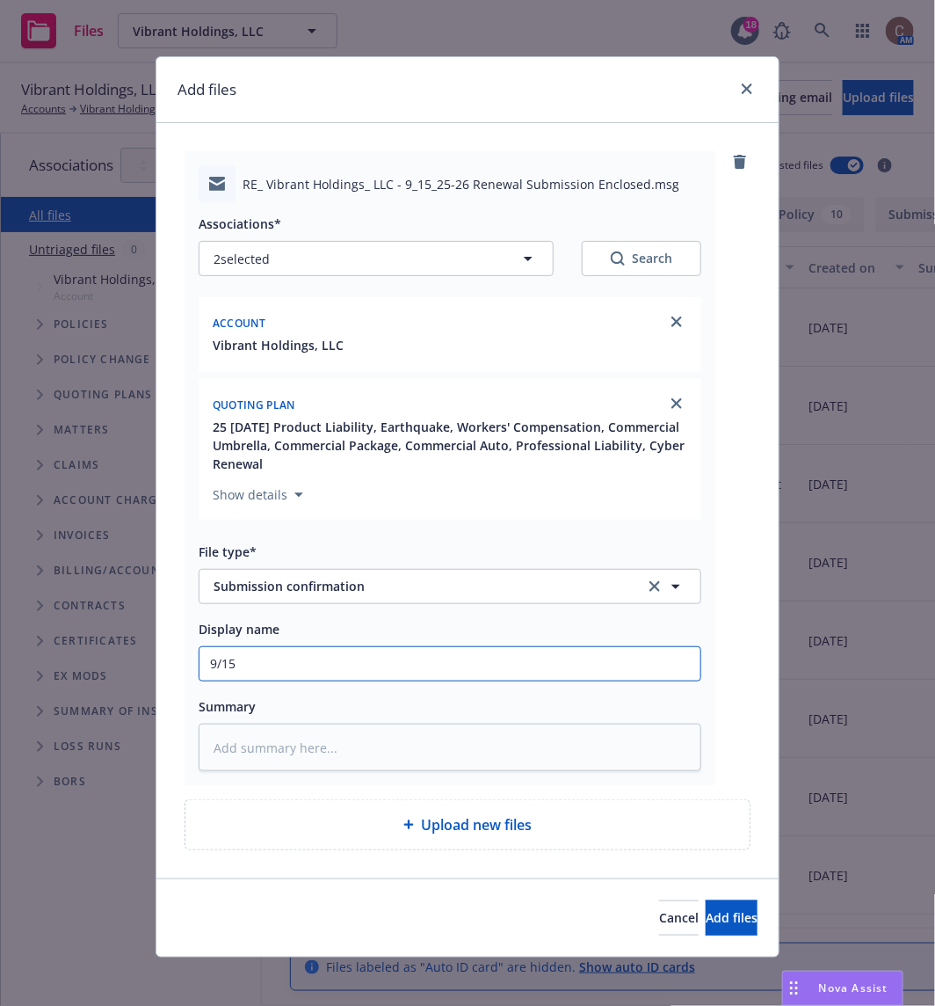
type input "9/15/"
type textarea "x"
type input "9/15/2"
type textarea "x"
type input "9/15/25"
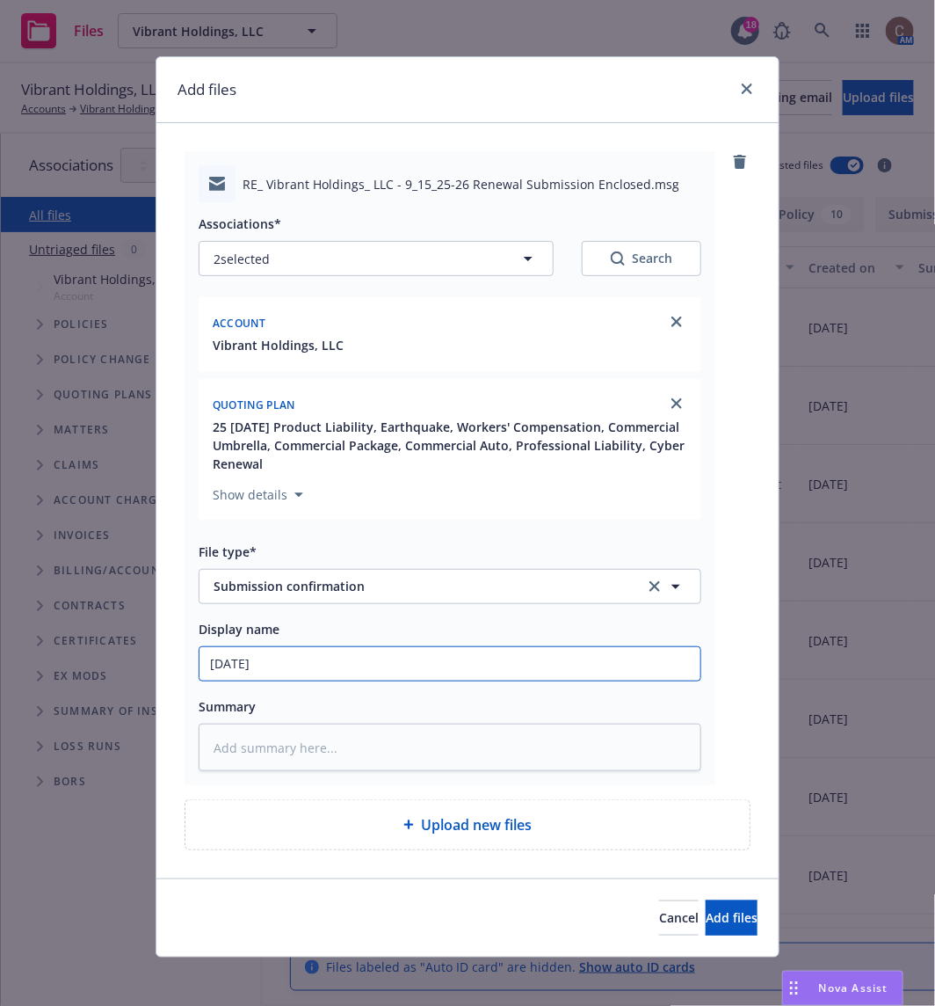
type textarea "x"
type input "9/15/25-"
type textarea "x"
type input "9/15/25-2"
type textarea "x"
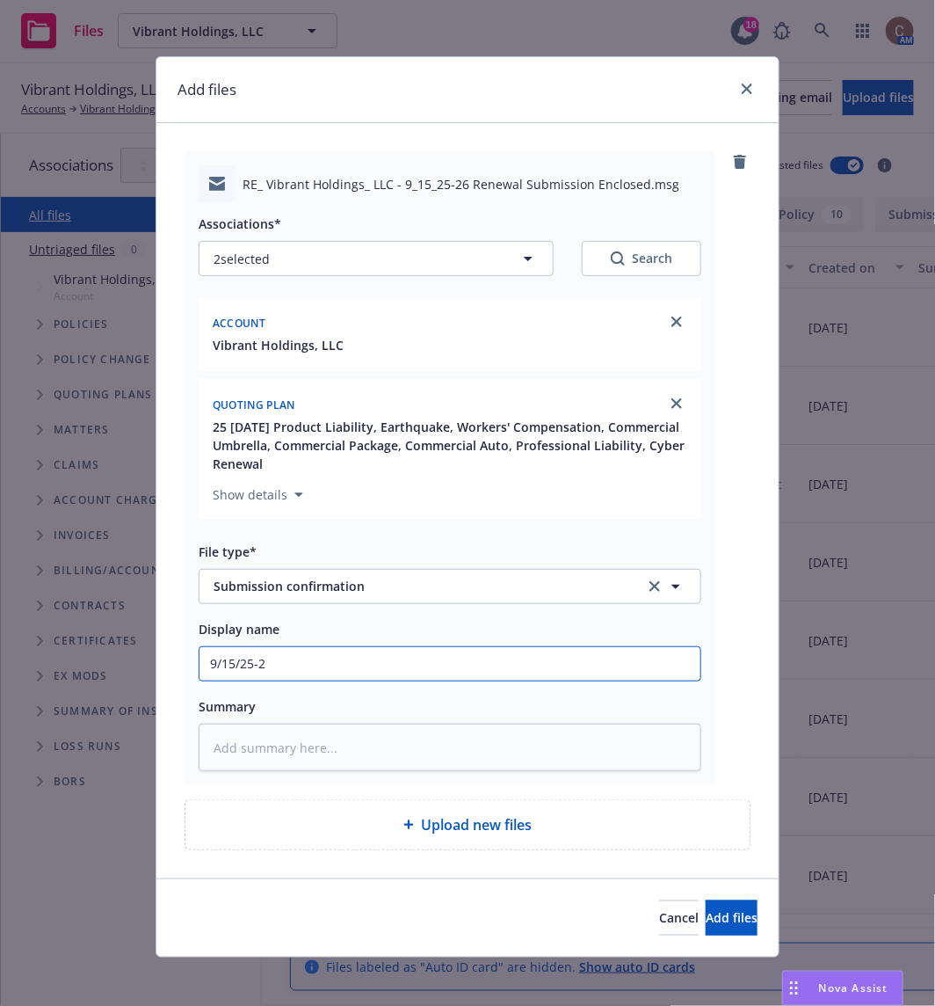
type input "9/15/25-26"
type textarea "x"
type input "9/15/25-26"
type textarea "x"
type input "9/15/25-26 E"
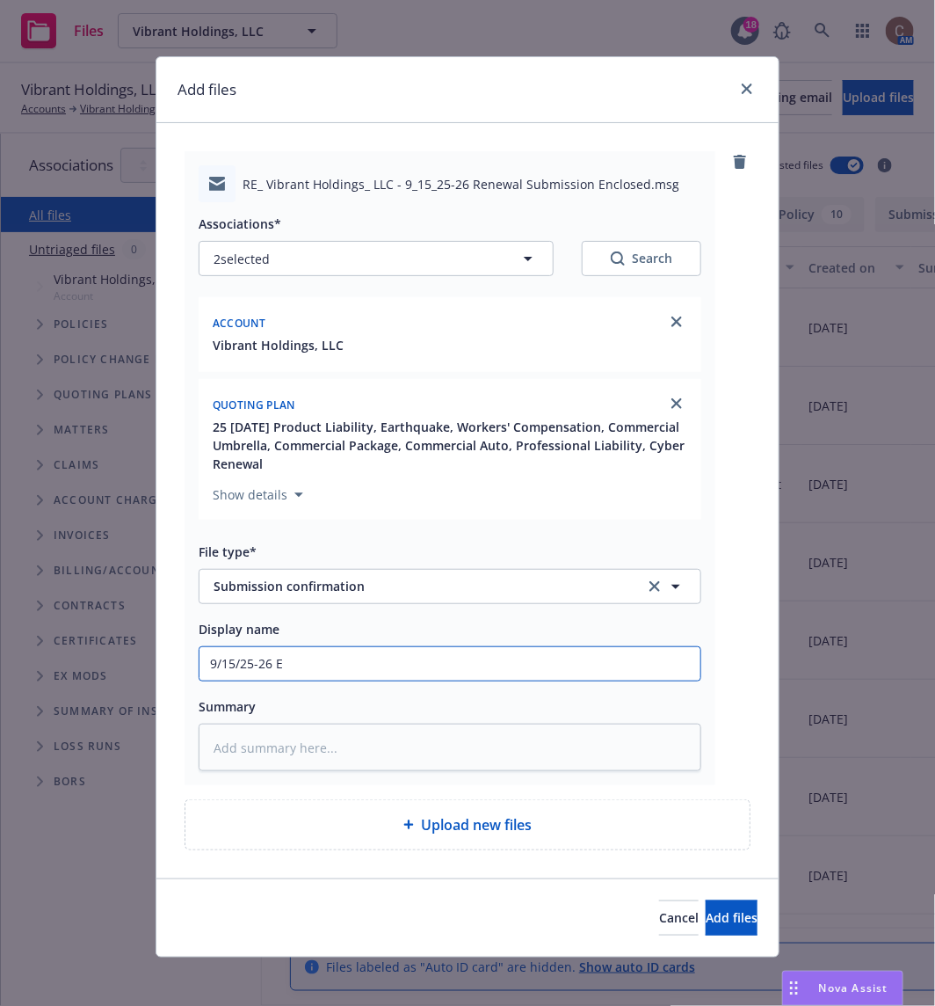
type textarea "x"
type input "9/15/25-26 EQ"
type textarea "x"
type input "9/15/25-26 EQ"
type textarea "x"
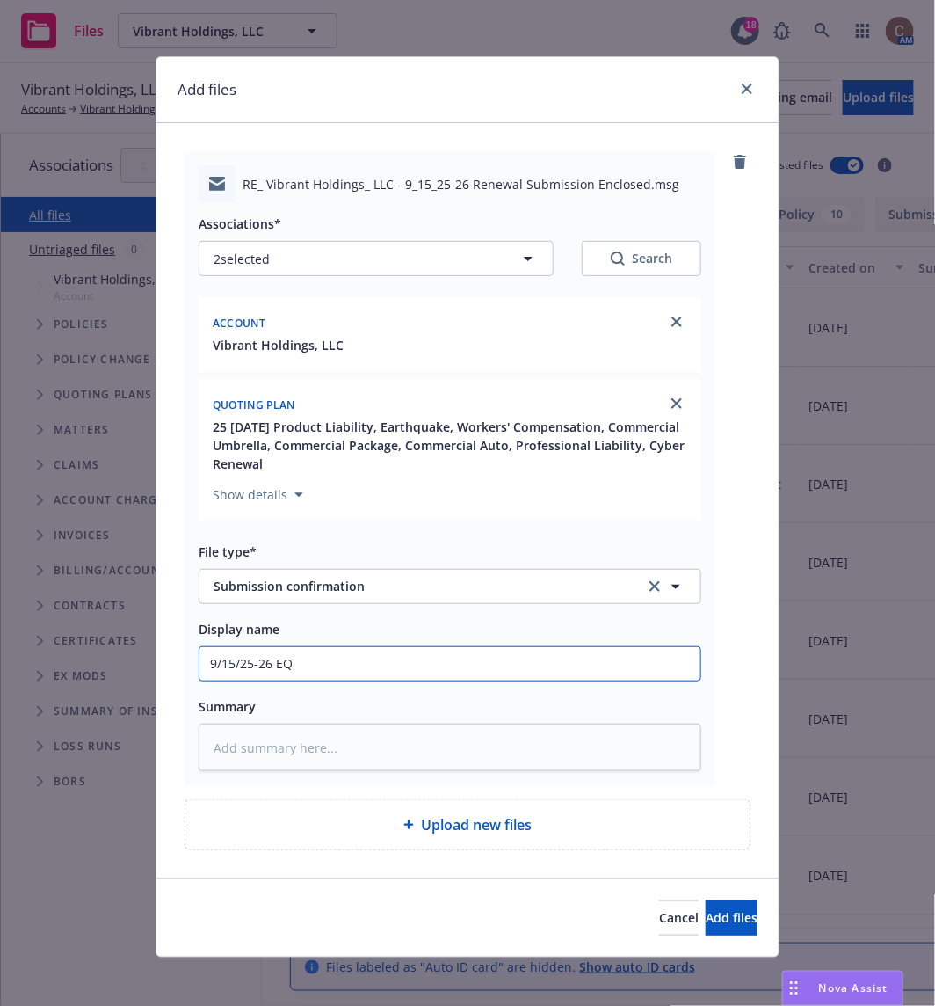
type input "9/15/25-26 EQ S"
type textarea "x"
type input "9/15/25-26 EQ Su"
type textarea "x"
type input "9/15/25-26 EQ Sum"
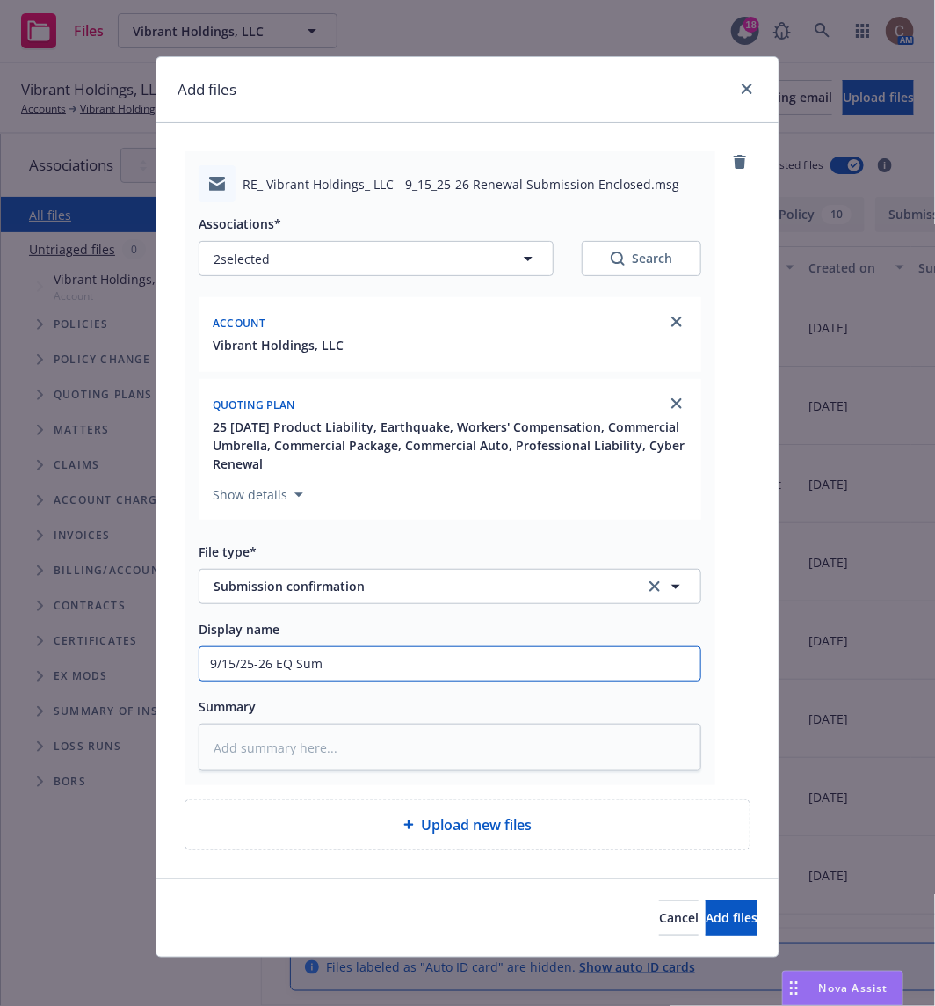
type textarea "x"
type input "9/15/25-26 EQ Su"
type textarea "x"
type input "9/15/25-26 EQ Subm"
type textarea "x"
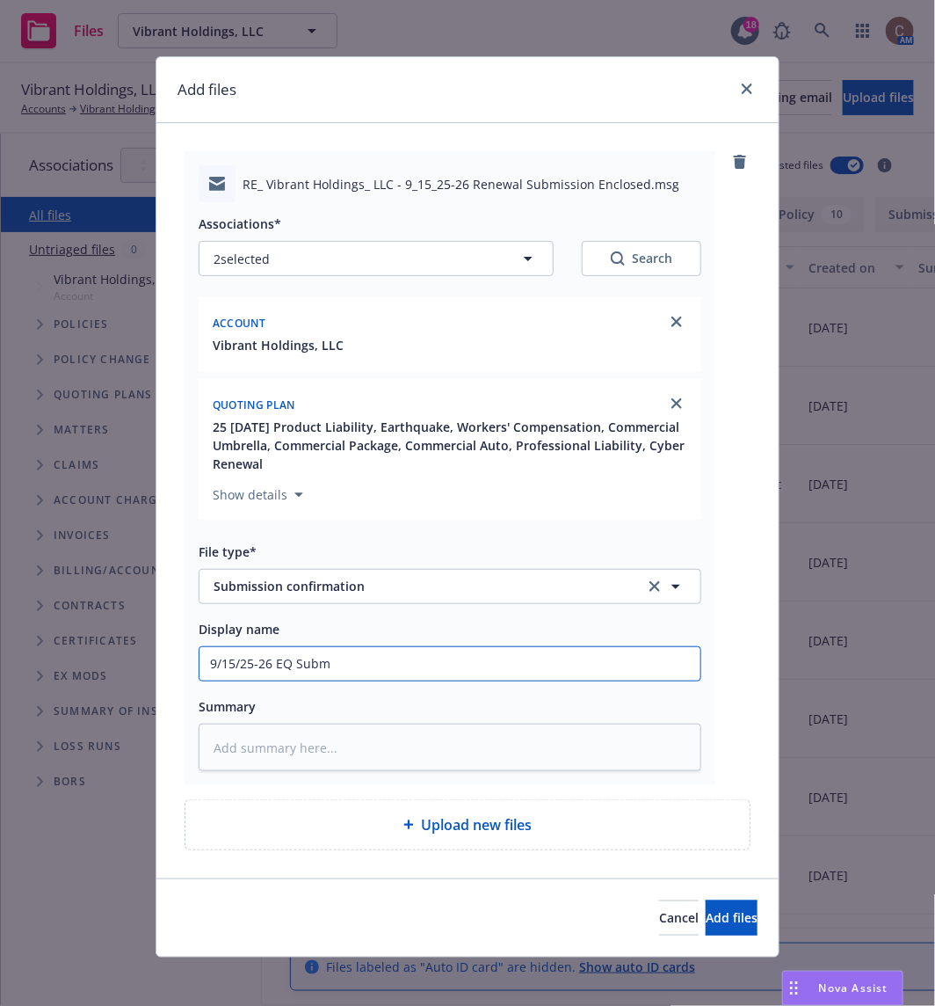
type input "9/15/25-26 EQ Submi"
type textarea "x"
type input "9/15/25-26 EQ Submis"
type textarea "x"
type input "9/15/25-26 EQ Submiss"
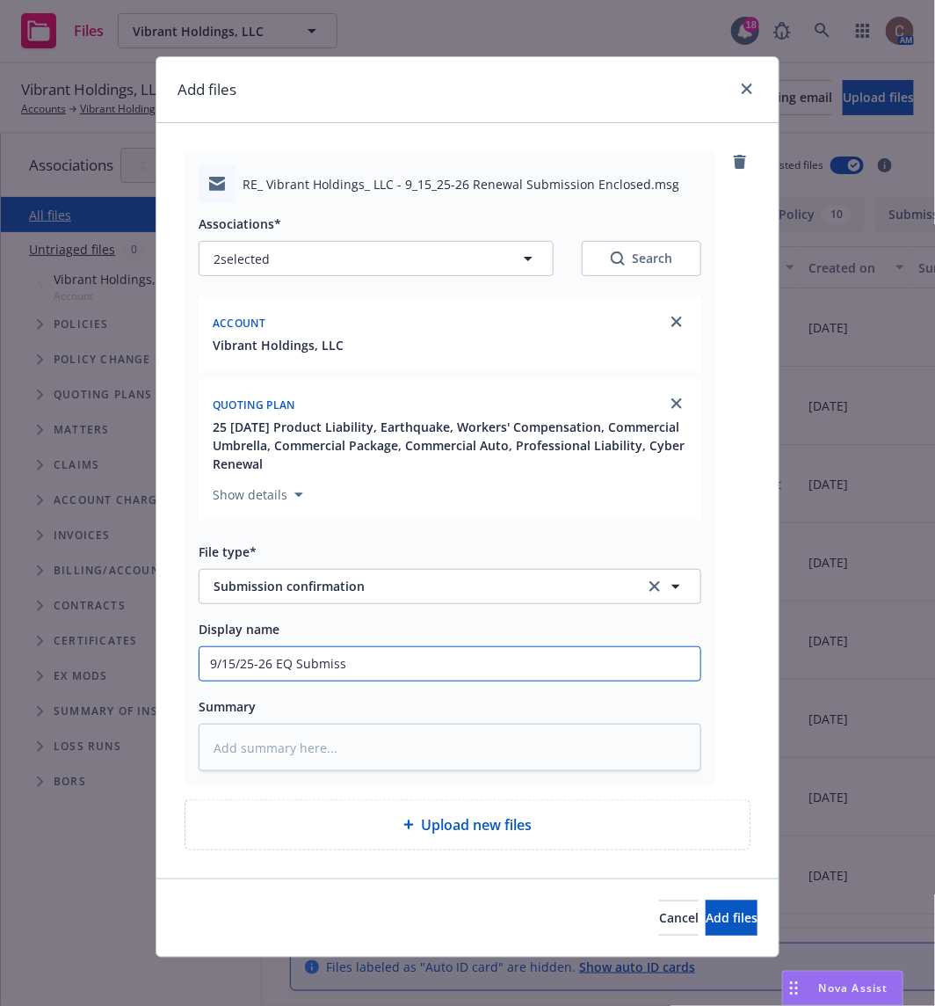
type textarea "x"
type input "9/15/25-26 EQ Submissio"
type textarea "x"
type input "9/15/25-26 EQ Submission"
type textarea "x"
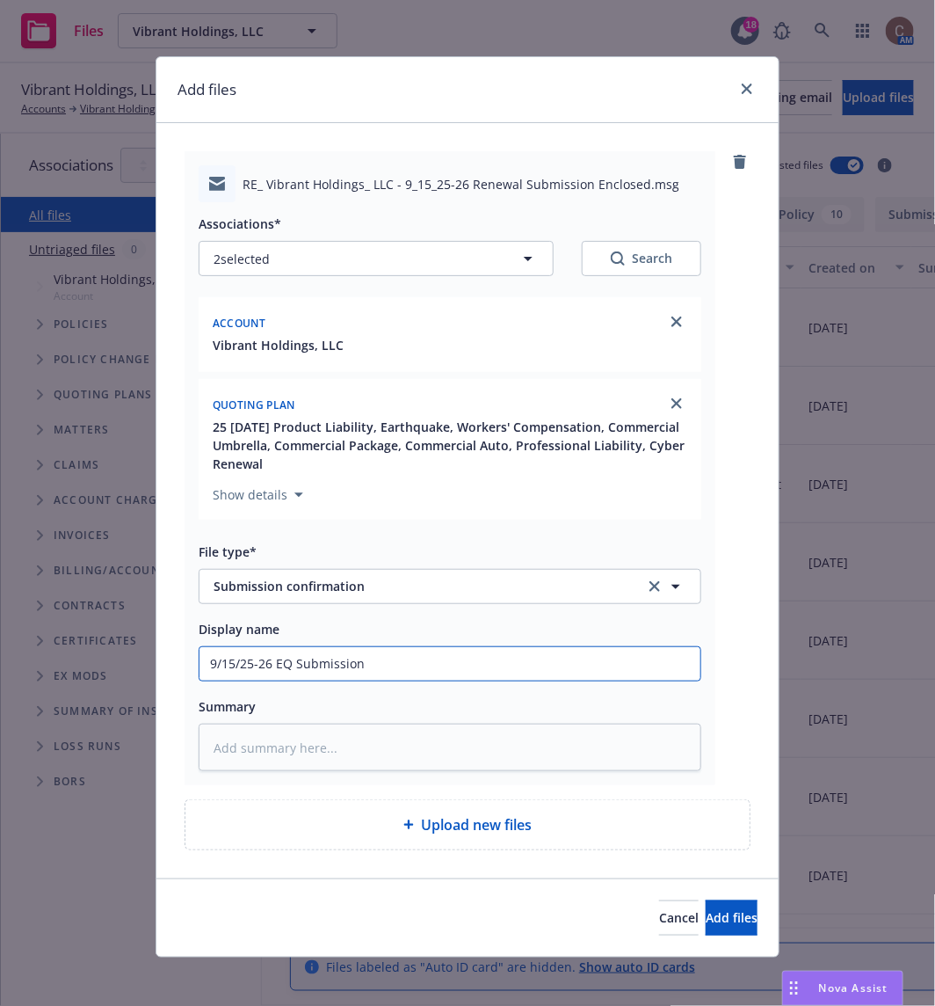
type input "9/15/25-26 EQ Submission"
type textarea "x"
type input "9/15/25-26 EQ Submission 0"
type textarea "x"
type input "9/15/25-26 EQ Submission 0"
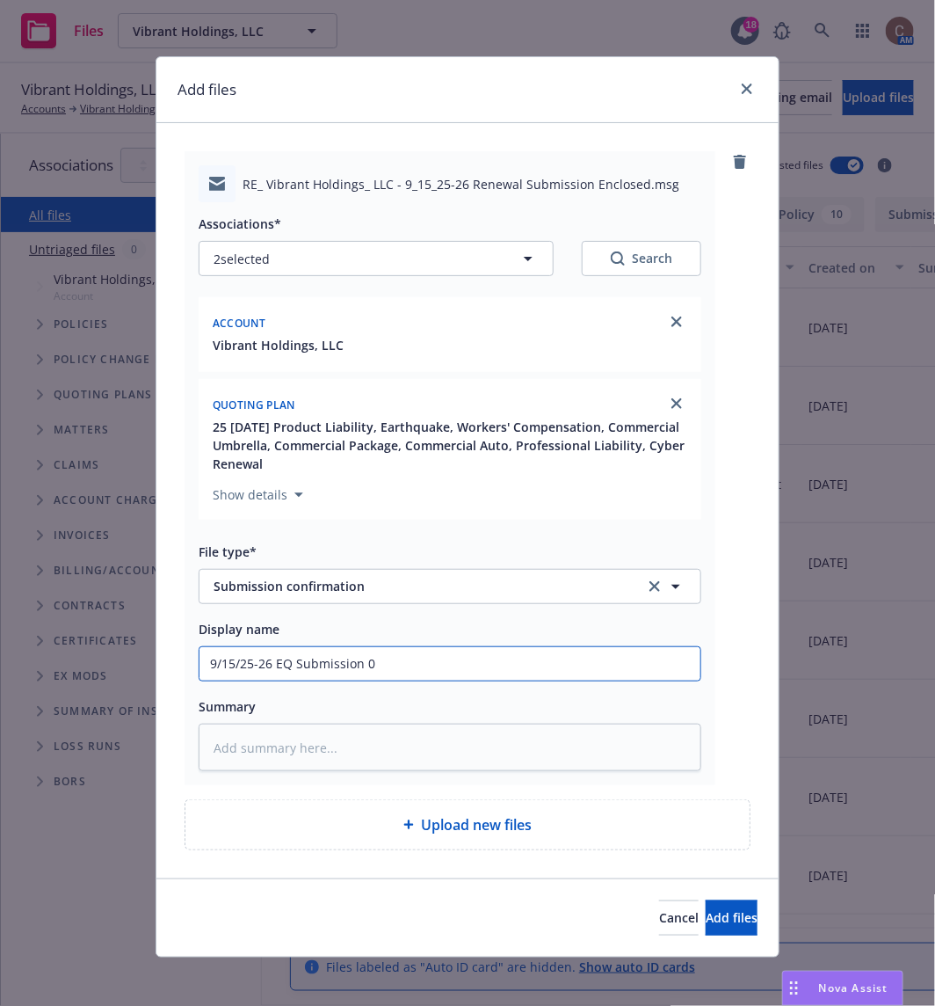
type textarea "x"
type input "9/15/25-26 EQ Submission 0"
type textarea "x"
type input "9/15/25-26 EQ Submission"
type textarea "x"
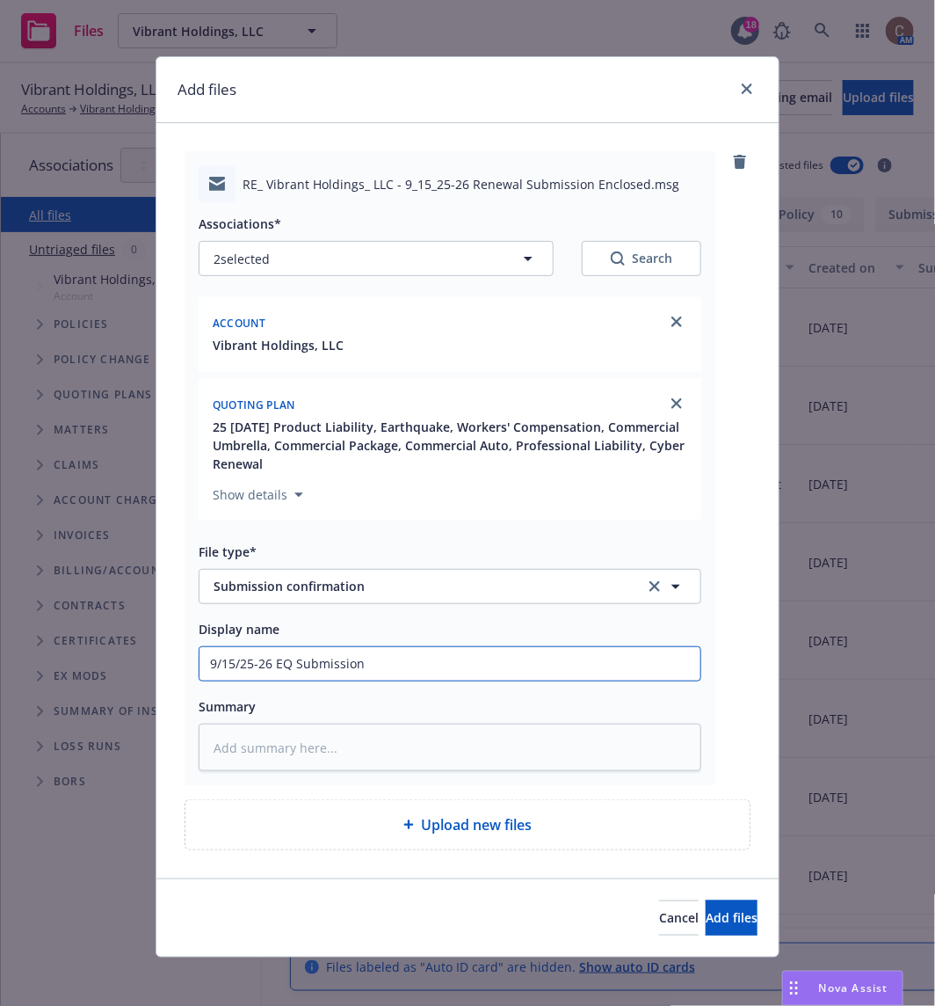
type input "9/15/25-26 EQ Submission -"
type textarea "x"
type input "9/15/25-26 EQ Submission -"
type textarea "x"
type input "9/15/25-26 EQ Submission - A"
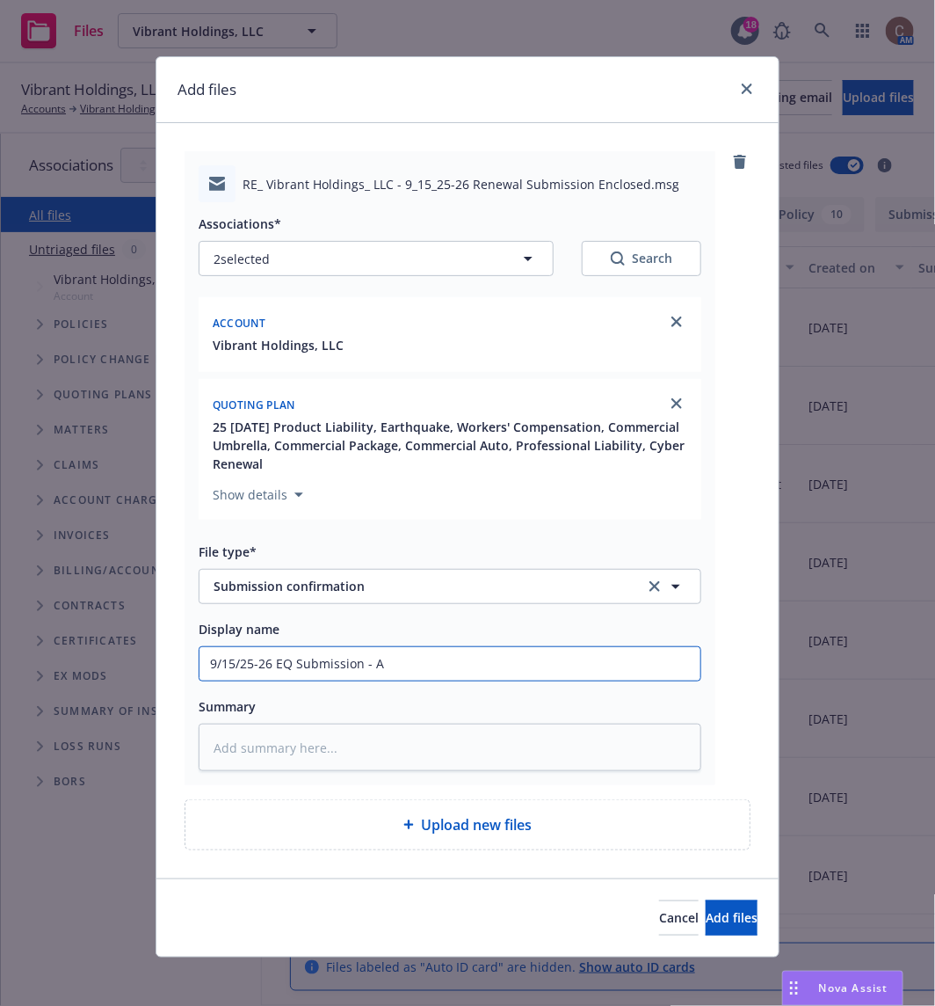
type textarea "x"
type input "9/15/25-26 EQ Submission - Am"
type textarea "x"
type input "9/15/25-26 EQ Submission - AmW"
type textarea "x"
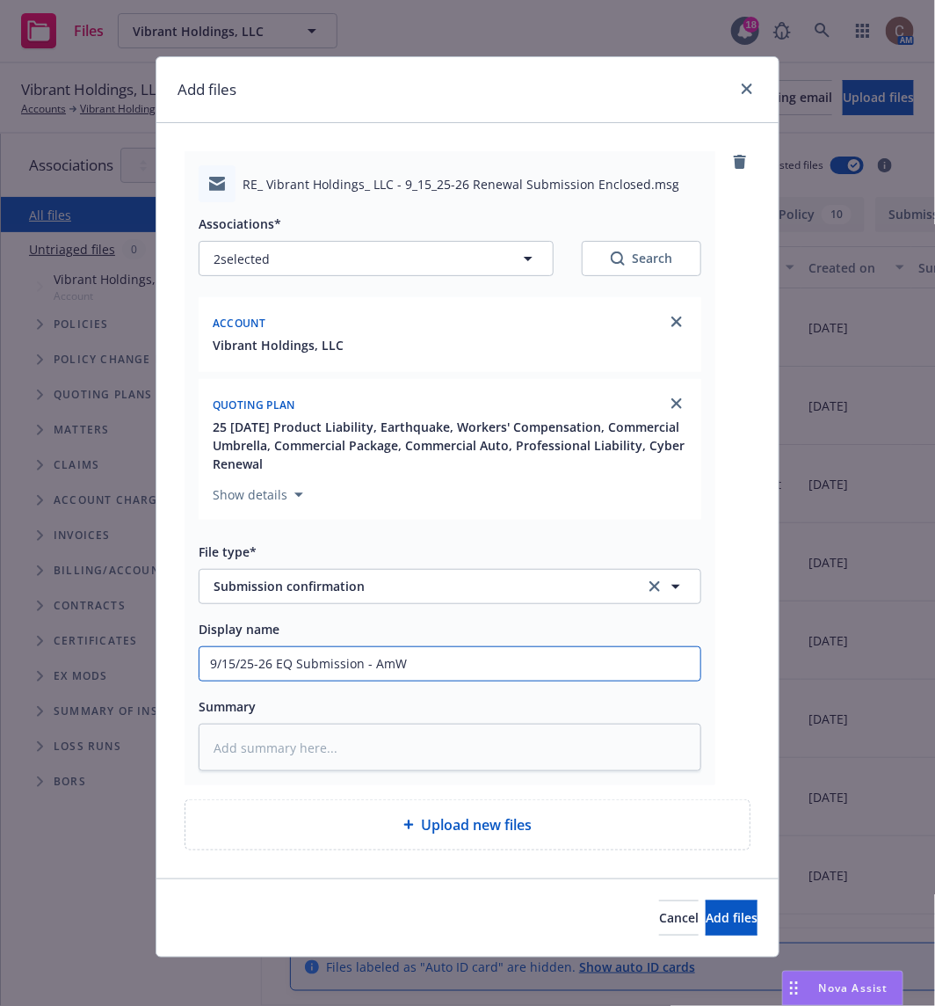
type input "9/15/25-26 EQ Submission - AmWi"
type textarea "x"
type input "9/15/25-26 EQ Submission - AmWin"
type textarea "x"
type input "9/15/25-26 EQ Submission - AmWins"
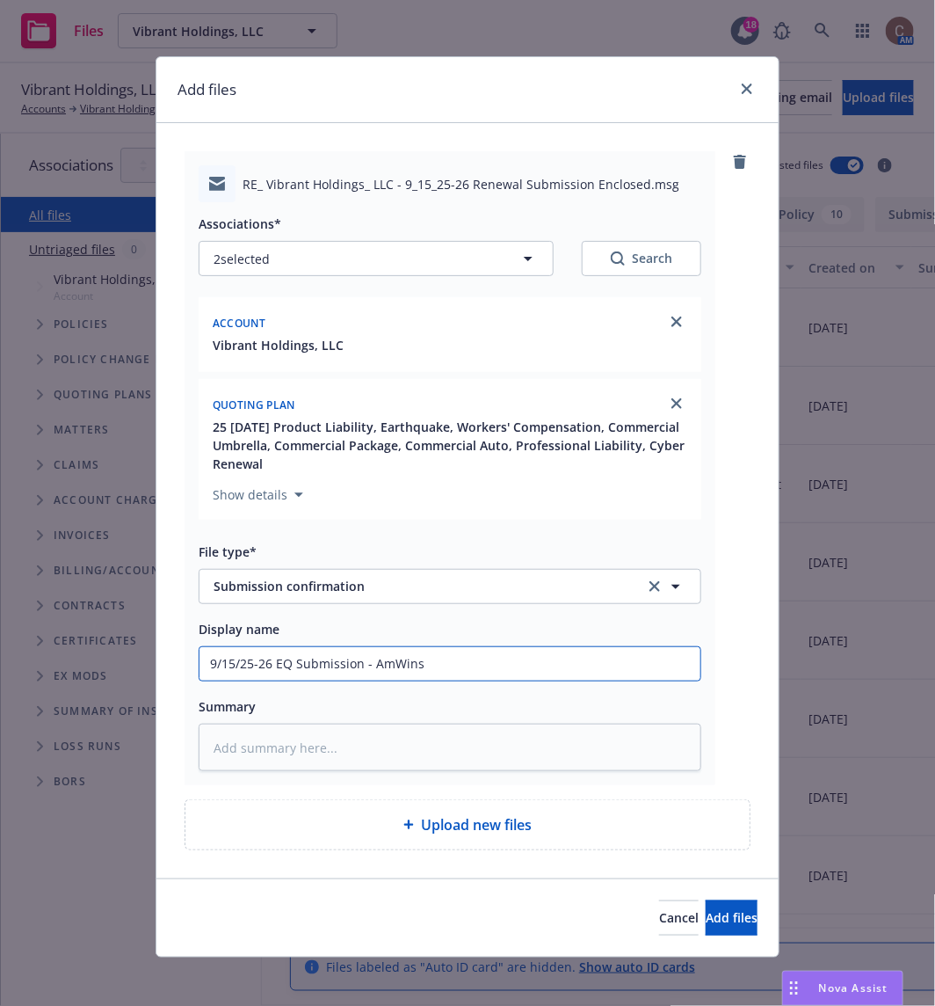
type textarea "x"
type input "9/15/25-26 EQ Submission - AmWins co"
type textarea "x"
type input "9/15/25-26 EQ Submission - AmWins con"
type textarea "x"
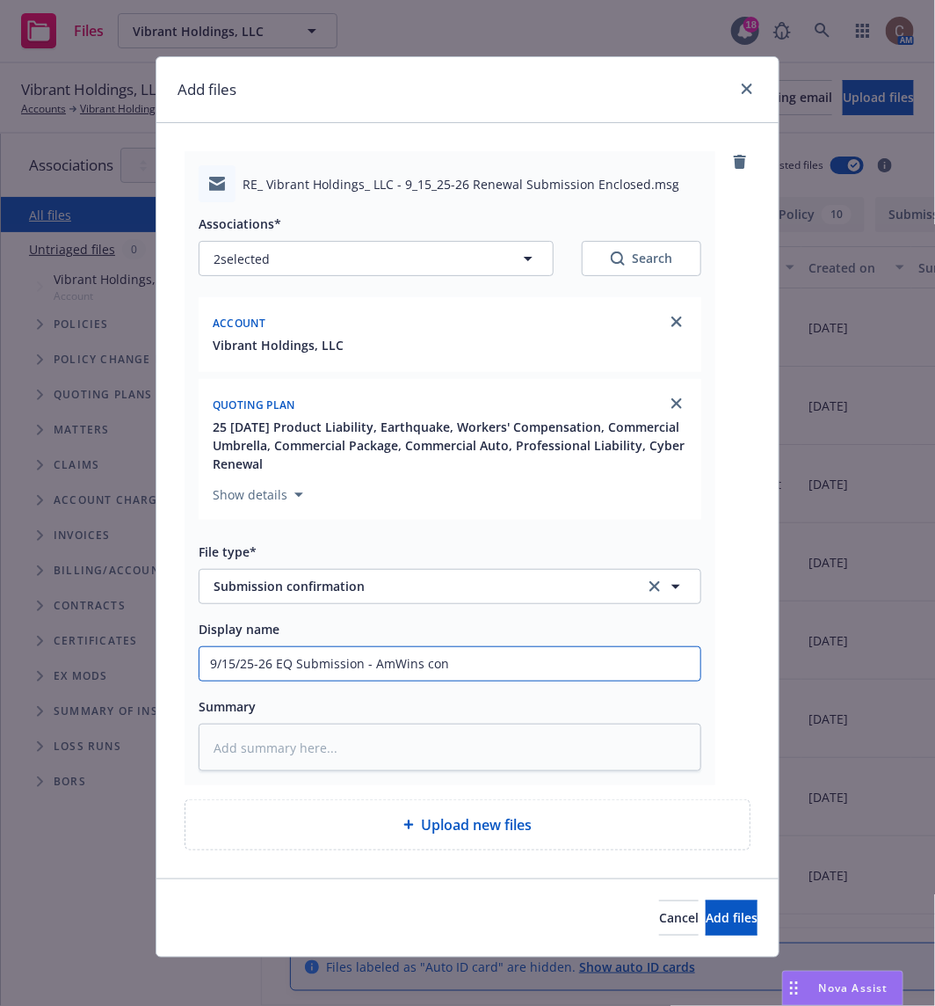
type input "9/15/25-26 EQ Submission - AmWins conf"
type textarea "x"
type input "9/15/25-26 EQ Submission - AmWins confi"
type textarea "x"
type input "9/15/25-26 EQ Submission - AmWins confir"
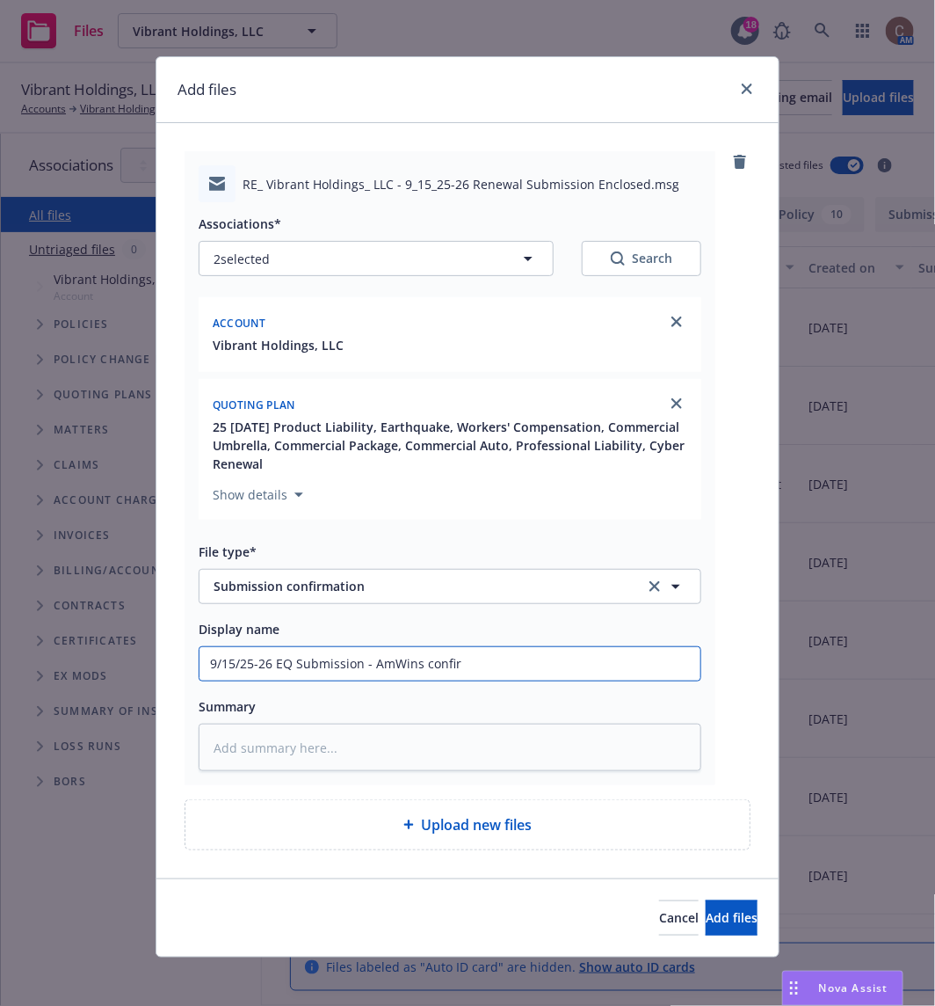
type textarea "x"
type input "9/15/25-26 EQ Submission - AmWins confirm"
type textarea "x"
type input "9/15/25-26 EQ Submission - AmWins confirma"
type textarea "x"
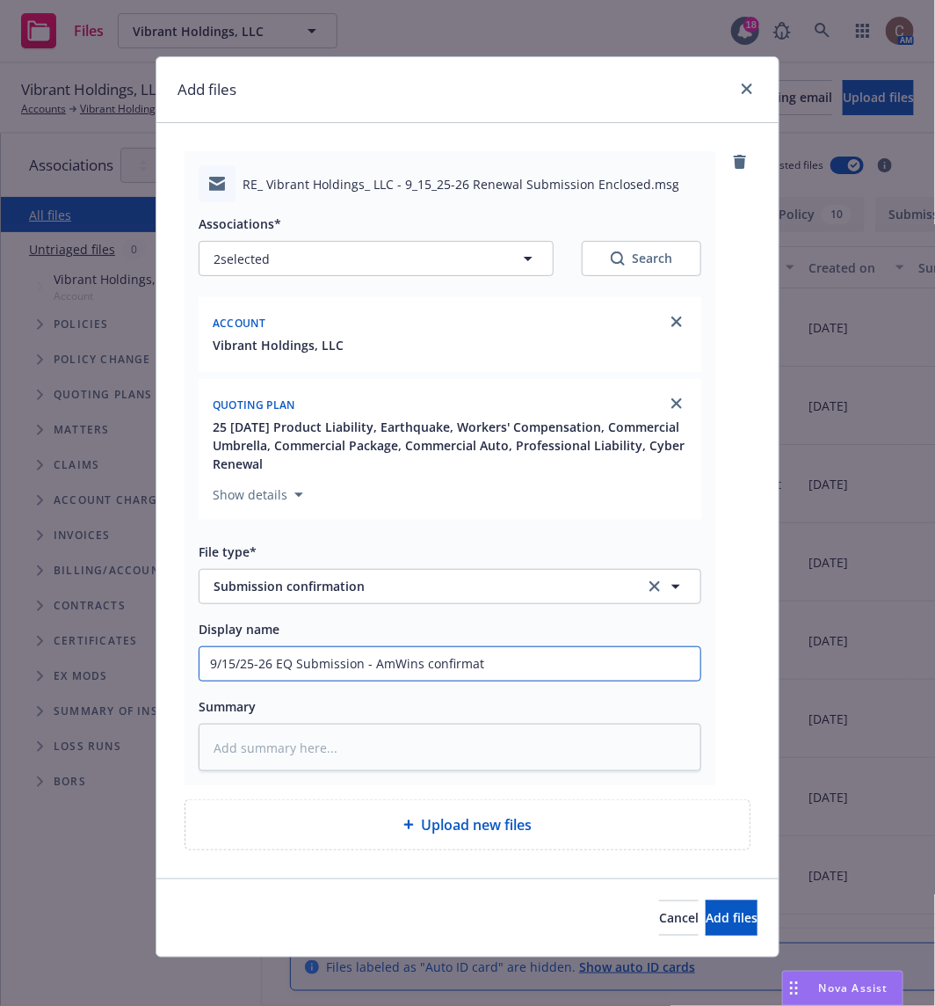
type input "9/15/25-26 EQ Submission - AmWins confirmati"
type textarea "x"
type input "9/15/25-26 EQ Submission - AmWins confirmatio"
type textarea "x"
type input "9/15/25-26 EQ Submission - AmWins confirmation"
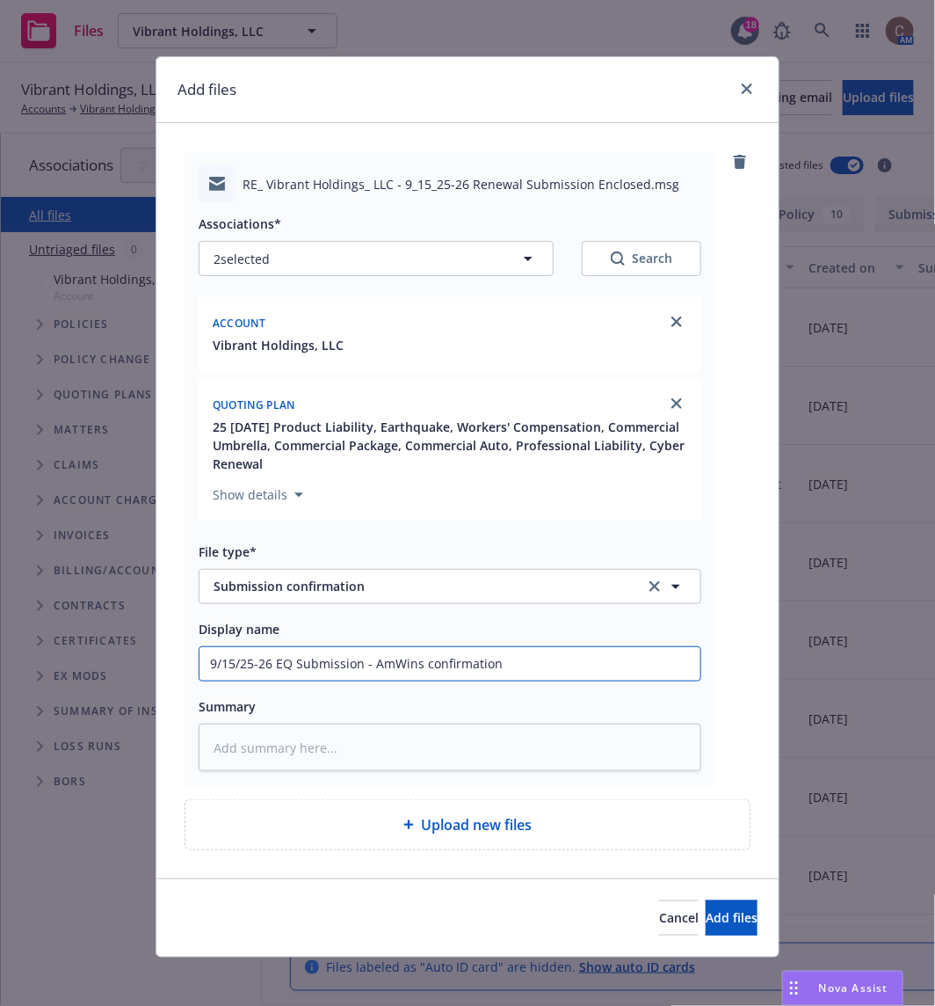
type textarea "x"
type input "9/15/25-26 EQ Submission - AmWins confirmation"
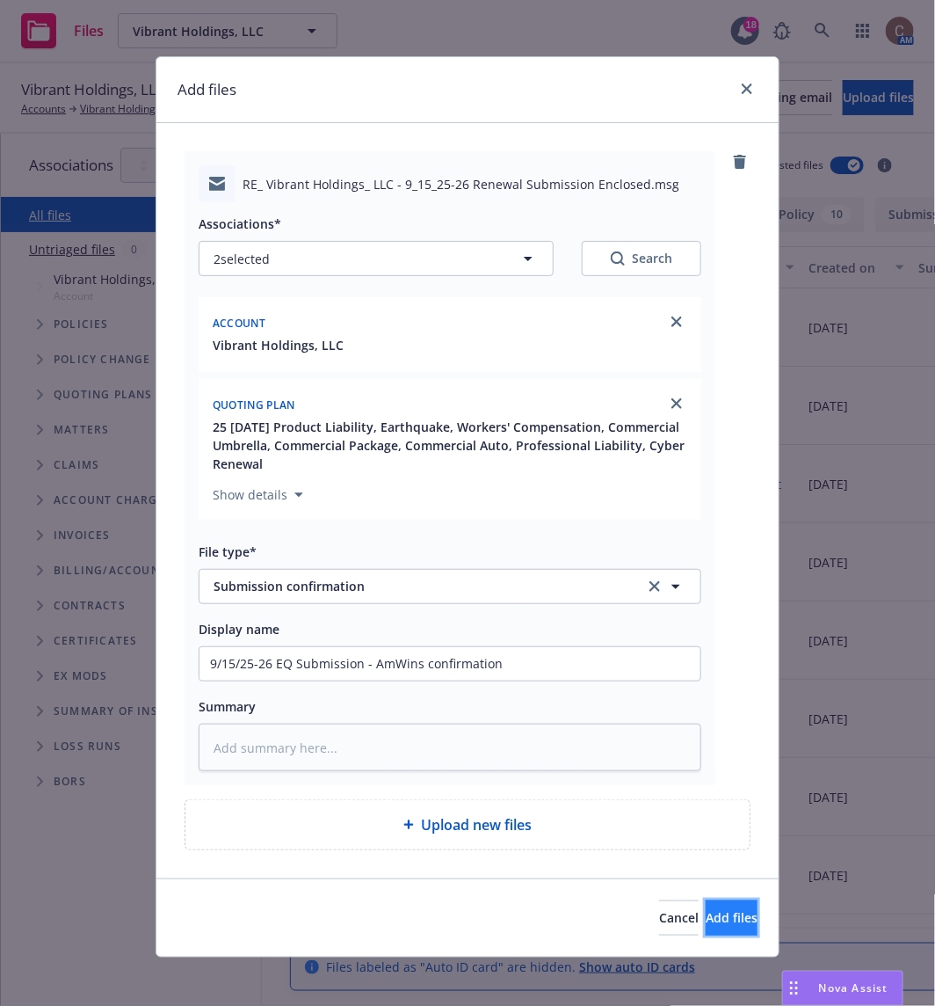
click at [706, 906] on button "Add files" at bounding box center [732, 917] width 52 height 35
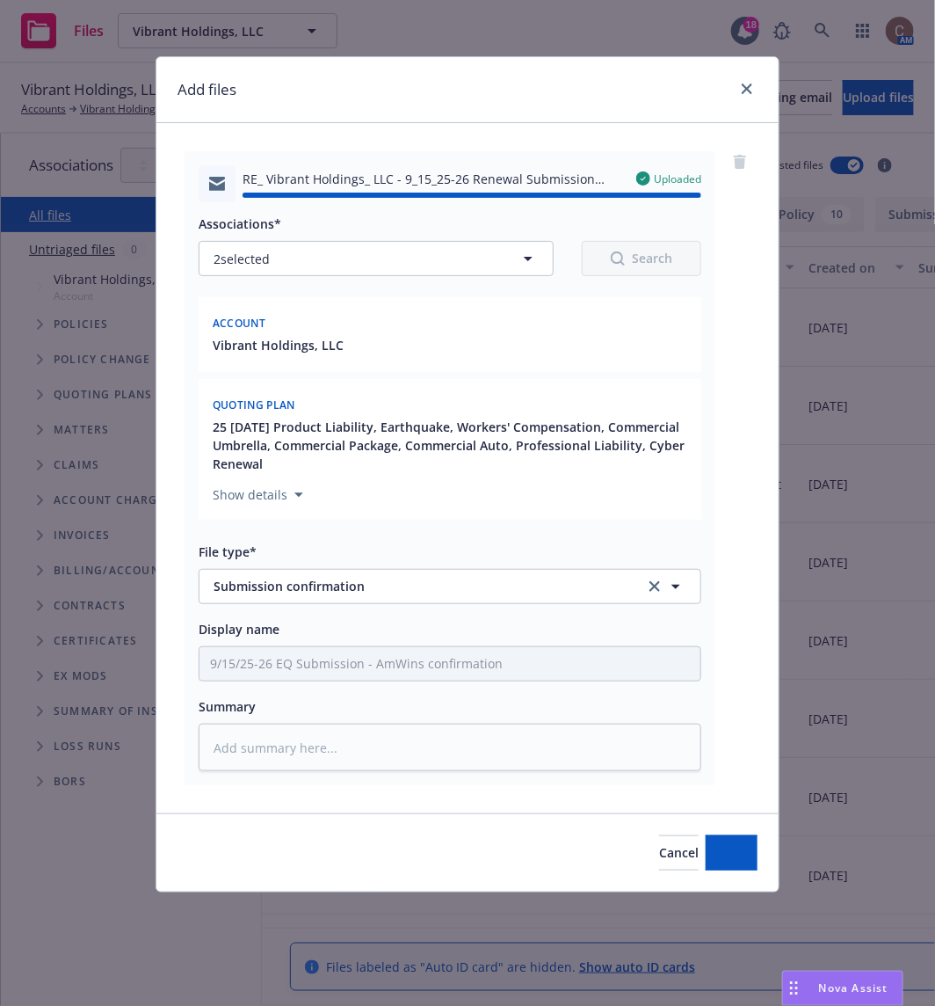
type textarea "x"
